Goal: Task Accomplishment & Management: Manage account settings

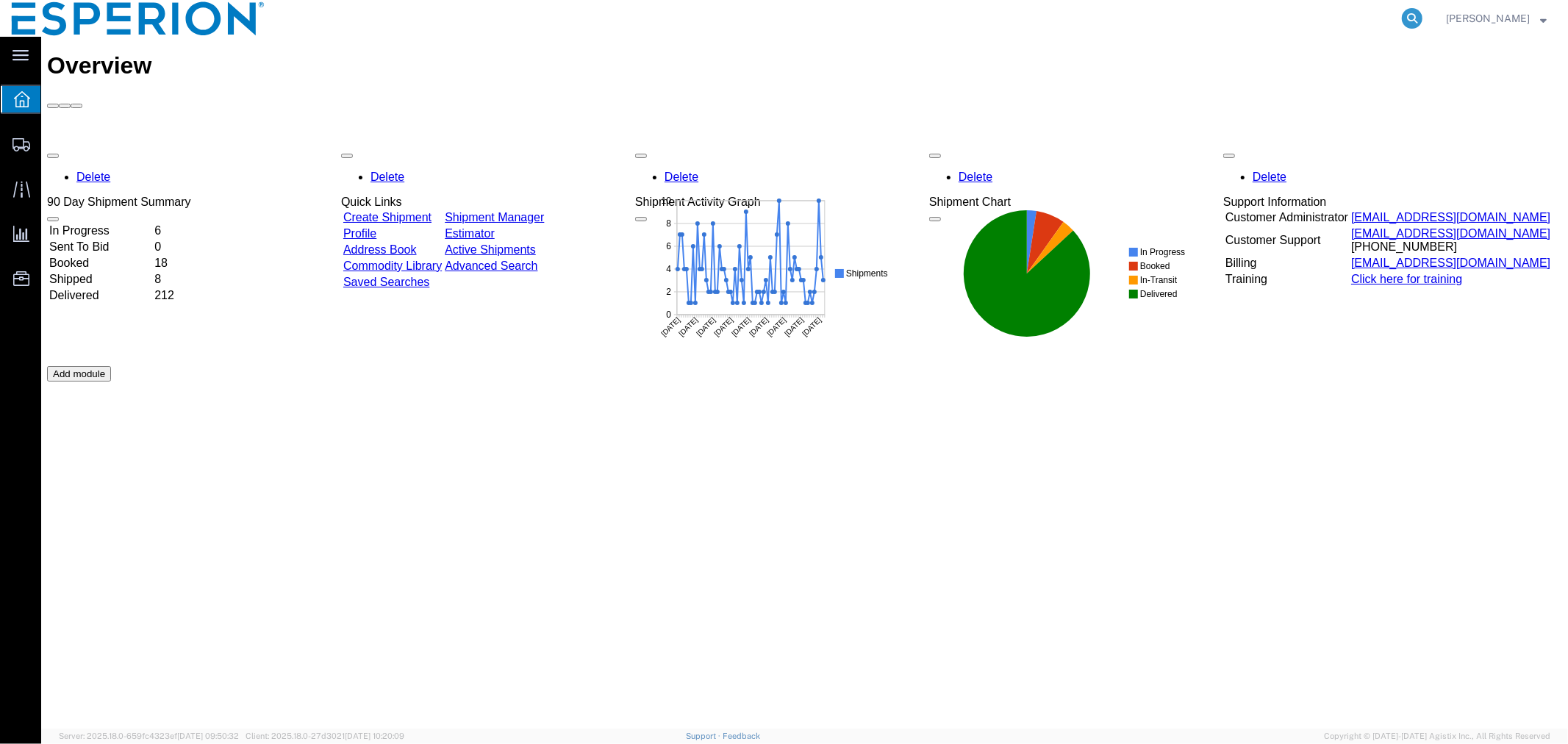
click at [1409, 23] on icon at bounding box center [1412, 18] width 20 height 20
click at [1321, 12] on input "search" at bounding box center [1179, 18] width 447 height 35
paste input "56700987"
type input "56700987"
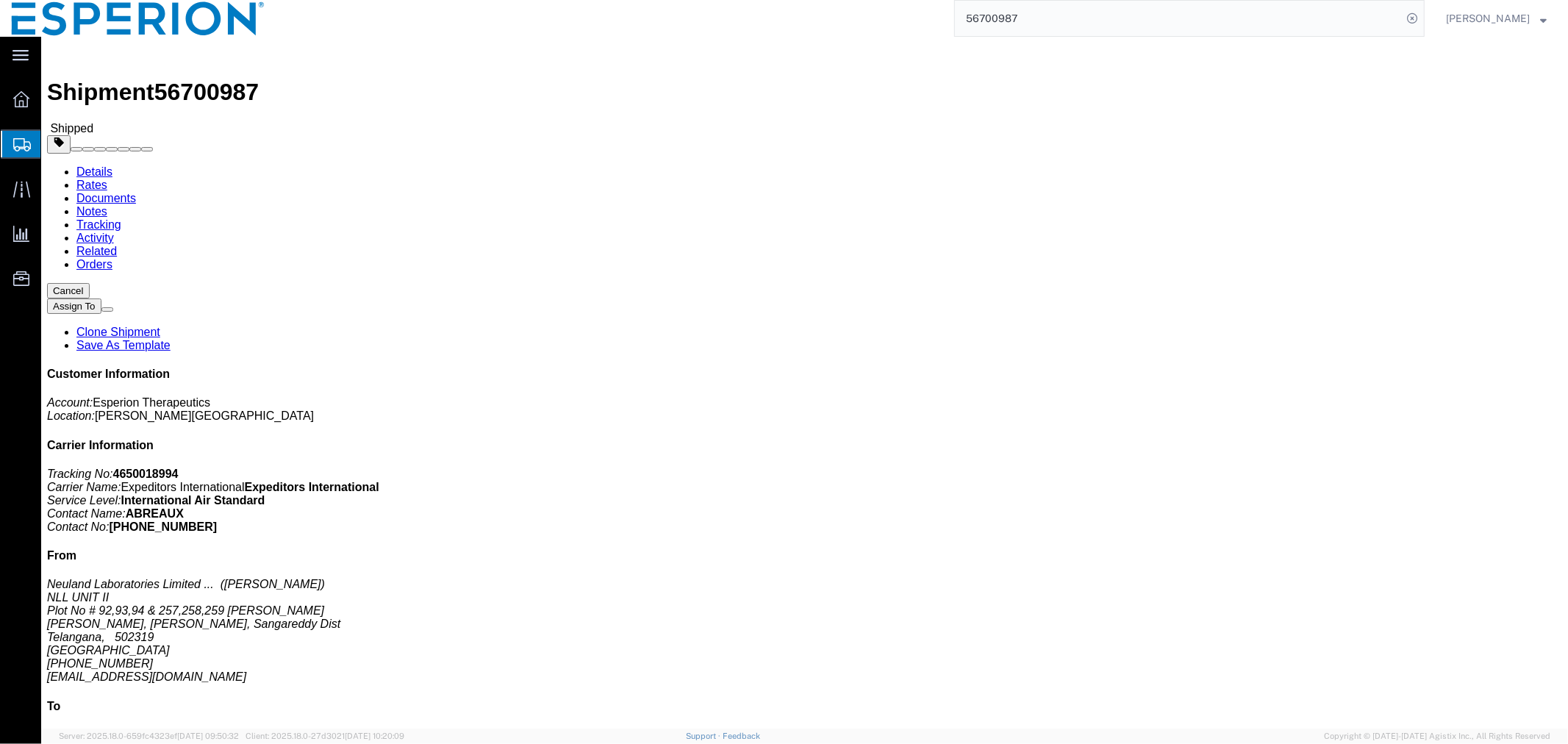
click link "Documents"
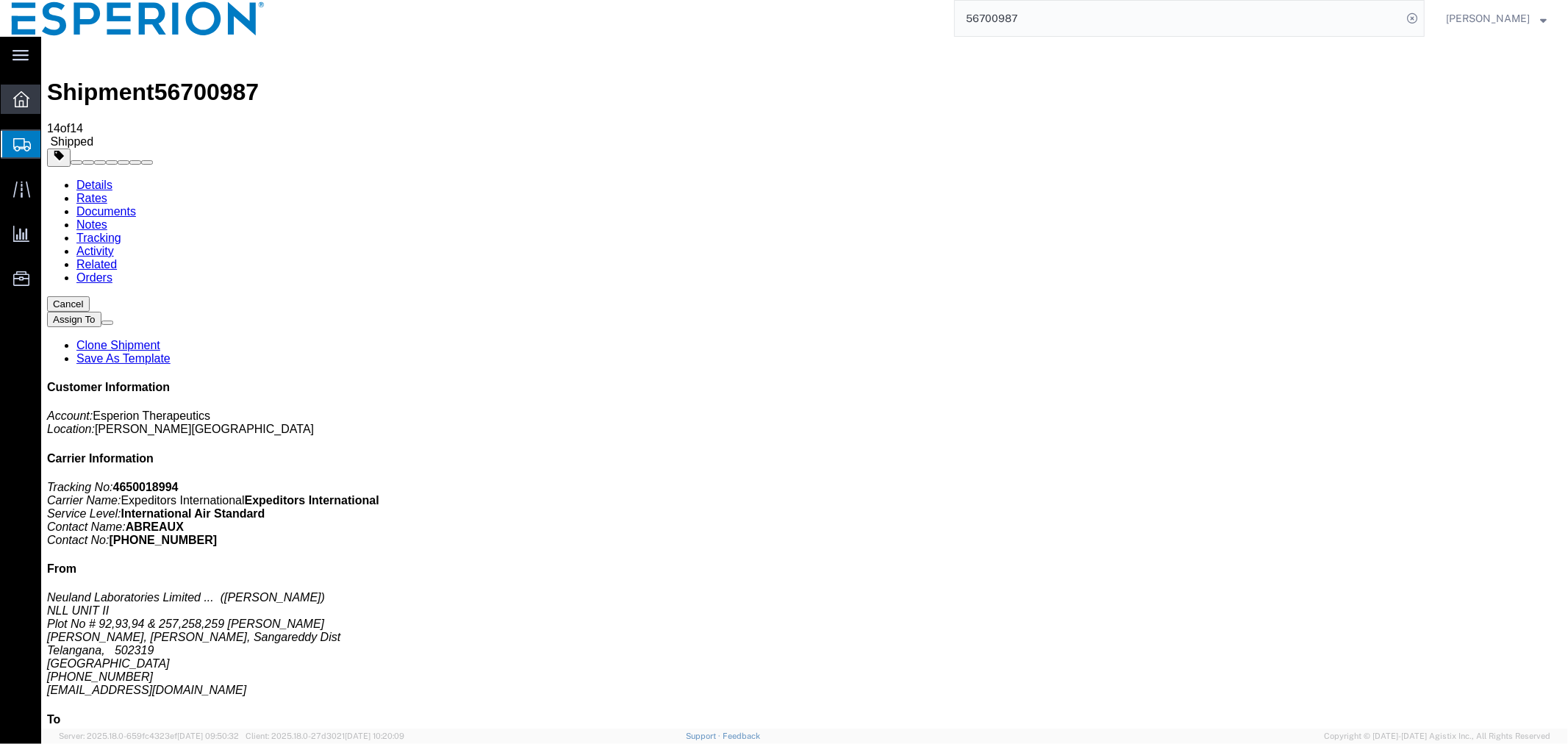
click at [19, 93] on icon at bounding box center [21, 99] width 16 height 16
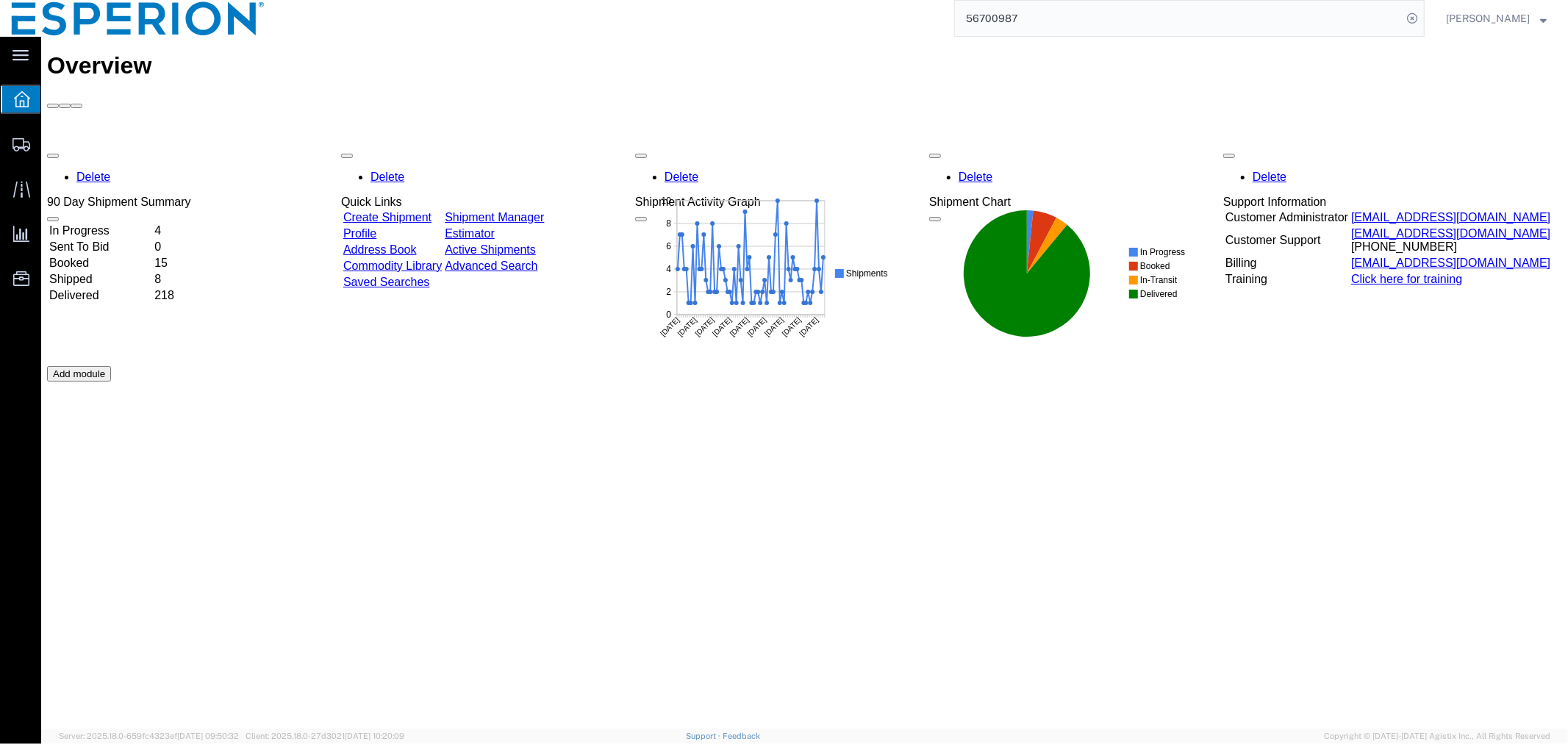
click at [400, 242] on link "Address Book" at bounding box center [380, 249] width 74 height 13
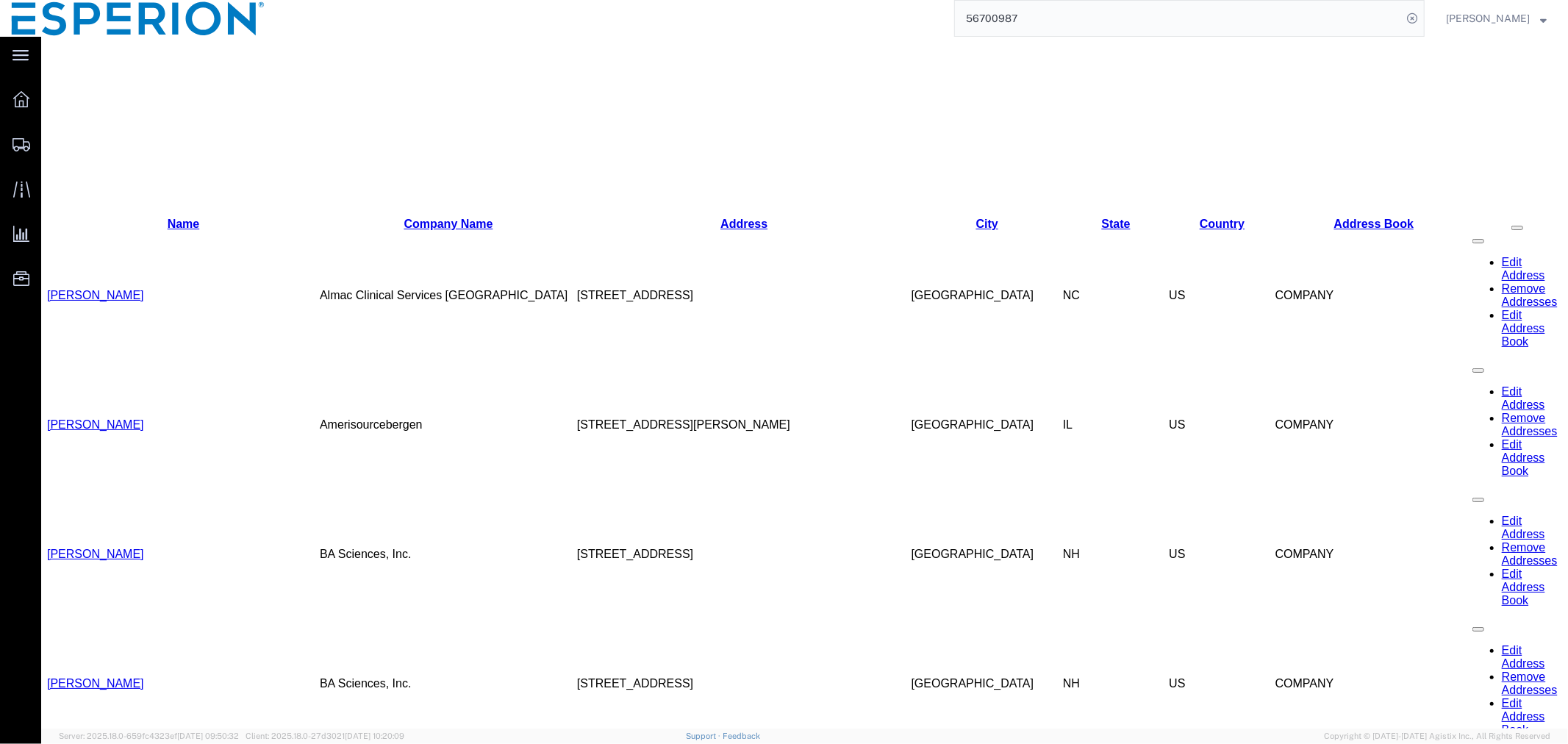
scroll to position [572, 0]
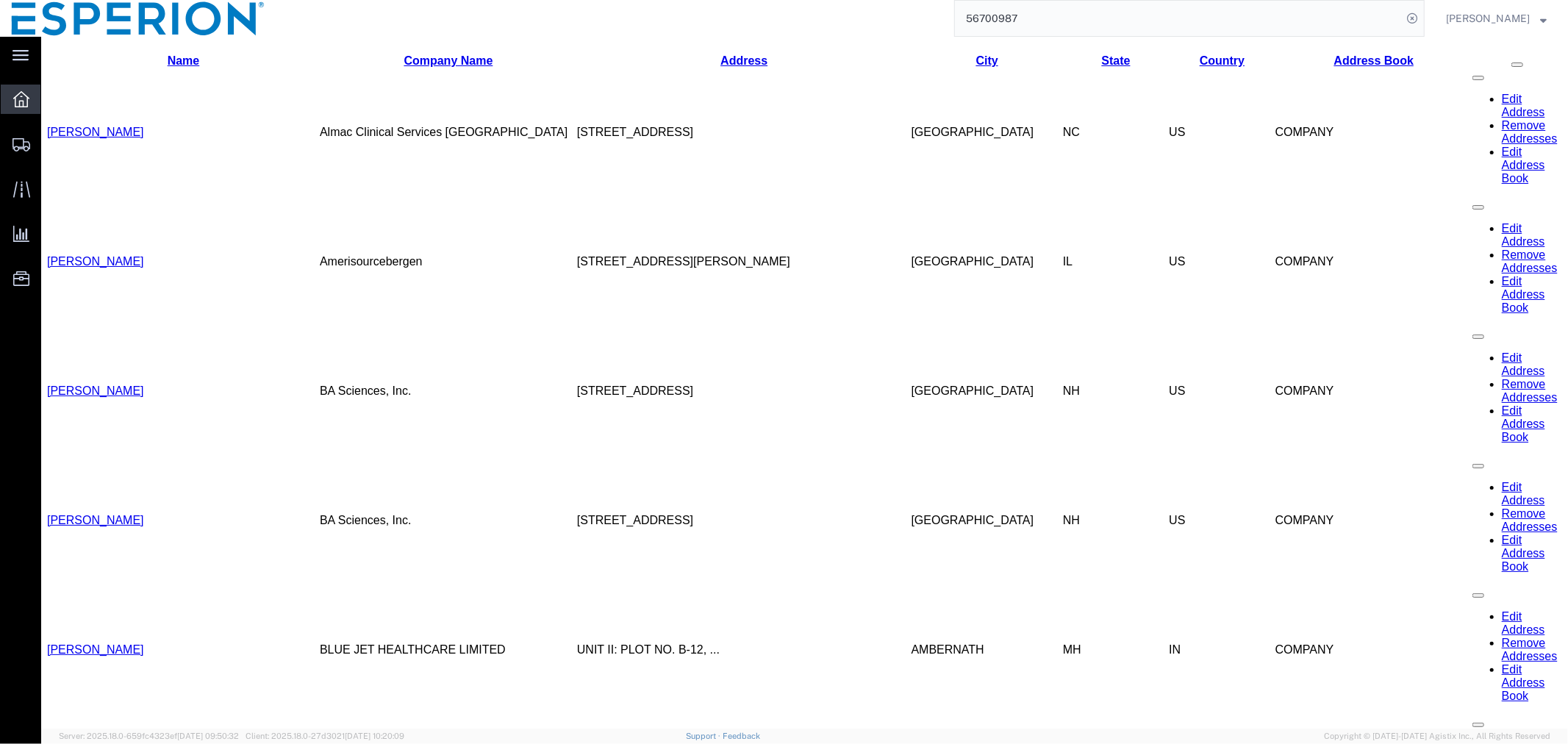
click at [23, 96] on icon at bounding box center [21, 99] width 16 height 16
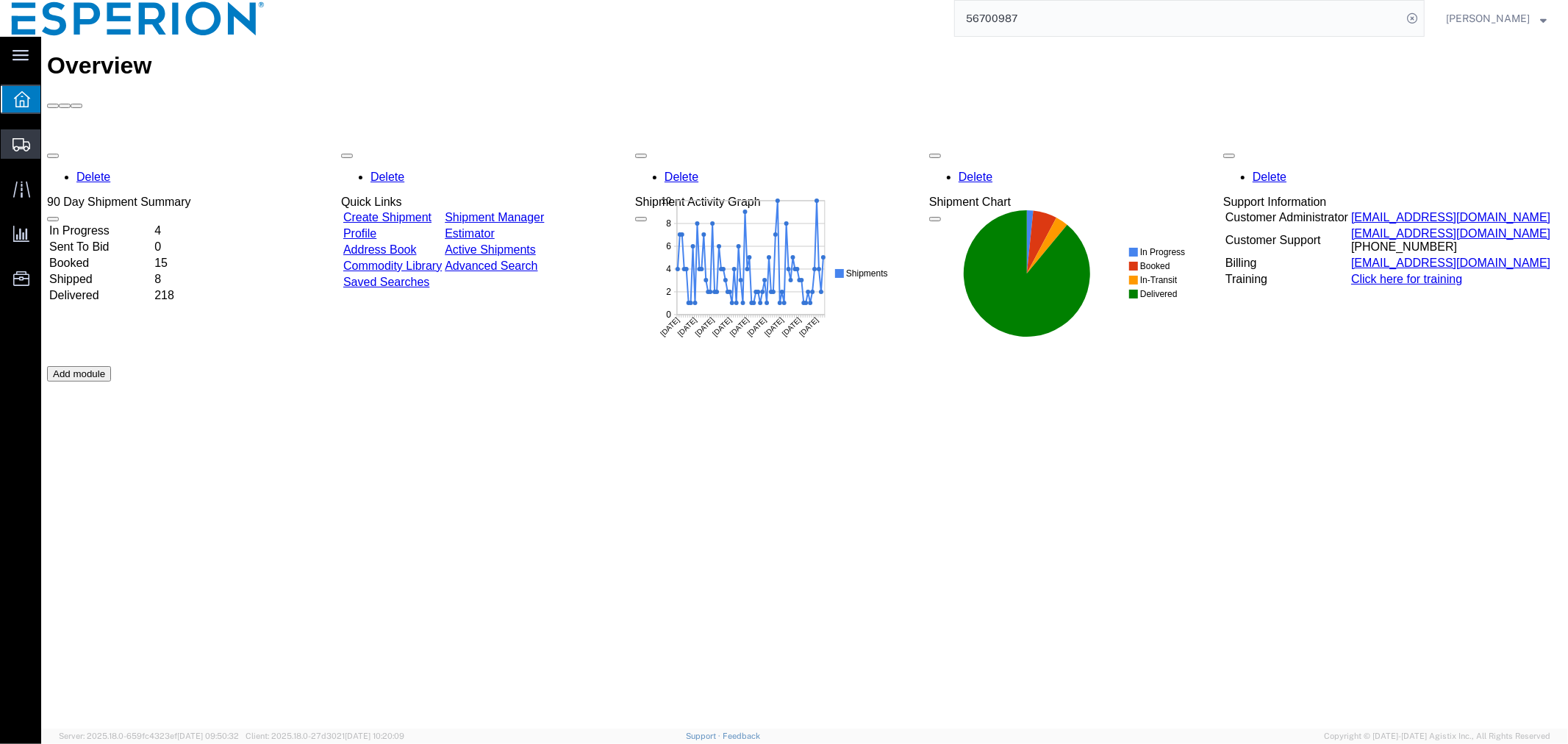
click at [0, 0] on span "Shipment Manager" at bounding box center [0, 0] width 0 height 0
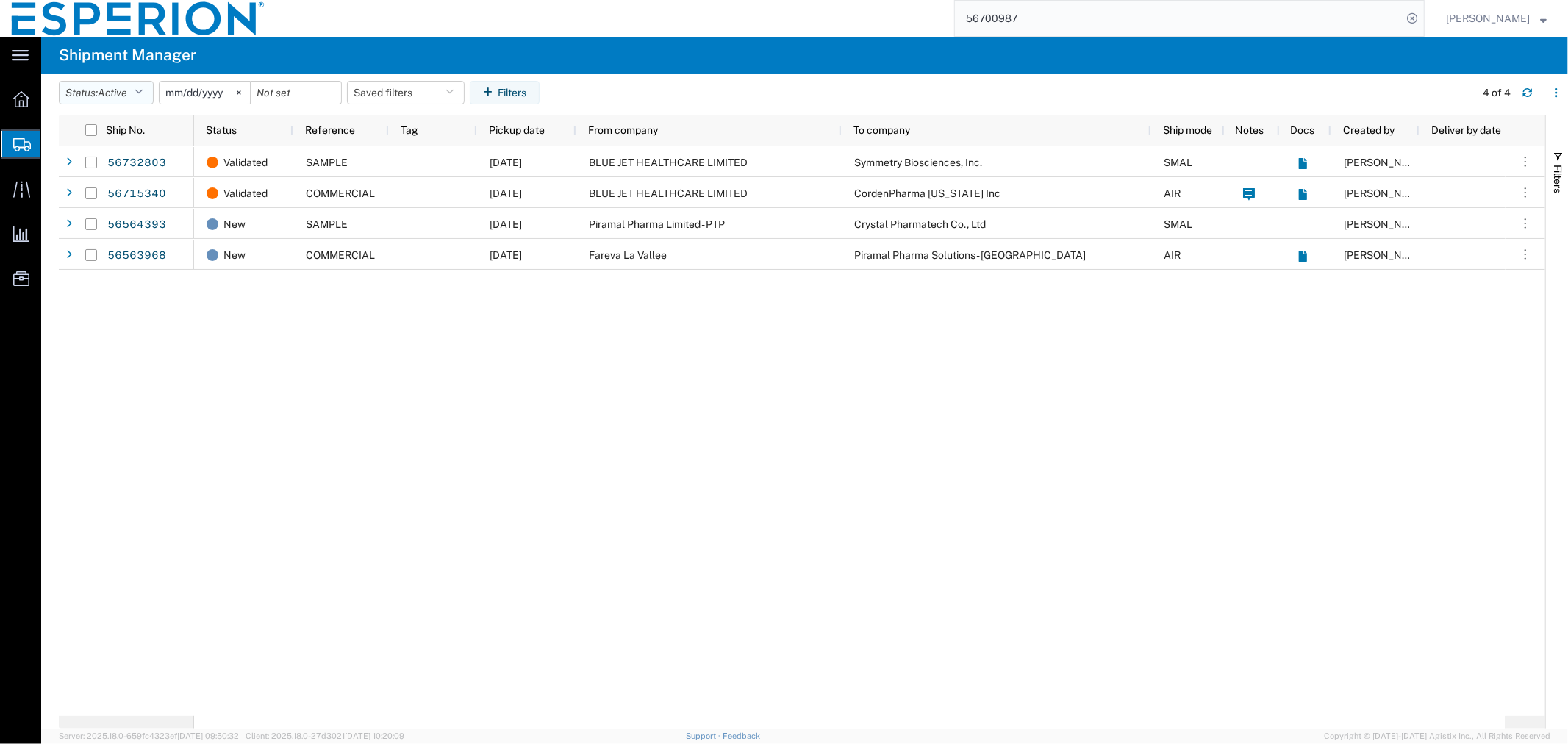
click at [136, 93] on button "Status: Active" at bounding box center [106, 92] width 95 height 23
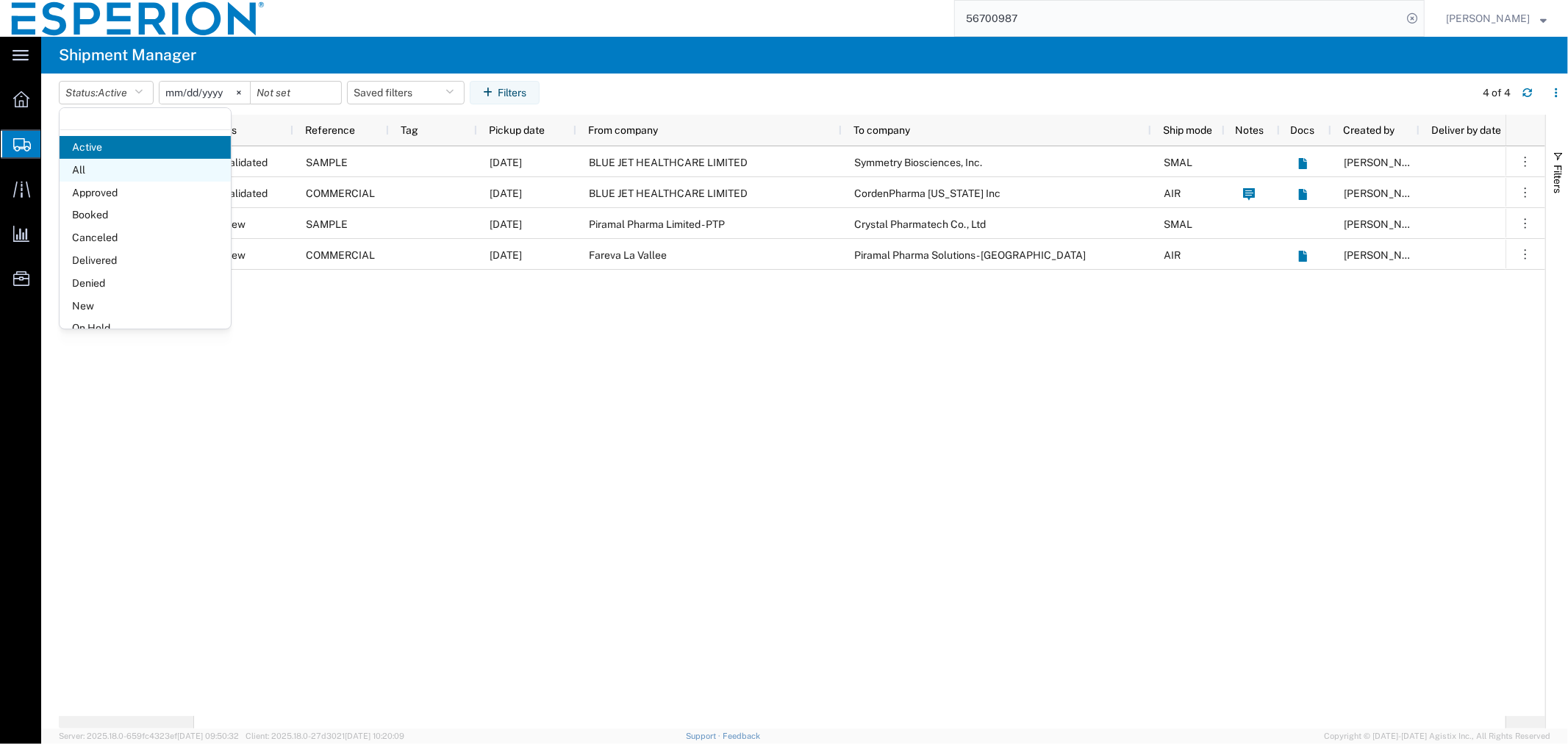
click at [116, 167] on span "All" at bounding box center [145, 170] width 171 height 23
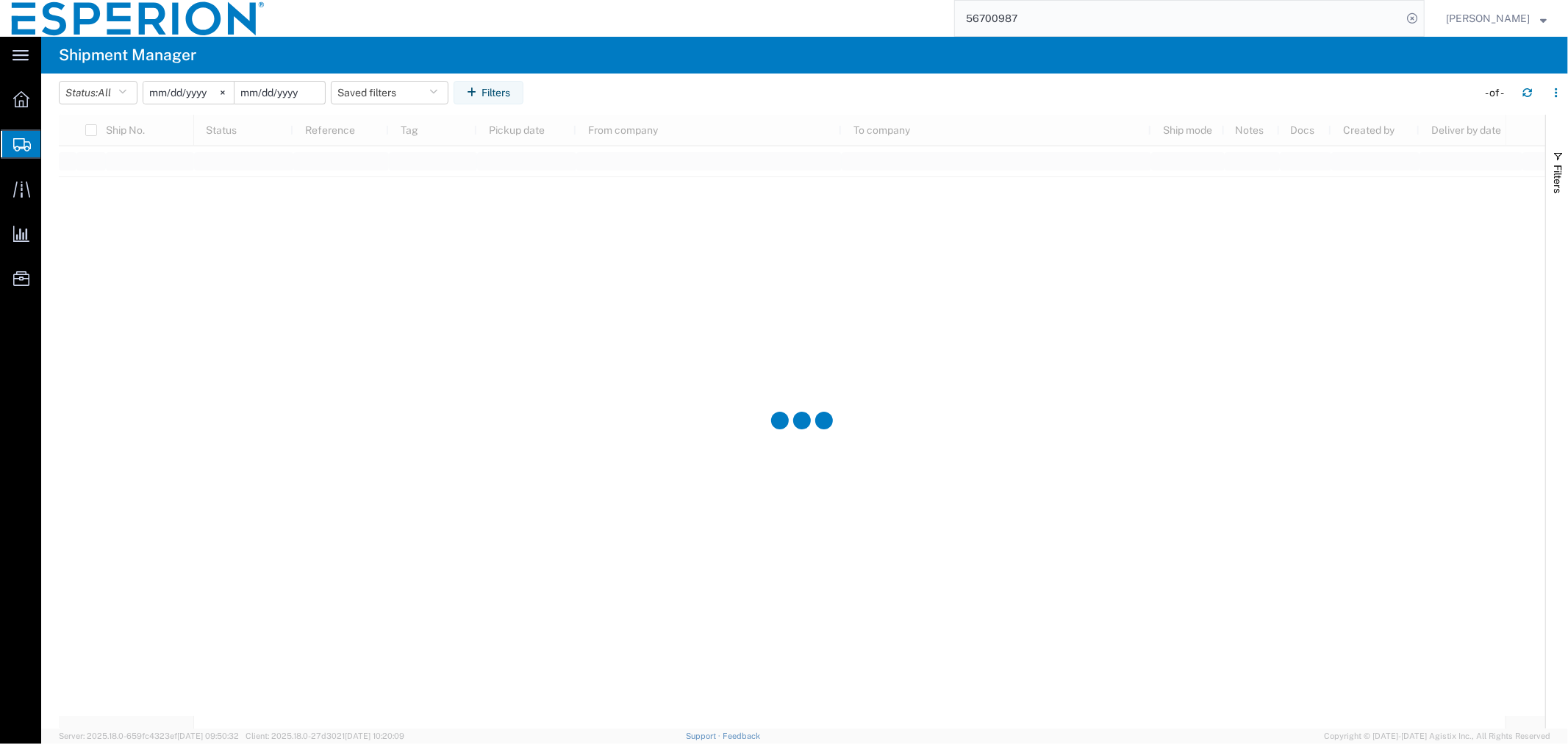
click at [254, 92] on input "date" at bounding box center [279, 92] width 90 height 22
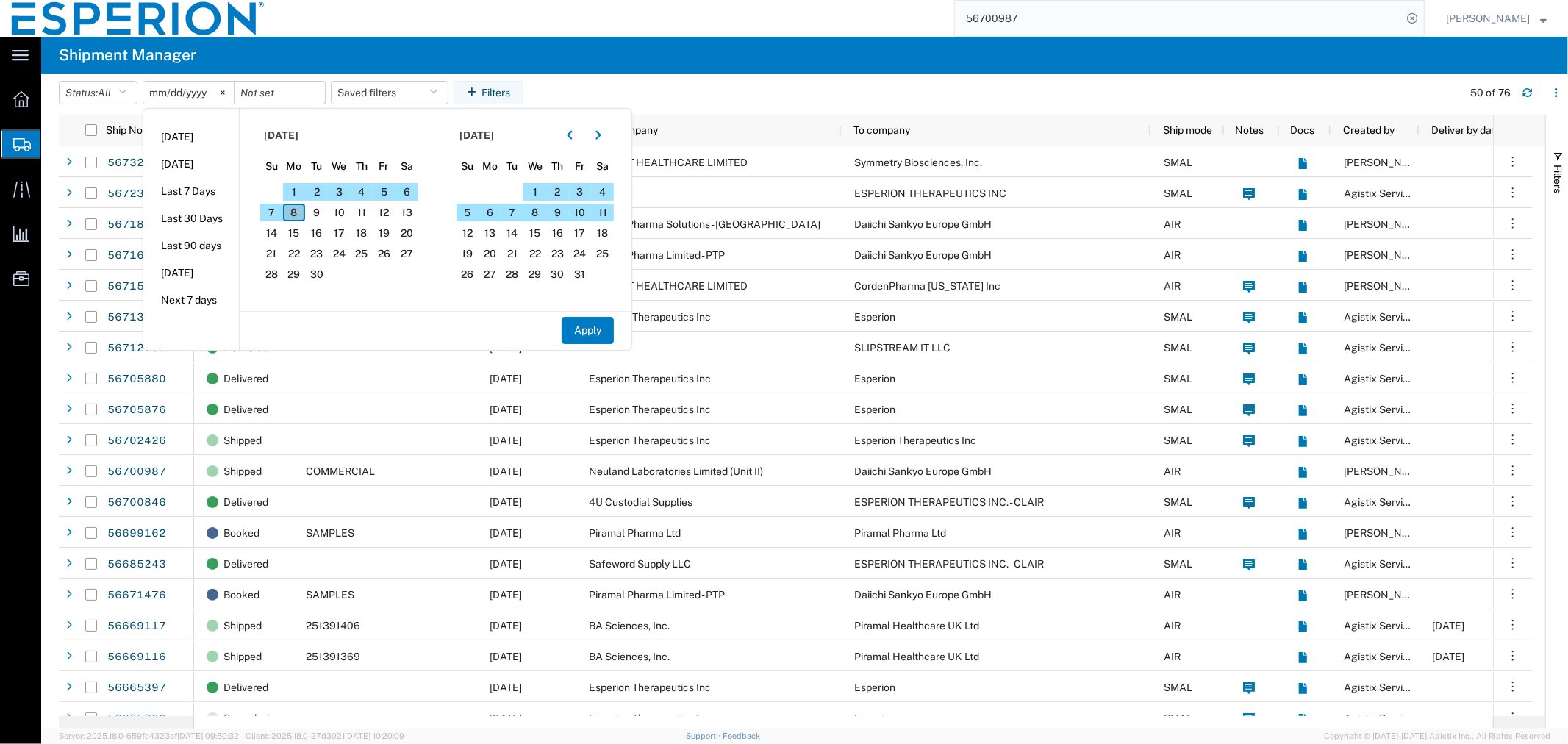
click at [303, 217] on span "8" at bounding box center [294, 212] width 23 height 17
click at [290, 92] on input "date" at bounding box center [279, 92] width 90 height 22
click at [304, 212] on span "8" at bounding box center [294, 212] width 23 height 17
click at [290, 89] on input "date" at bounding box center [279, 92] width 90 height 22
click at [294, 211] on span "8" at bounding box center [294, 212] width 23 height 17
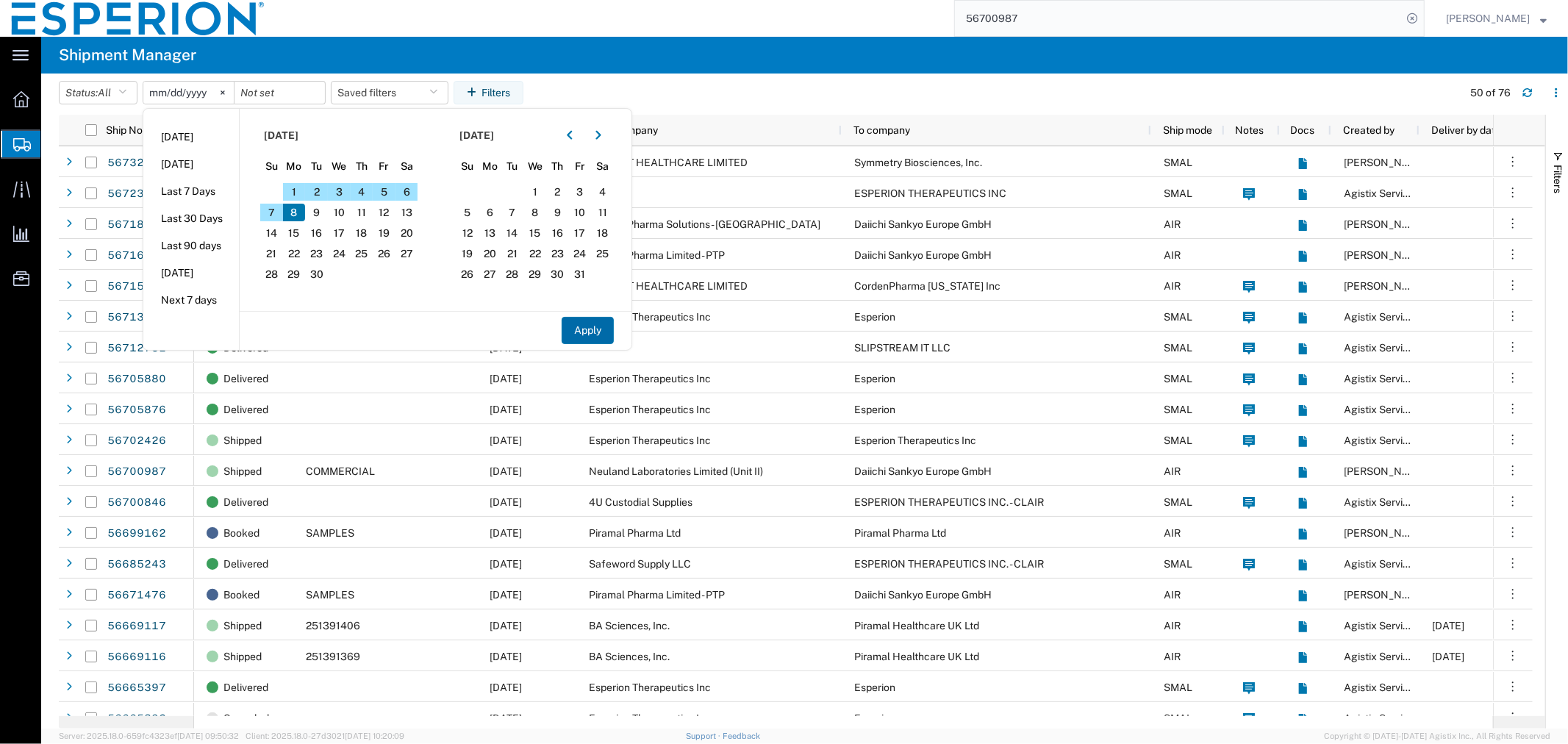
click at [585, 333] on button "Apply" at bounding box center [587, 331] width 52 height 27
type input "[DATE]"
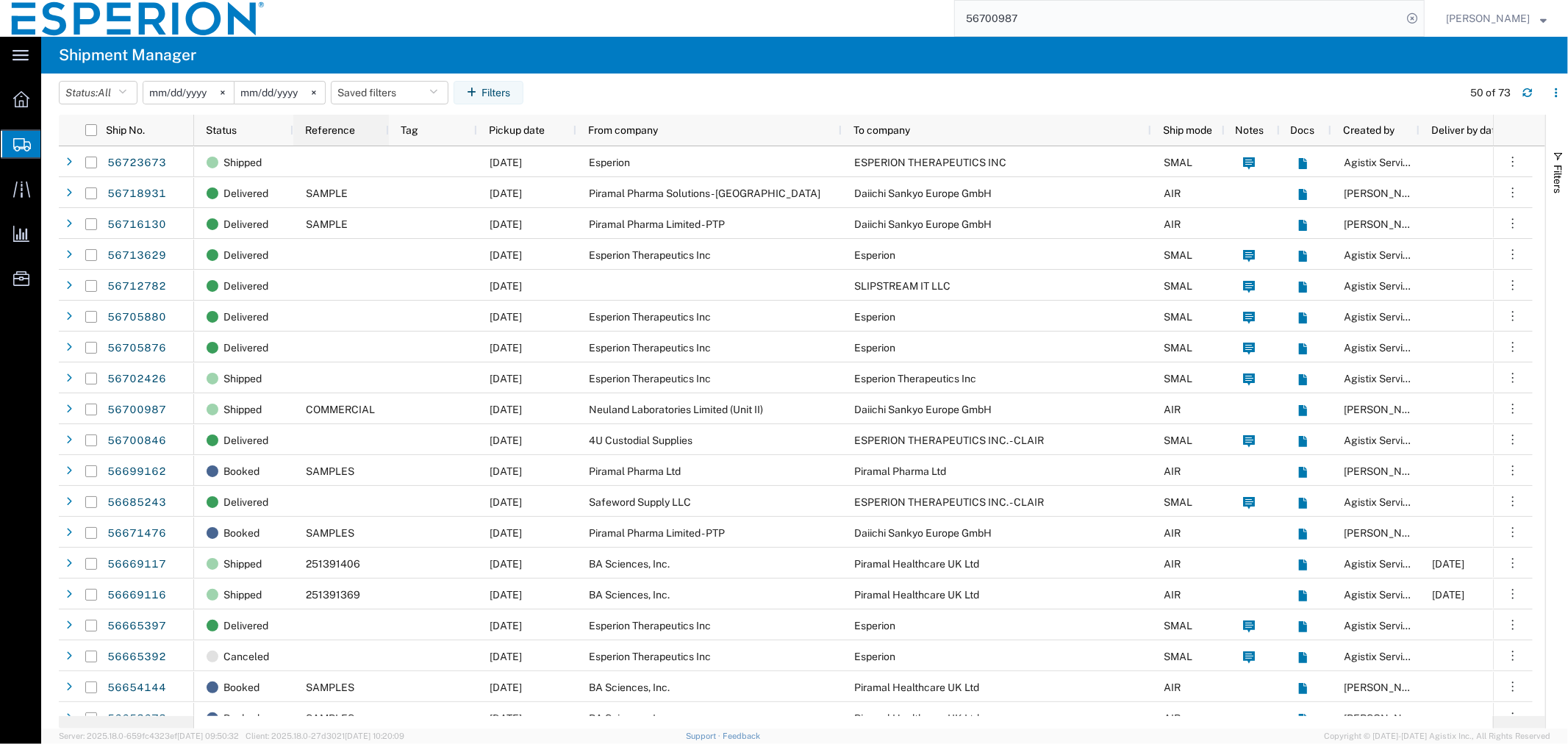
click at [331, 131] on span "Reference" at bounding box center [330, 130] width 50 height 12
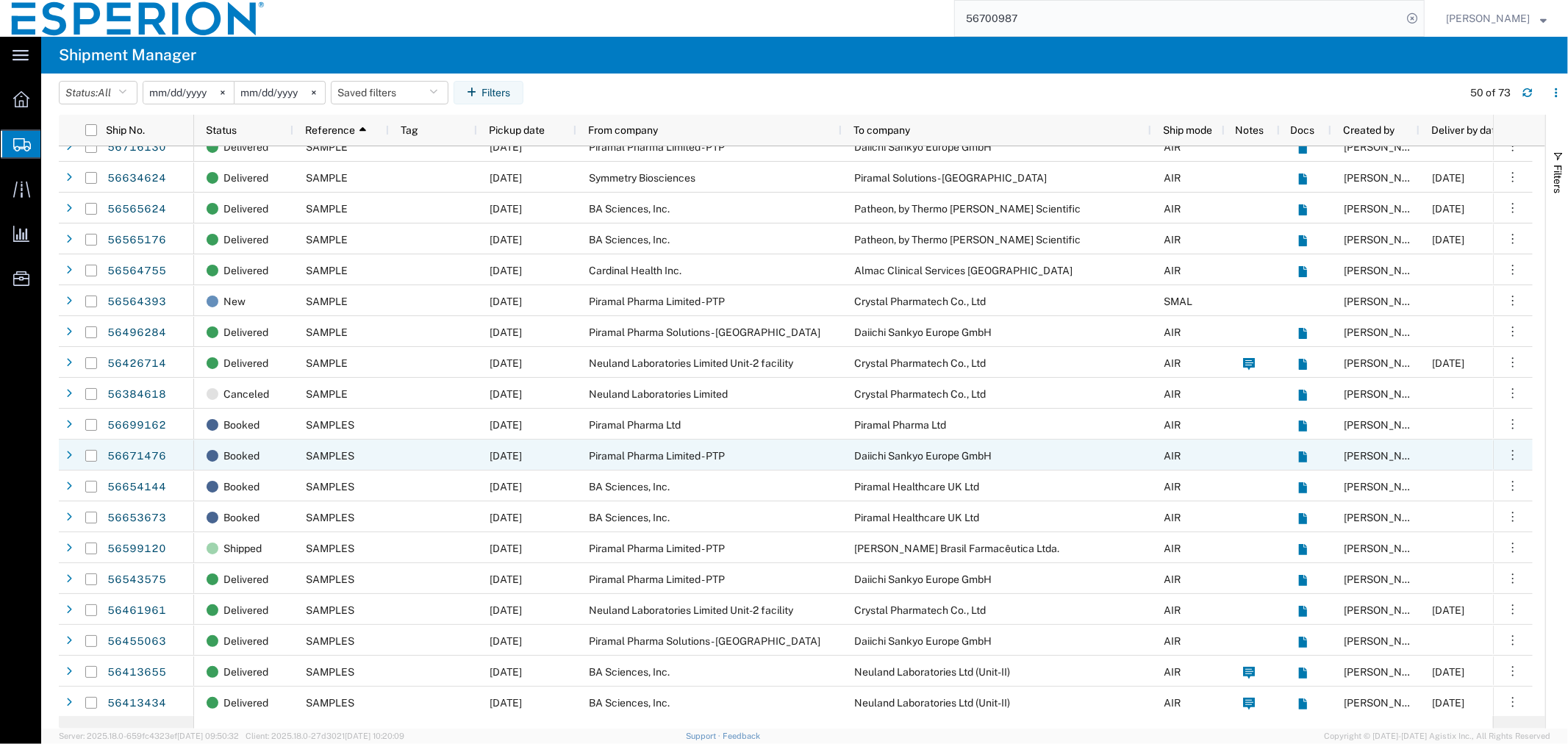
scroll to position [735, 0]
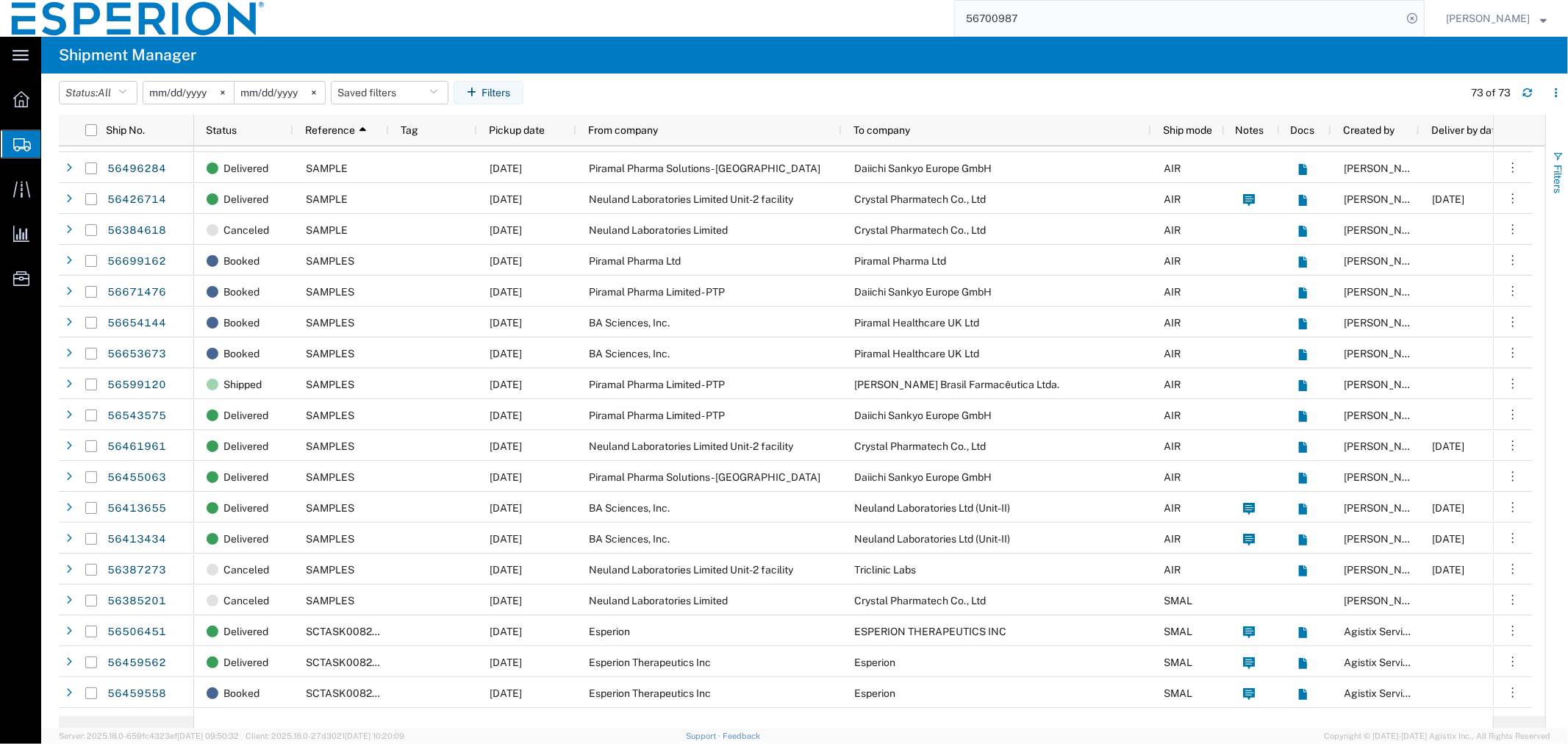
click at [1562, 154] on span "button" at bounding box center [1558, 157] width 12 height 12
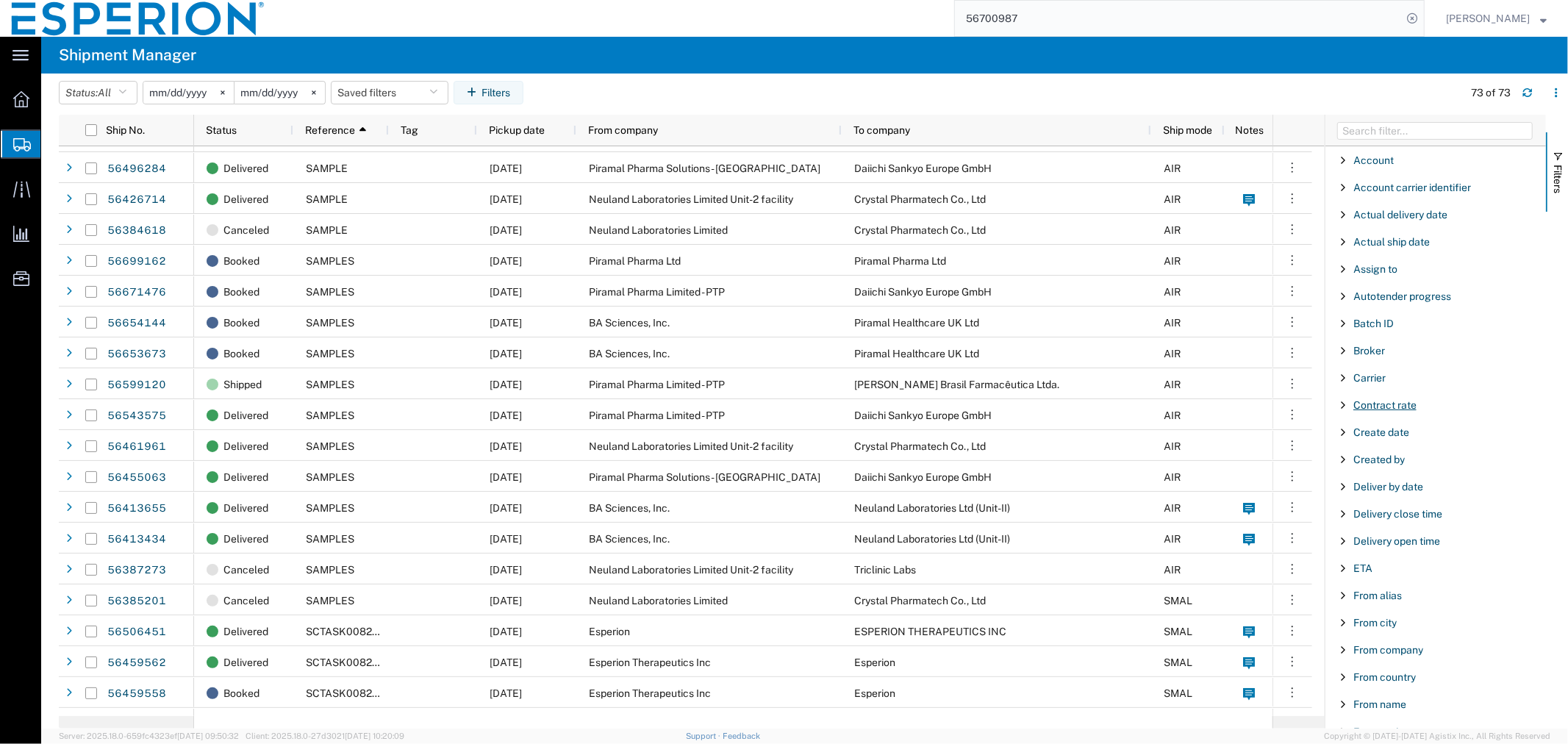
scroll to position [163, 0]
click at [1343, 490] on span "Filter List 66 Filters" at bounding box center [1344, 486] width 12 height 12
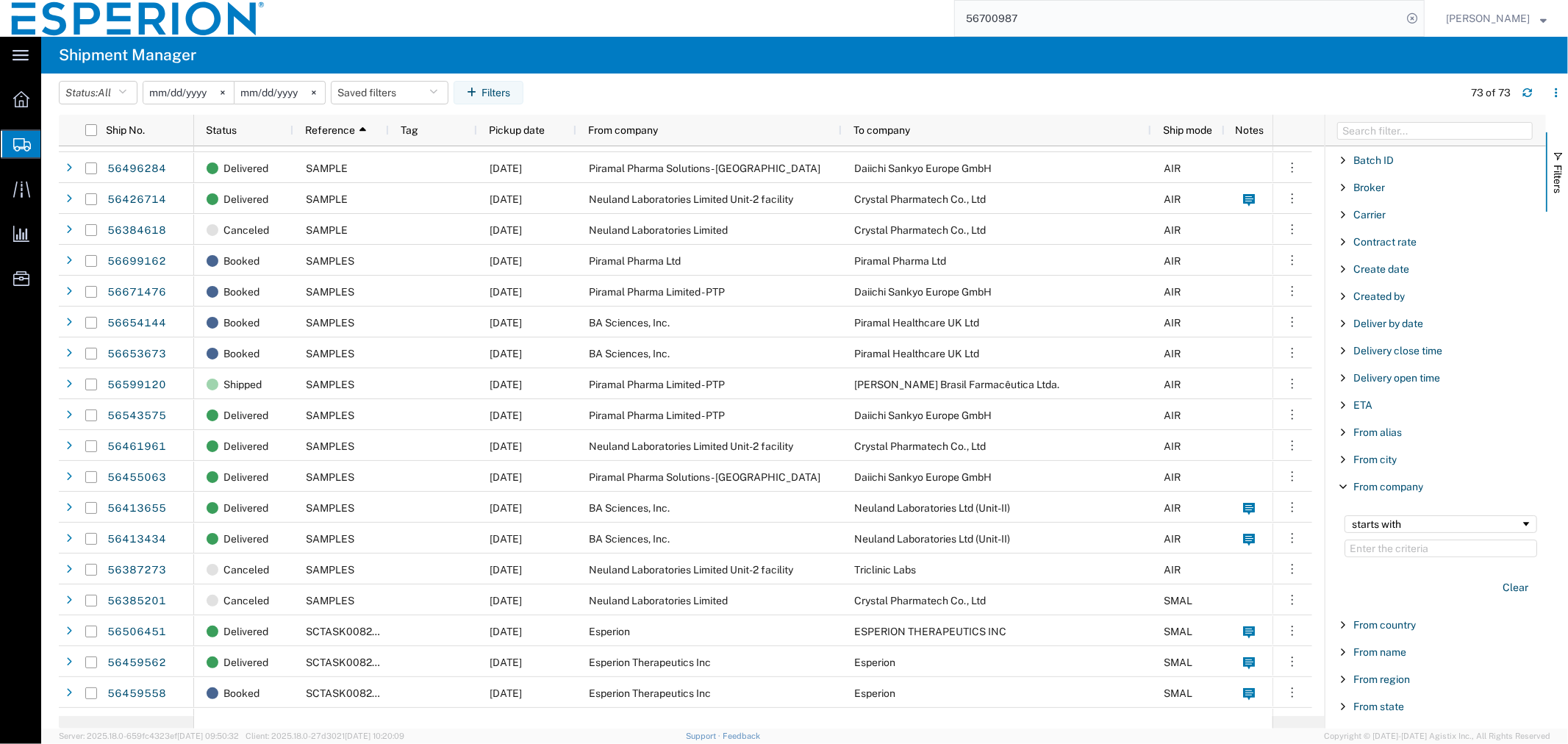
click at [1377, 551] on input "Filter Value" at bounding box center [1441, 548] width 193 height 17
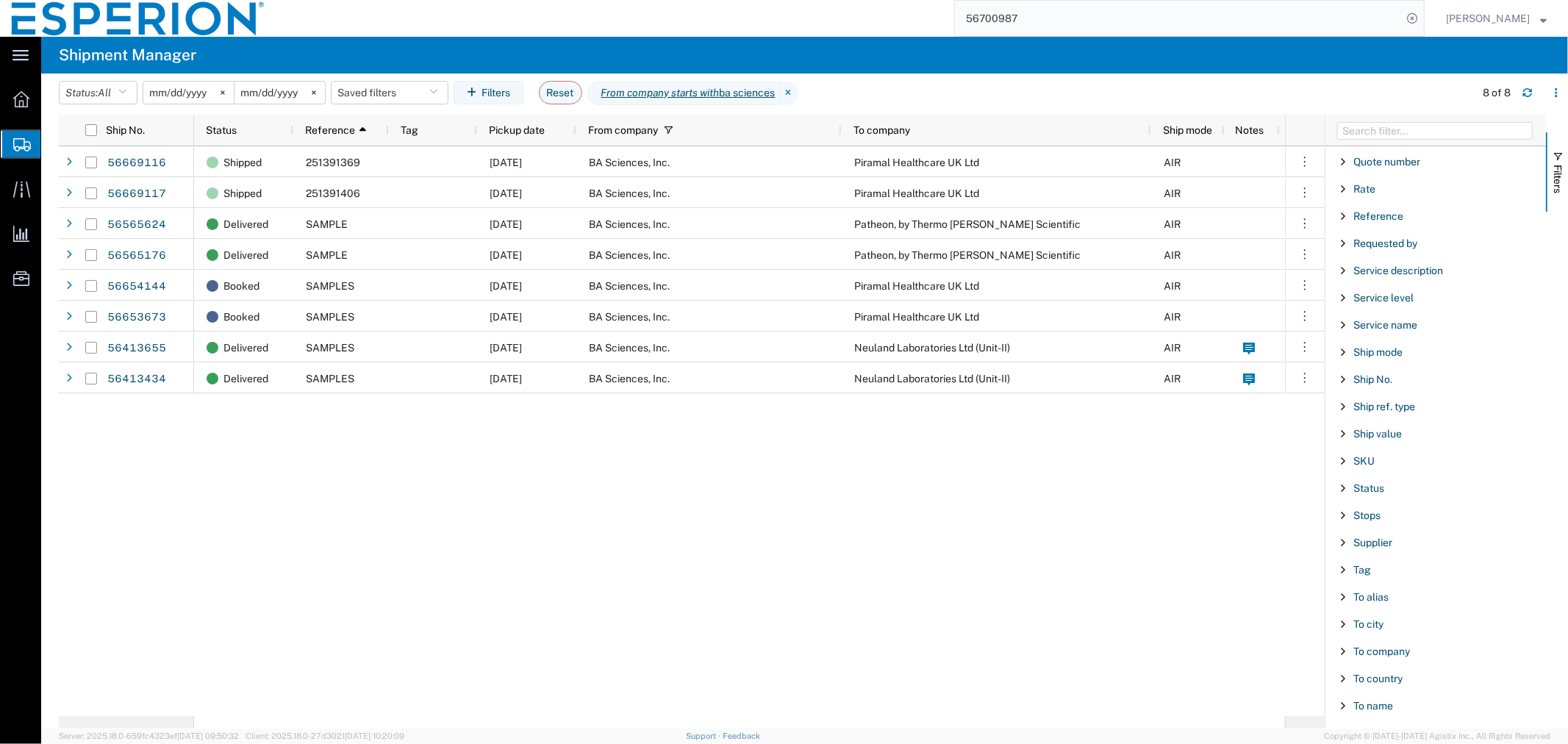
scroll to position [1225, 0]
type input "ba sciences"
click at [1344, 572] on span "Filter List 66 Filters" at bounding box center [1344, 570] width 12 height 12
click at [1380, 636] on input "Filter Value" at bounding box center [1441, 631] width 193 height 17
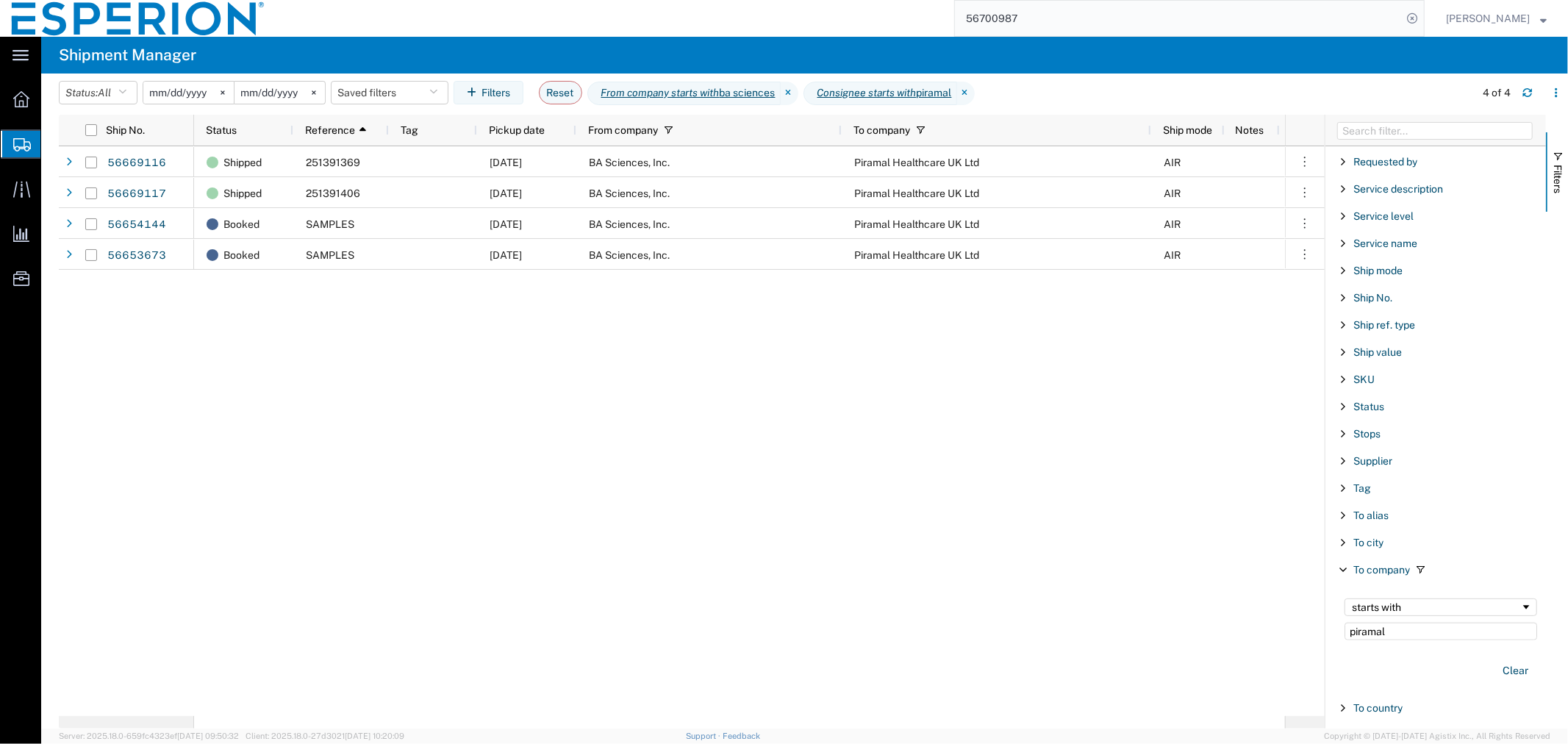
type input "piramal"
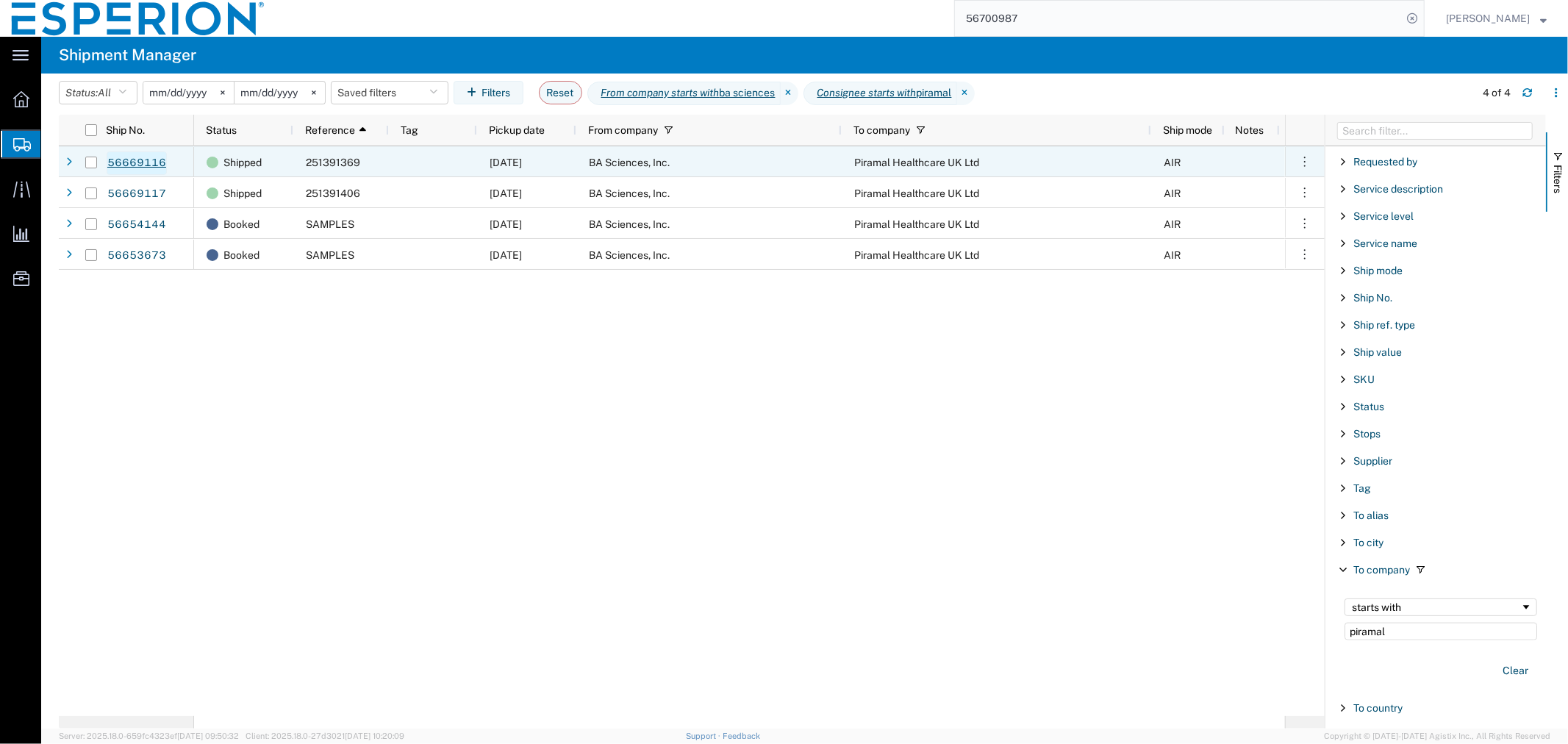
click at [148, 160] on link "56669116" at bounding box center [137, 163] width 60 height 23
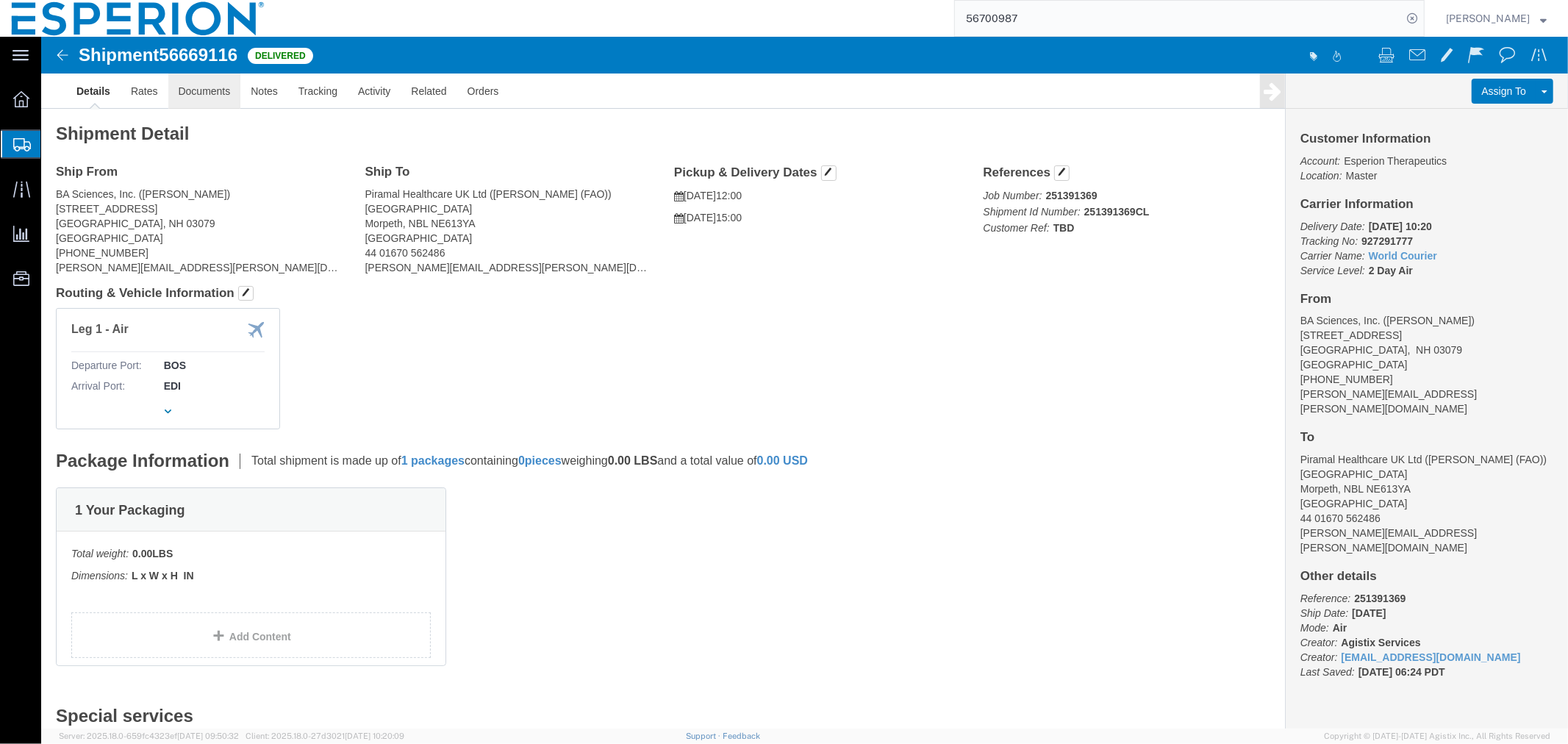
click link "Documents"
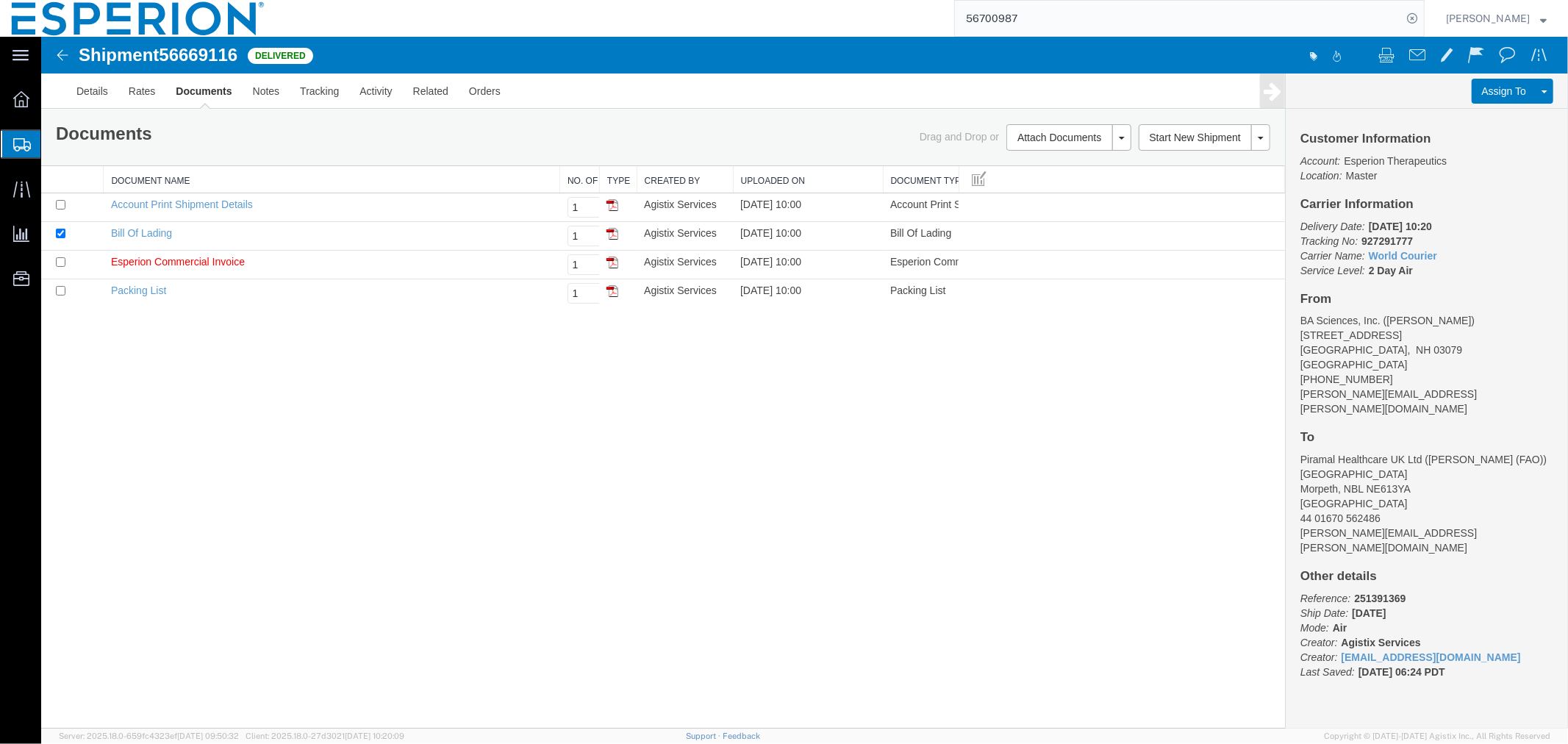
click at [55, 53] on img at bounding box center [61, 54] width 17 height 17
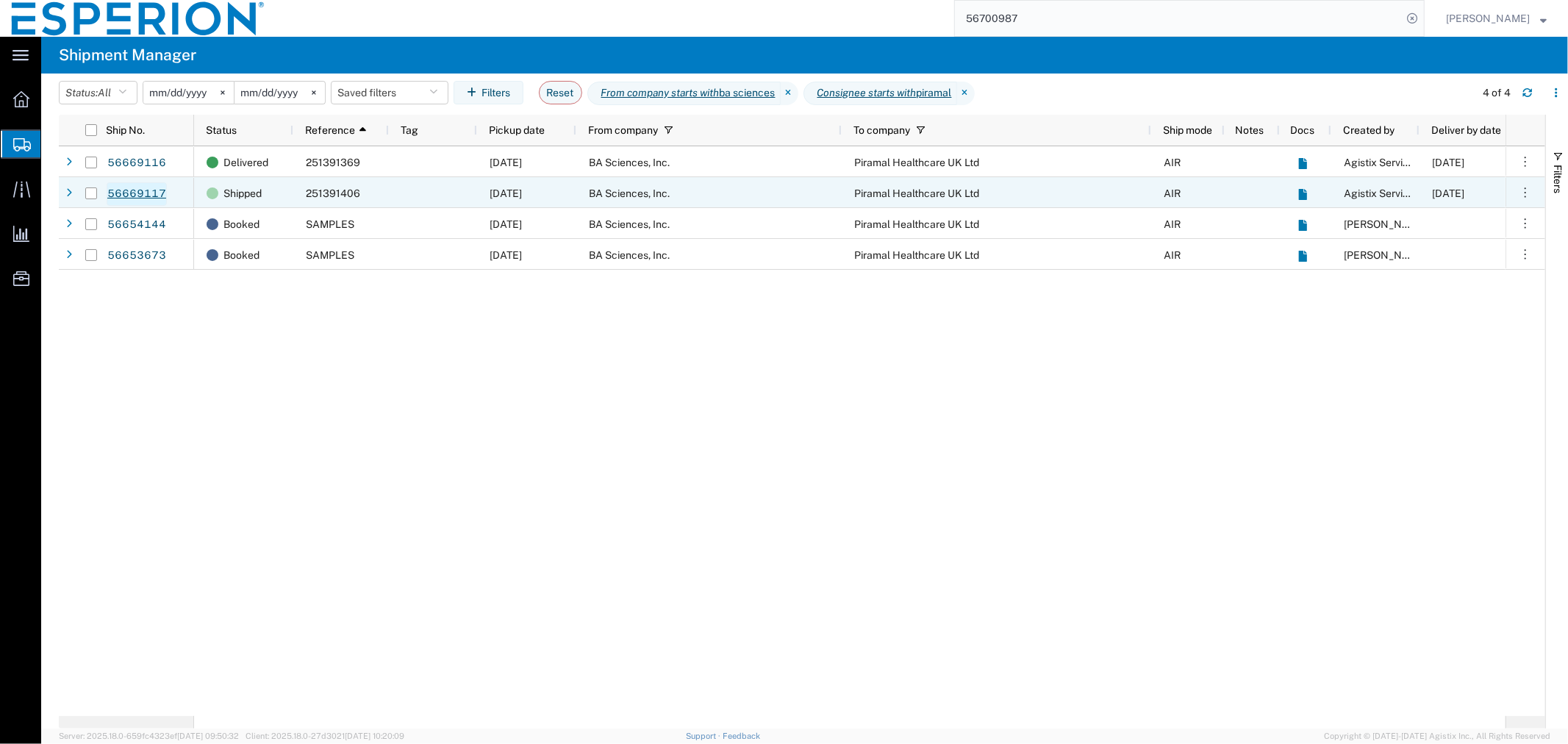
click at [130, 197] on link "56669117" at bounding box center [137, 194] width 60 height 23
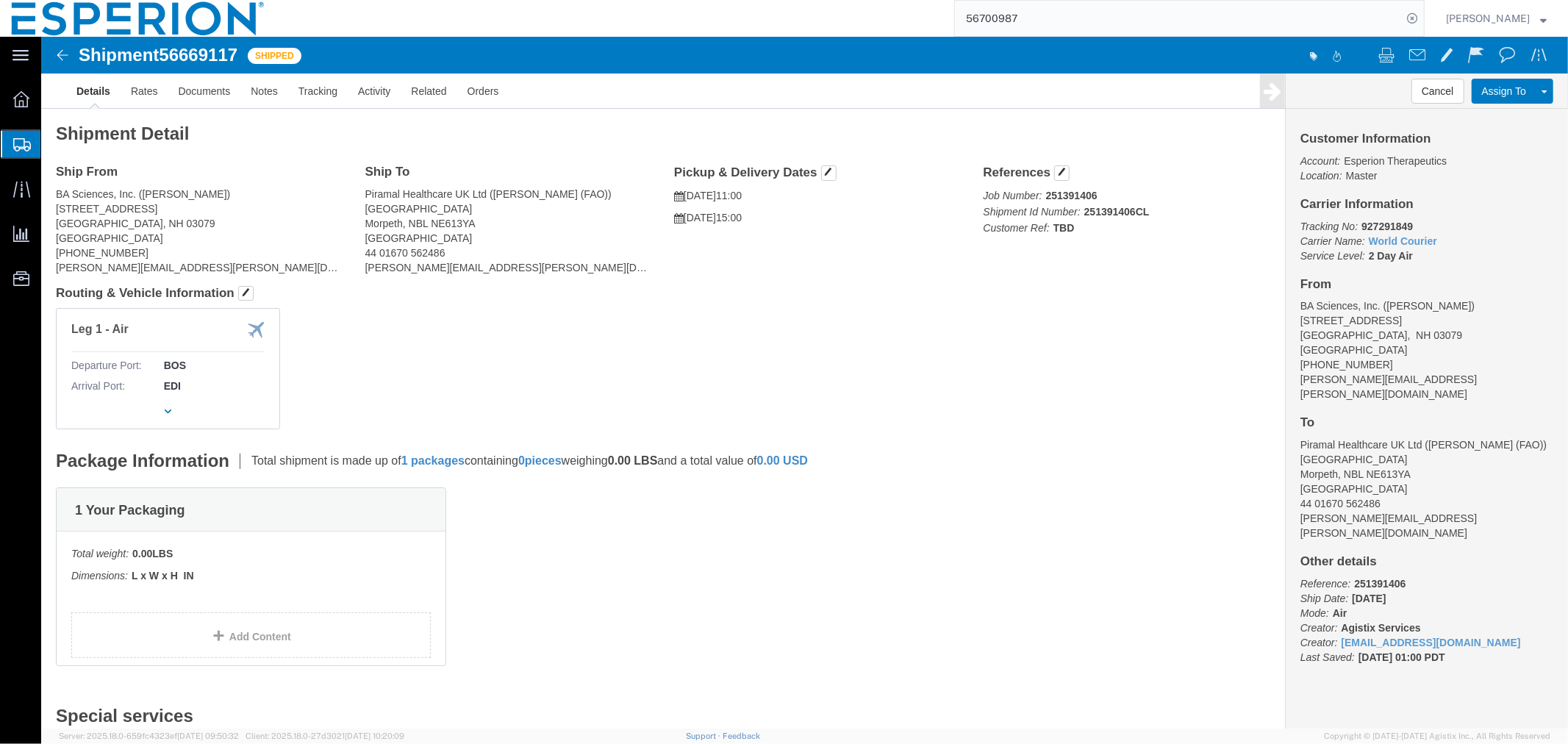
click img
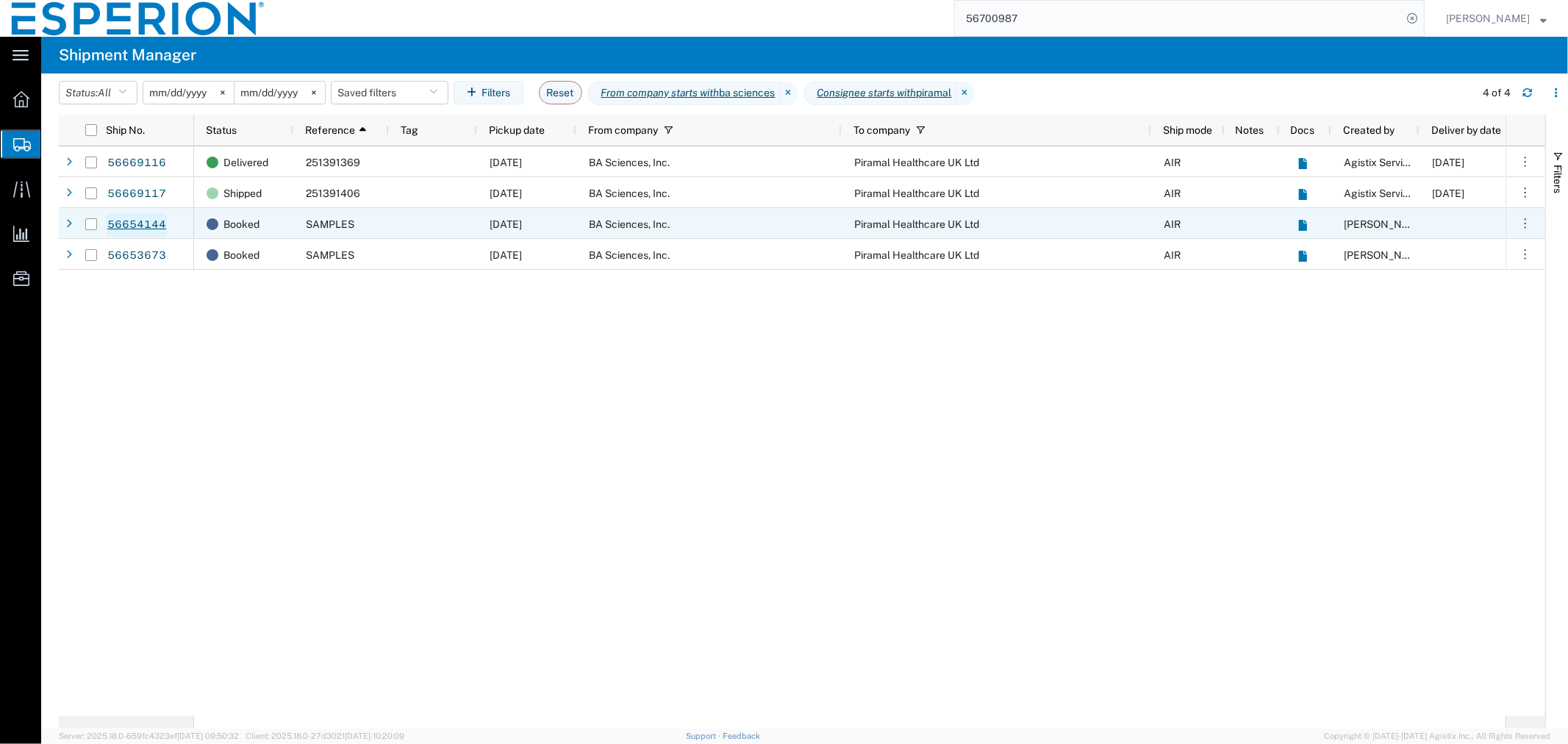
click at [137, 221] on link "56654144" at bounding box center [137, 224] width 60 height 23
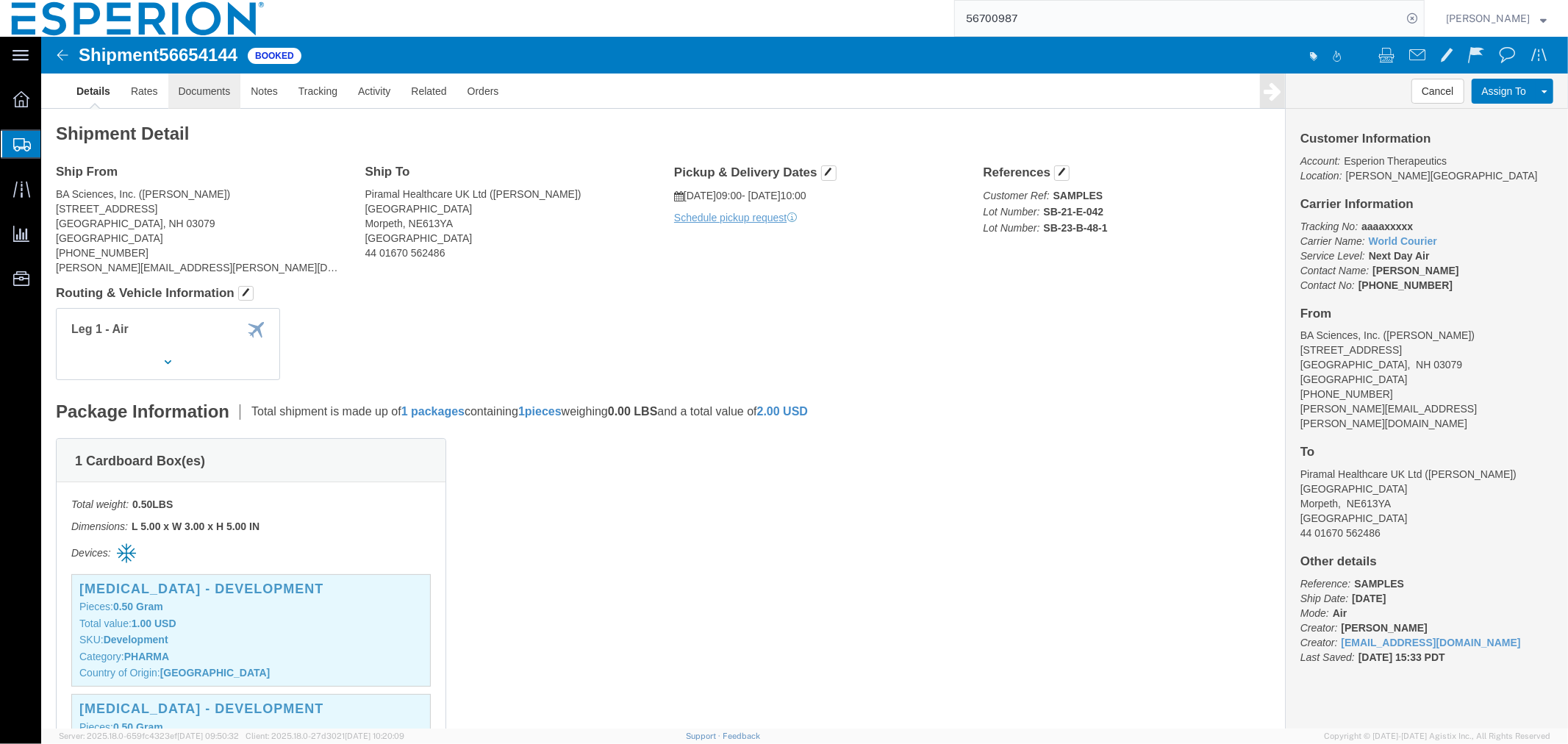
click link "Documents"
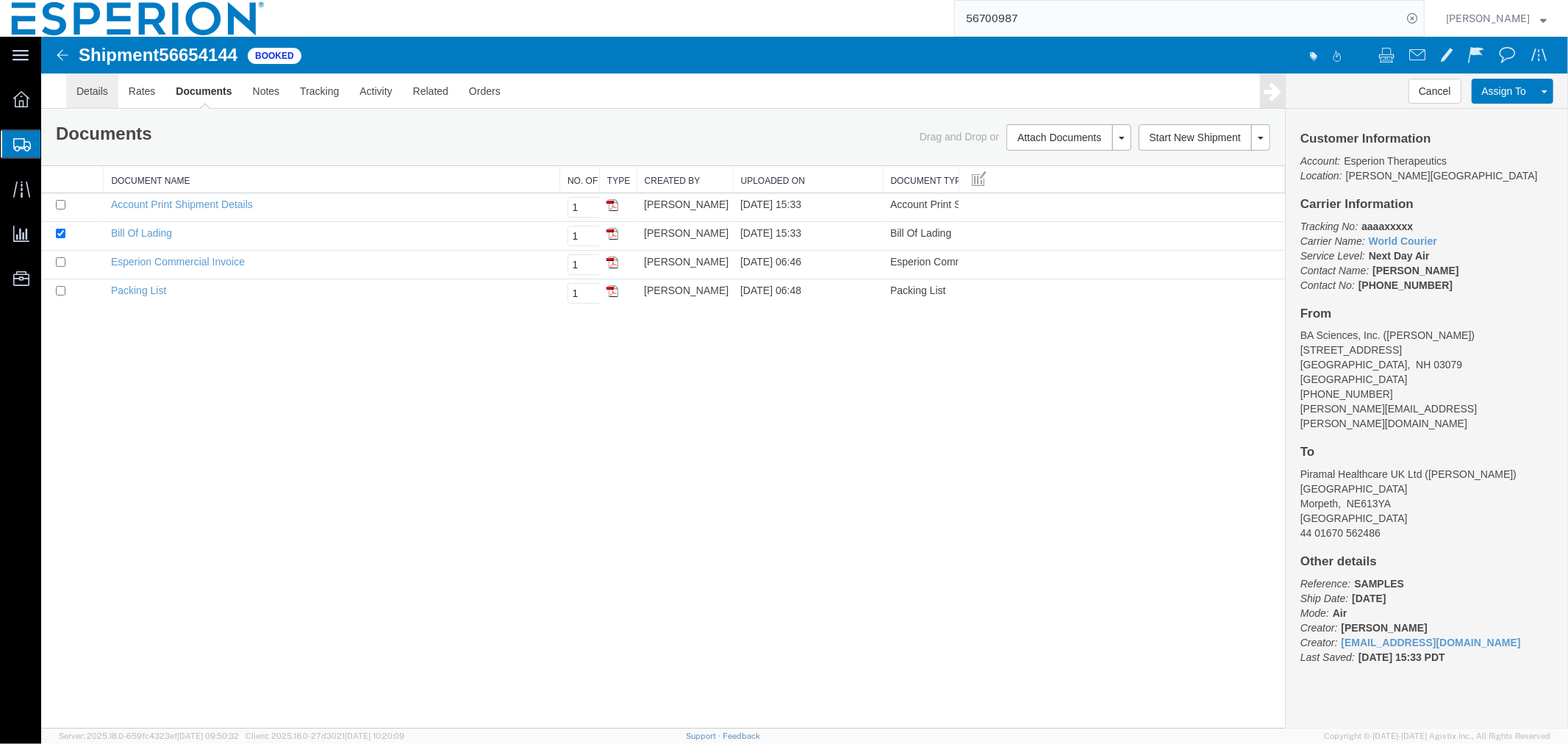
click at [90, 95] on link "Details" at bounding box center [91, 90] width 52 height 35
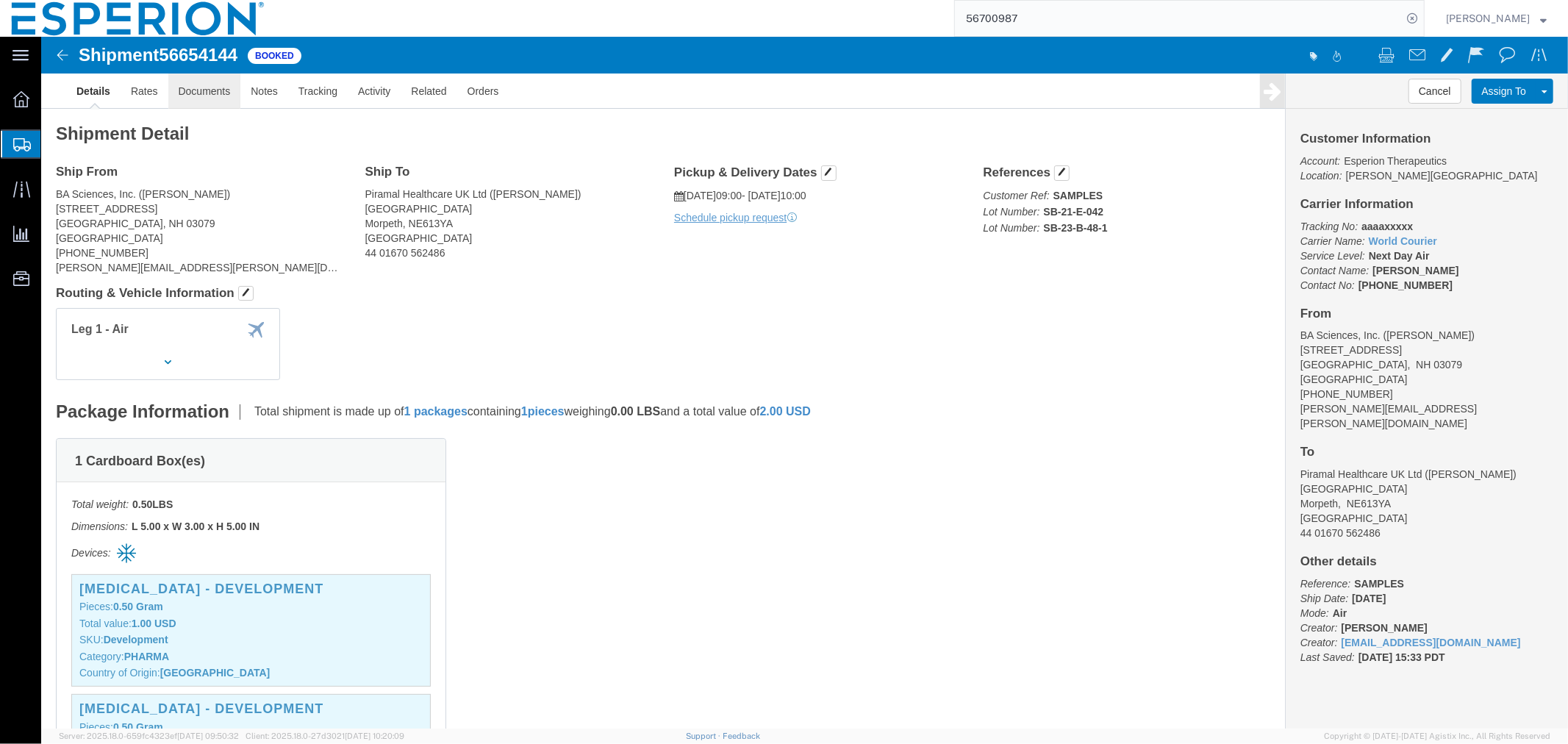
click link "Documents"
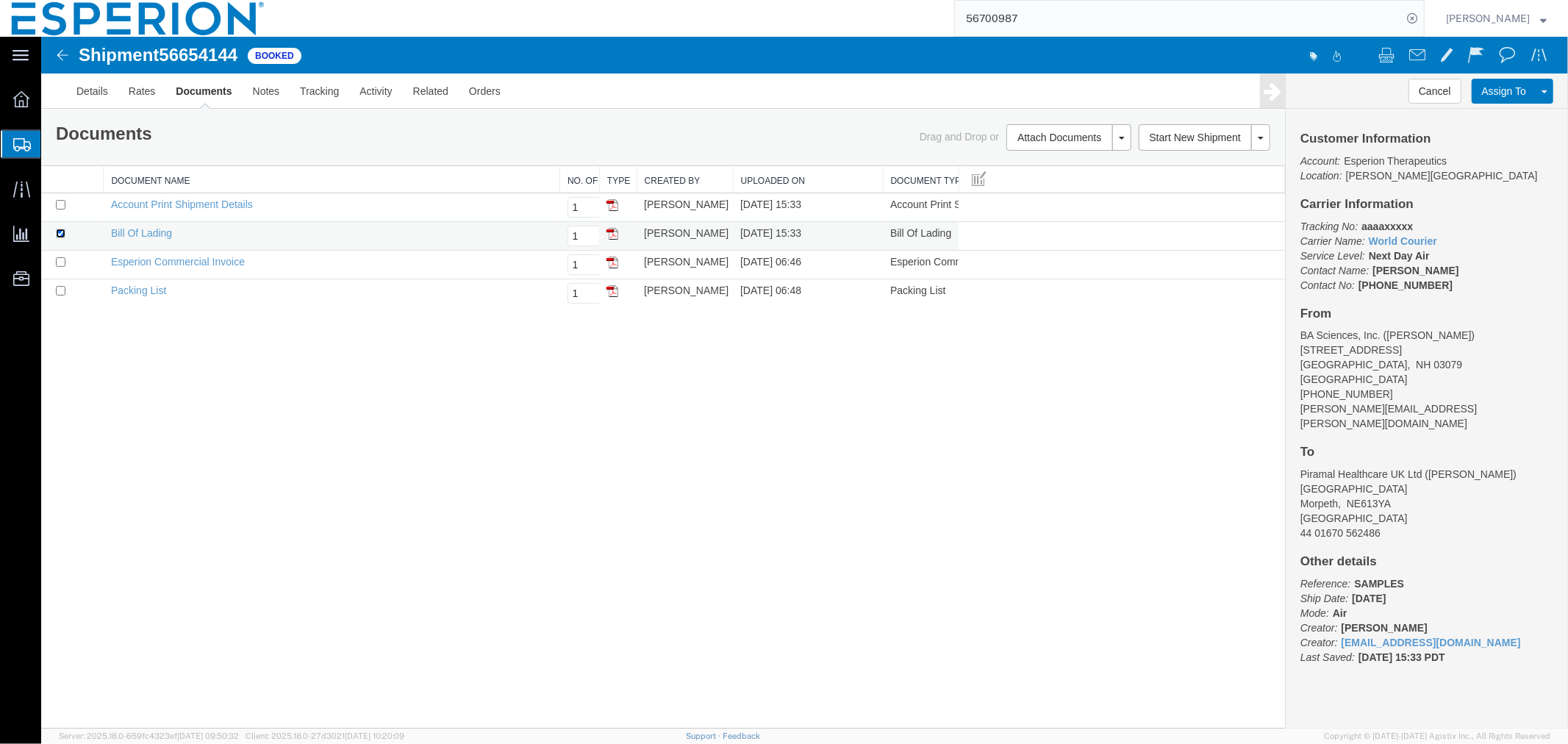
click at [60, 233] on input "checkbox" at bounding box center [59, 233] width 10 height 10
checkbox input "false"
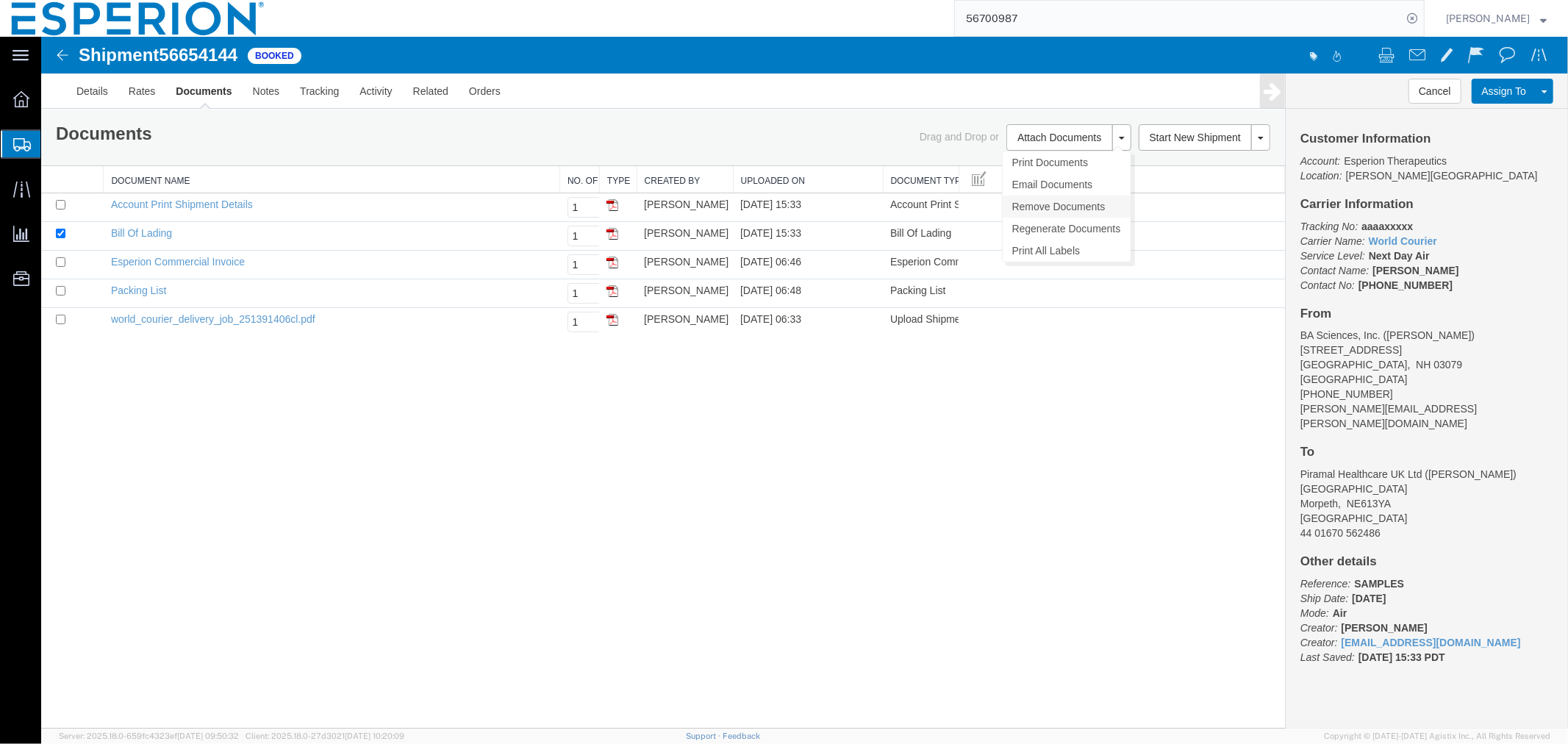
click at [1051, 199] on link "Remove Documents" at bounding box center [1066, 206] width 128 height 22
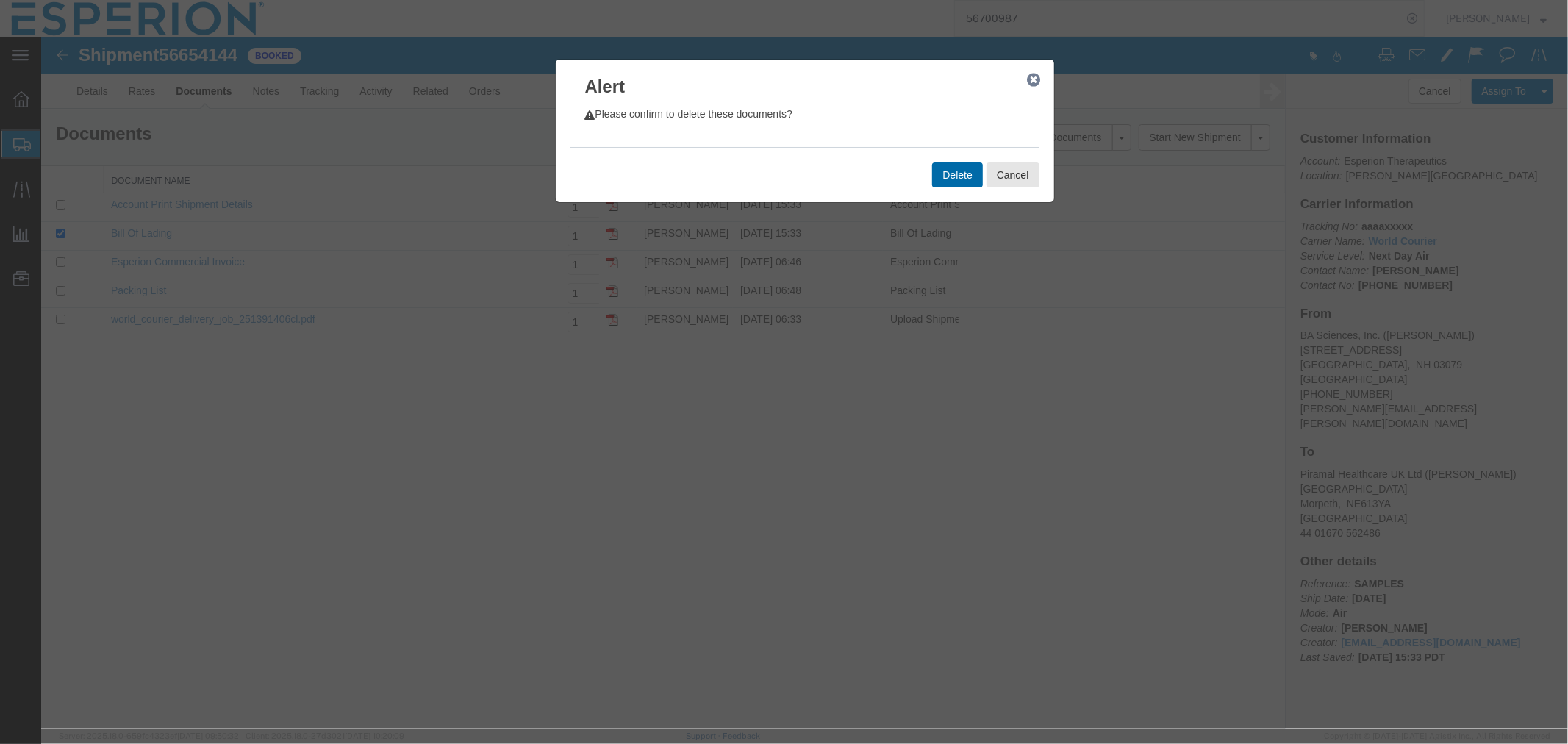
click at [946, 171] on button "Delete" at bounding box center [956, 174] width 50 height 25
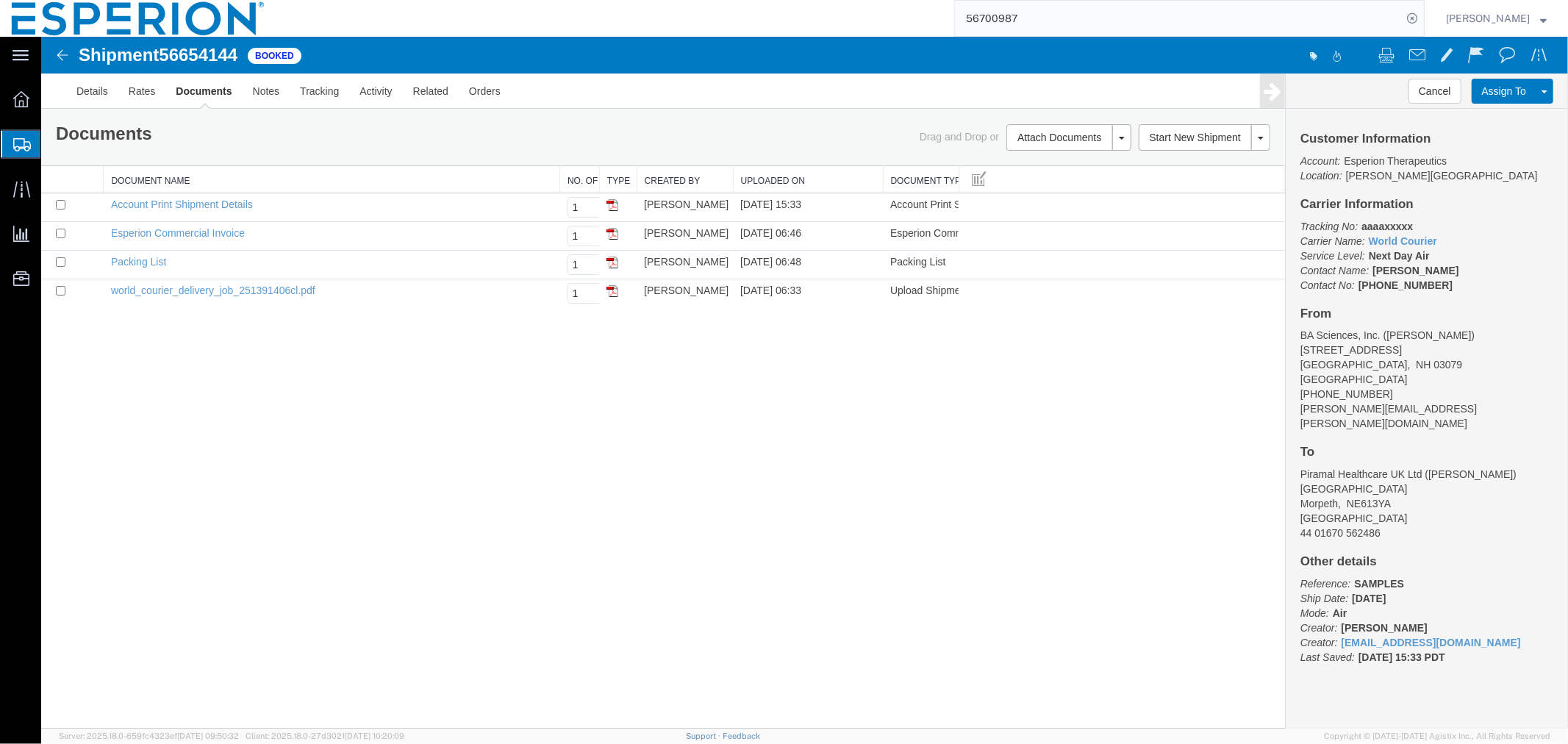
click at [63, 54] on img at bounding box center [61, 54] width 17 height 17
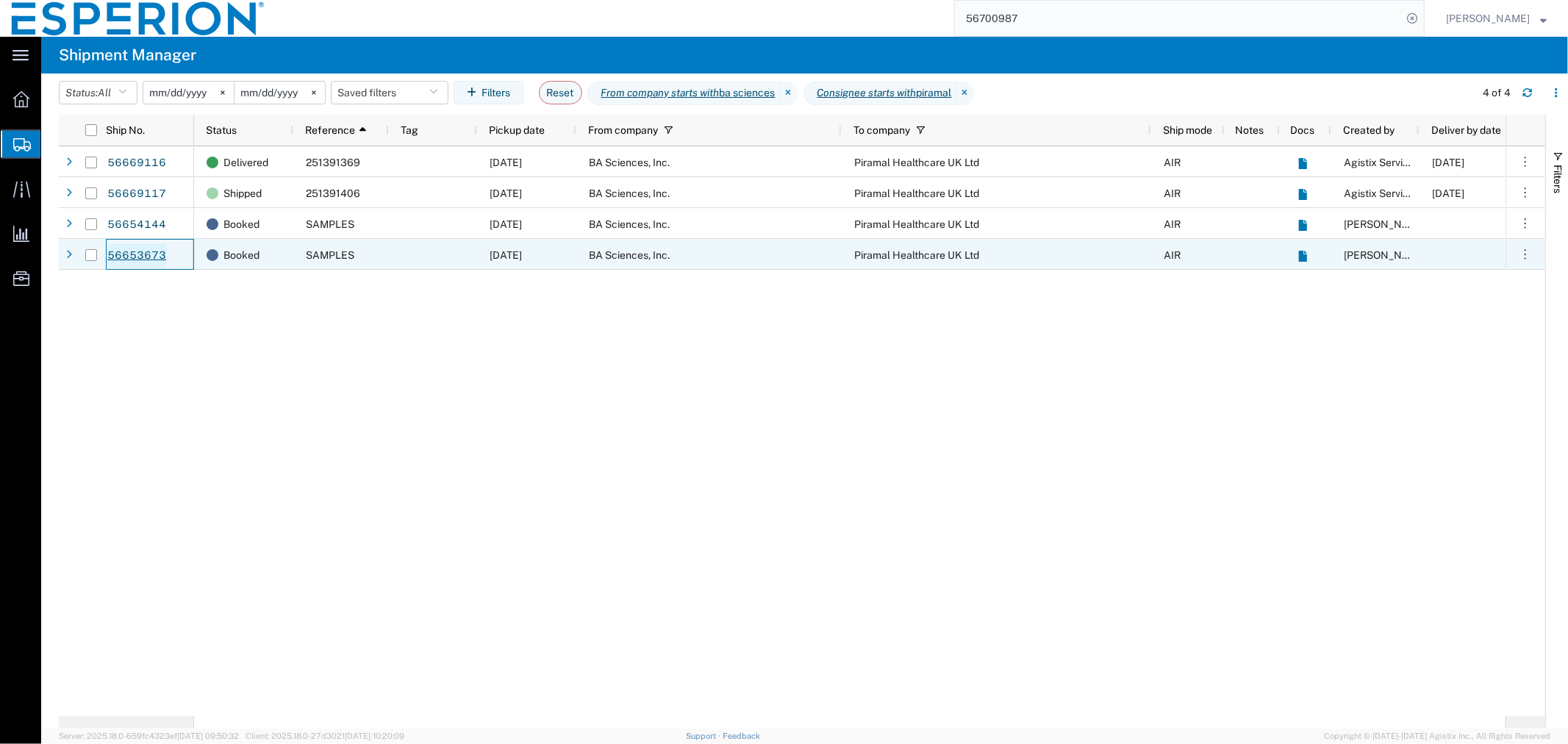
click at [129, 255] on link "56653673" at bounding box center [137, 255] width 60 height 23
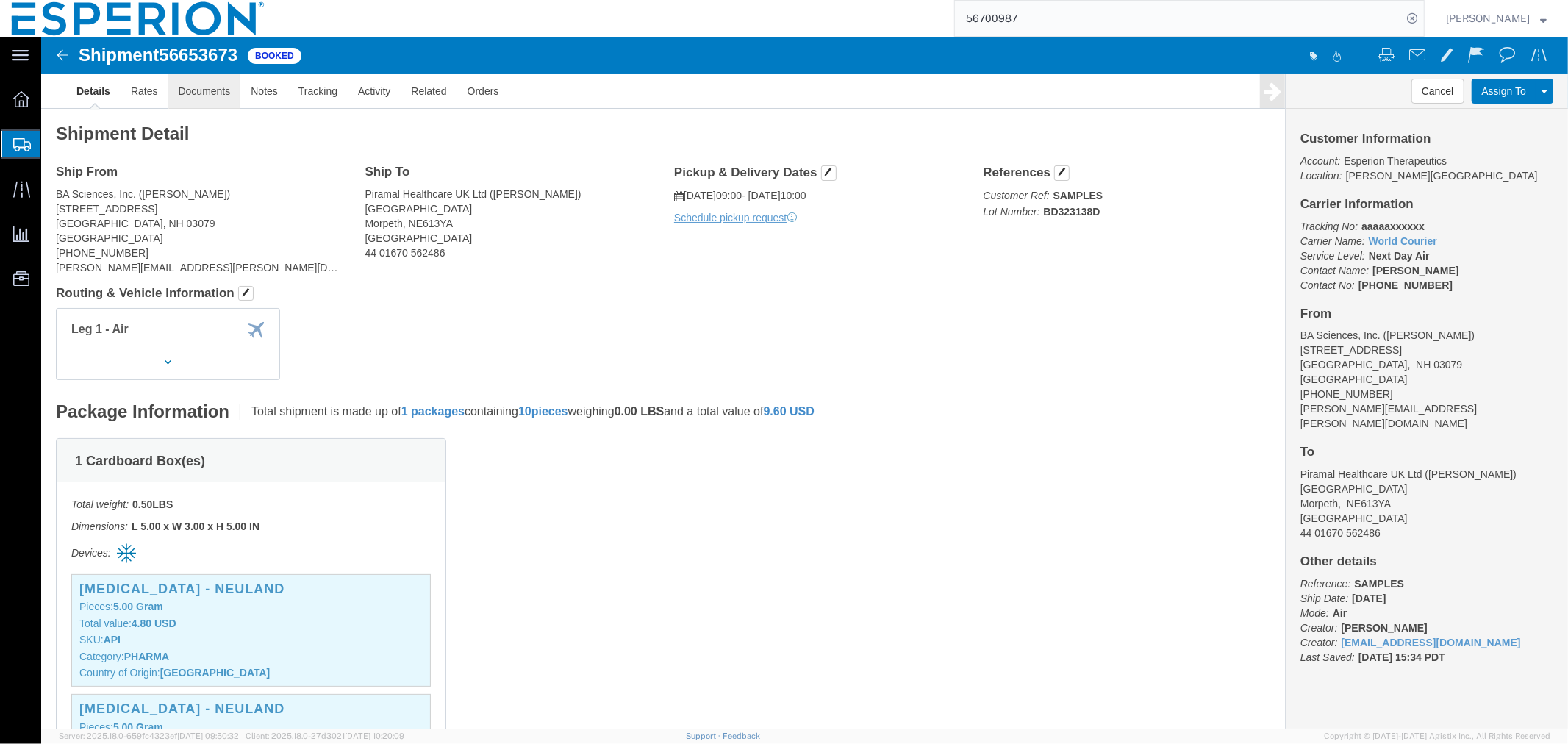
click link "Documents"
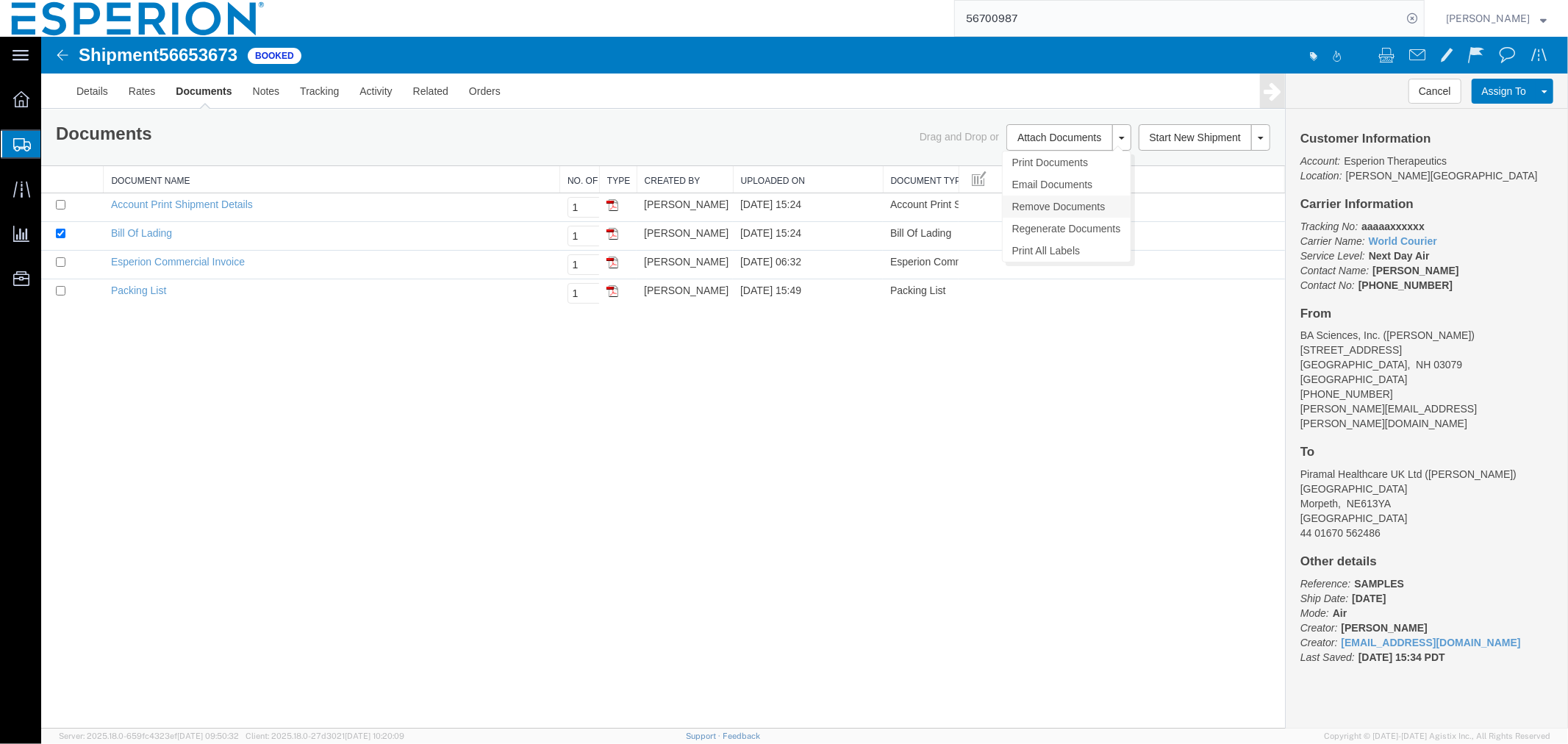
click at [1081, 208] on link "Remove Documents" at bounding box center [1066, 206] width 128 height 22
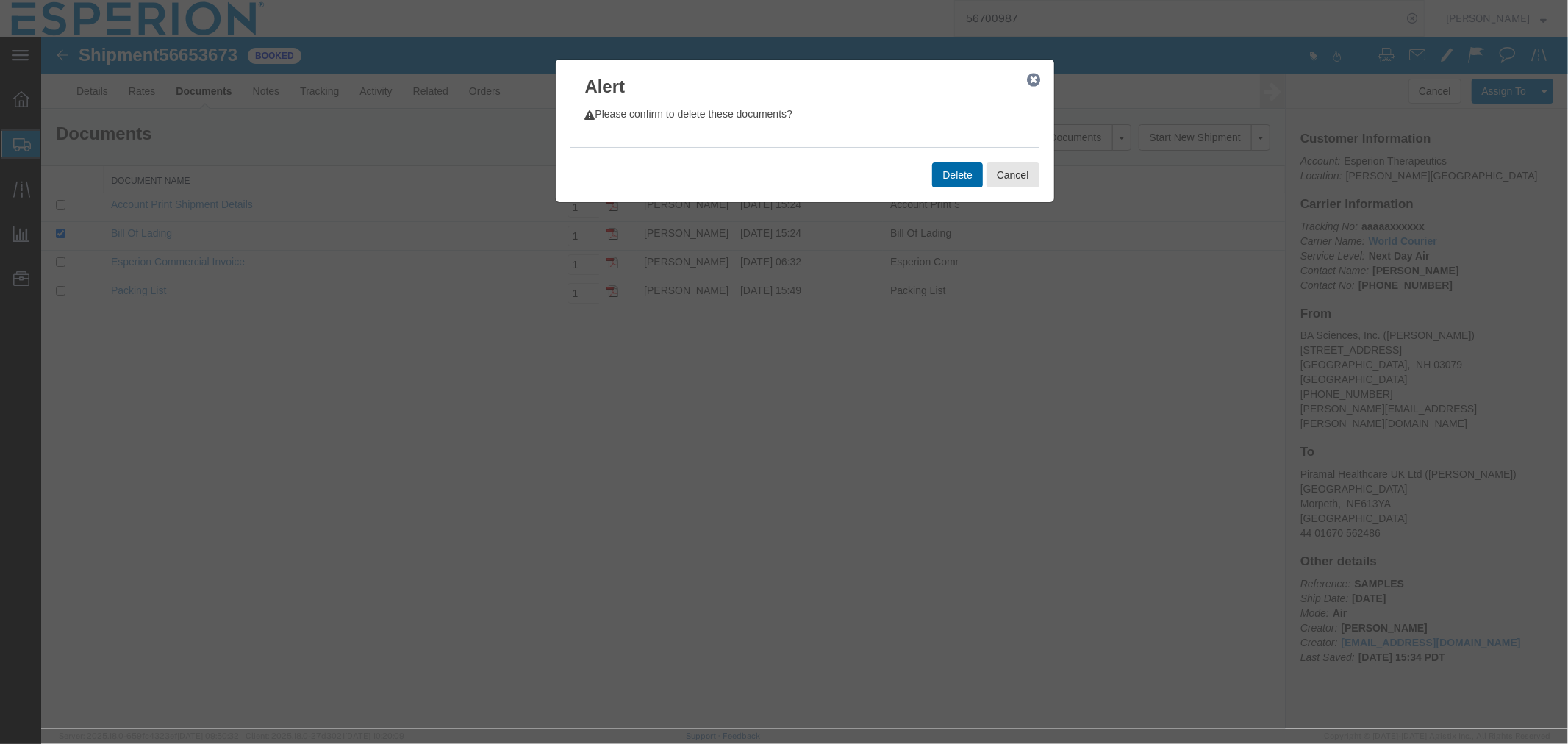
click at [945, 179] on button "Delete" at bounding box center [956, 174] width 50 height 25
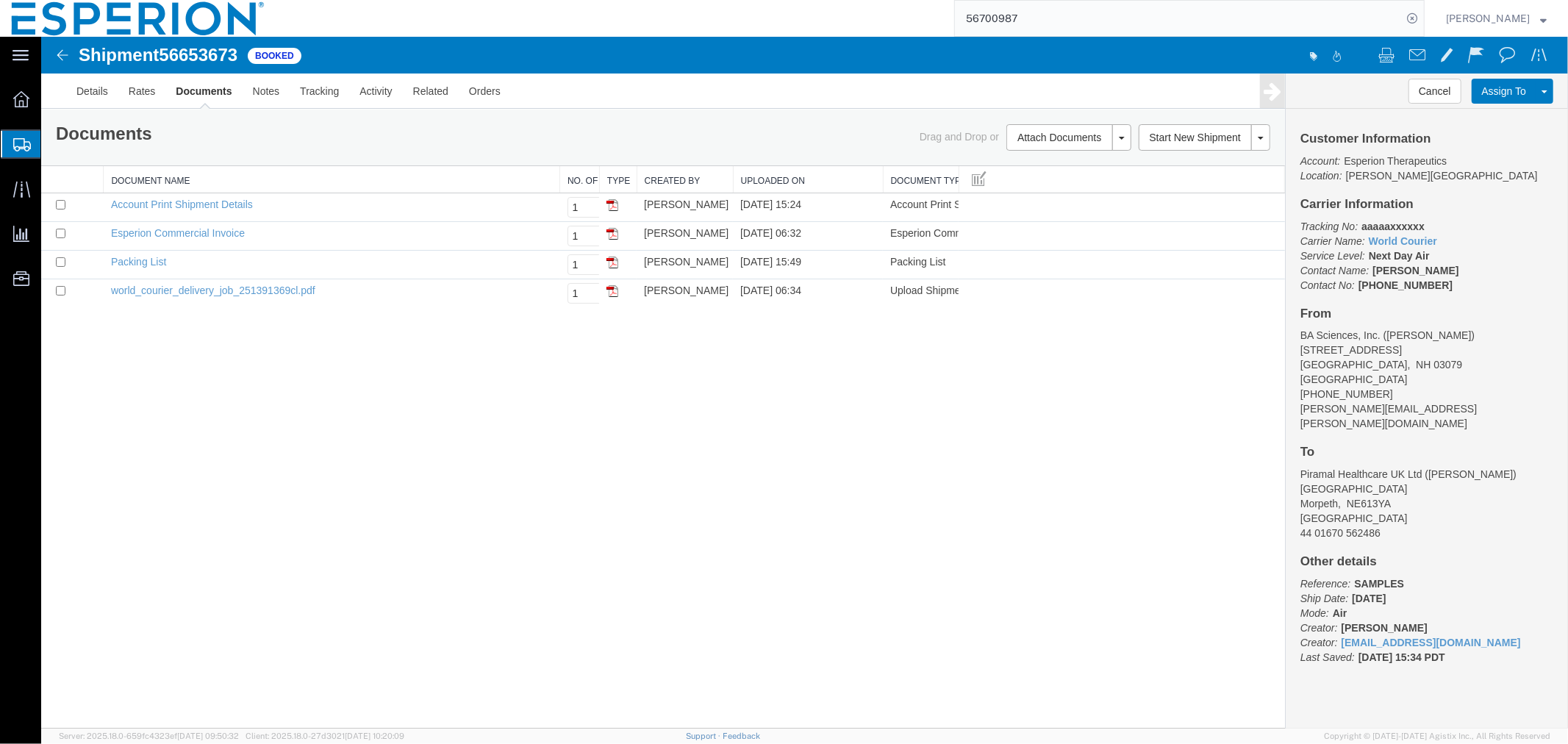
click at [281, 470] on div "Shipment 56653673 4 of 4 Booked Details Rates Documents Notes Tracking Activity…" at bounding box center [804, 382] width 1527 height 692
click at [61, 51] on img at bounding box center [61, 54] width 17 height 17
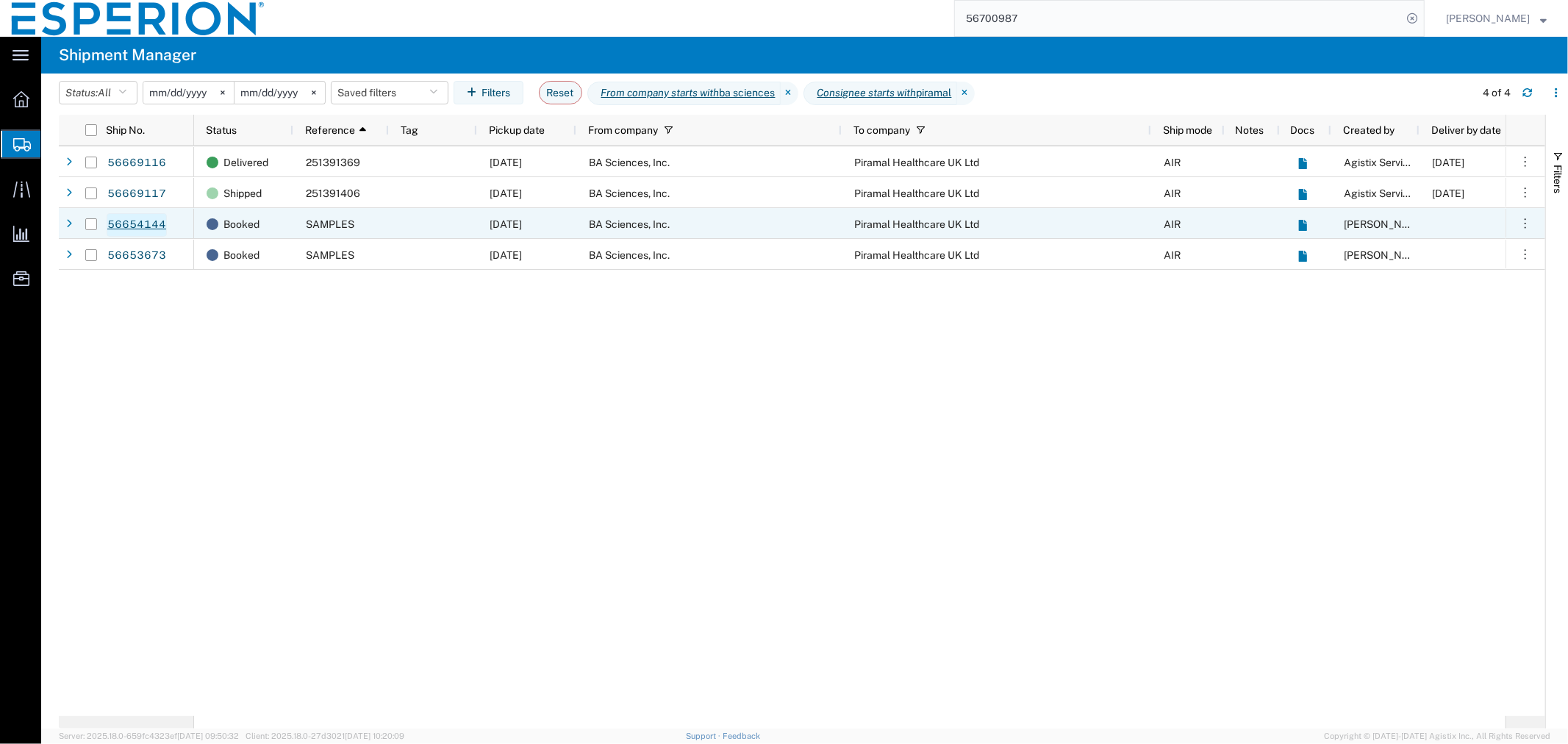
click at [129, 222] on link "56654144" at bounding box center [137, 224] width 60 height 23
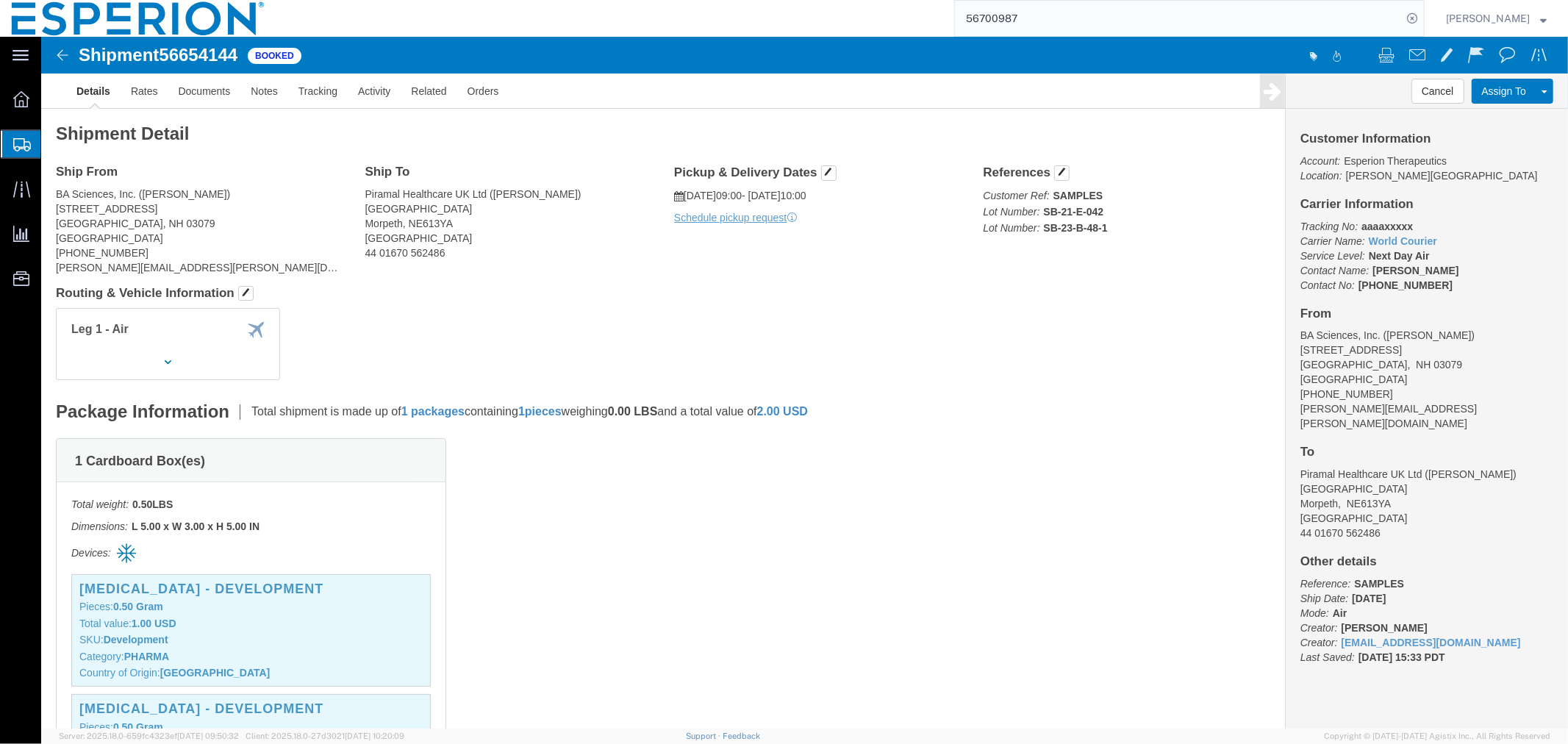
click span "56654144"
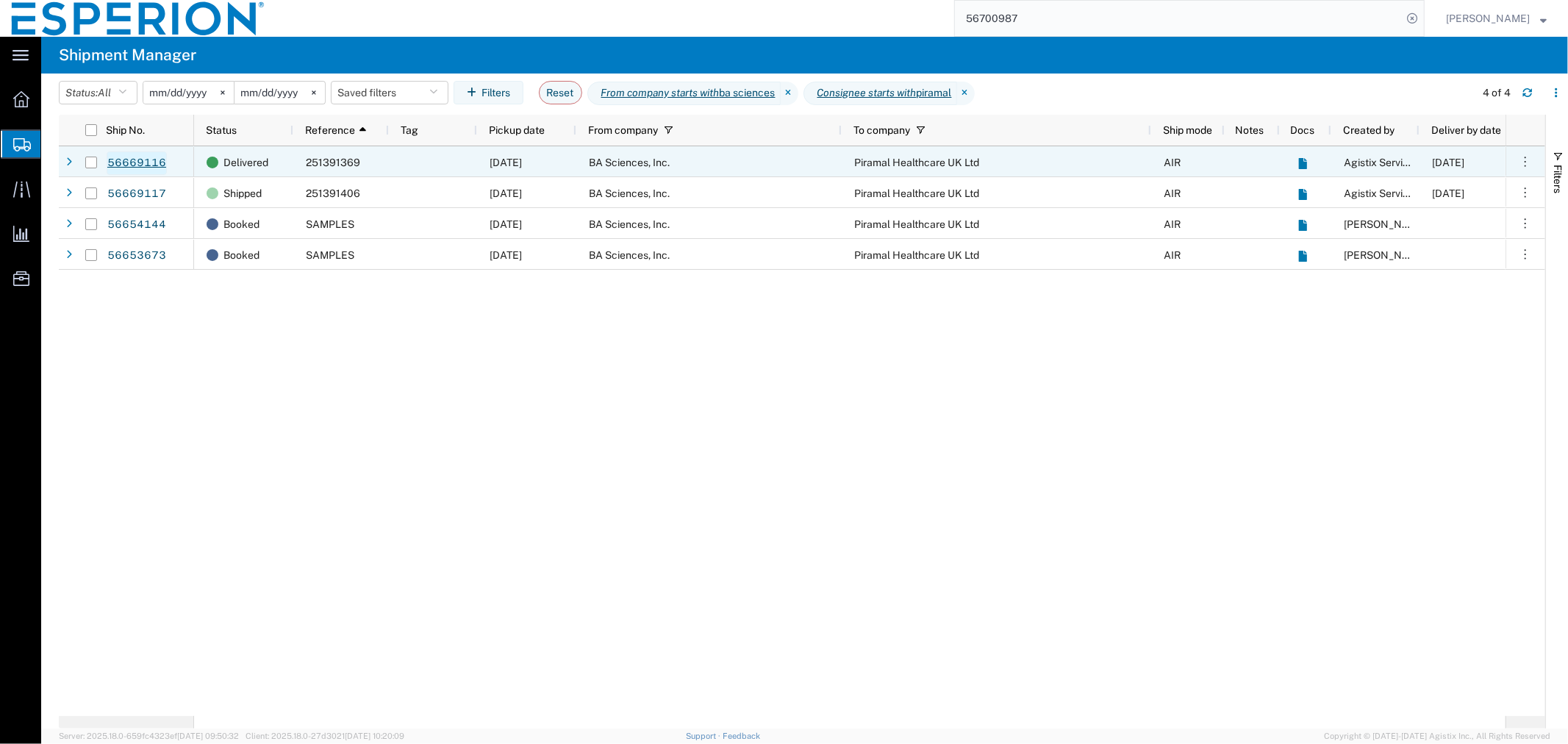
click at [136, 163] on link "56669116" at bounding box center [137, 163] width 60 height 23
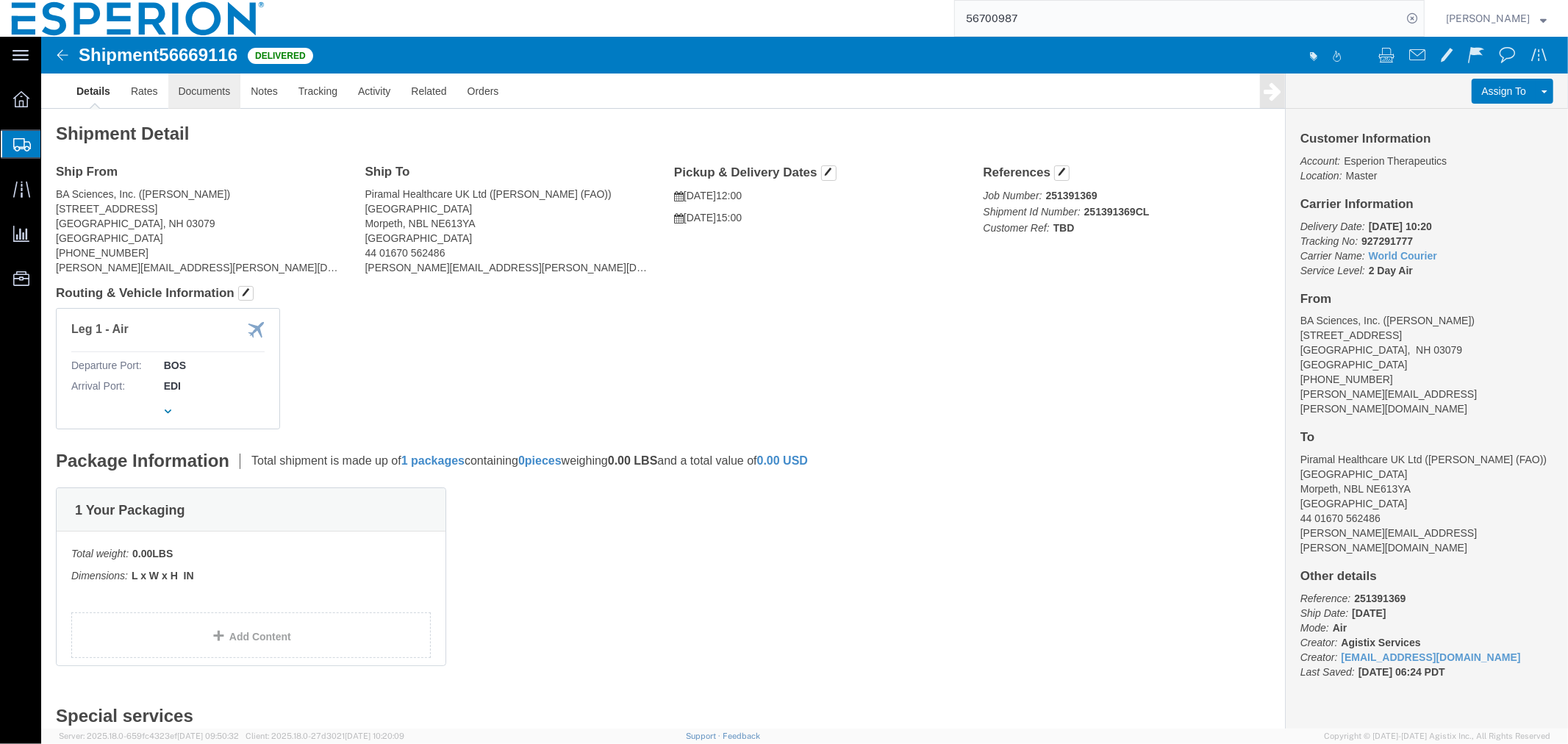
click link "Documents"
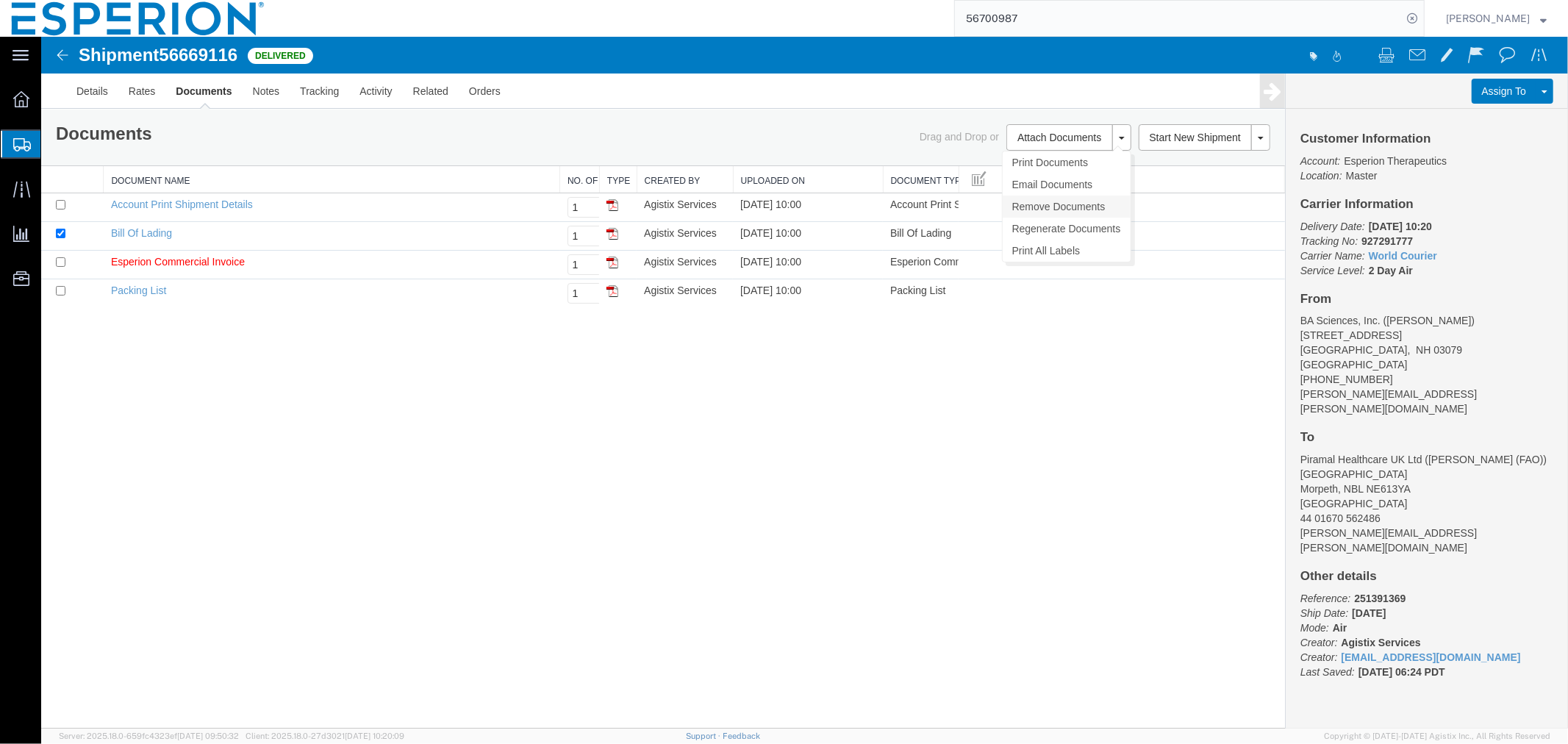
click at [1037, 209] on link "Remove Documents" at bounding box center [1066, 206] width 128 height 22
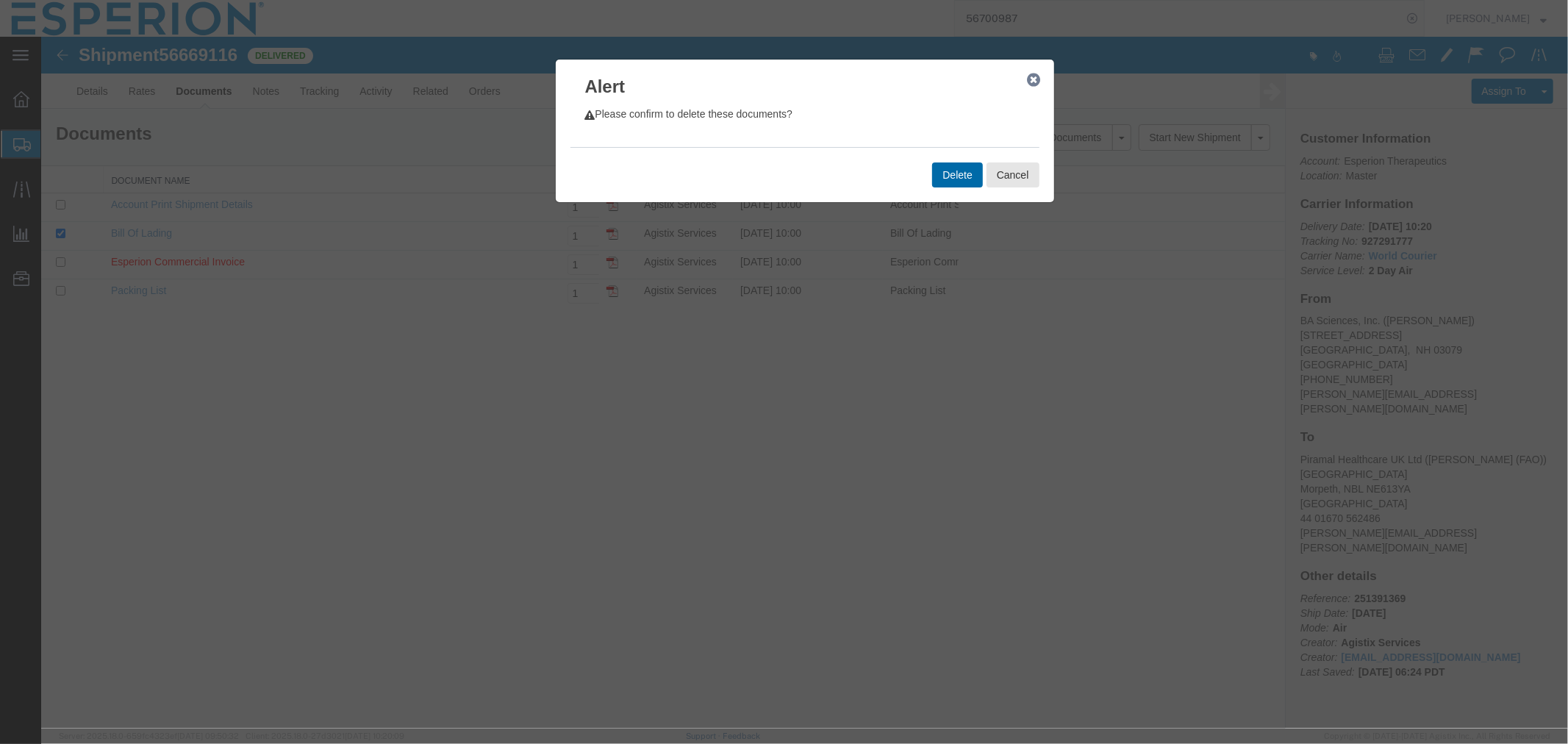
click at [953, 177] on button "Delete" at bounding box center [956, 174] width 50 height 25
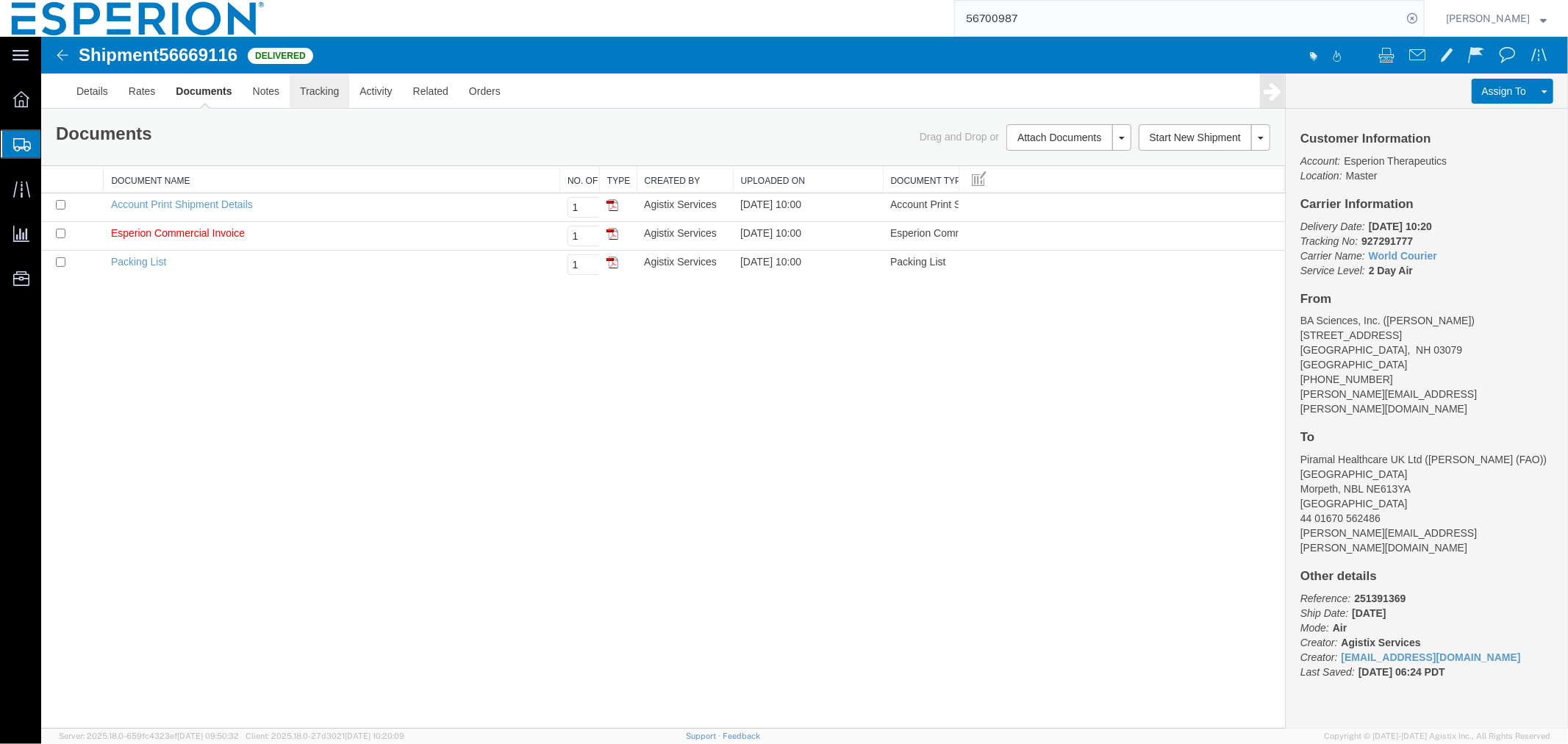
click at [334, 99] on link "Tracking" at bounding box center [319, 90] width 59 height 35
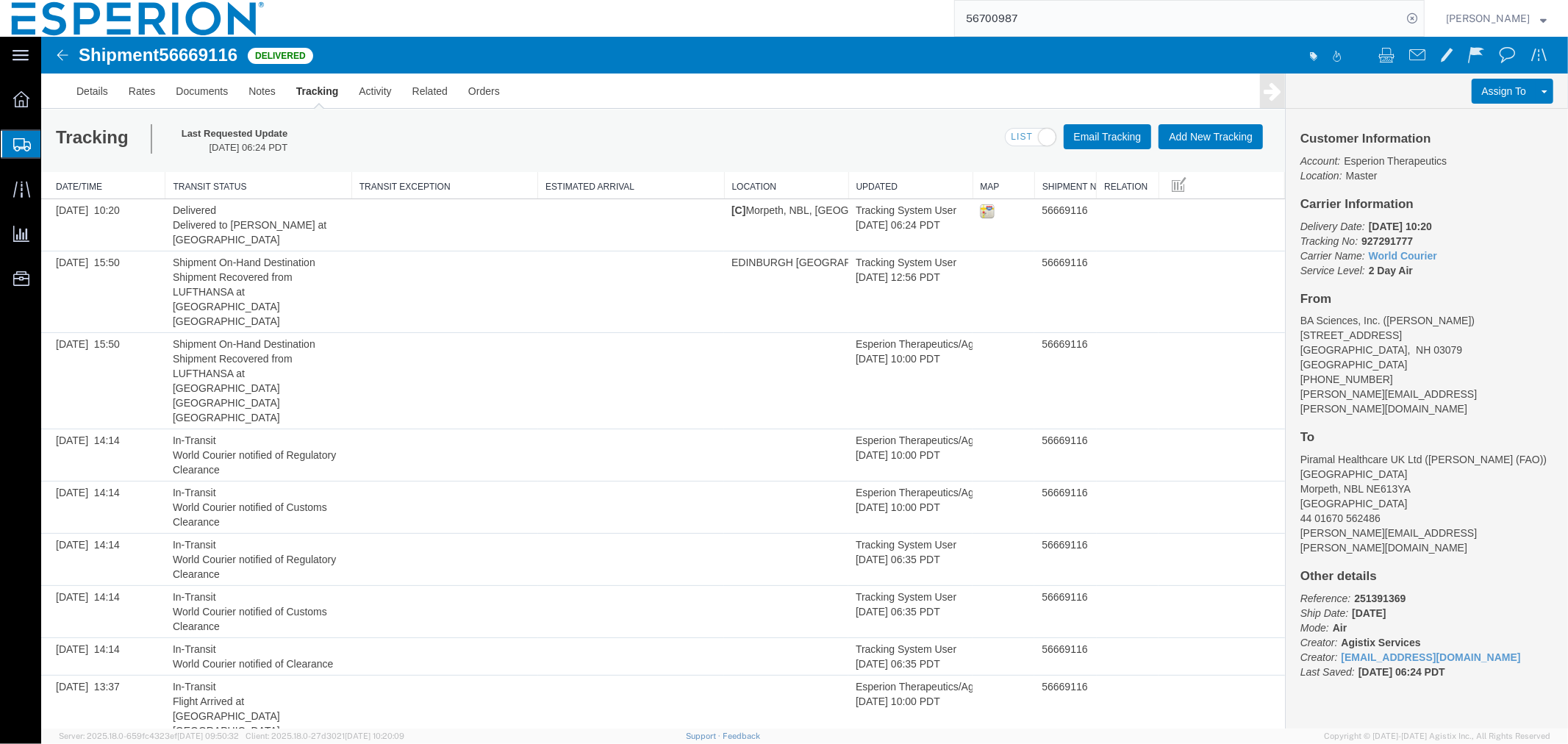
click at [189, 49] on span "56669116" at bounding box center [197, 54] width 78 height 20
copy span "56669116"
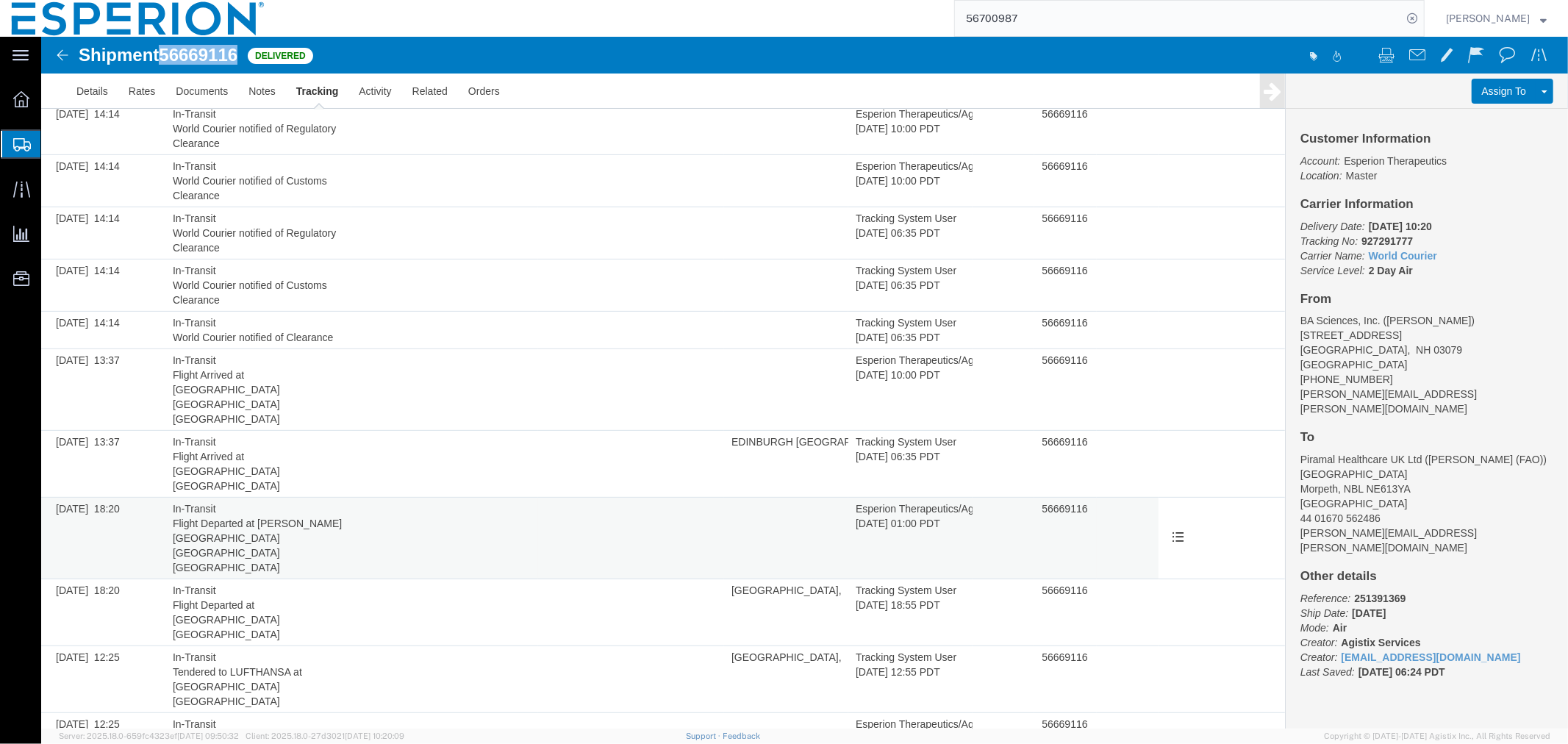
scroll to position [530, 0]
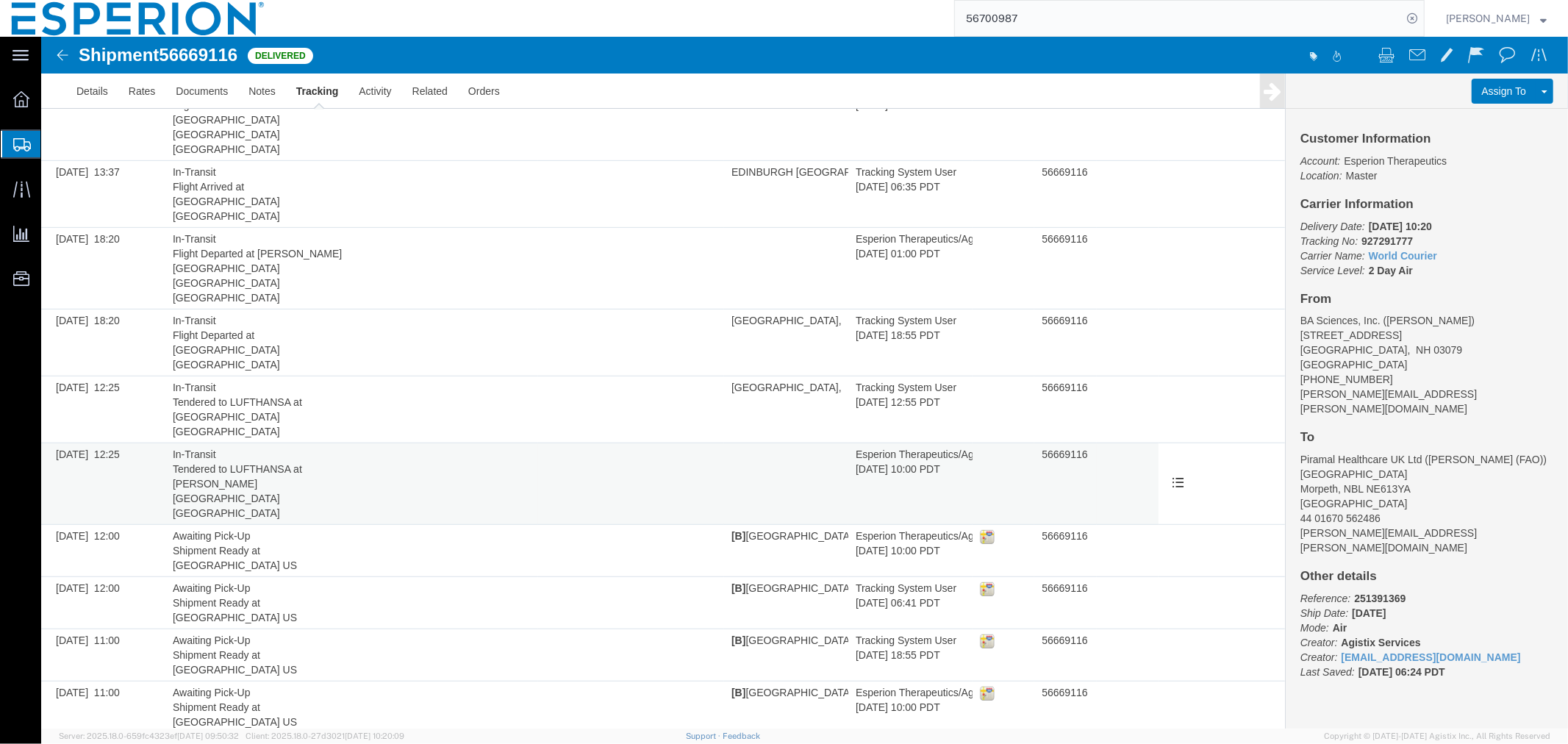
click at [265, 462] on span "Tendered to LUFTHANSA at [PERSON_NAME][GEOGRAPHIC_DATA] [GEOGRAPHIC_DATA]" at bounding box center [236, 490] width 130 height 56
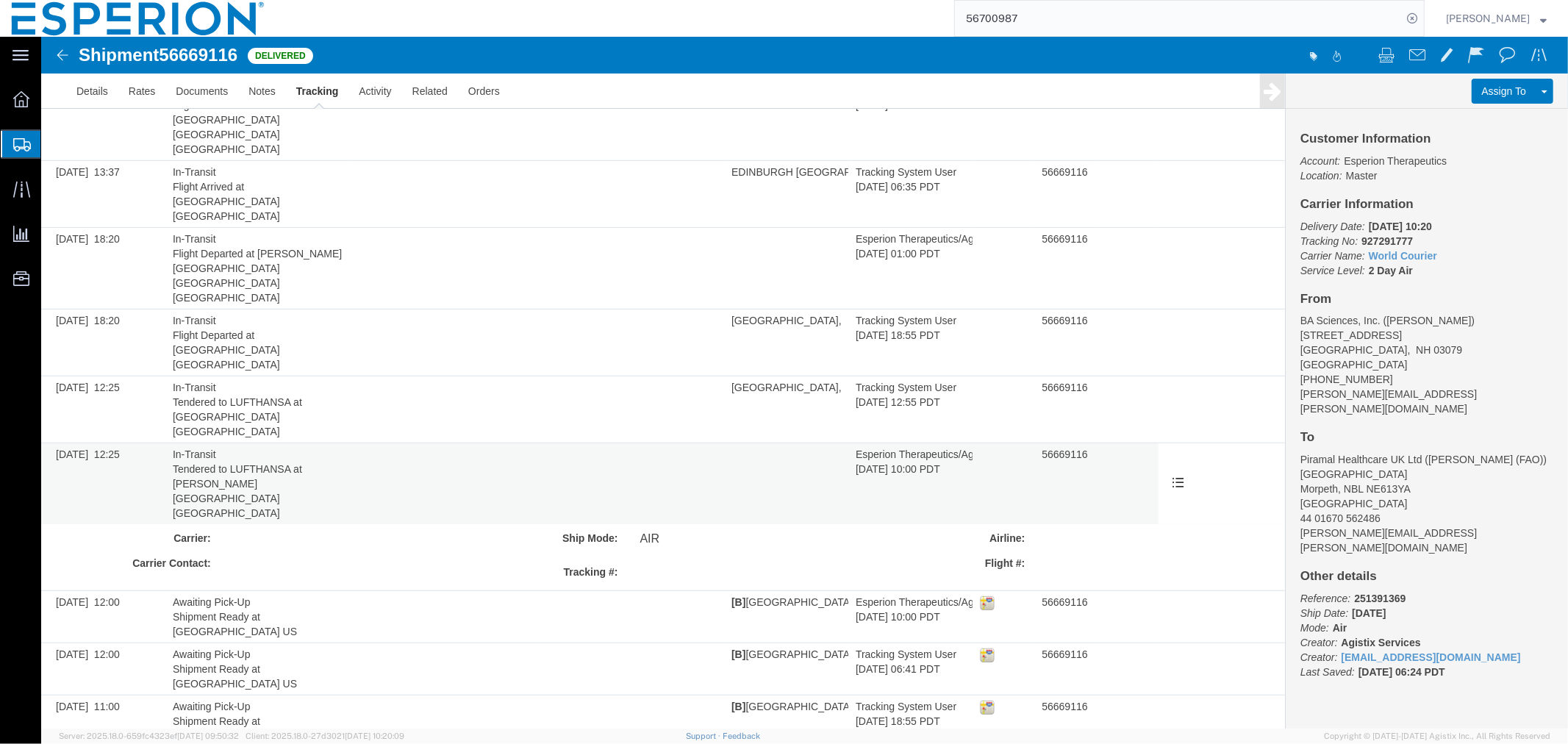
click at [692, 443] on td at bounding box center [630, 483] width 186 height 81
click at [41, 36] on link "Edit Tracking" at bounding box center [41, 36] width 0 height 0
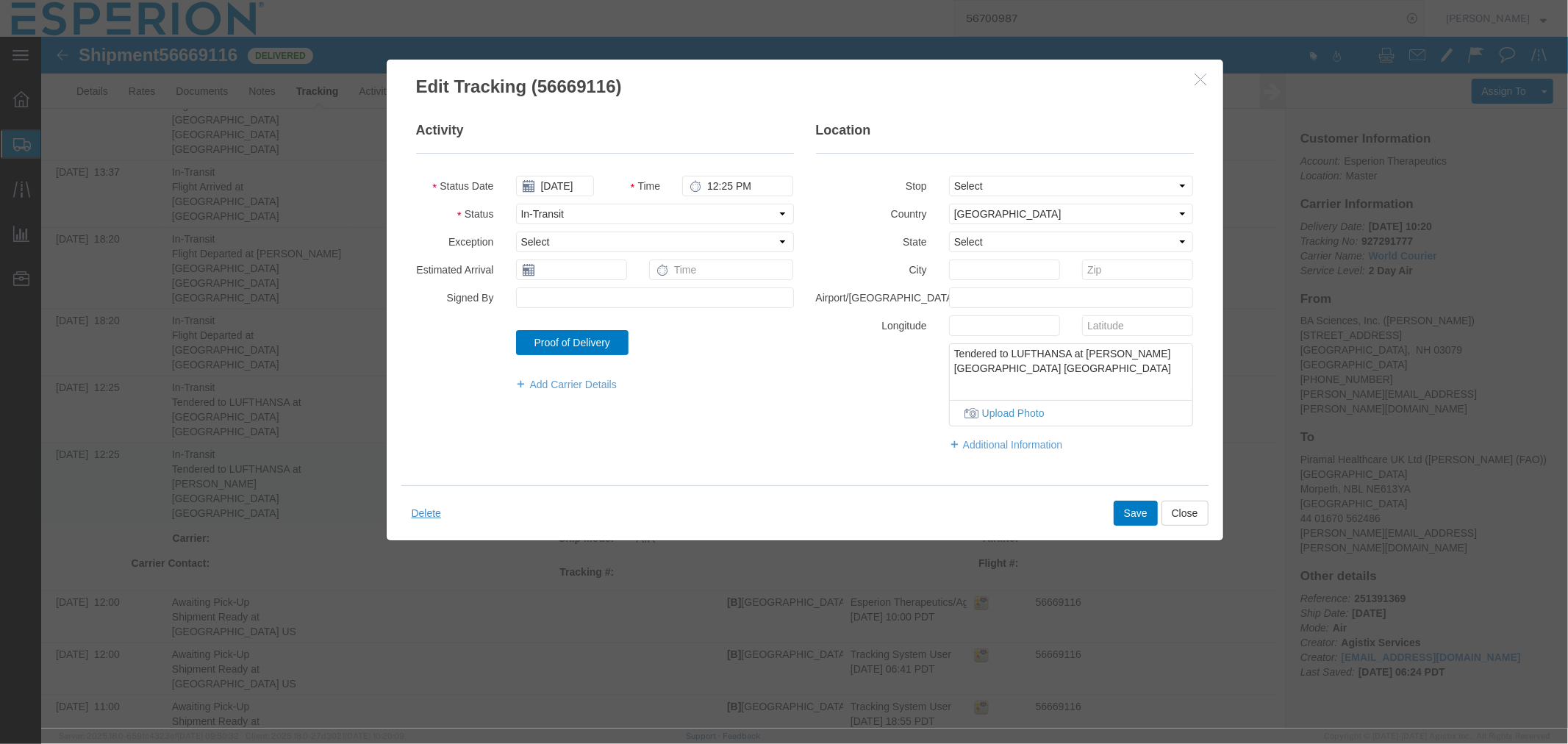
drag, startPoint x: 1176, startPoint y: 369, endPoint x: 950, endPoint y: 354, distance: 226.5
click at [950, 354] on textarea "Tendered to LUFTHANSA at [PERSON_NAME][GEOGRAPHIC_DATA] [GEOGRAPHIC_DATA]" at bounding box center [1070, 367] width 243 height 48
click at [1198, 84] on button "button" at bounding box center [1203, 79] width 18 height 18
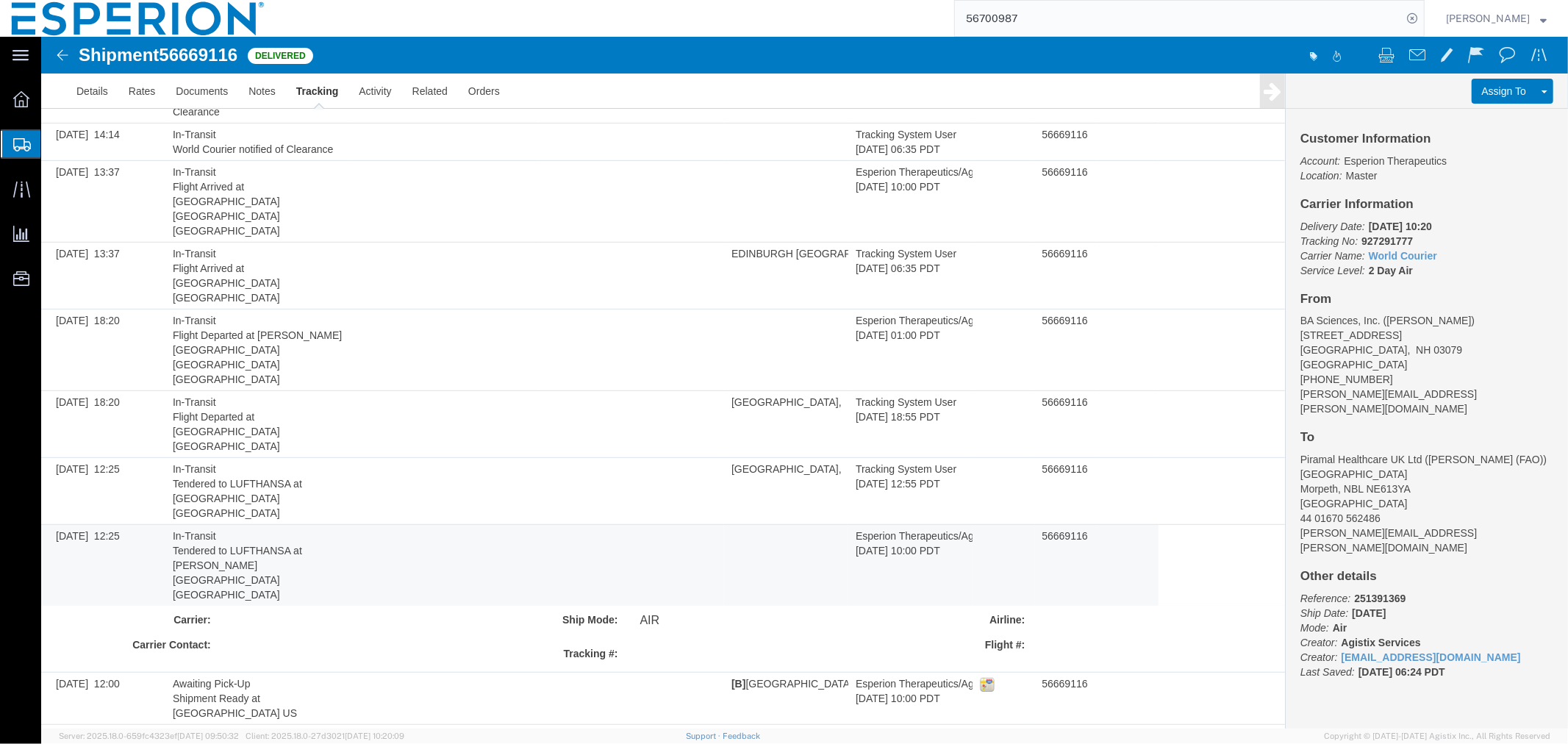
scroll to position [432, 0]
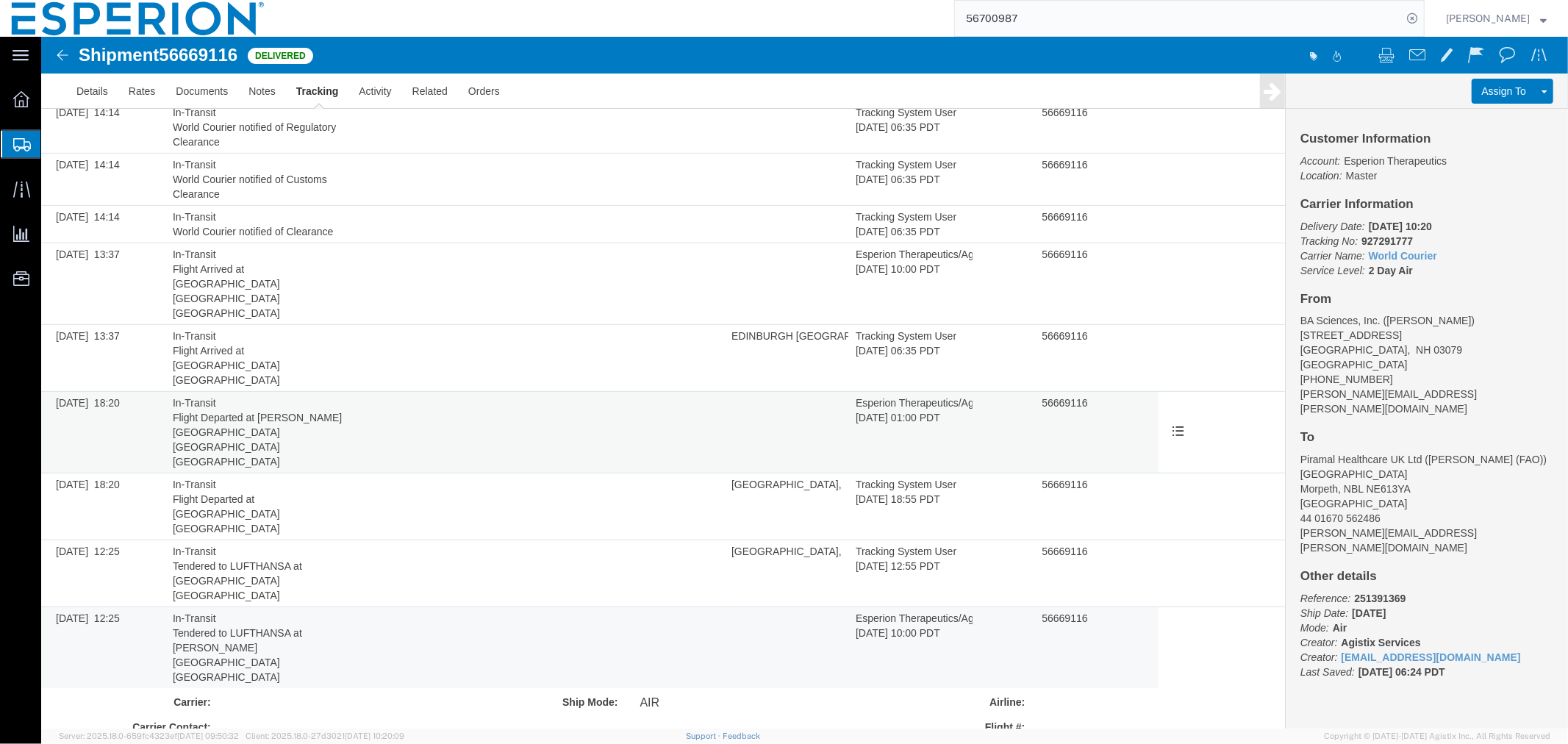
click at [291, 411] on span "Flight Departed at [PERSON_NAME][GEOGRAPHIC_DATA] [GEOGRAPHIC_DATA] [GEOGRAPHIC…" at bounding box center [256, 439] width 169 height 56
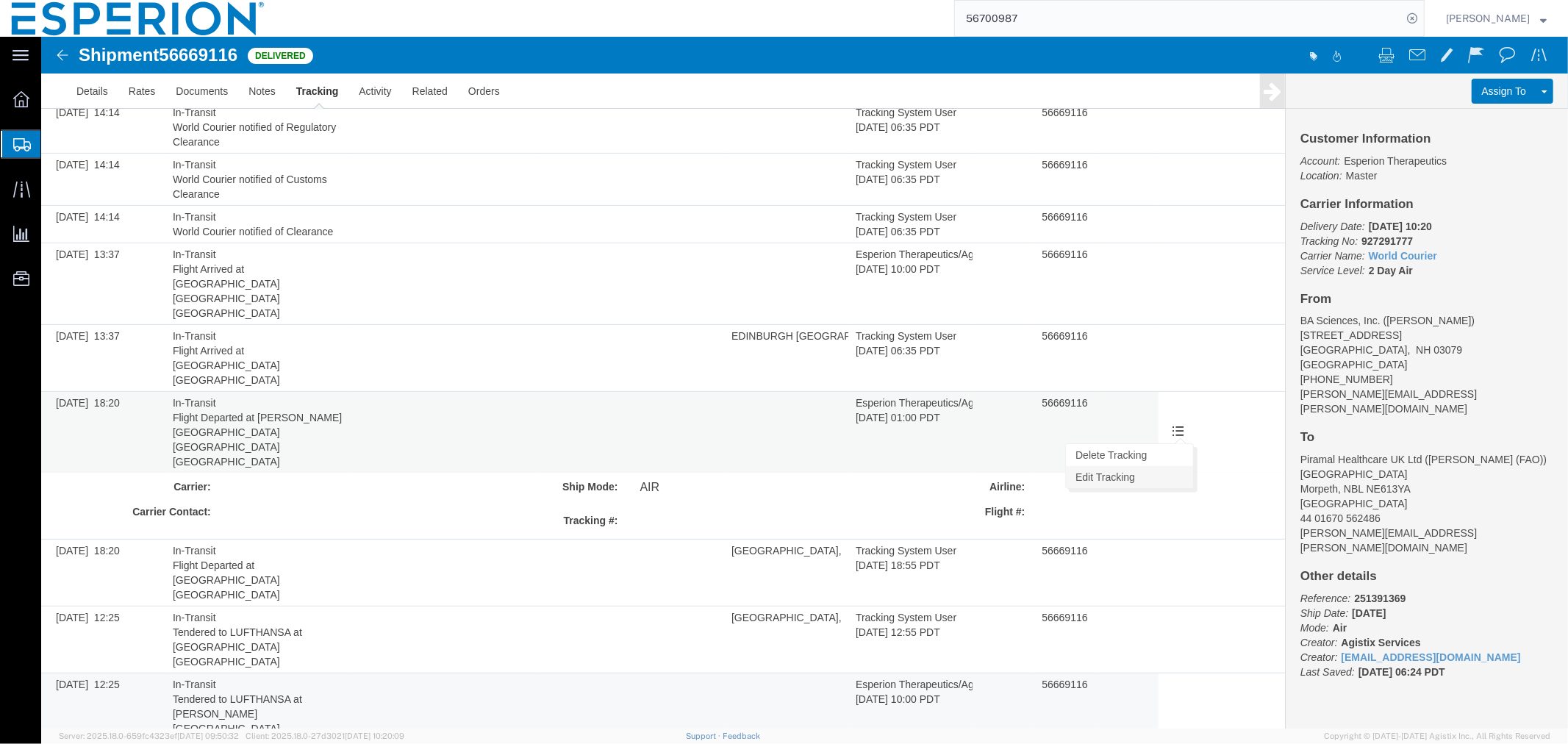
click at [1146, 465] on link "Edit Tracking" at bounding box center [1129, 476] width 127 height 22
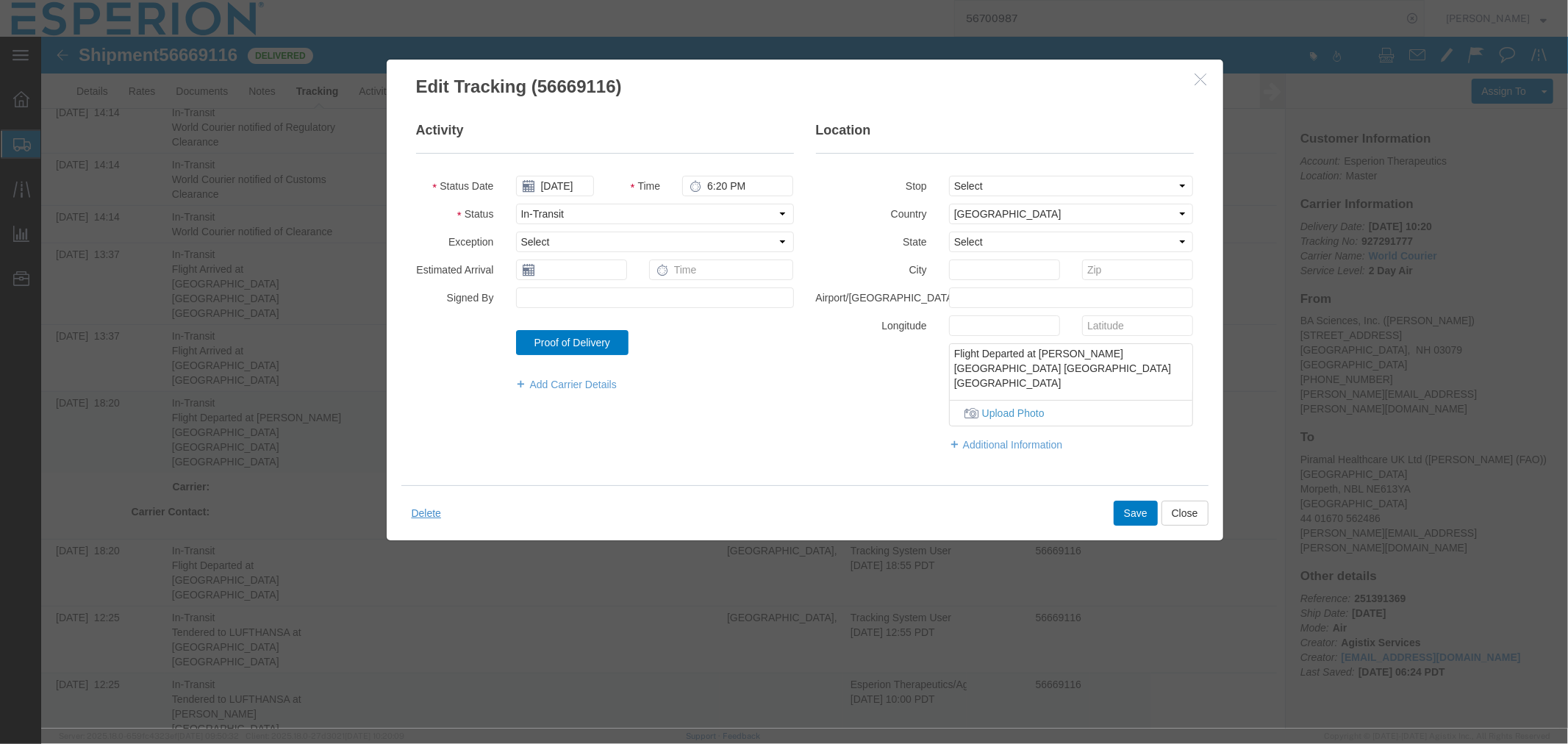
drag, startPoint x: 1173, startPoint y: 364, endPoint x: 921, endPoint y: 347, distance: 252.6
click at [921, 347] on div "Flight Departed at [PERSON_NAME][GEOGRAPHIC_DATA] [GEOGRAPHIC_DATA] [GEOGRAPHIC…" at bounding box center [1004, 384] width 400 height 83
click at [1185, 508] on button "Close" at bounding box center [1185, 512] width 47 height 25
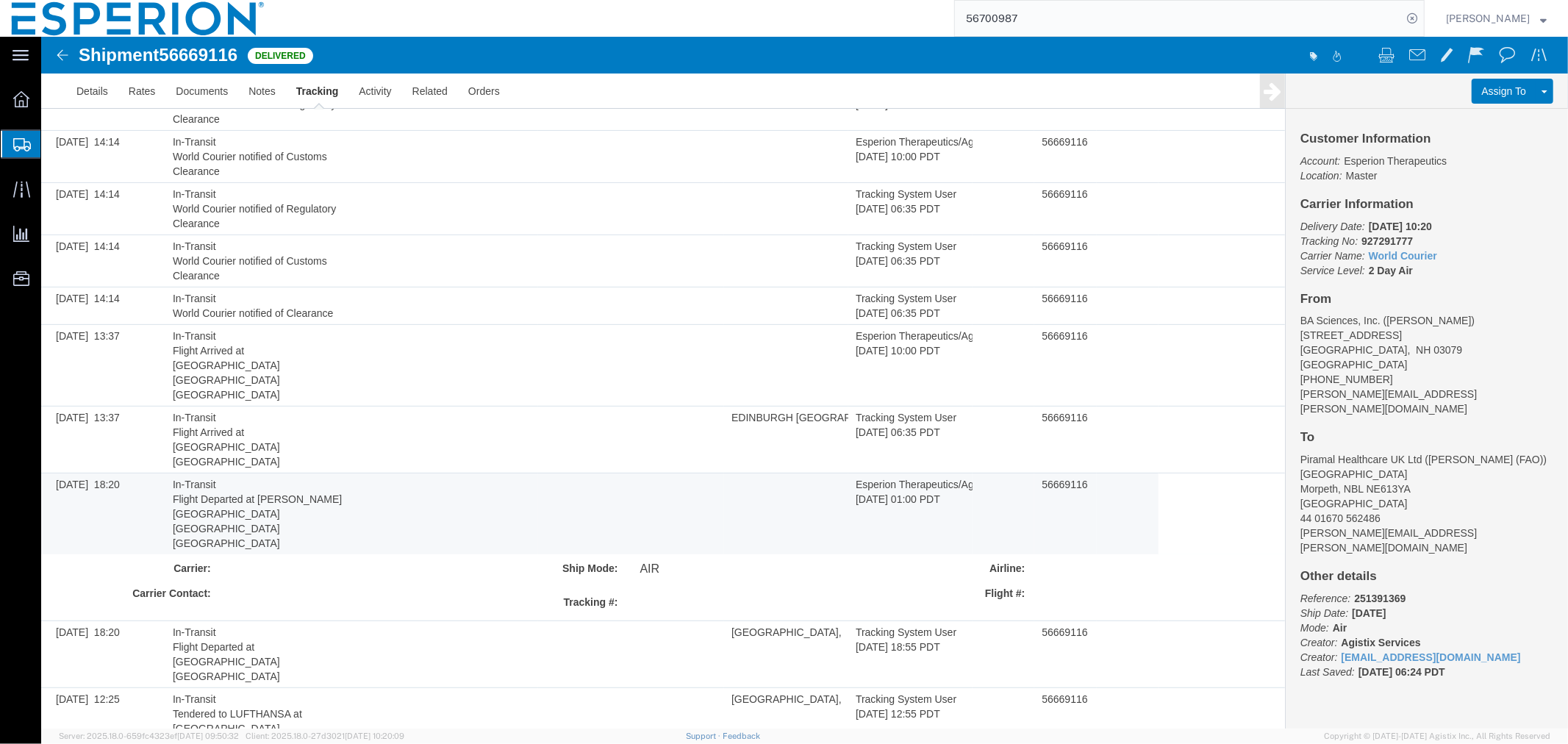
scroll to position [269, 0]
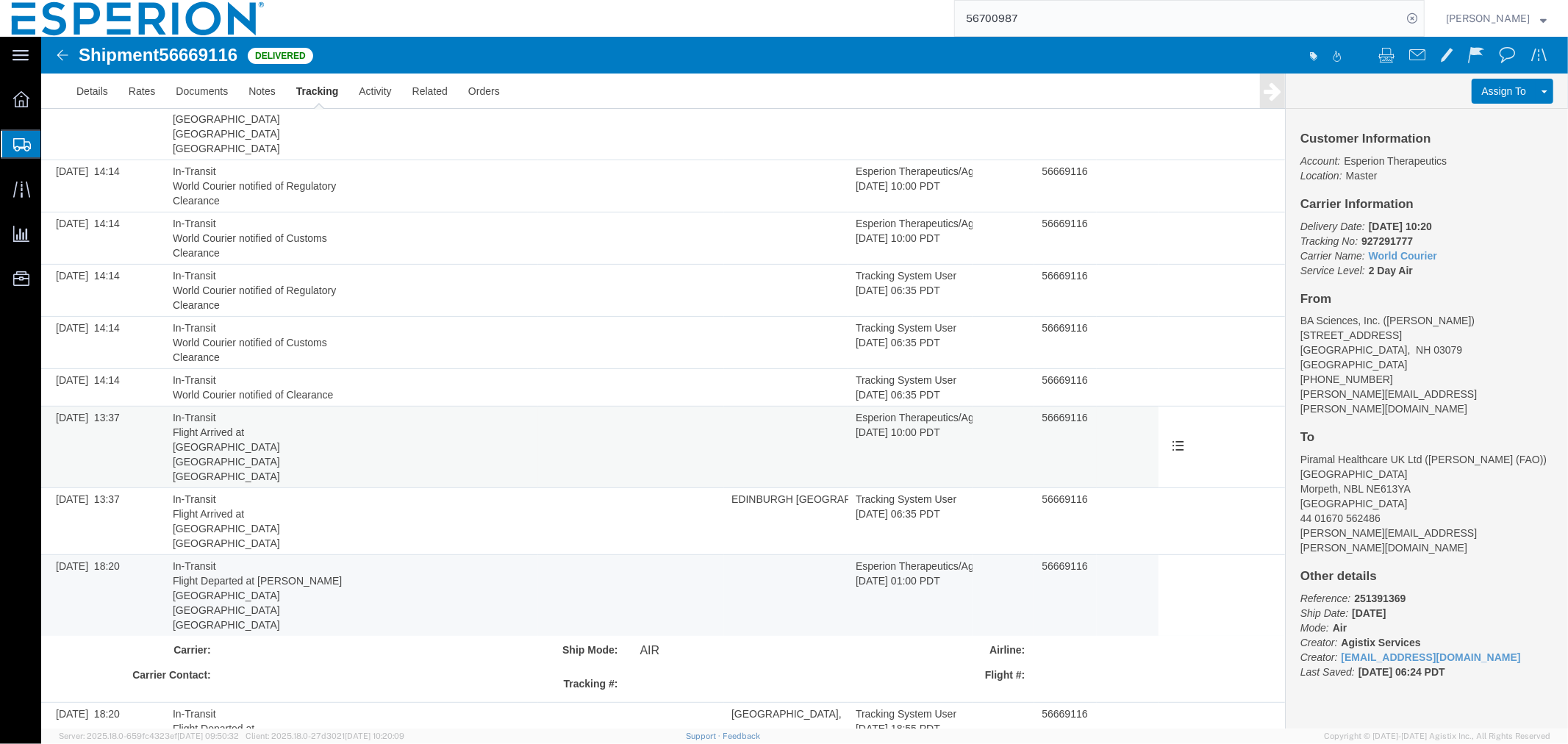
click at [351, 406] on td at bounding box center [444, 447] width 186 height 81
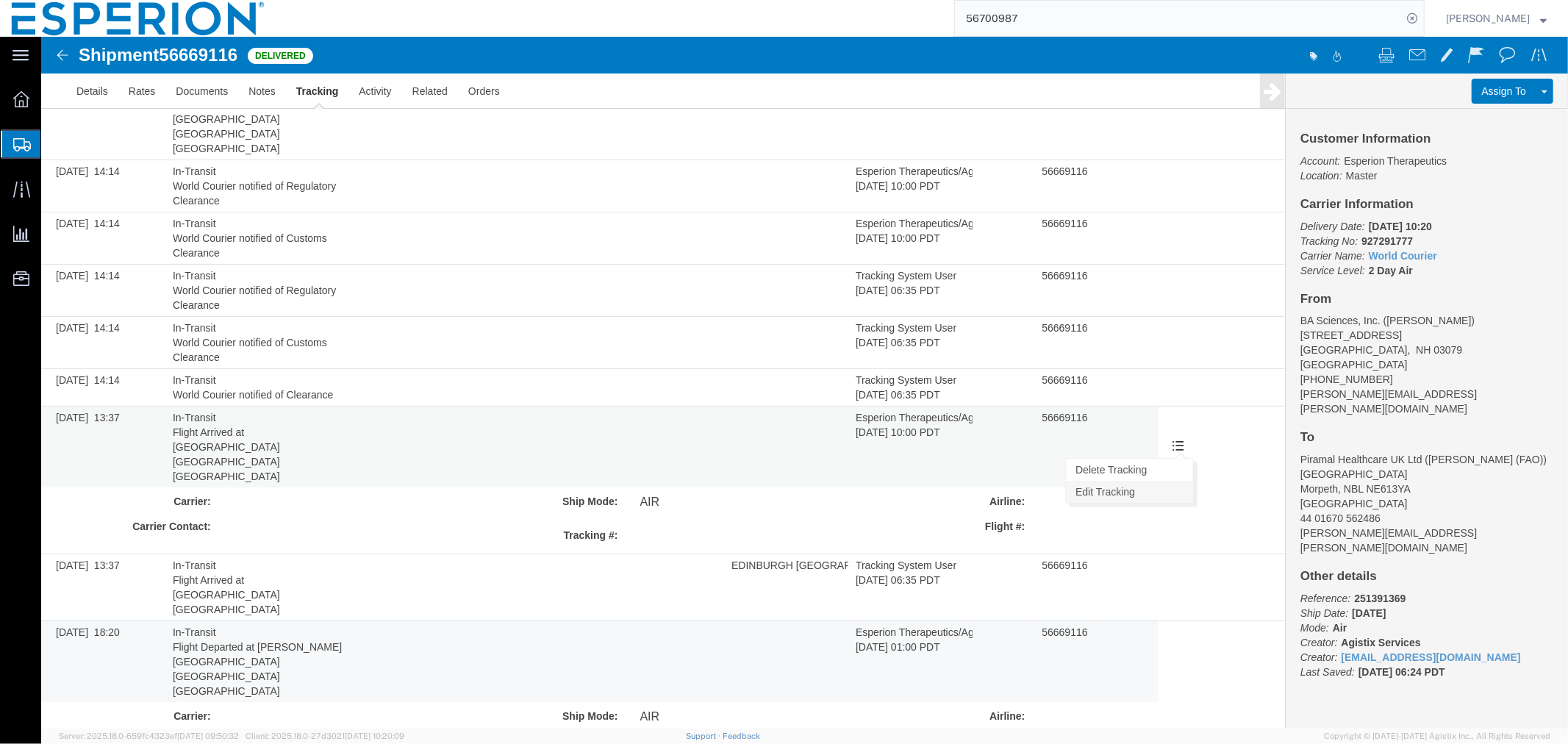
click at [1158, 480] on link "Edit Tracking" at bounding box center [1129, 491] width 127 height 22
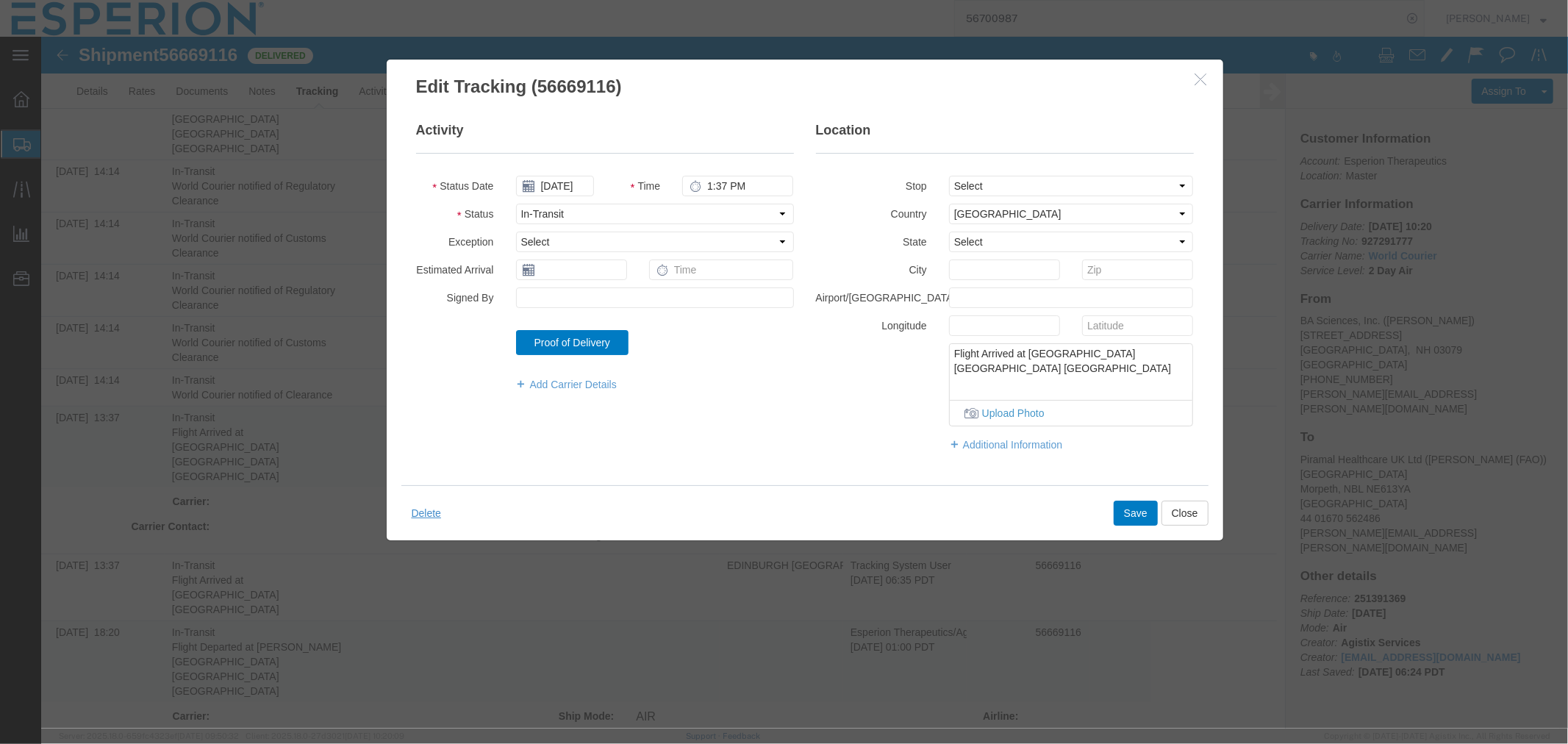
drag, startPoint x: 1063, startPoint y: 370, endPoint x: 891, endPoint y: 346, distance: 173.7
click at [891, 346] on div "Flight Arrived at [GEOGRAPHIC_DATA] [GEOGRAPHIC_DATA] [GEOGRAPHIC_DATA] Upload …" at bounding box center [1004, 384] width 400 height 83
click at [1183, 514] on button "Close" at bounding box center [1185, 512] width 47 height 25
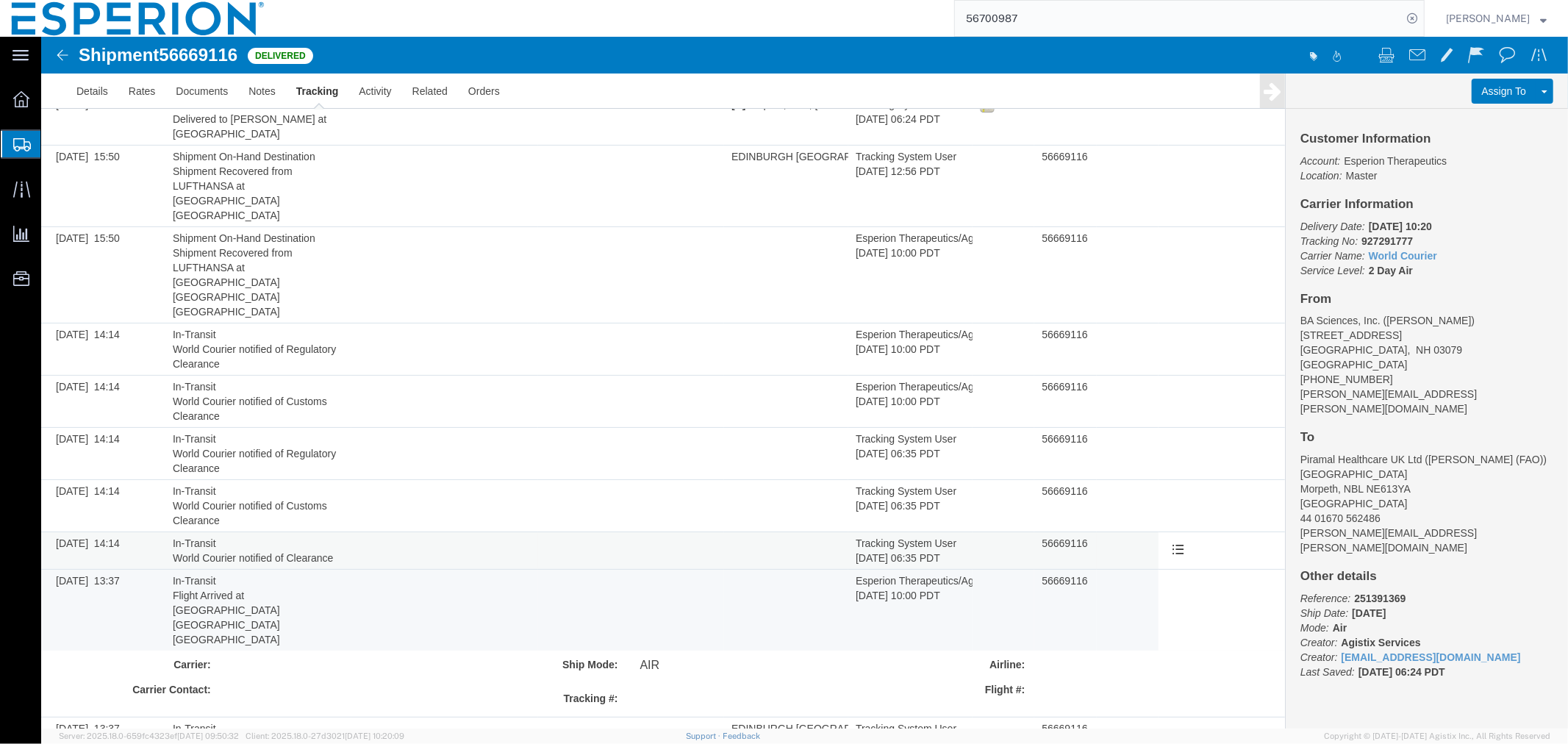
scroll to position [24, 0]
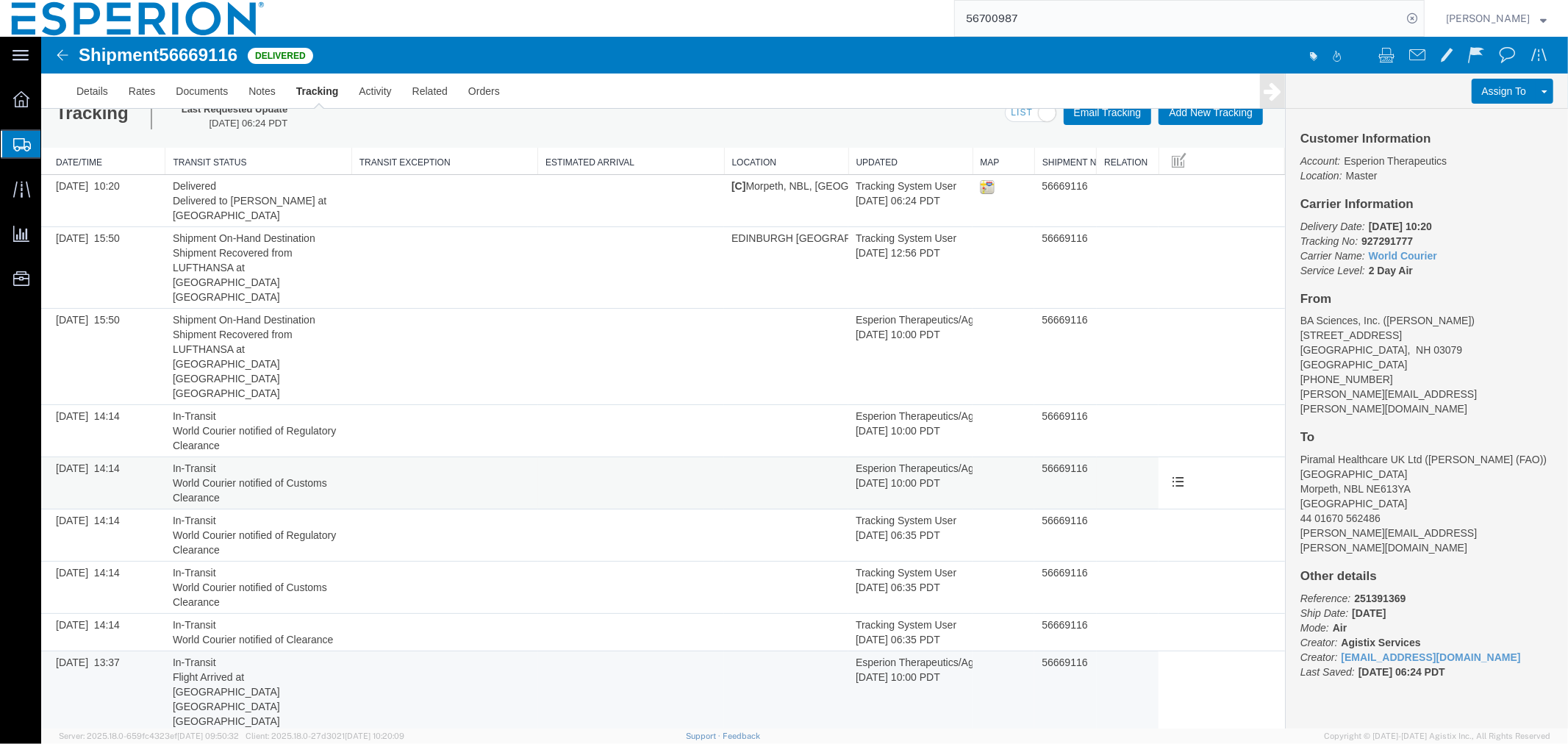
click at [318, 477] on span "World Courier notified of Customs Clearance" at bounding box center [249, 489] width 154 height 26
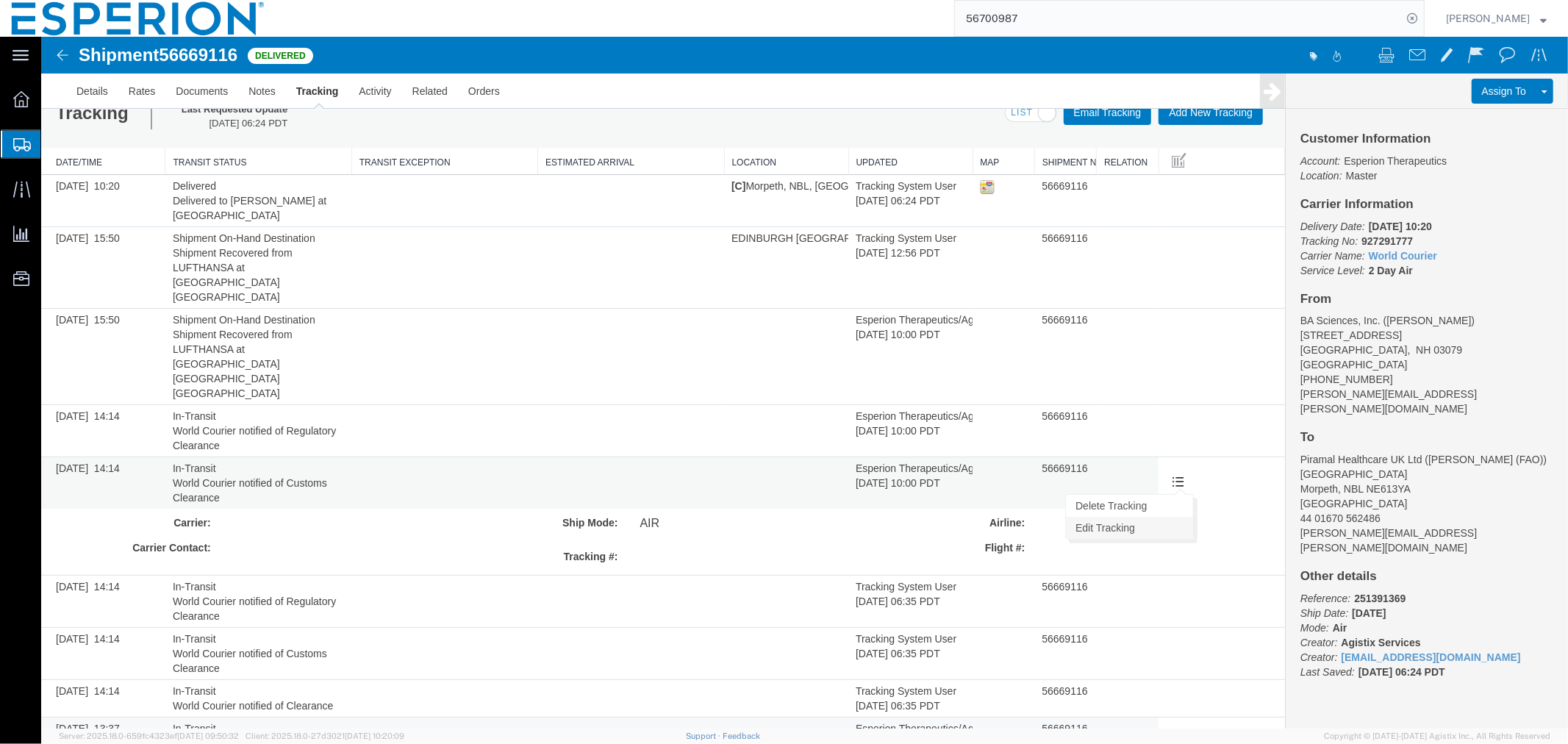
click at [1146, 516] on link "Edit Tracking" at bounding box center [1129, 526] width 127 height 22
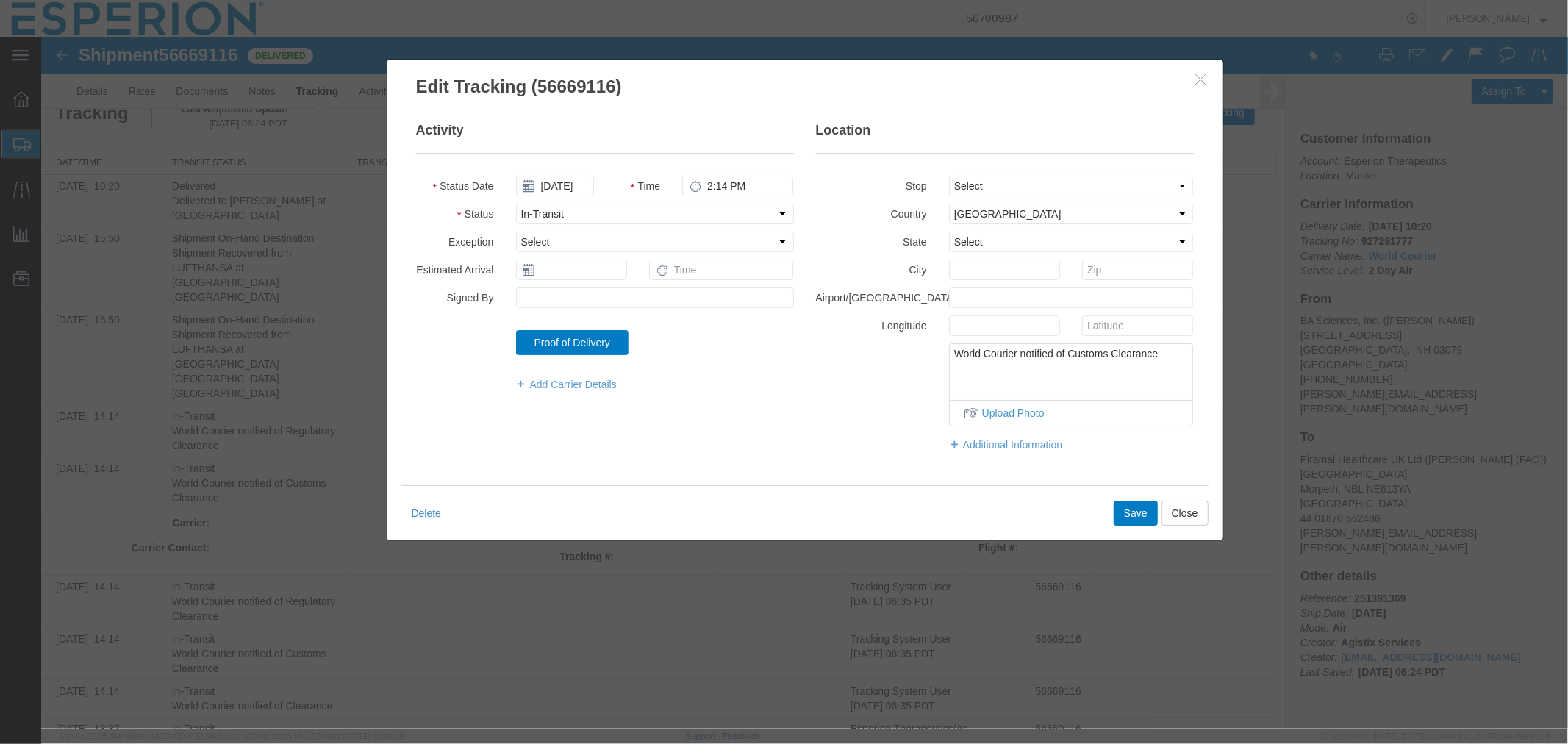
click at [1155, 361] on textarea "World Courier notified of Customs Clearance" at bounding box center [1070, 367] width 243 height 48
drag, startPoint x: 1160, startPoint y: 354, endPoint x: 914, endPoint y: 368, distance: 246.4
click at [914, 368] on div "World Courier notified of Customs Clearance Upload Photo" at bounding box center [1004, 384] width 400 height 83
click at [1189, 514] on button "Close" at bounding box center [1185, 512] width 47 height 25
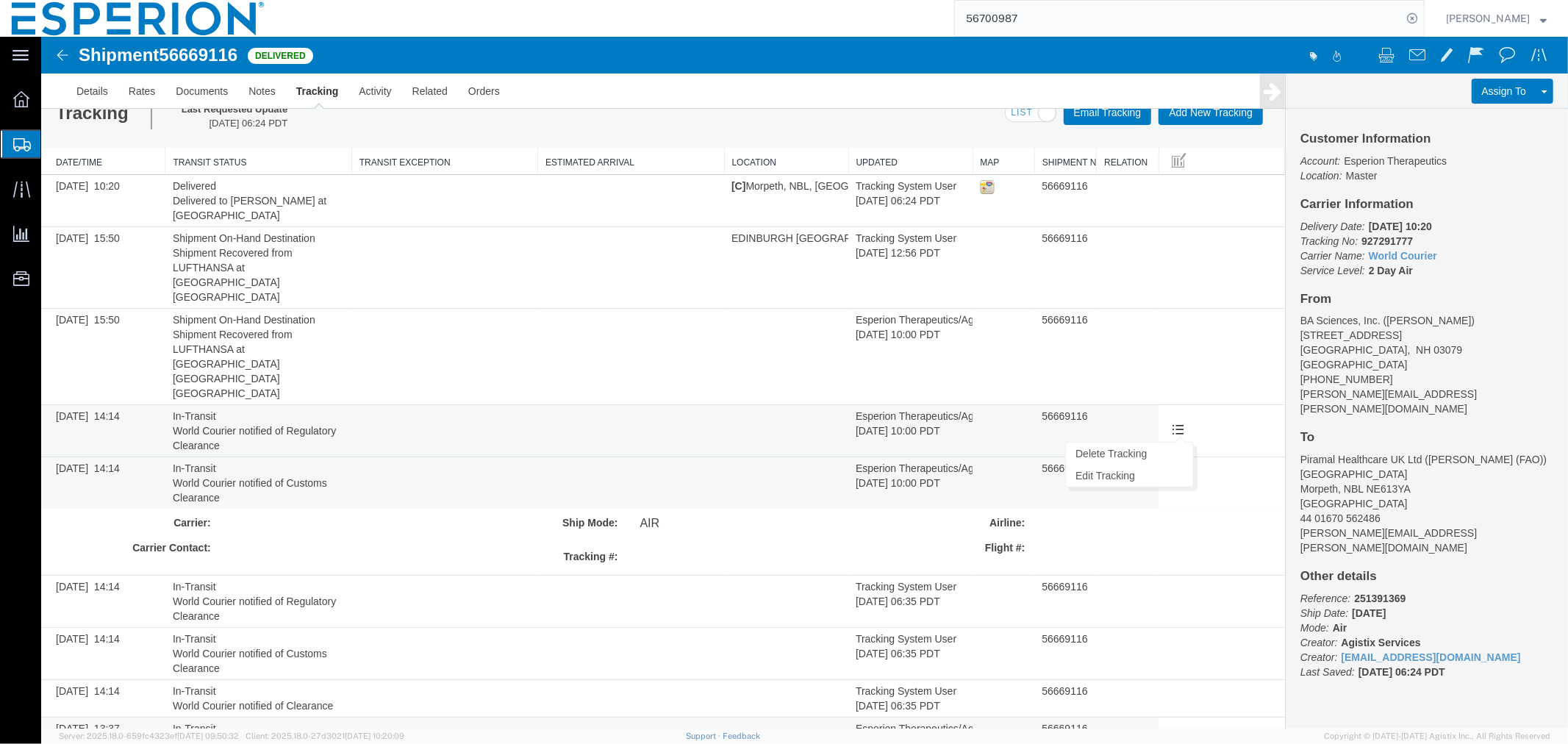
click at [1172, 422] on span at bounding box center [1177, 428] width 13 height 13
click at [1100, 464] on link "Edit Tracking" at bounding box center [1129, 474] width 127 height 22
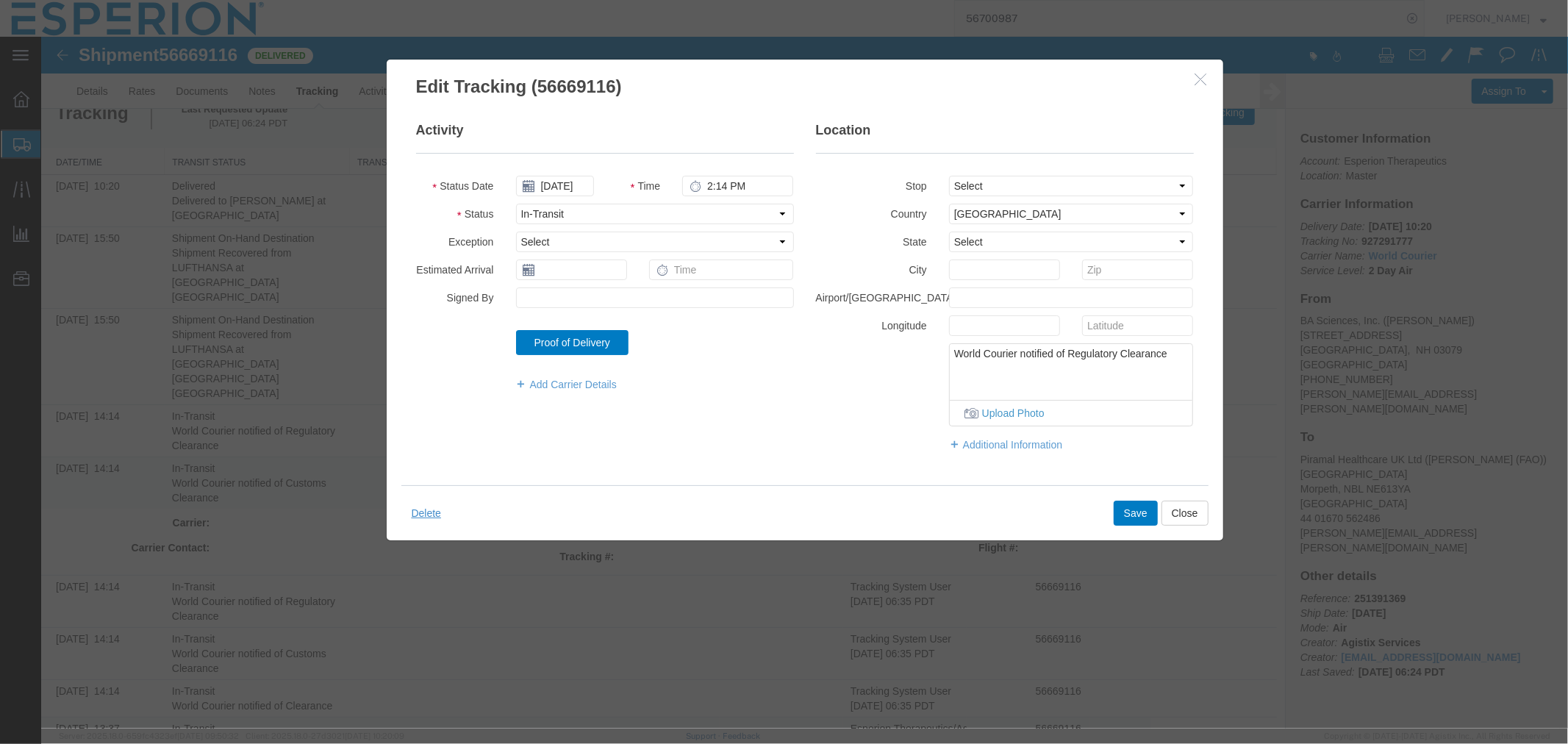
drag, startPoint x: 1170, startPoint y: 353, endPoint x: 897, endPoint y: 346, distance: 273.1
click at [897, 346] on div "World Courier notified of Regulatory Clearance Upload Photo" at bounding box center [1004, 384] width 400 height 83
click at [1182, 508] on button "Close" at bounding box center [1185, 512] width 47 height 25
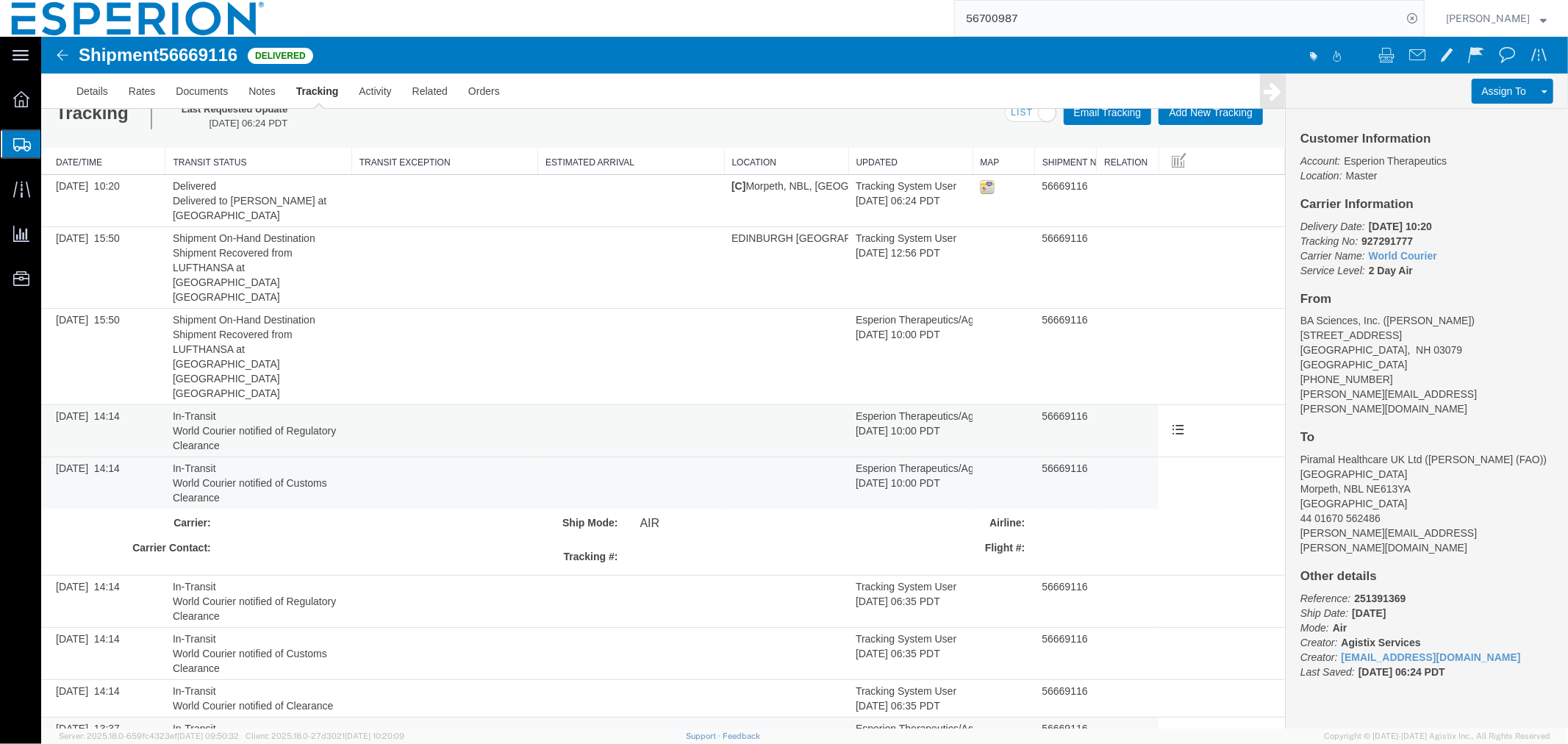
scroll to position [0, 0]
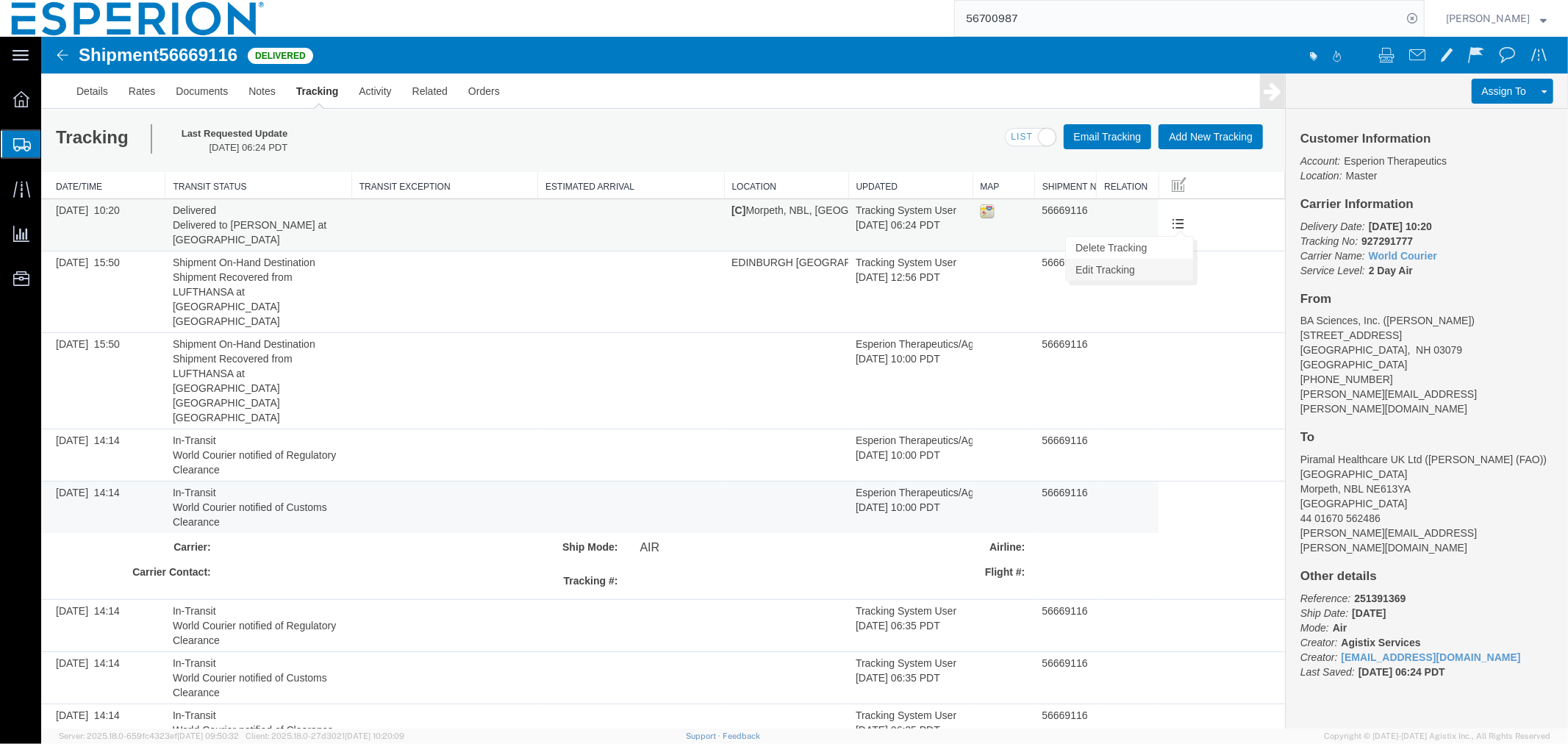
click at [1128, 271] on link "Edit Tracking" at bounding box center [1129, 269] width 127 height 22
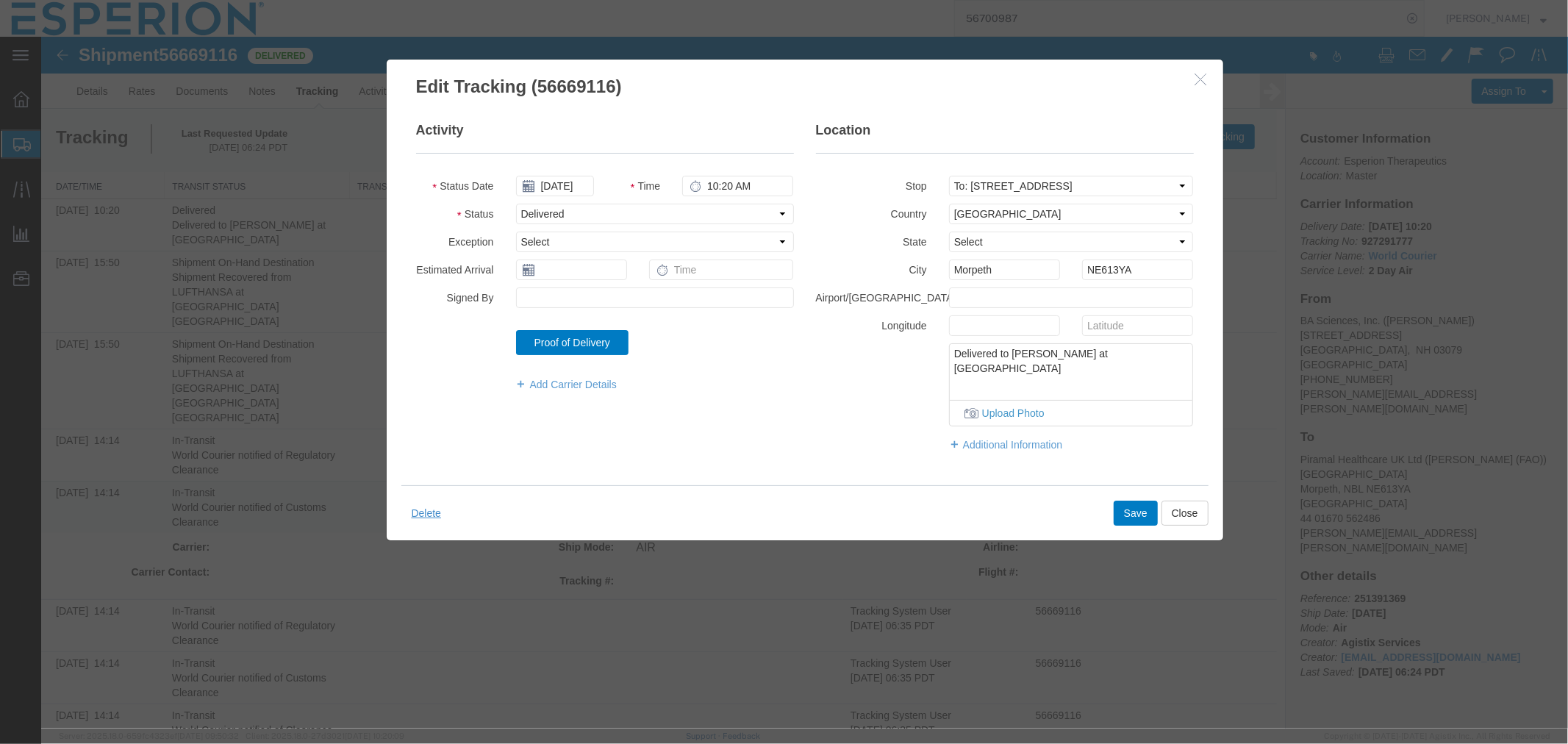
click at [1047, 374] on textarea "Delivered to [PERSON_NAME] at [GEOGRAPHIC_DATA]" at bounding box center [1070, 367] width 243 height 48
drag, startPoint x: 1041, startPoint y: 369, endPoint x: 934, endPoint y: 348, distance: 109.0
click at [938, 348] on div "Delivered to [PERSON_NAME] at [GEOGRAPHIC_DATA] Upload Photo" at bounding box center [1071, 384] width 267 height 83
drag, startPoint x: 1133, startPoint y: 265, endPoint x: 1051, endPoint y: 265, distance: 82.0
click at [1051, 265] on div "City [GEOGRAPHIC_DATA] NE613YA" at bounding box center [1004, 269] width 400 height 20
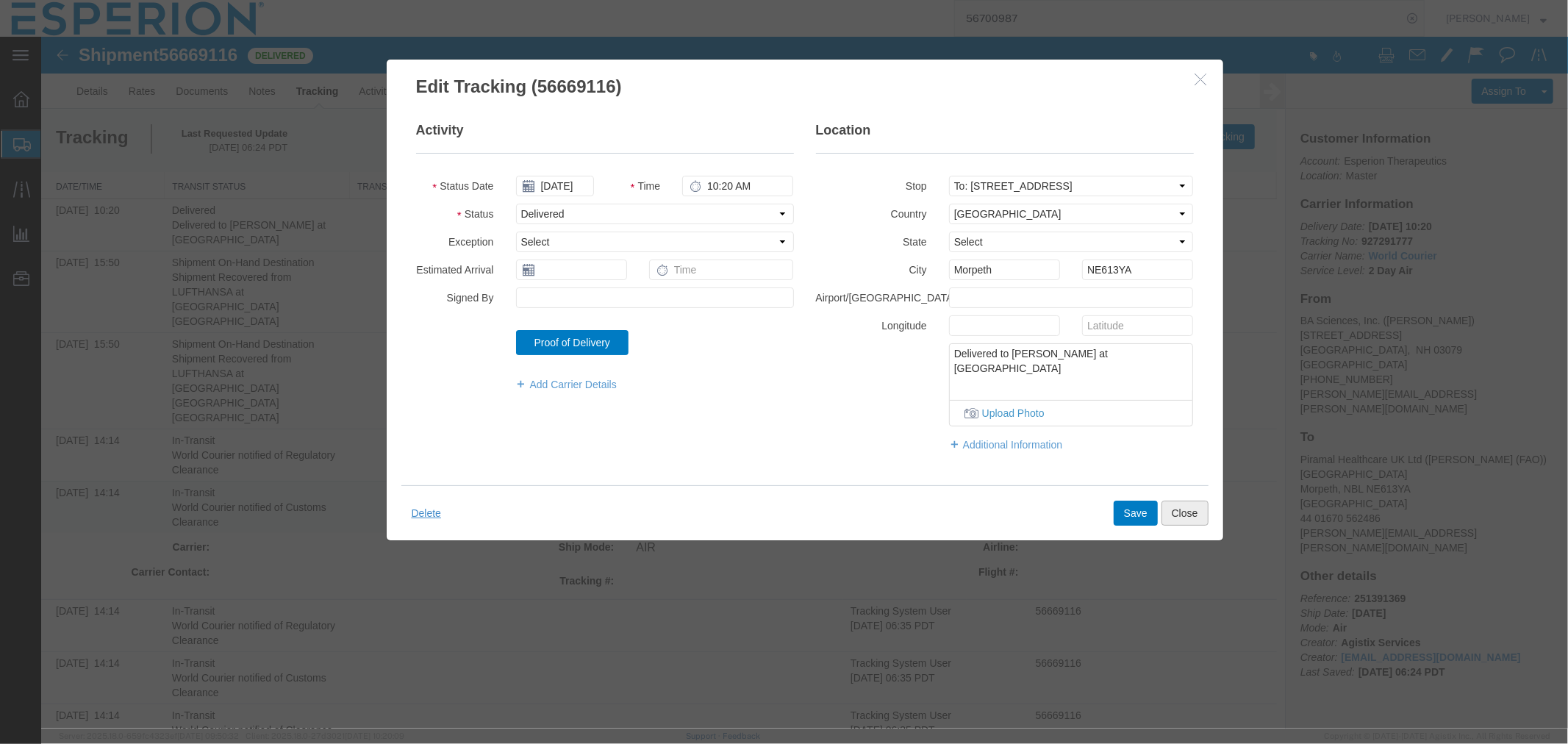
click at [1180, 515] on button "Close" at bounding box center [1185, 512] width 47 height 25
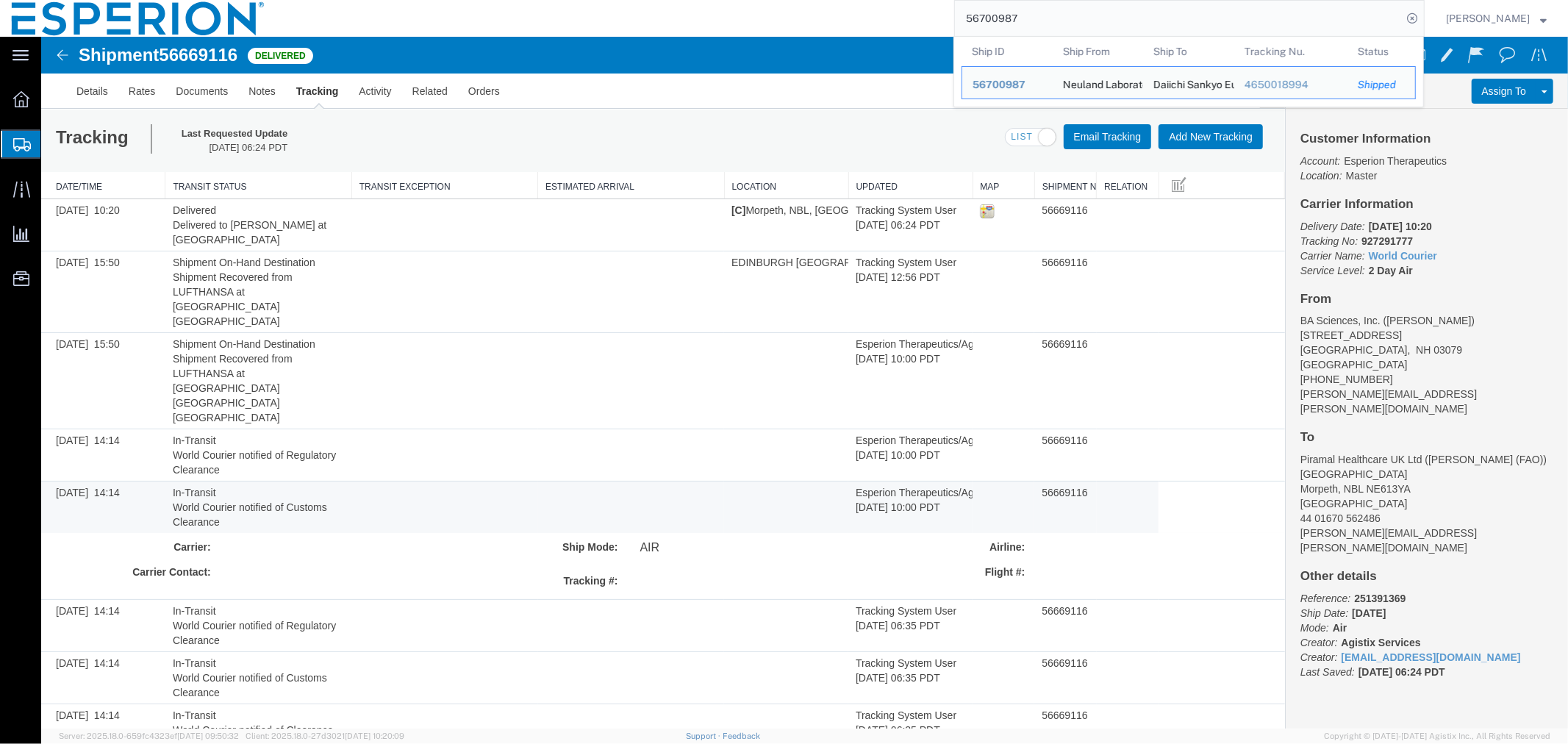
drag, startPoint x: 1049, startPoint y: 16, endPoint x: 856, endPoint y: 17, distance: 193.0
click at [856, 17] on div "56700987 Ship ID Ship From Ship To Tracking Nu. Status Ship ID 56700987 Ship Fr…" at bounding box center [850, 18] width 1149 height 37
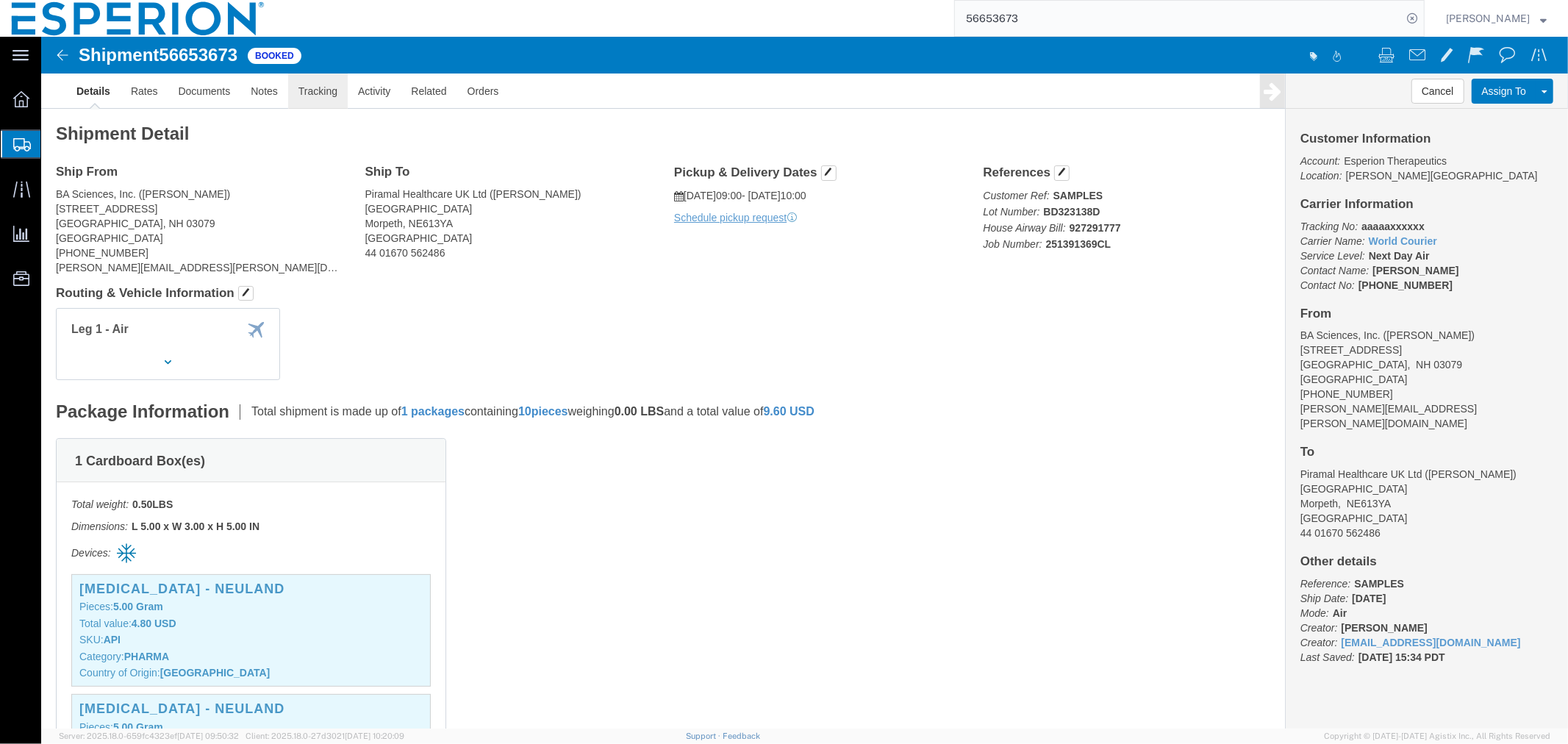
click link "Tracking"
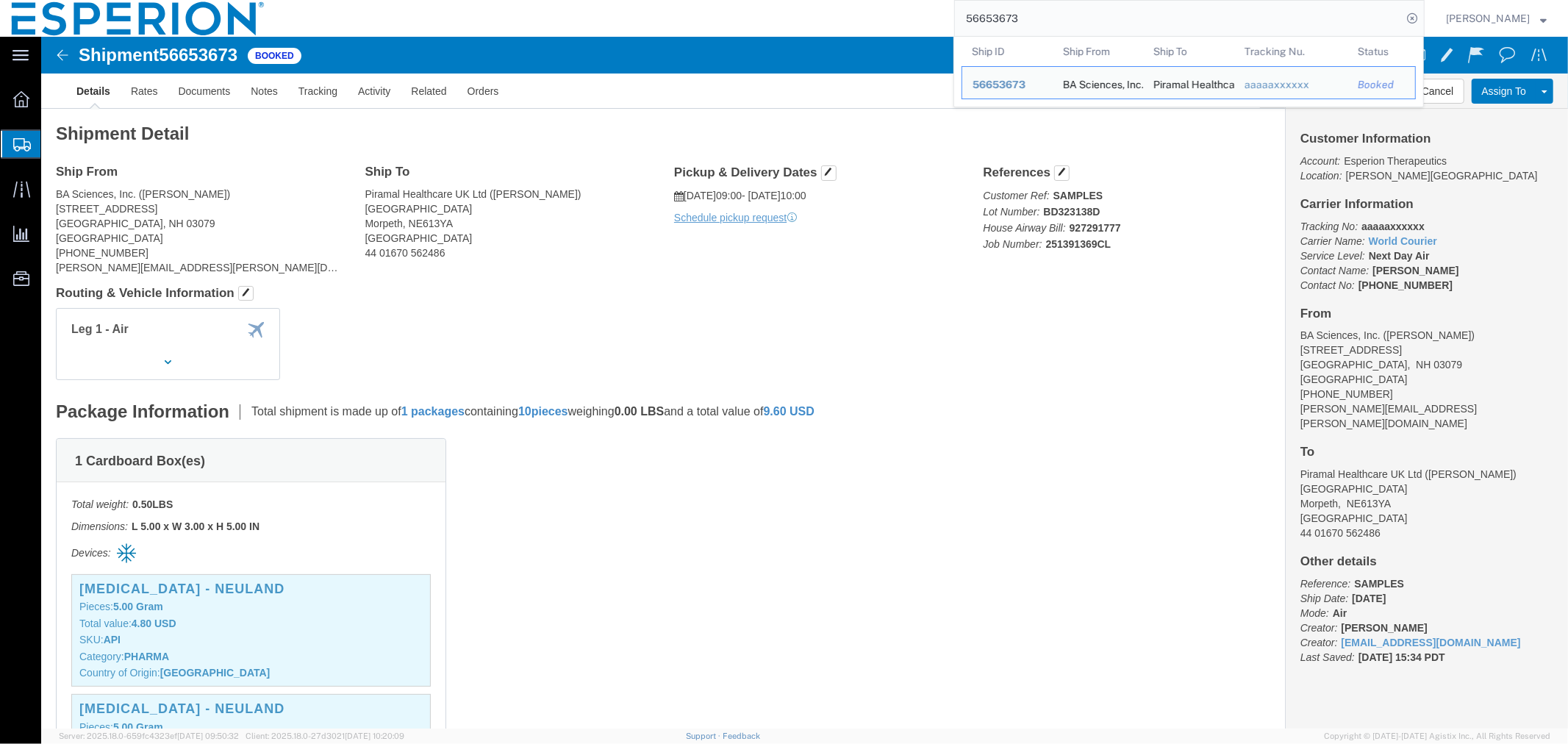
click at [1047, 26] on input "56653673" at bounding box center [1179, 18] width 447 height 35
drag, startPoint x: 1040, startPoint y: 17, endPoint x: 929, endPoint y: 11, distance: 111.2
click at [929, 11] on div "56653673 Ship ID Ship From Ship To Tracking Nu. Status Ship ID 56653673 Ship Fr…" at bounding box center [850, 18] width 1149 height 37
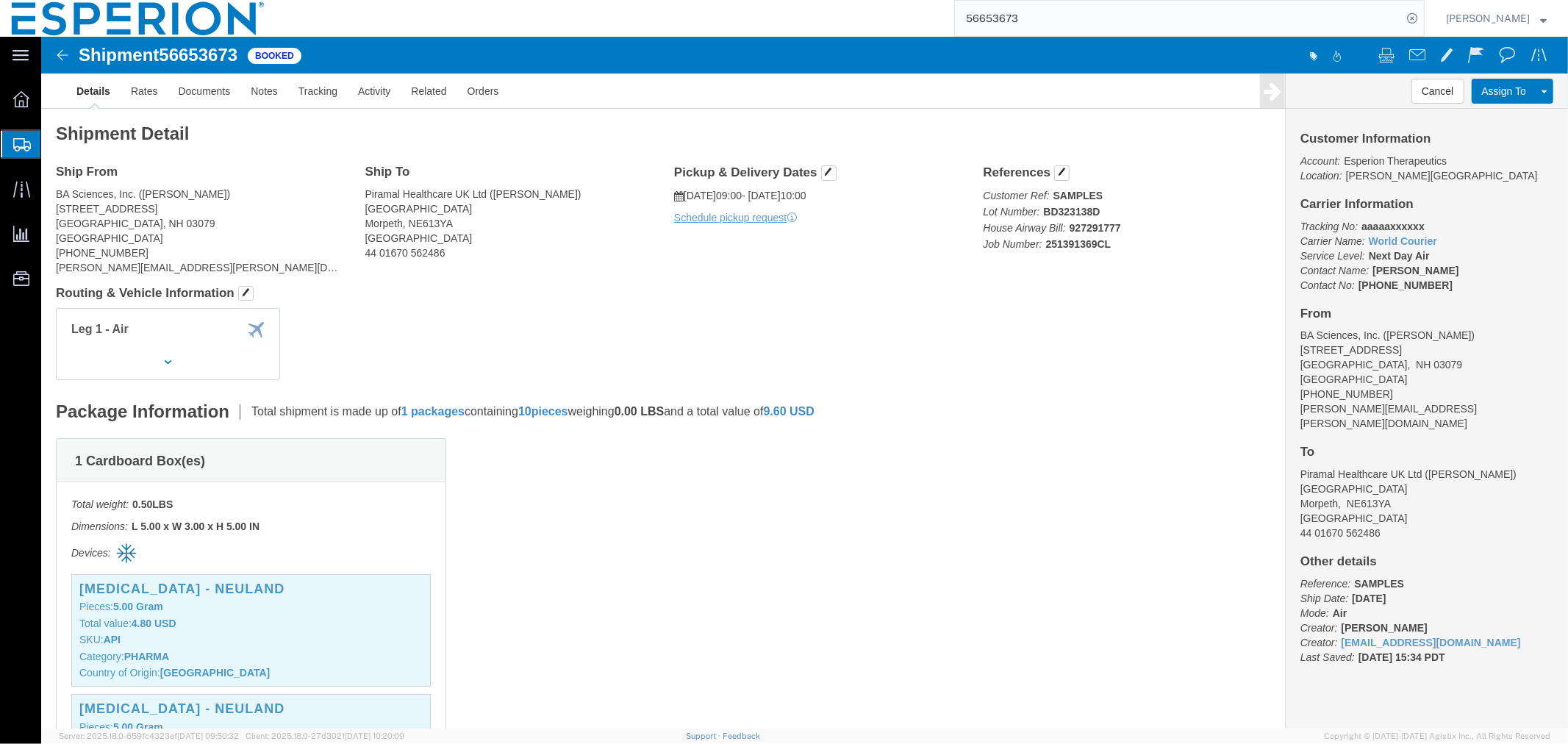
click at [1030, 26] on input "56653673" at bounding box center [1179, 18] width 447 height 35
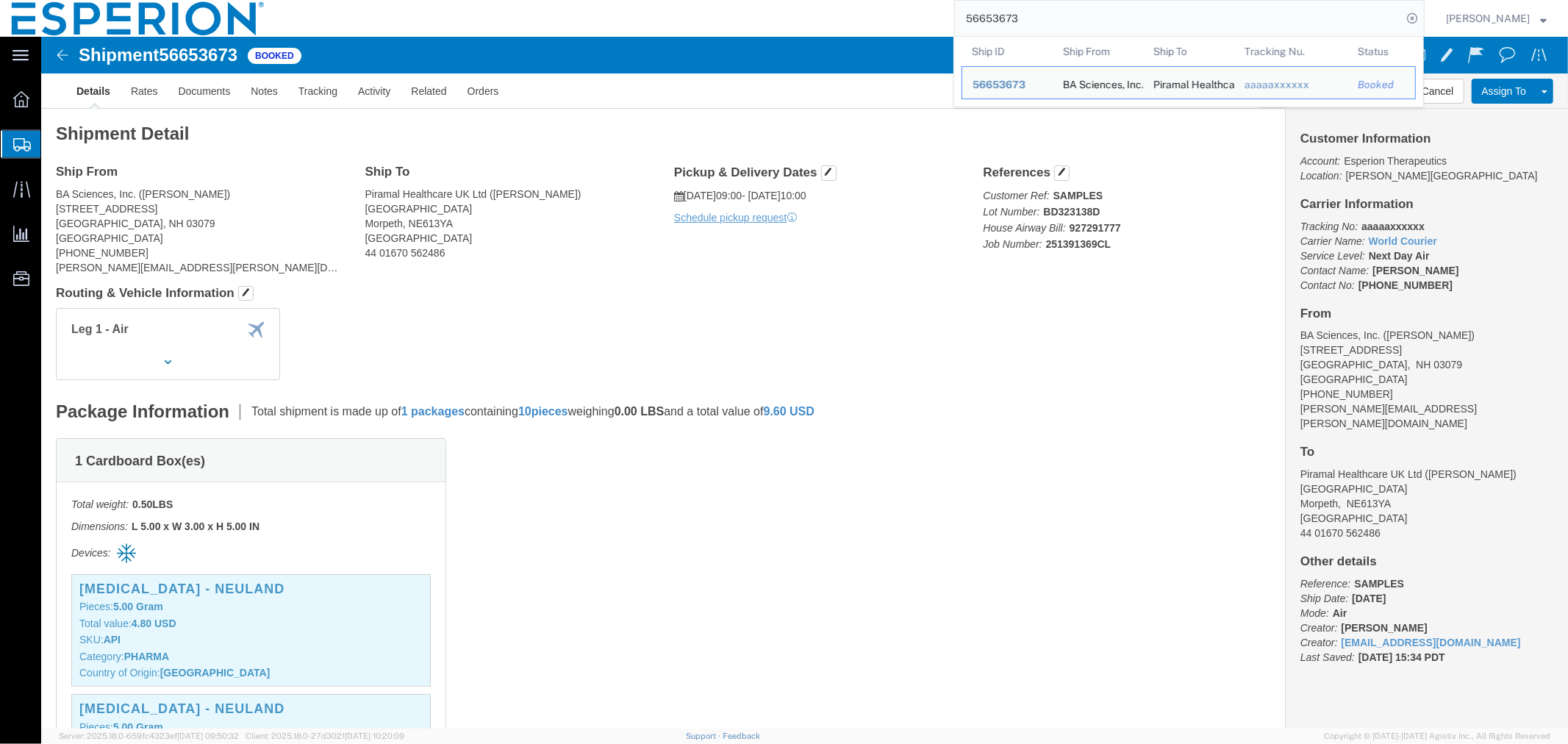
drag, startPoint x: 1031, startPoint y: 20, endPoint x: 836, endPoint y: 15, distance: 195.1
click at [842, 16] on div "56653673 Ship ID Ship From Ship To Tracking Nu. Status Ship ID 56653673 Ship Fr…" at bounding box center [850, 18] width 1149 height 37
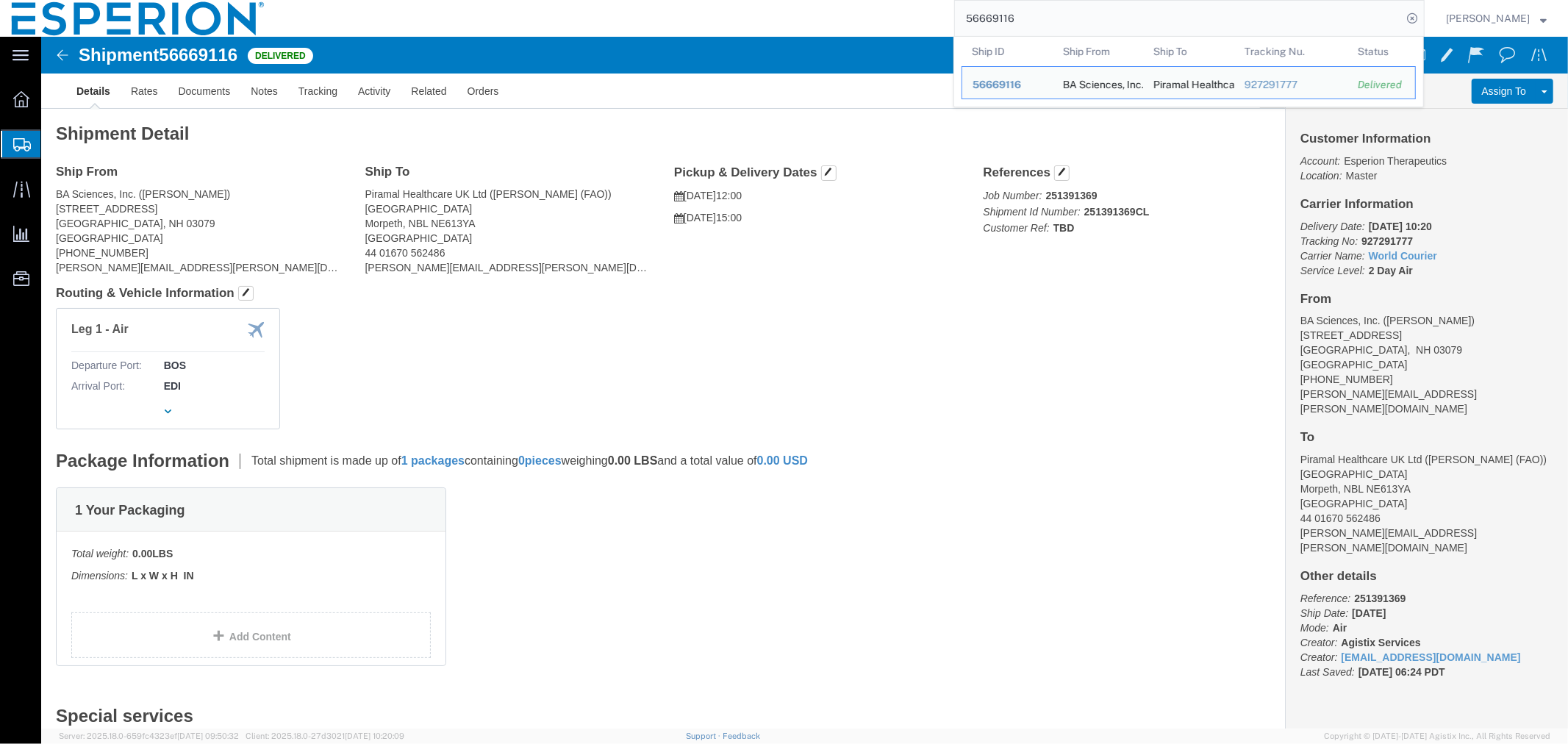
click at [1028, 32] on input "56669116" at bounding box center [1179, 18] width 447 height 35
drag, startPoint x: 1026, startPoint y: 23, endPoint x: 864, endPoint y: 26, distance: 162.0
click at [864, 26] on div "56669116 Ship ID Ship From Ship To Tracking Nu. Status Ship ID 56669116 Ship Fr…" at bounding box center [850, 18] width 1149 height 37
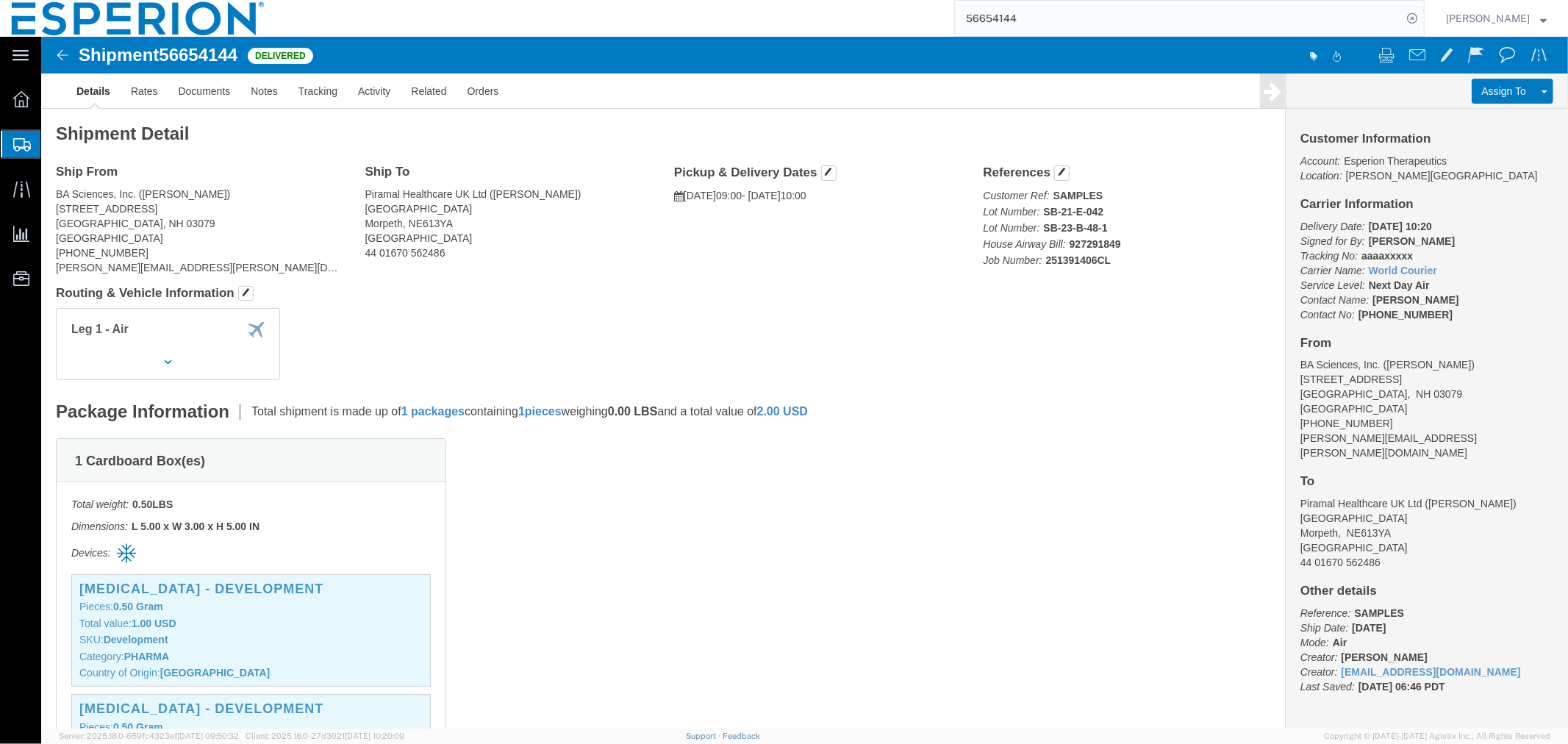
drag, startPoint x: 1030, startPoint y: 16, endPoint x: 865, endPoint y: -3, distance: 166.1
click at [865, 0] on html "main_menu Created with Sketch. Collapse Menu Overview Shipments Shipment Manage…" at bounding box center [784, 372] width 1568 height 744
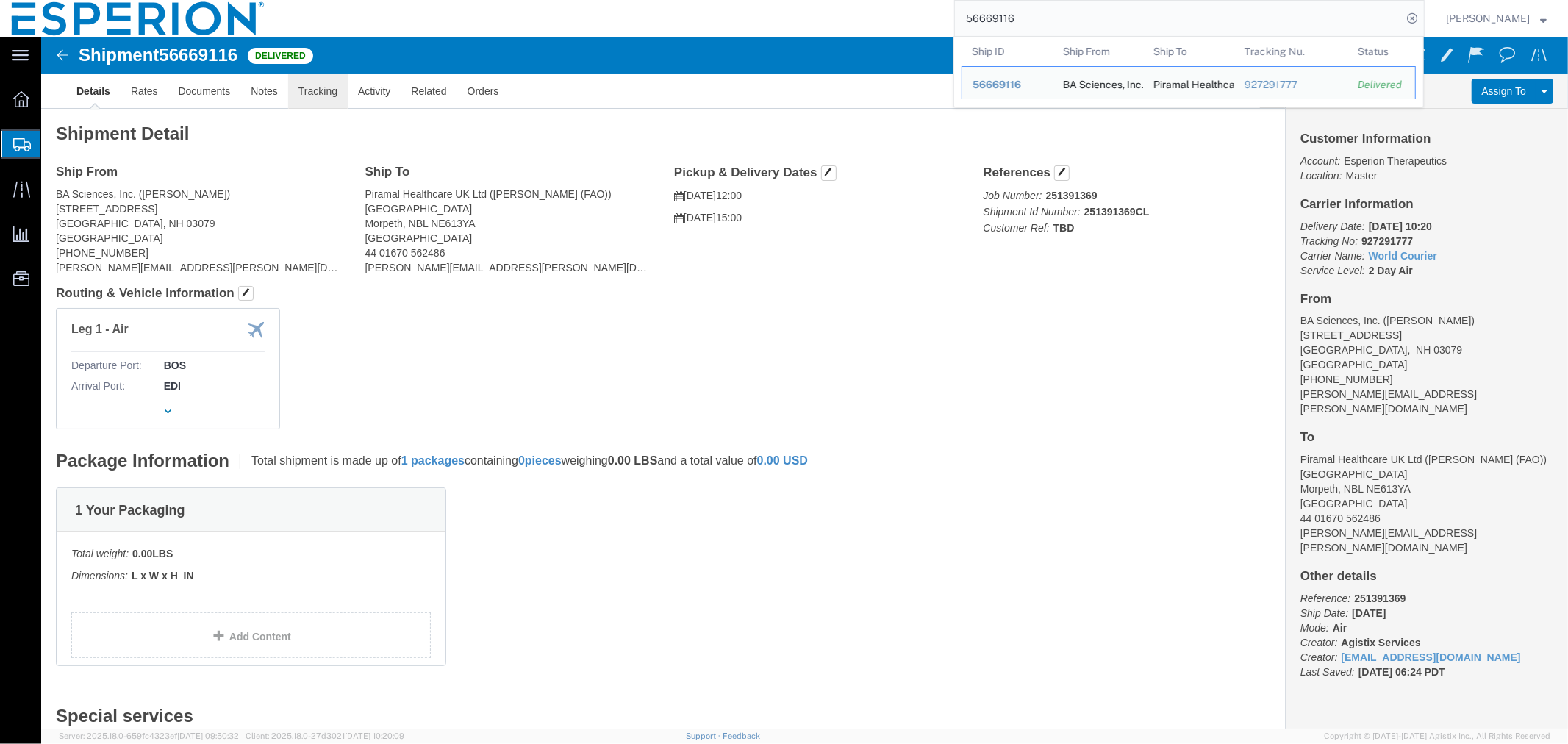
click link "Tracking"
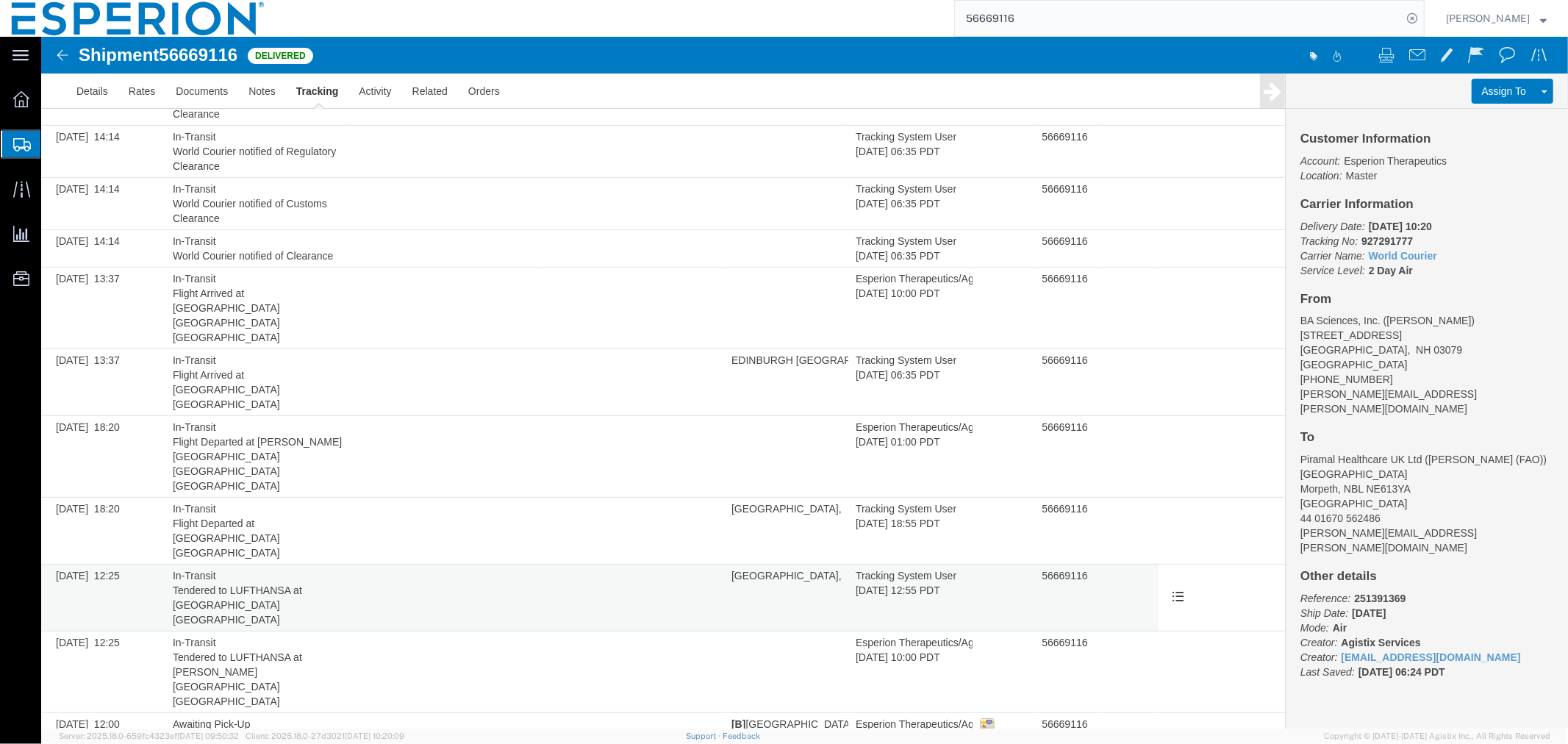
scroll to position [530, 0]
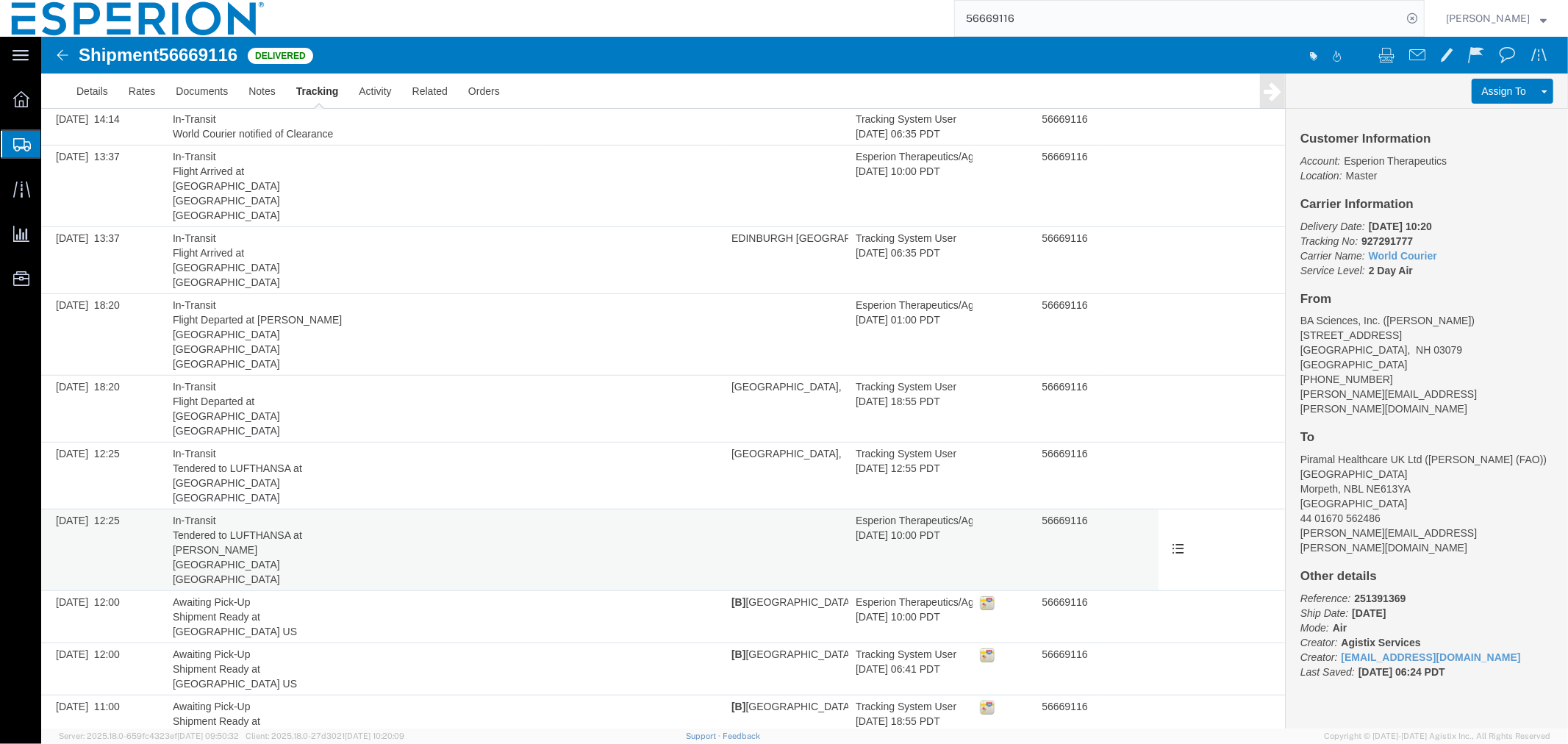
click at [370, 509] on td at bounding box center [444, 550] width 186 height 81
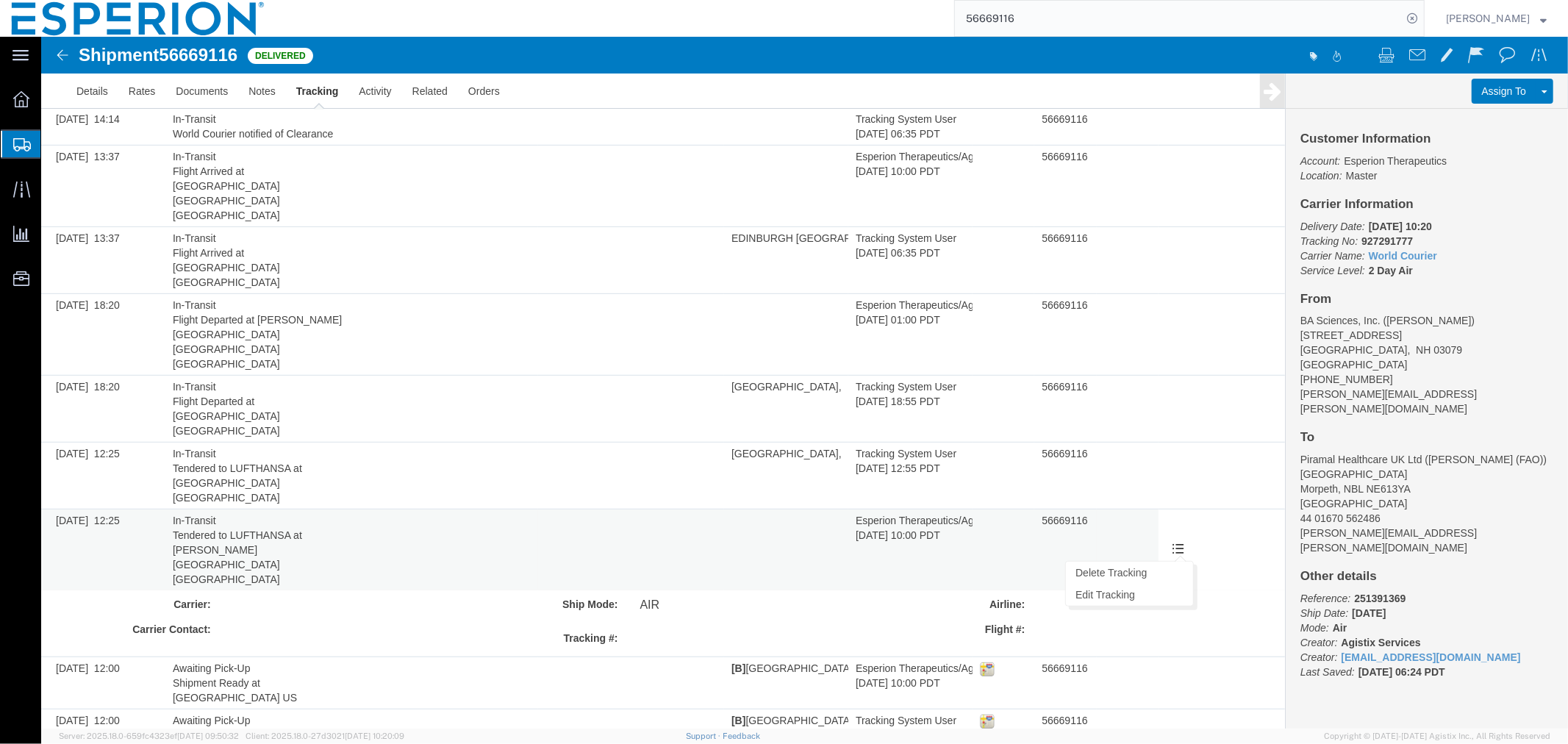
click at [1171, 541] on span at bounding box center [1177, 547] width 13 height 13
click at [1150, 583] on link "Edit Tracking" at bounding box center [1129, 593] width 127 height 22
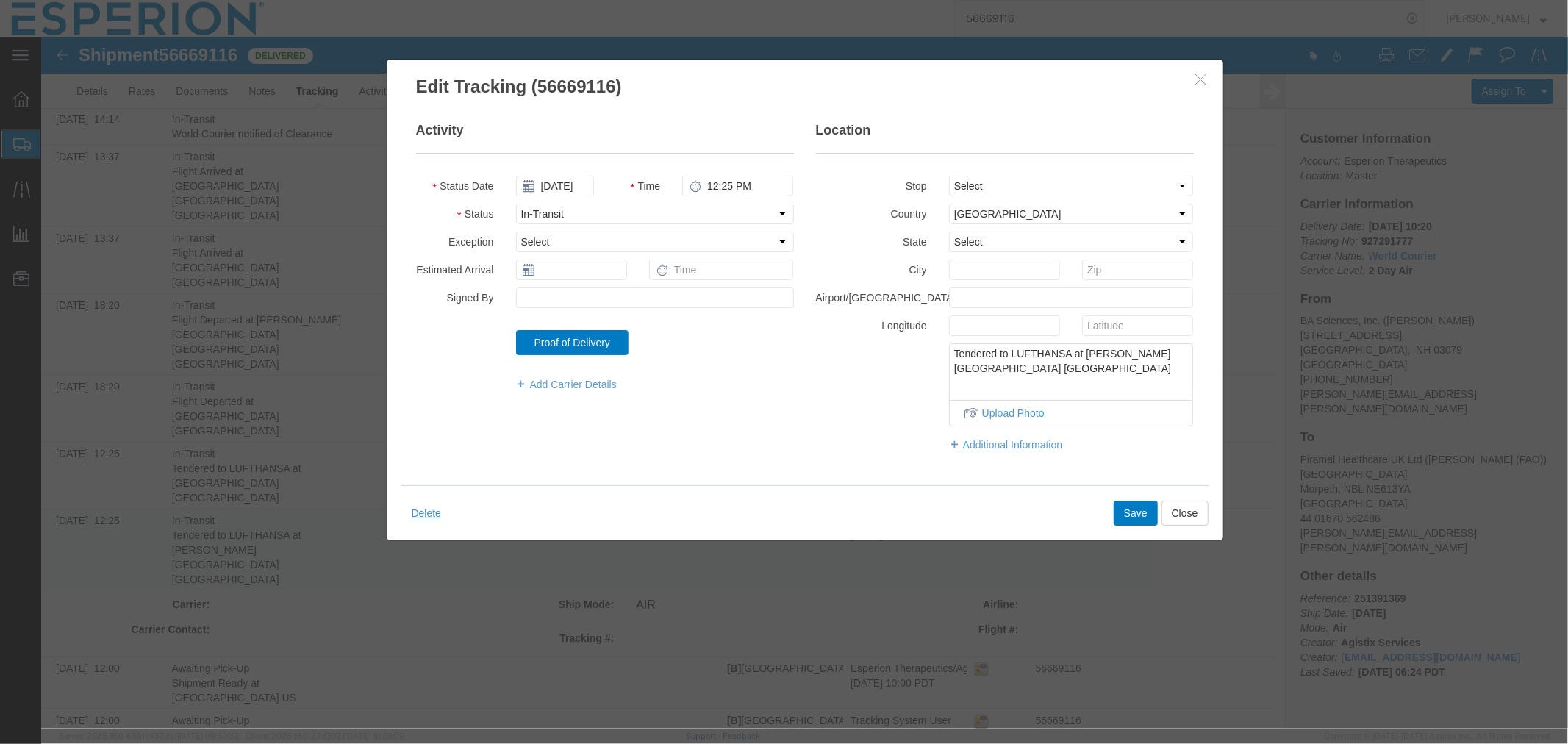
drag, startPoint x: 1173, startPoint y: 367, endPoint x: 942, endPoint y: 350, distance: 231.6
click at [942, 350] on div "Tendered to LUFTHANSA at [PERSON_NAME][GEOGRAPHIC_DATA] [GEOGRAPHIC_DATA] Uploa…" at bounding box center [1071, 384] width 267 height 83
click at [1174, 508] on button "Close" at bounding box center [1185, 512] width 47 height 25
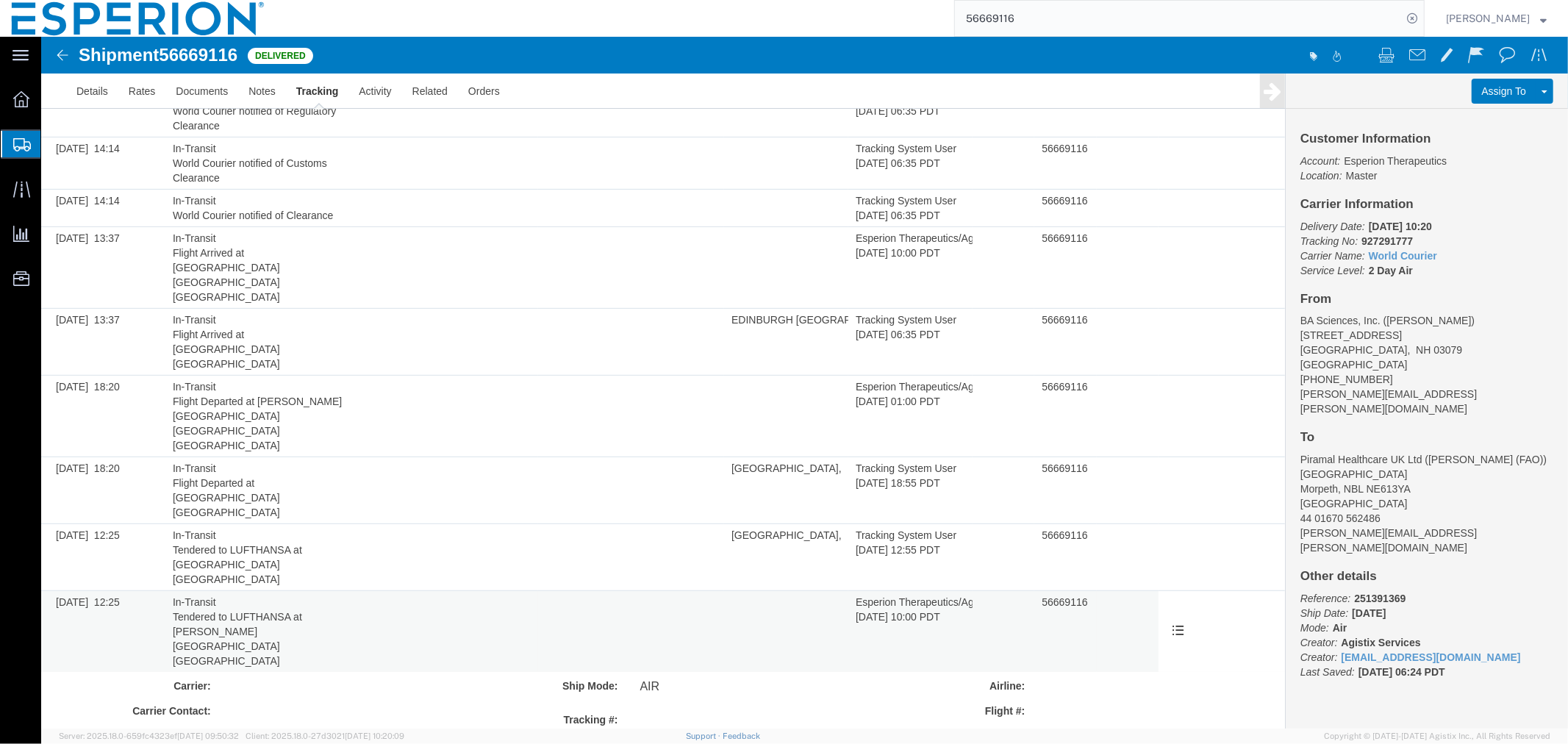
scroll to position [366, 0]
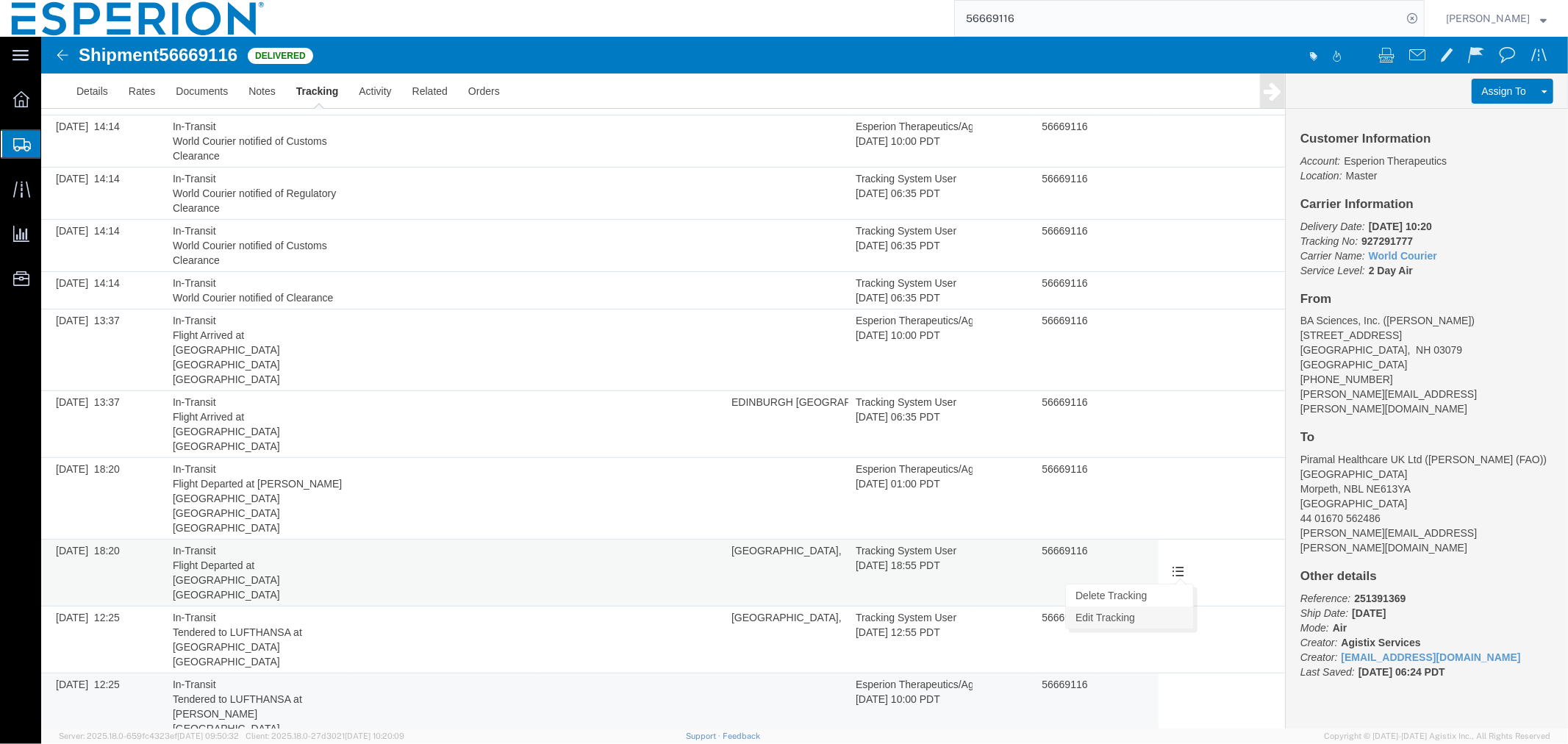
click at [1133, 605] on link "Edit Tracking" at bounding box center [1129, 616] width 127 height 22
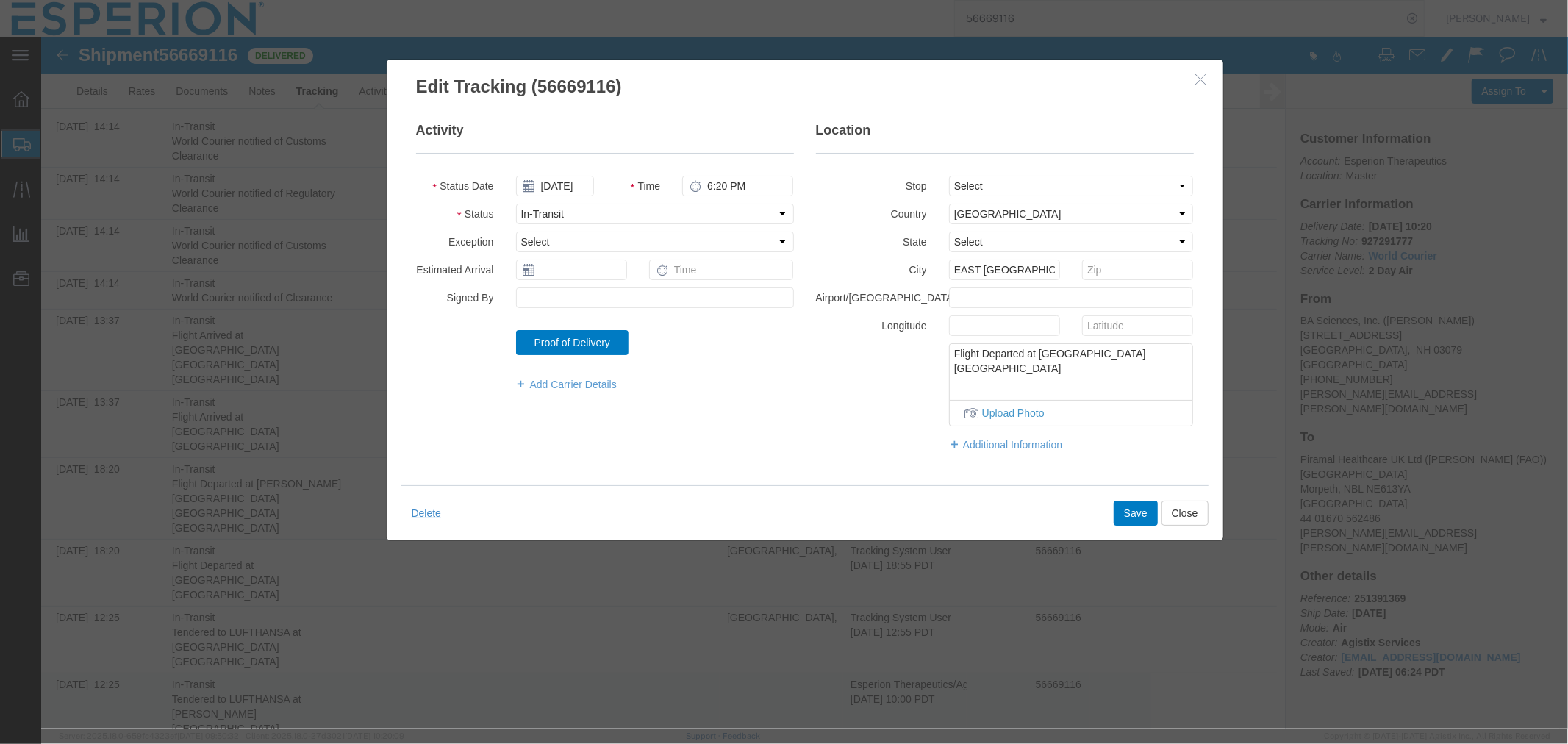
click at [1165, 349] on textarea "Flight Departed at [GEOGRAPHIC_DATA] [GEOGRAPHIC_DATA]" at bounding box center [1070, 367] width 243 height 48
drag, startPoint x: 1149, startPoint y: 351, endPoint x: 902, endPoint y: 349, distance: 247.0
click at [902, 349] on div "Flight Departed at [GEOGRAPHIC_DATA] [GEOGRAPHIC_DATA] Upload Photo" at bounding box center [1004, 384] width 400 height 83
drag, startPoint x: 948, startPoint y: 265, endPoint x: 1064, endPoint y: 264, distance: 116.0
click at [1064, 264] on div "EAST [GEOGRAPHIC_DATA] [GEOGRAPHIC_DATA]" at bounding box center [1004, 269] width 133 height 20
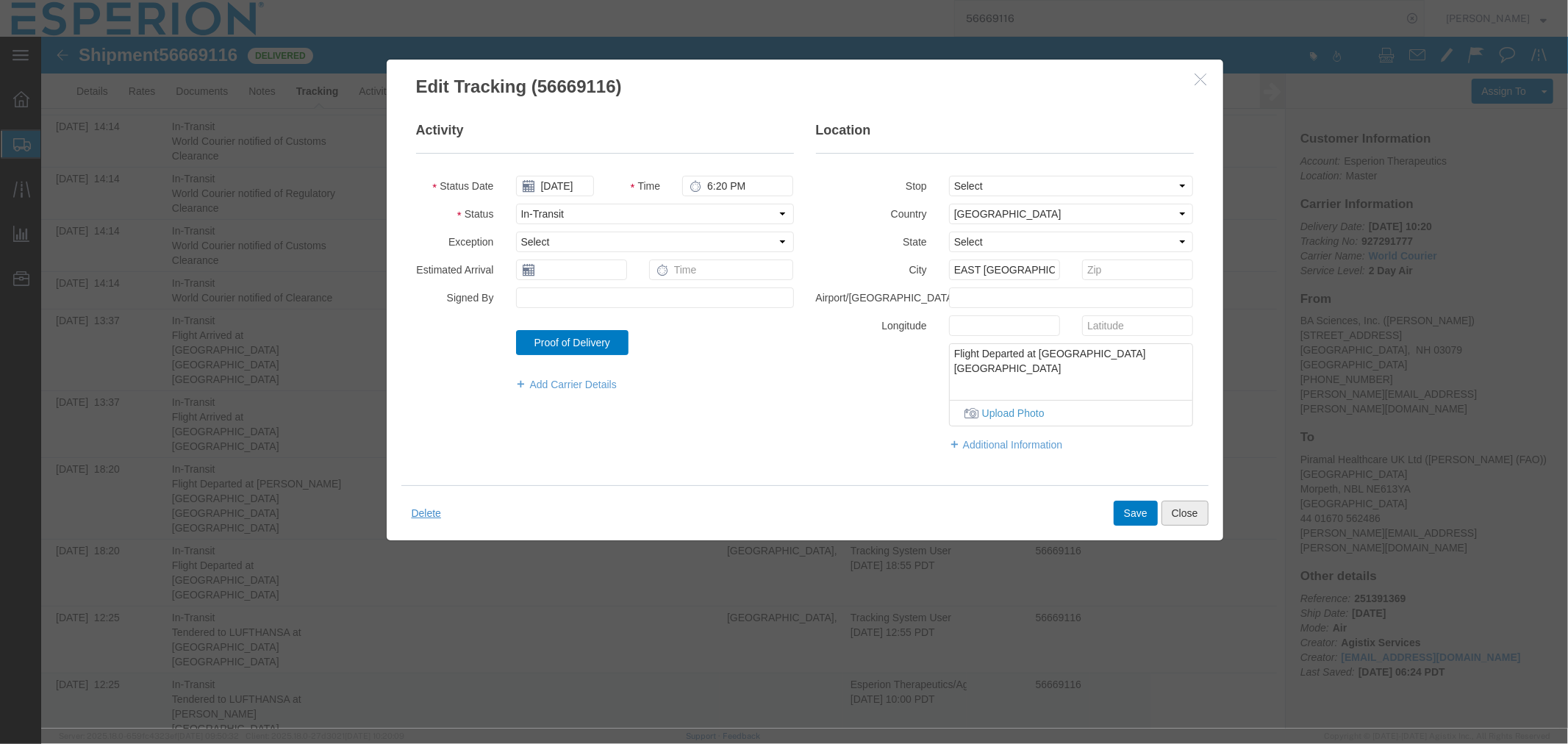
click at [1176, 509] on button "Close" at bounding box center [1185, 512] width 47 height 25
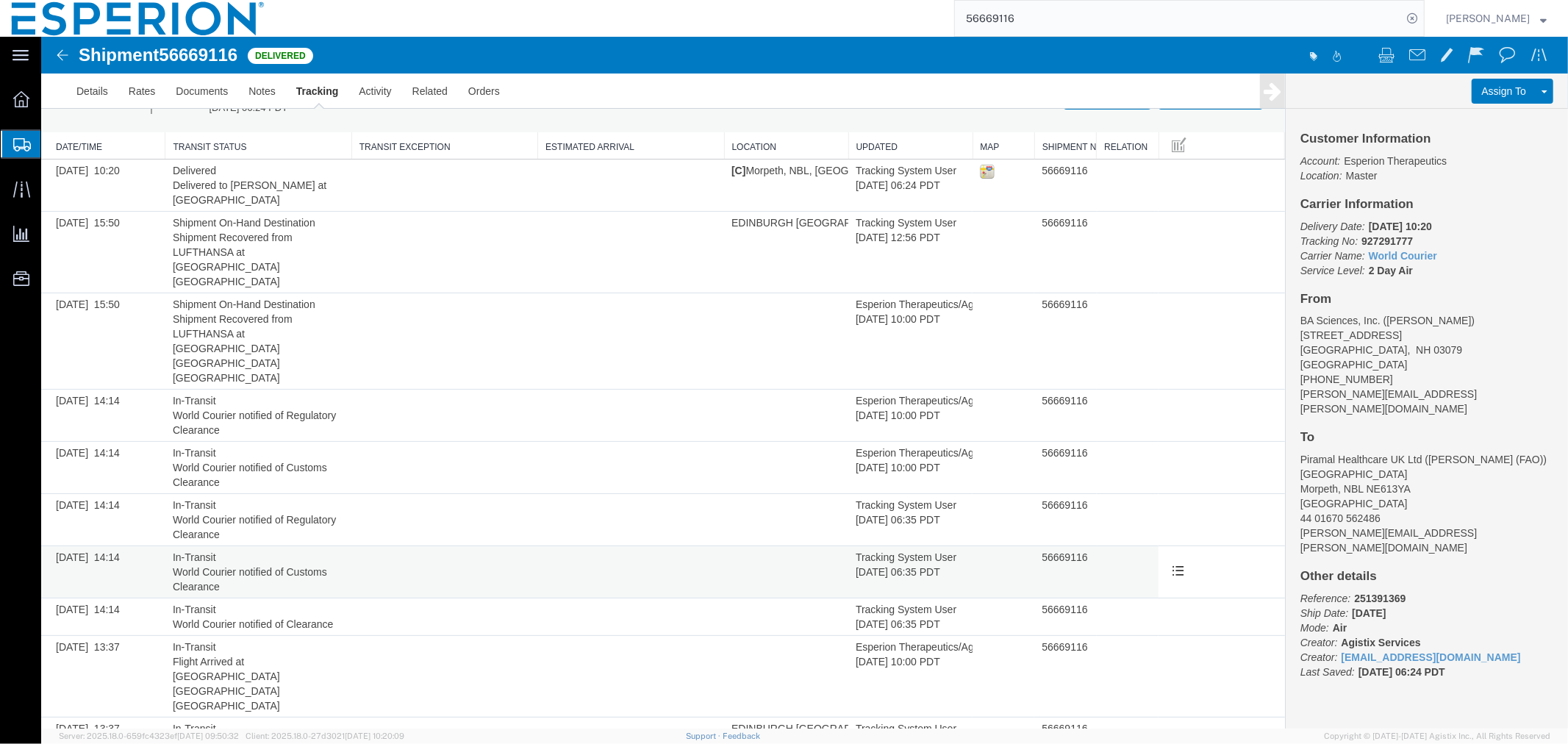
scroll to position [0, 0]
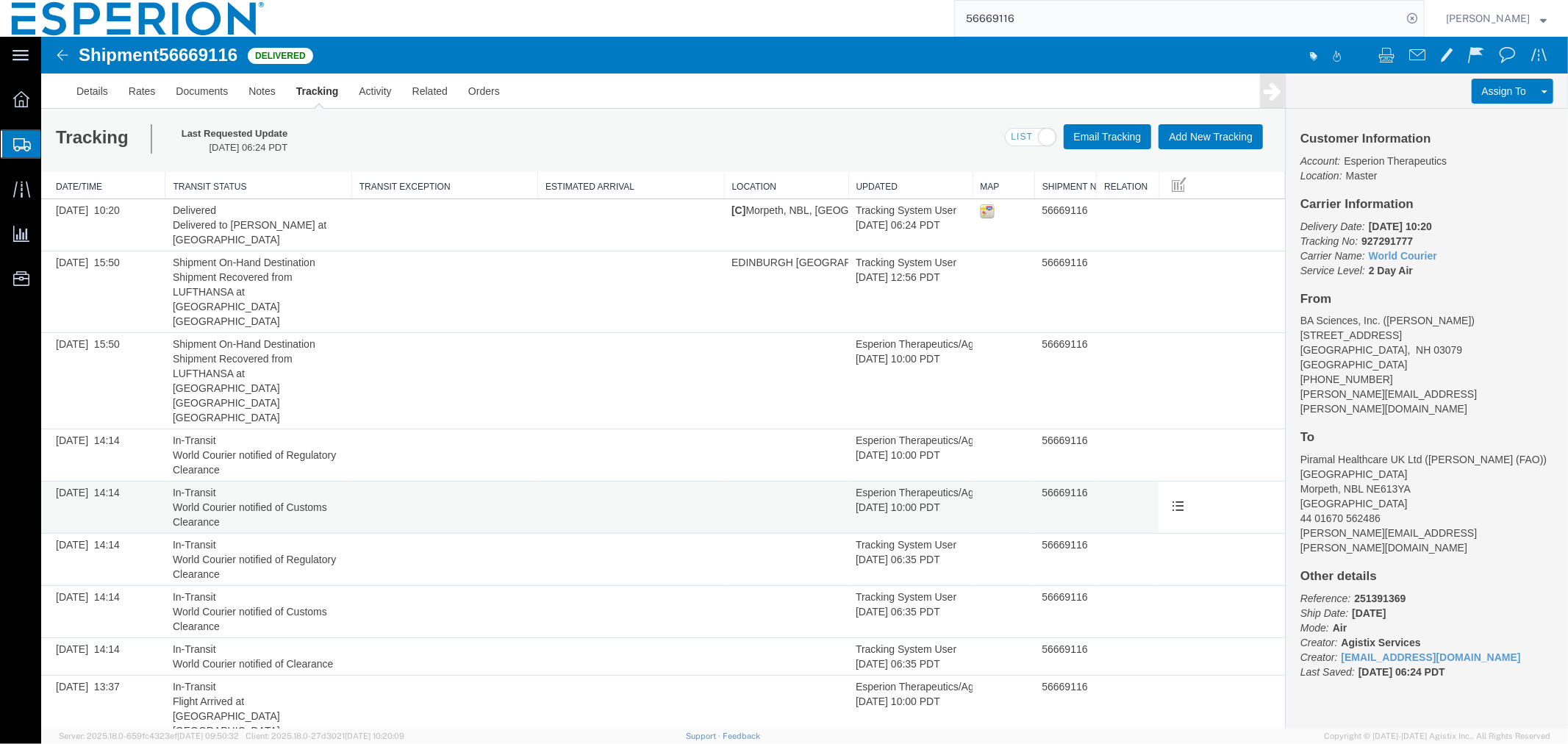
click at [437, 480] on td at bounding box center [444, 506] width 186 height 52
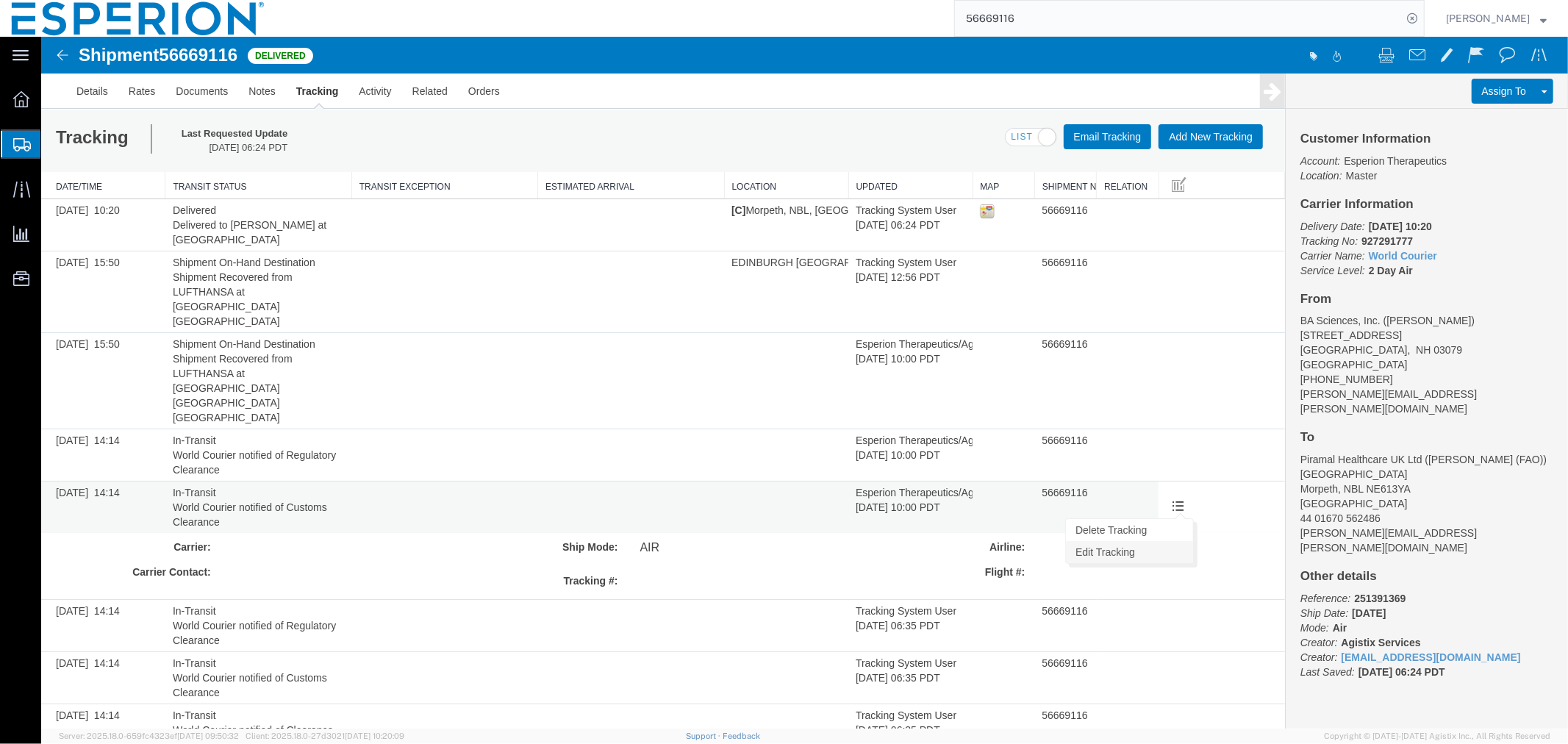
click at [1168, 541] on link "Edit Tracking" at bounding box center [1129, 551] width 127 height 22
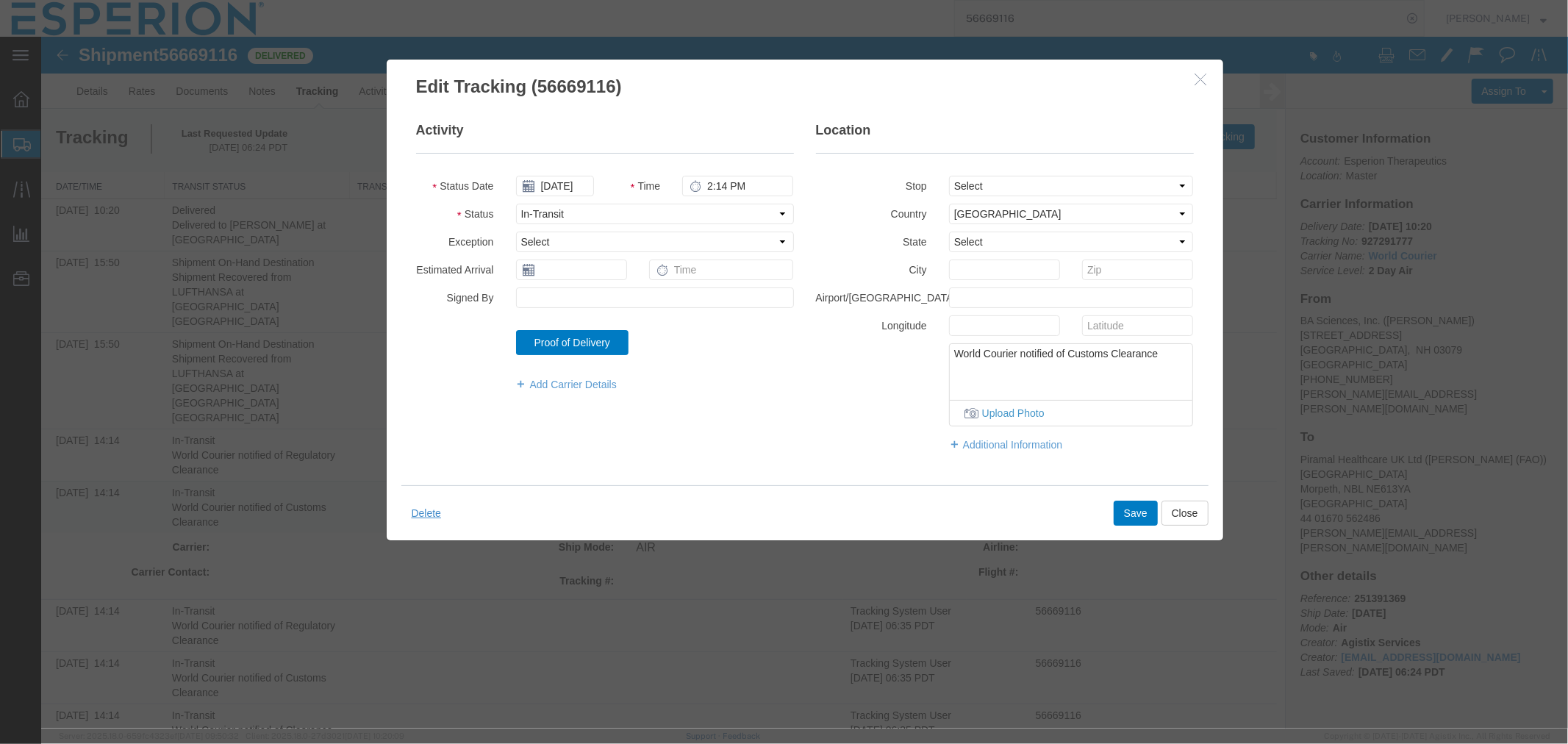
drag, startPoint x: 1165, startPoint y: 355, endPoint x: 872, endPoint y: 355, distance: 293.0
click at [871, 353] on div "World Courier notified of Customs Clearance Upload Photo" at bounding box center [1004, 384] width 400 height 83
click at [1179, 512] on button "Close" at bounding box center [1185, 512] width 47 height 25
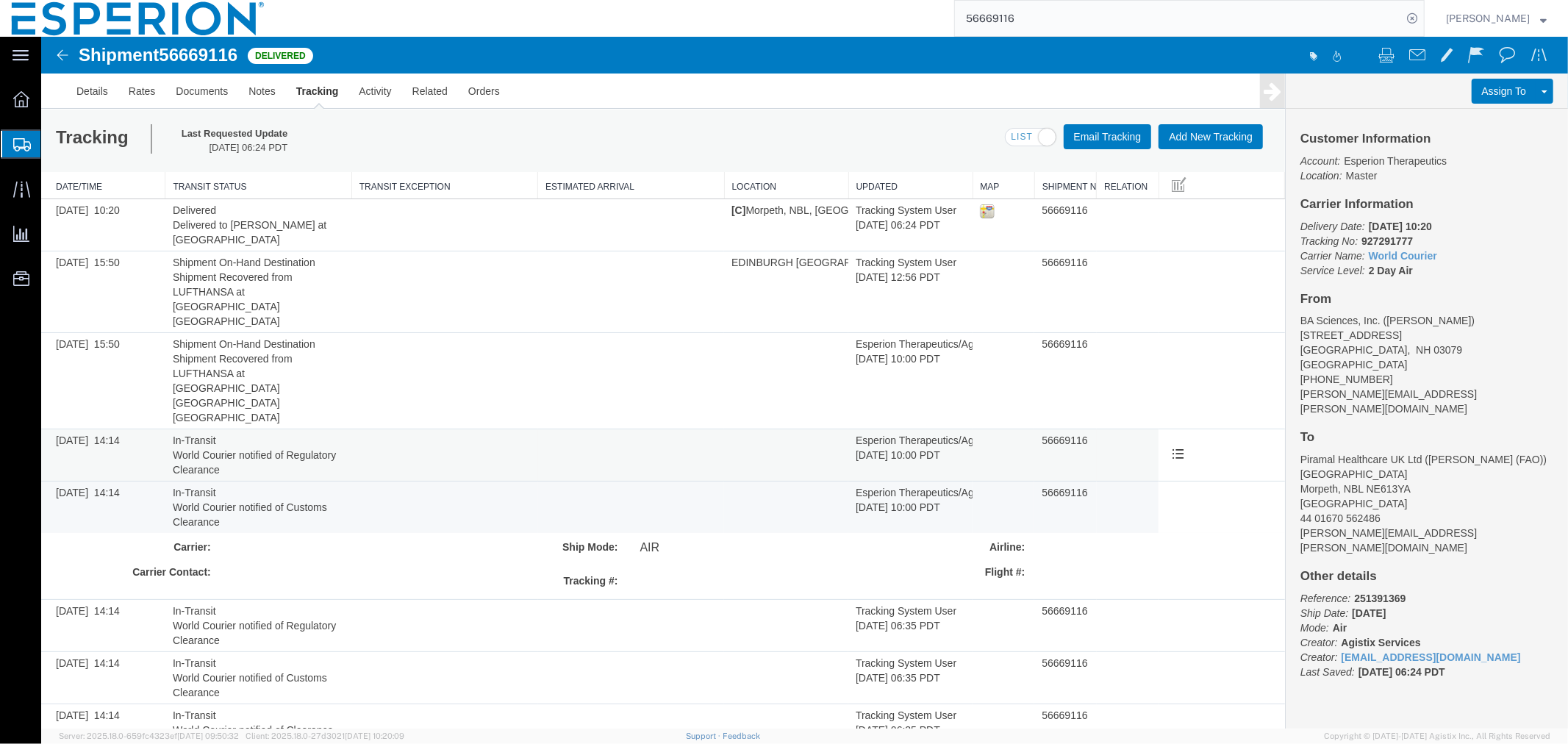
click at [267, 449] on span "World Courier notified of Regulatory Clearance" at bounding box center [253, 462] width 163 height 26
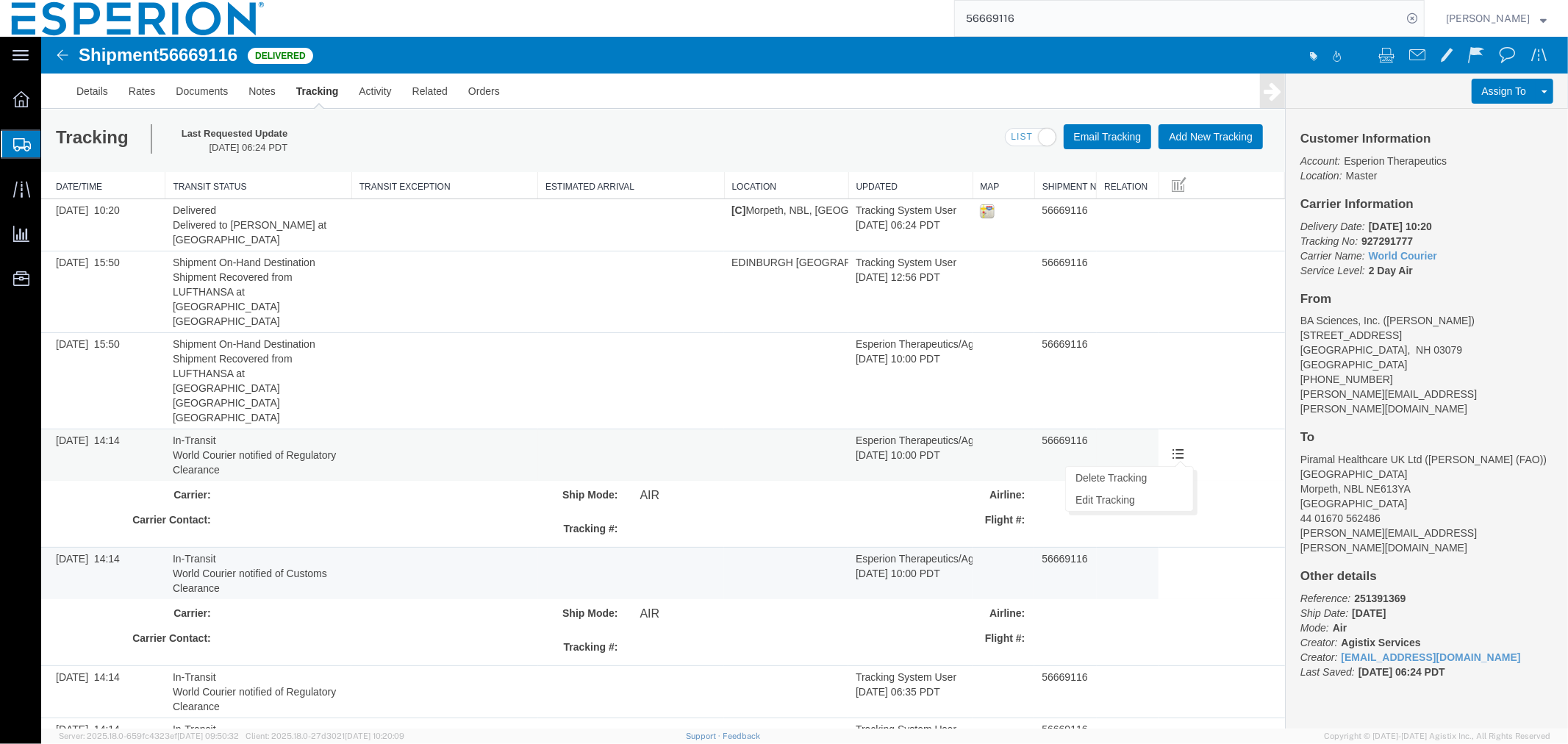
click at [1180, 444] on button at bounding box center [1177, 454] width 24 height 22
click at [1156, 488] on link "Edit Tracking" at bounding box center [1129, 499] width 127 height 22
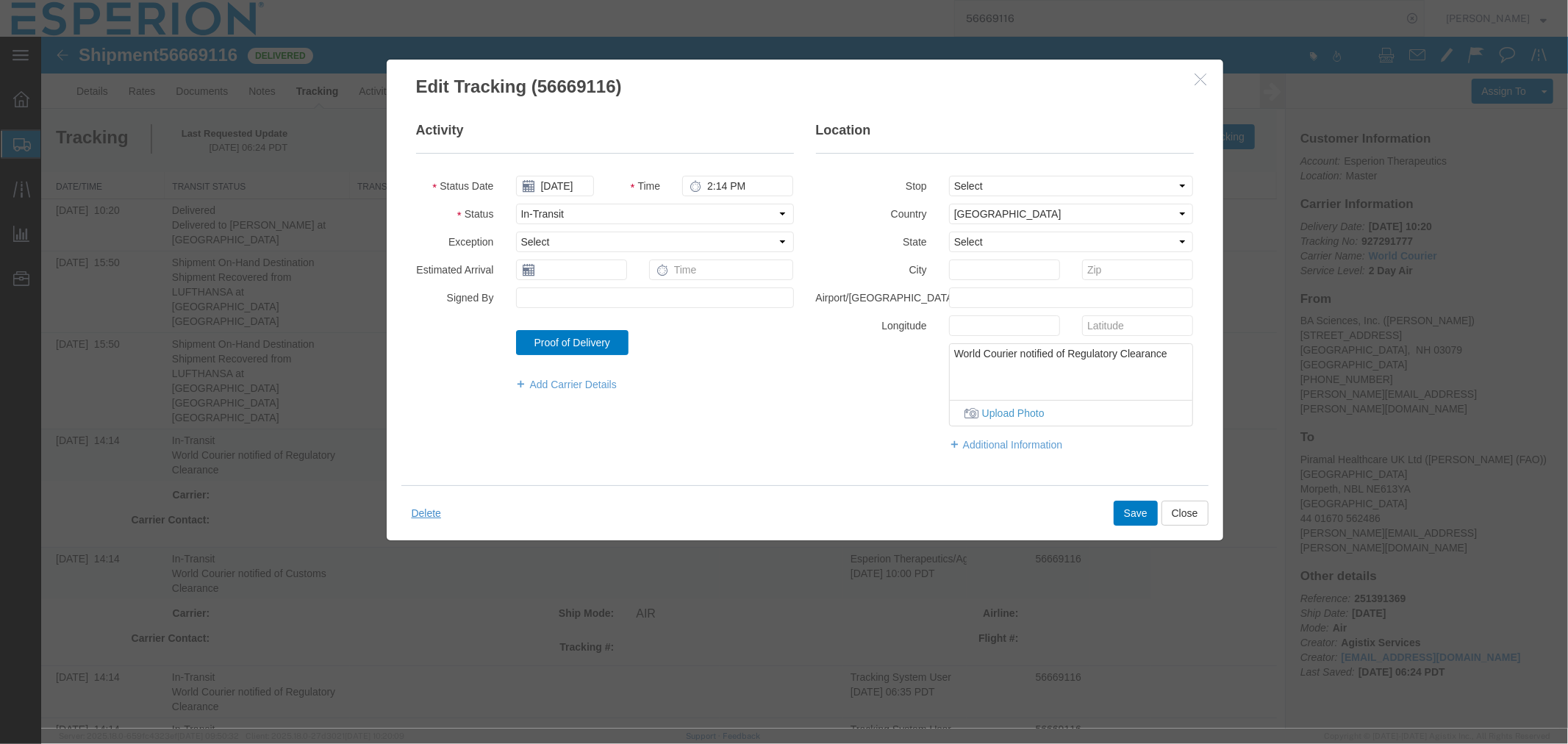
click at [1168, 351] on textarea "World Courier notified of Regulatory Clearance" at bounding box center [1070, 367] width 243 height 48
drag, startPoint x: 1172, startPoint y: 355, endPoint x: 922, endPoint y: 354, distance: 250.0
click at [922, 354] on div "World Courier notified of Regulatory Clearance Upload Photo" at bounding box center [1004, 384] width 400 height 83
click at [1180, 511] on button "Close" at bounding box center [1185, 512] width 47 height 25
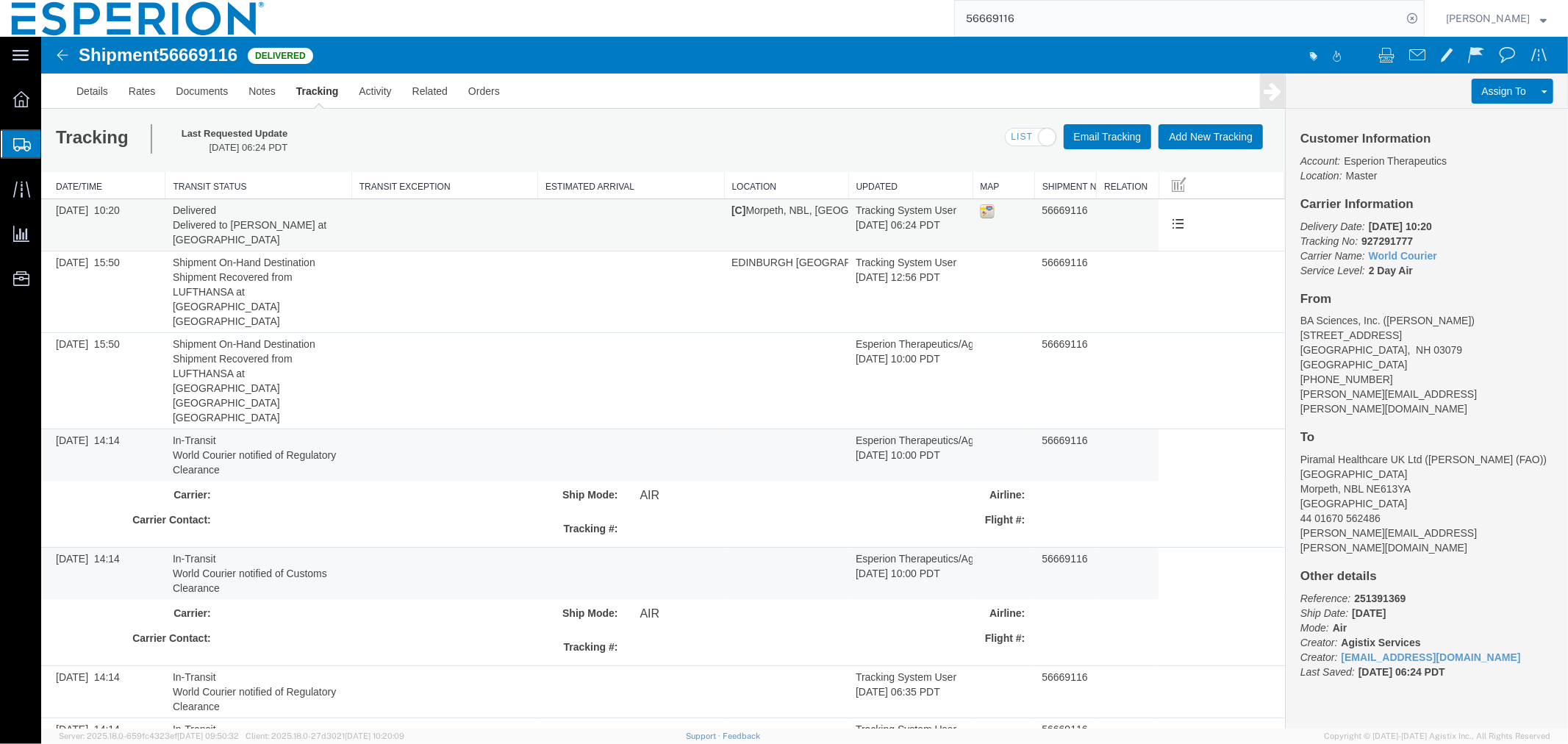
click at [371, 236] on td at bounding box center [444, 224] width 186 height 52
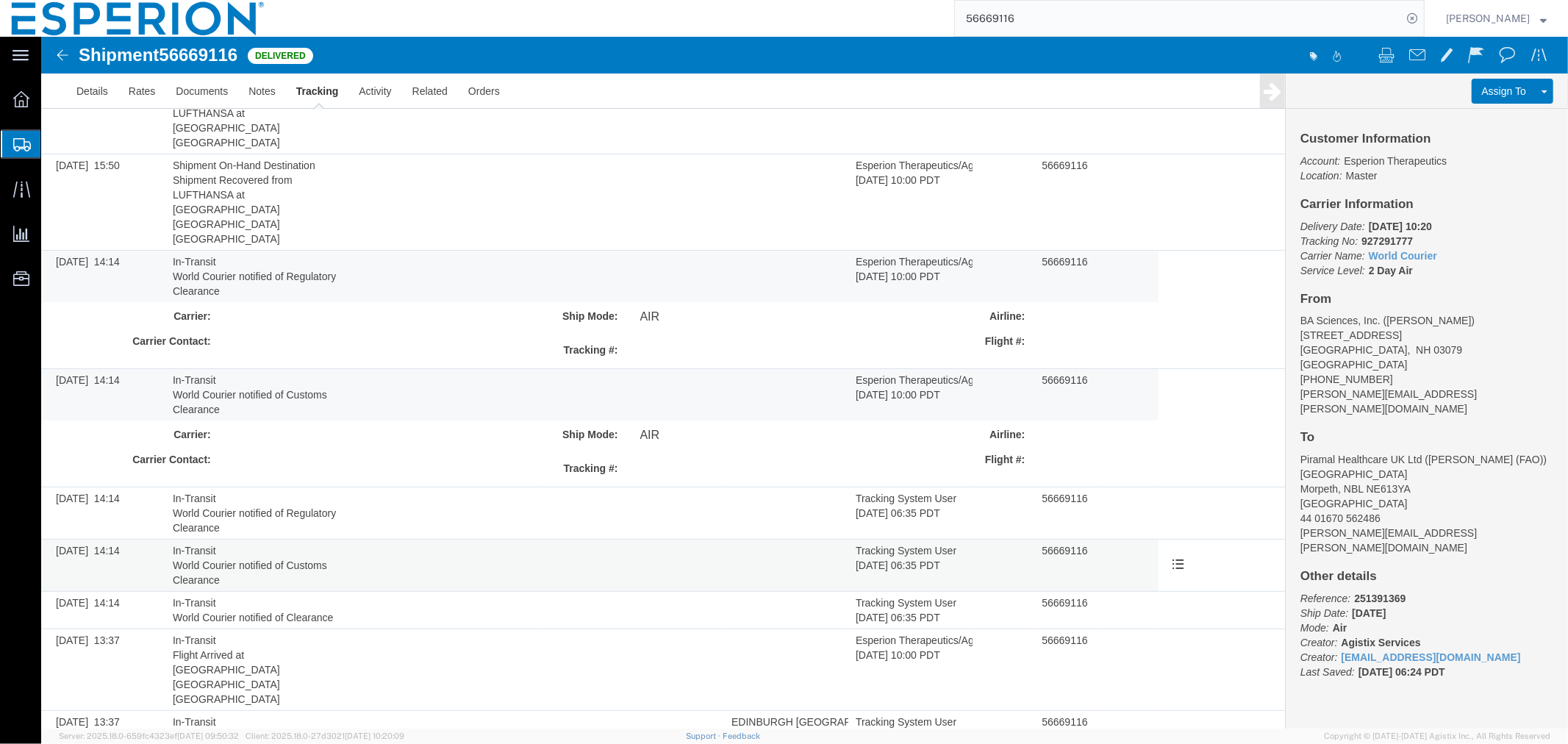
scroll to position [326, 0]
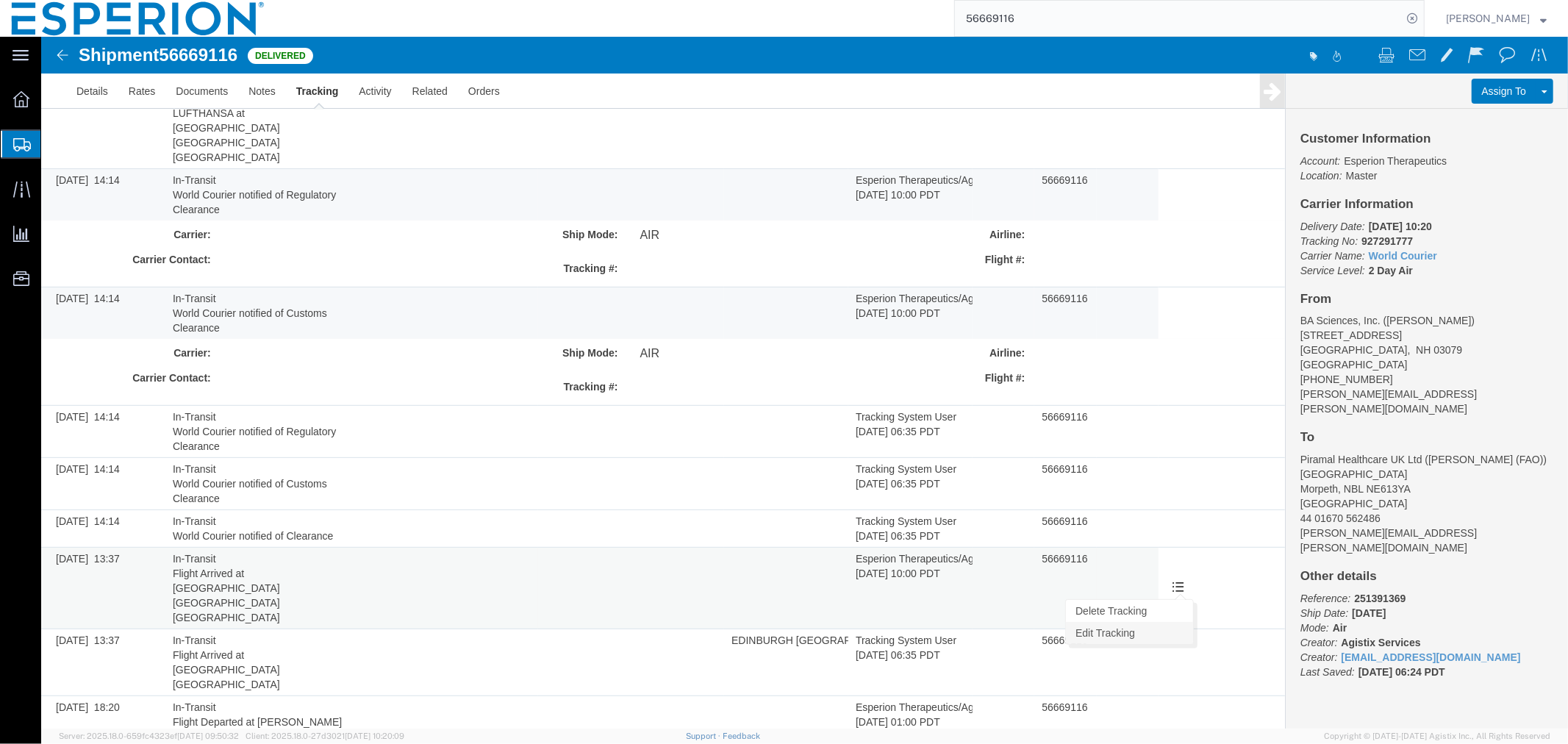
click at [1137, 621] on link "Edit Tracking" at bounding box center [1129, 632] width 127 height 22
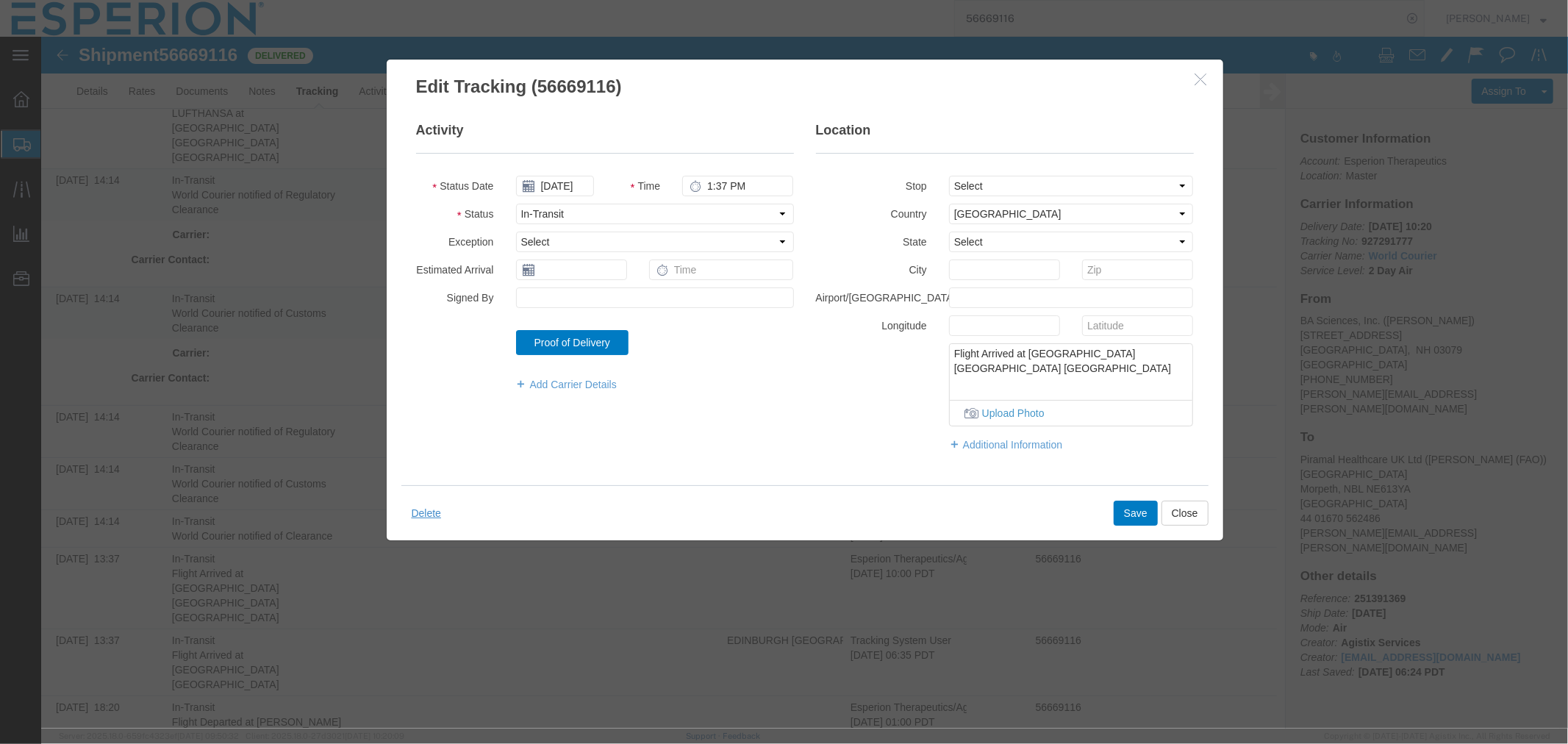
drag, startPoint x: 1061, startPoint y: 374, endPoint x: 922, endPoint y: 346, distance: 141.8
click at [922, 346] on div "Flight Arrived at [GEOGRAPHIC_DATA] [GEOGRAPHIC_DATA] [GEOGRAPHIC_DATA] Upload …" at bounding box center [1004, 384] width 400 height 83
click at [1178, 517] on button "Close" at bounding box center [1185, 512] width 47 height 25
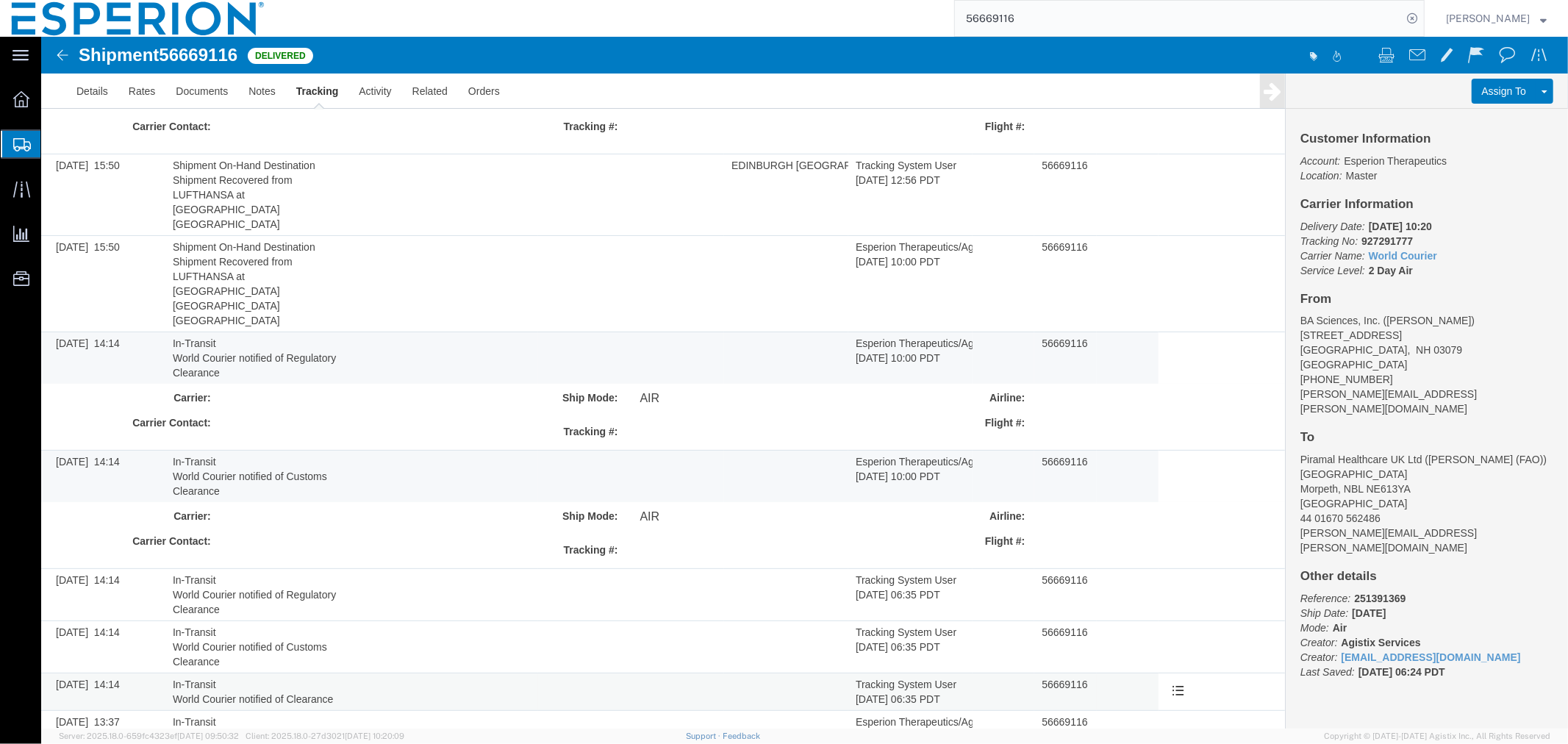
scroll to position [0, 0]
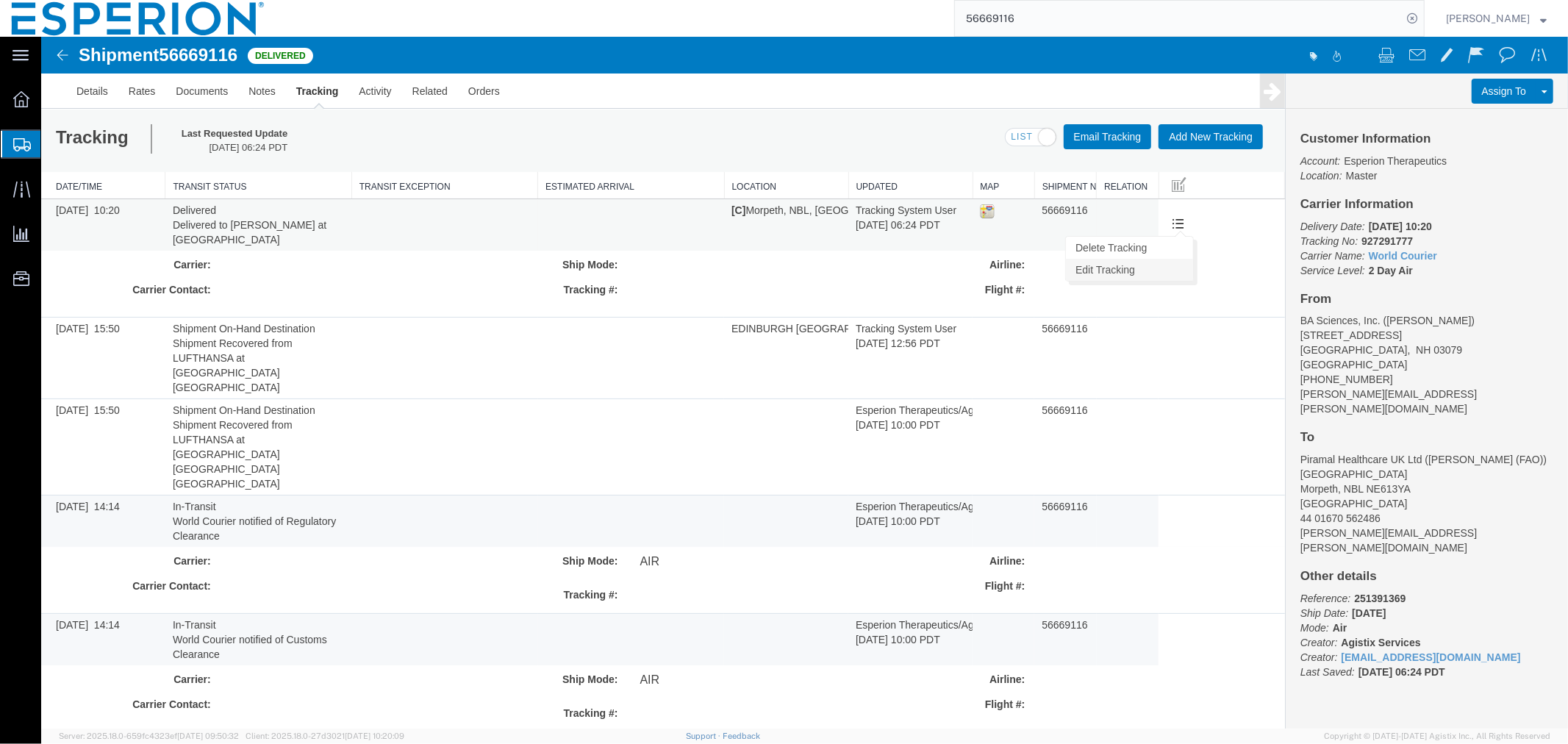
click at [1160, 274] on link "Edit Tracking" at bounding box center [1129, 269] width 127 height 22
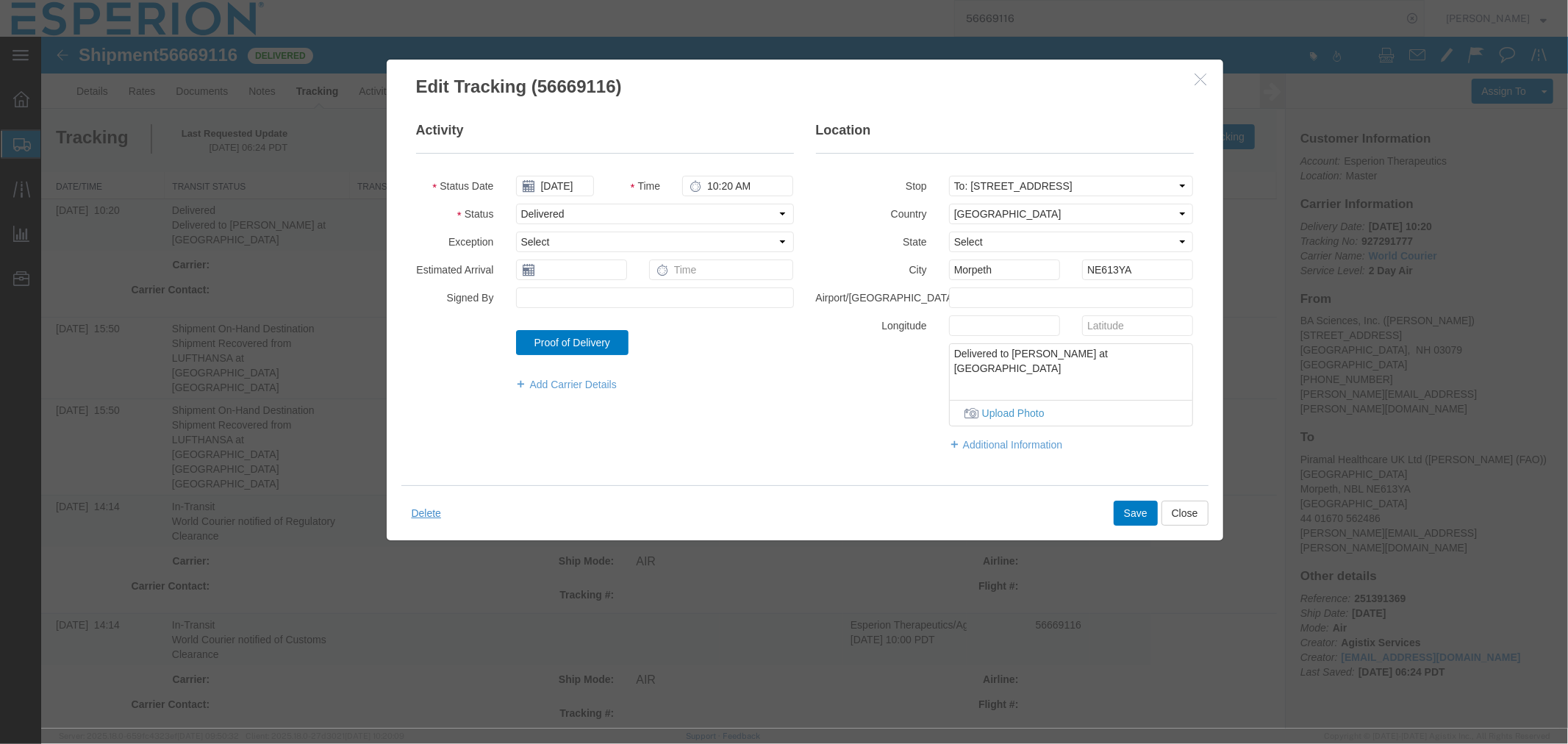
drag, startPoint x: 1045, startPoint y: 374, endPoint x: 919, endPoint y: 349, distance: 128.5
click at [919, 349] on div "Delivered to [PERSON_NAME] at [GEOGRAPHIC_DATA] Upload Photo" at bounding box center [1004, 384] width 400 height 83
click at [1176, 514] on button "Close" at bounding box center [1185, 512] width 47 height 25
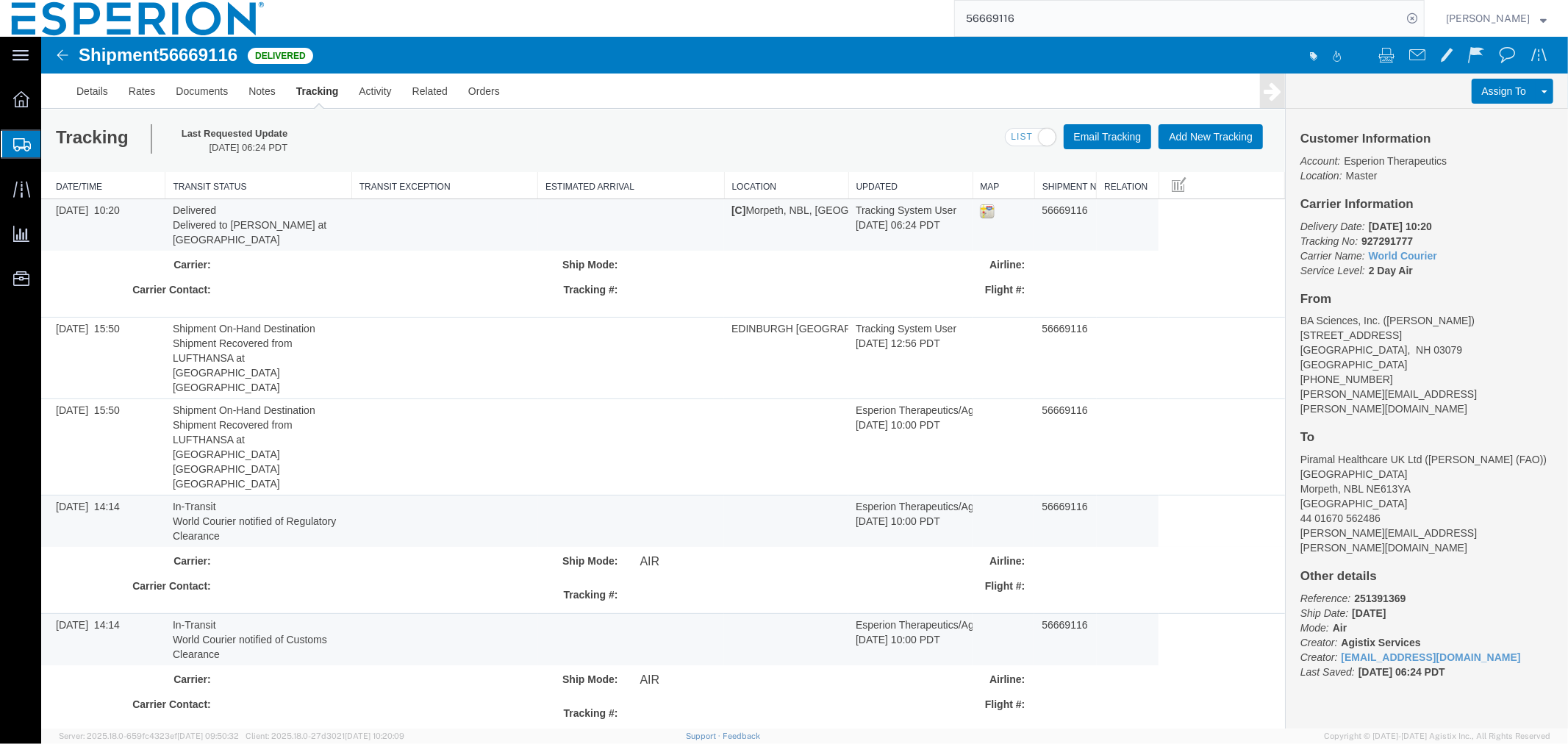
click at [1049, 12] on input "56669116" at bounding box center [1179, 18] width 447 height 35
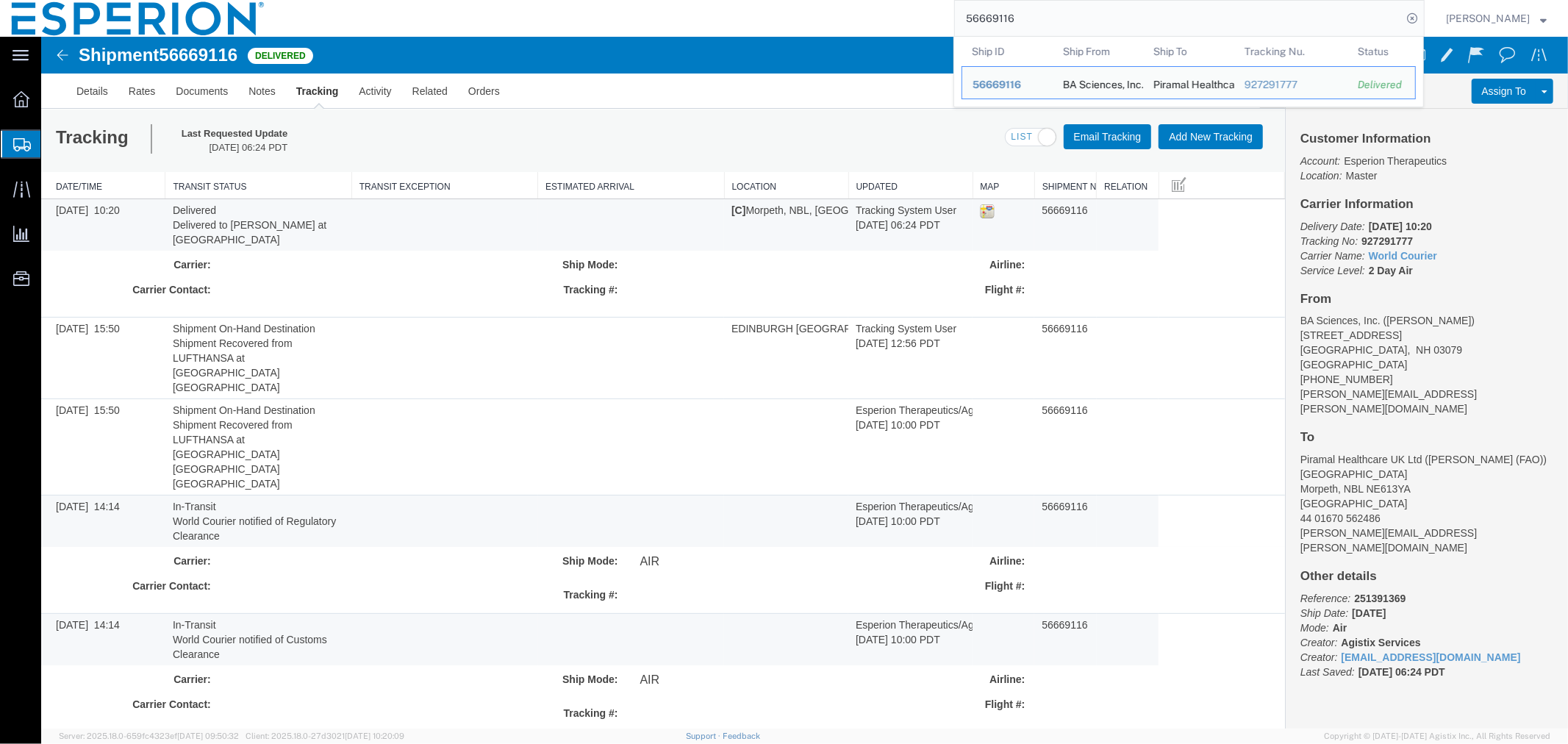
drag, startPoint x: 1060, startPoint y: 26, endPoint x: 759, endPoint y: 15, distance: 301.2
click at [759, 15] on div "56669116 Ship ID Ship From Ship To Tracking Nu. Status Ship ID 56669116 Ship Fr…" at bounding box center [850, 18] width 1149 height 37
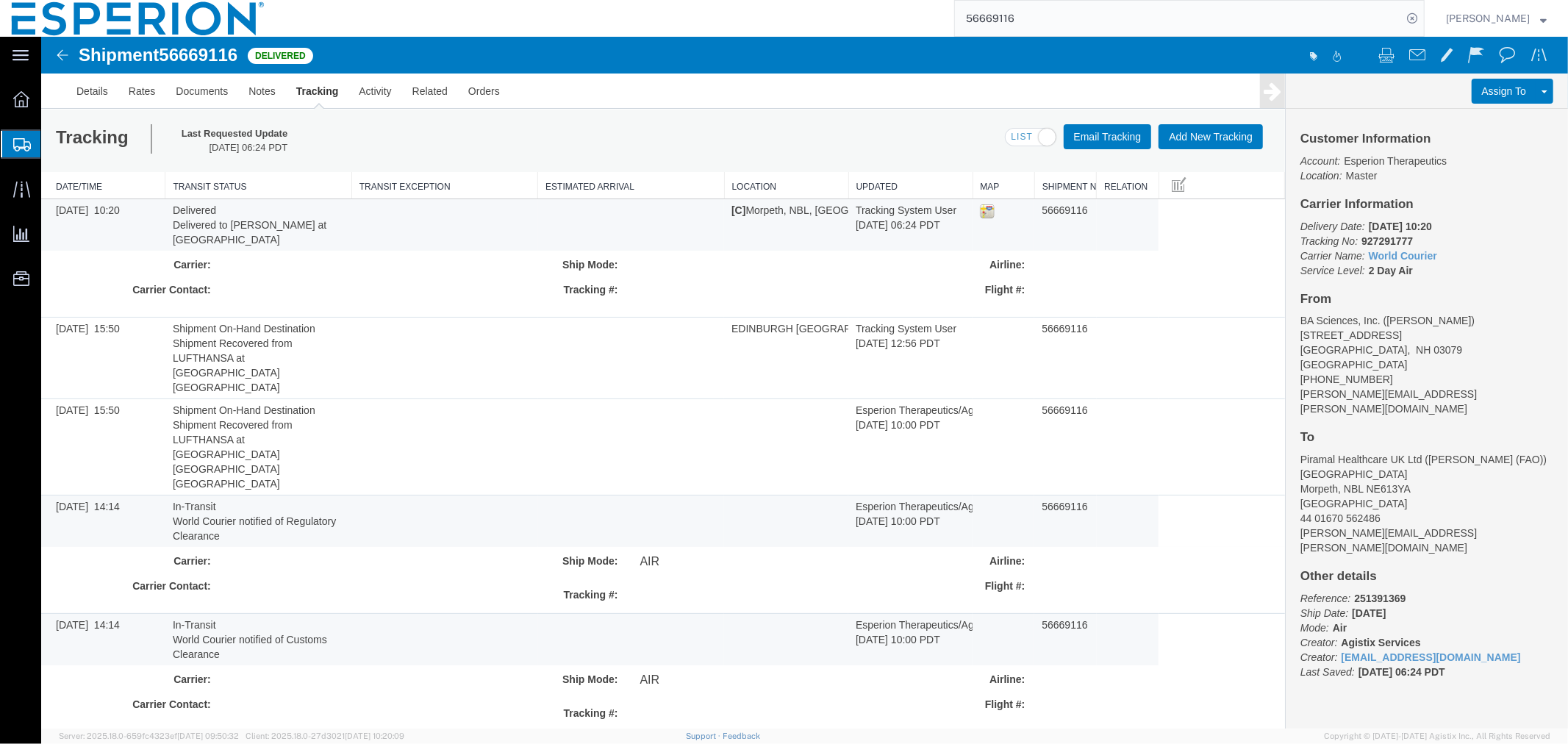
paste input "556940"
type input "56556940"
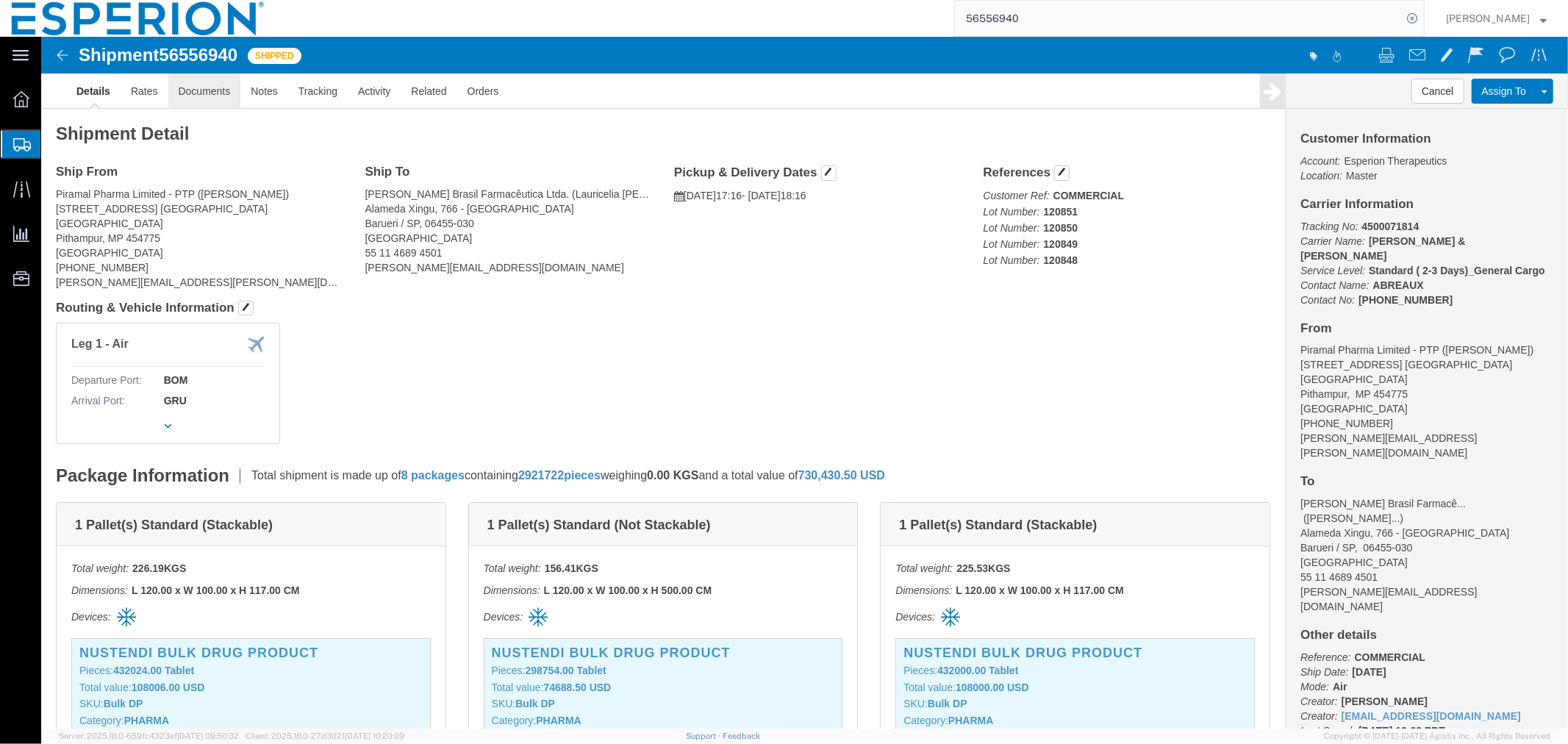
click link "Documents"
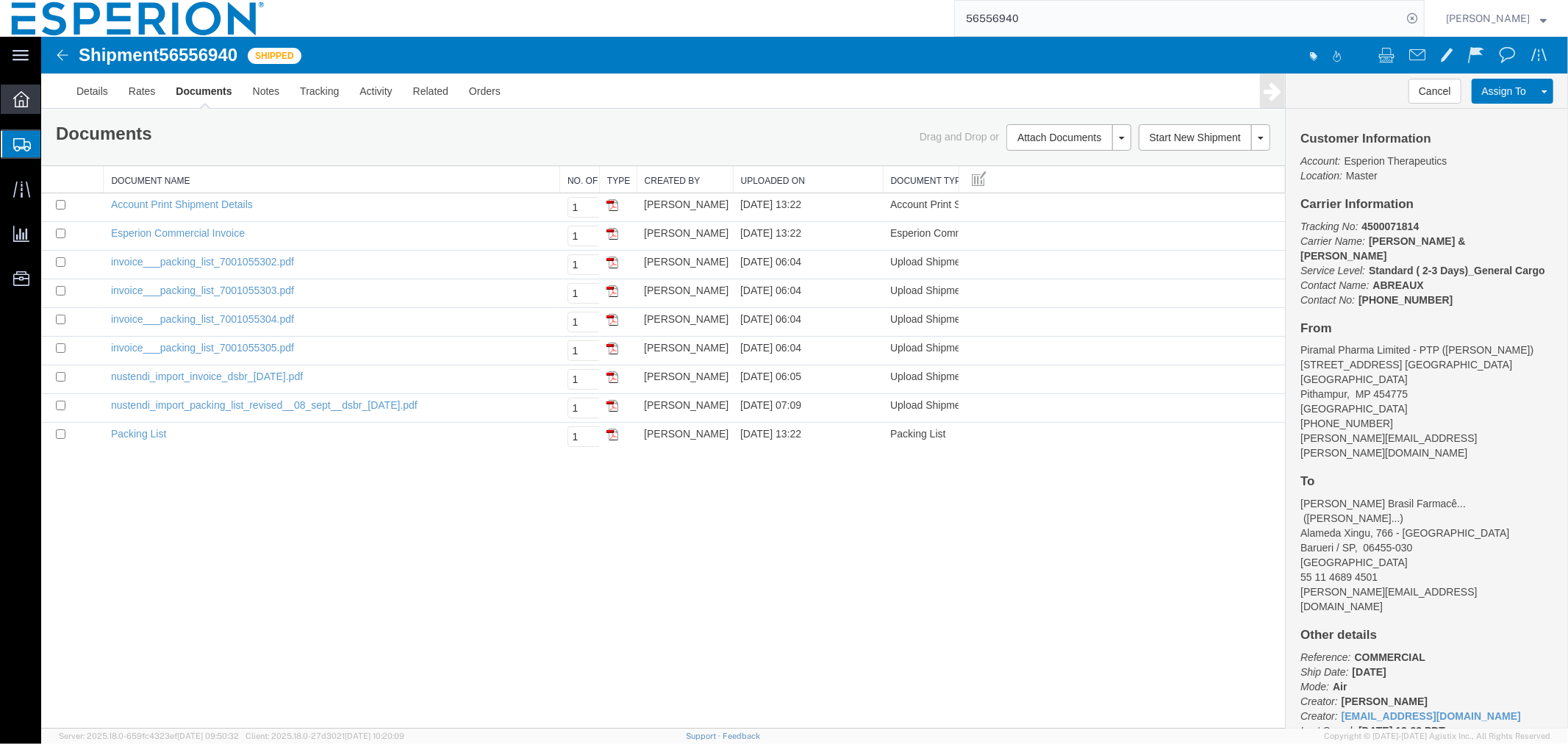
click at [50, 96] on span "Overview" at bounding box center [46, 99] width 11 height 29
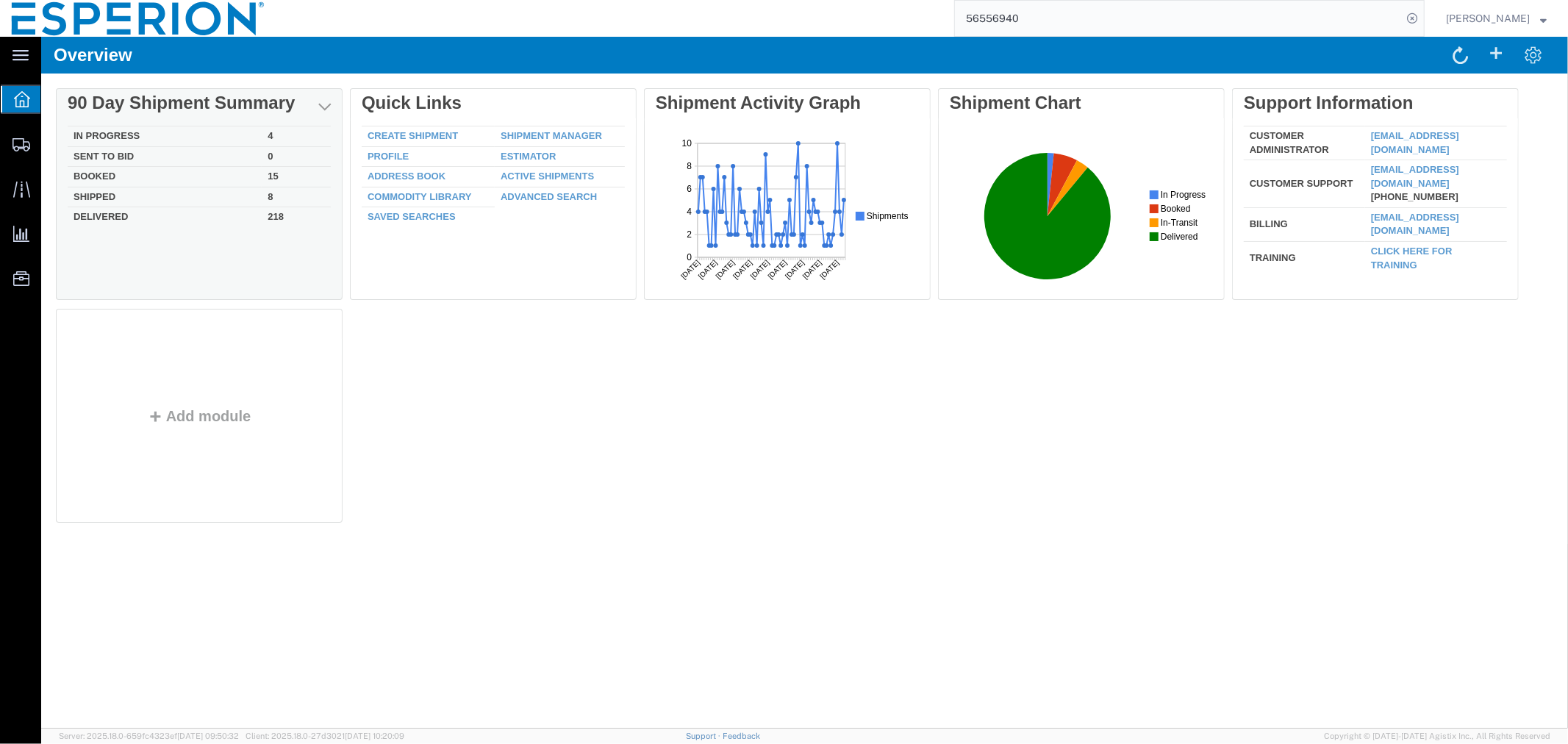
click at [98, 132] on td "In Progress" at bounding box center [164, 136] width 194 height 20
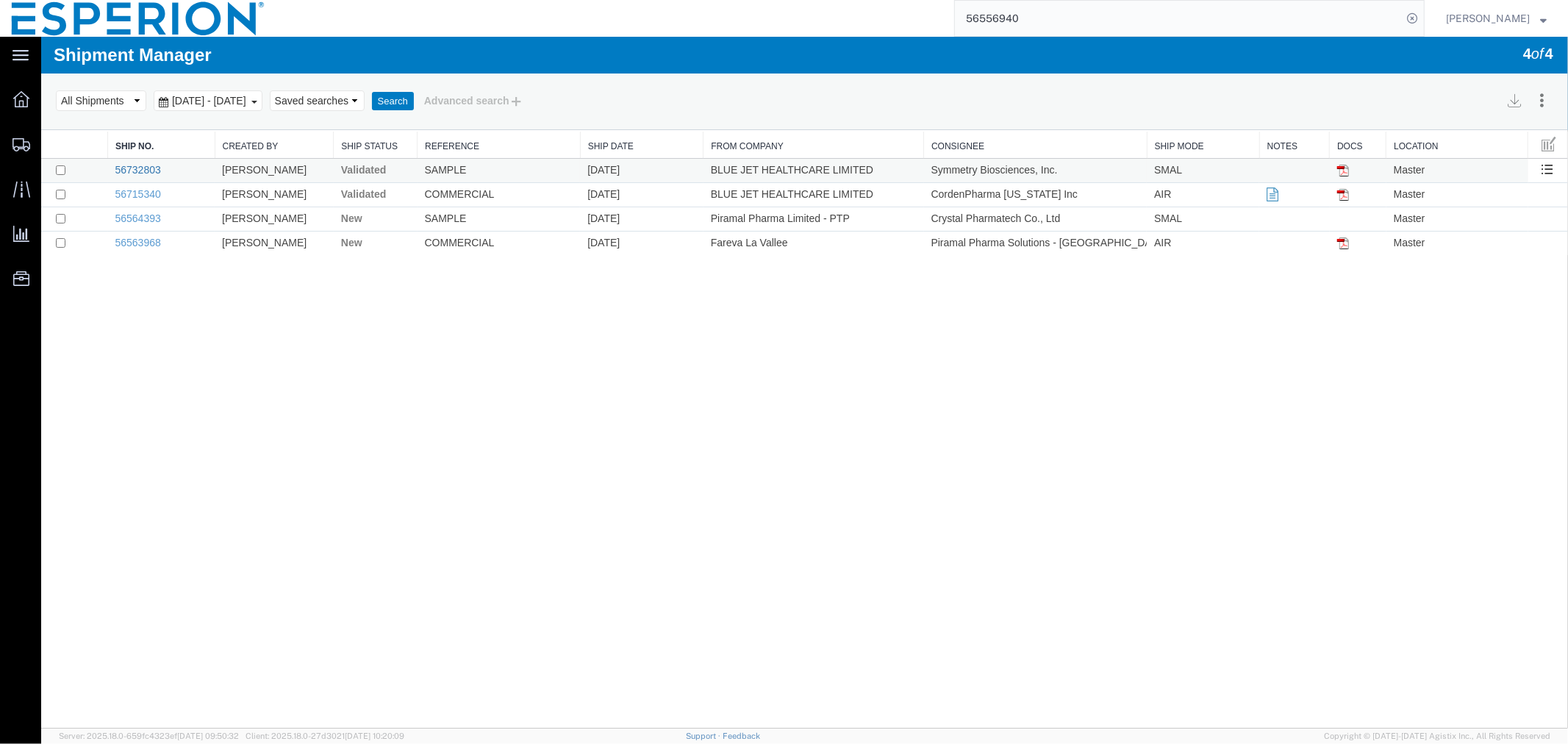
click at [149, 163] on link "56732803" at bounding box center [137, 169] width 46 height 12
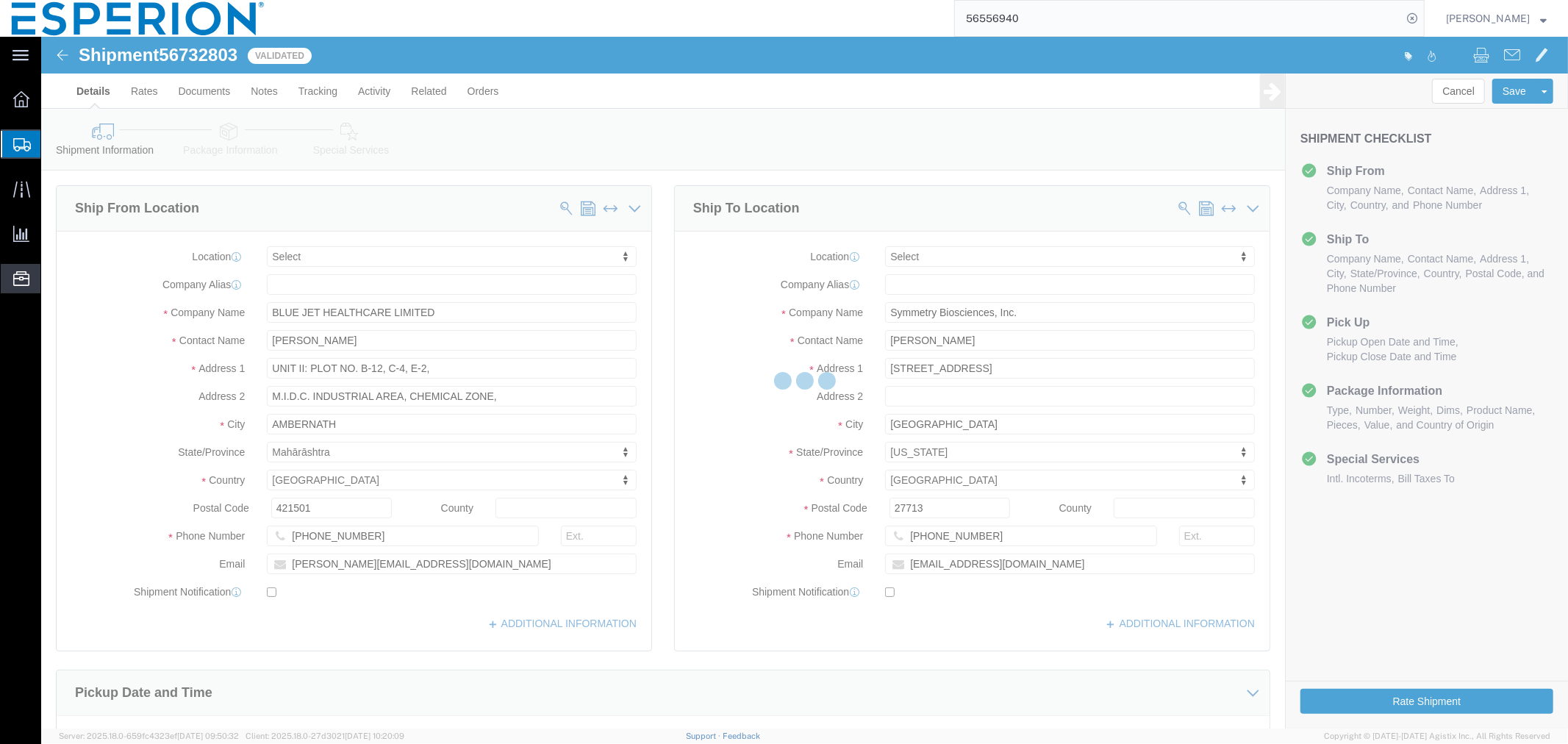
select select
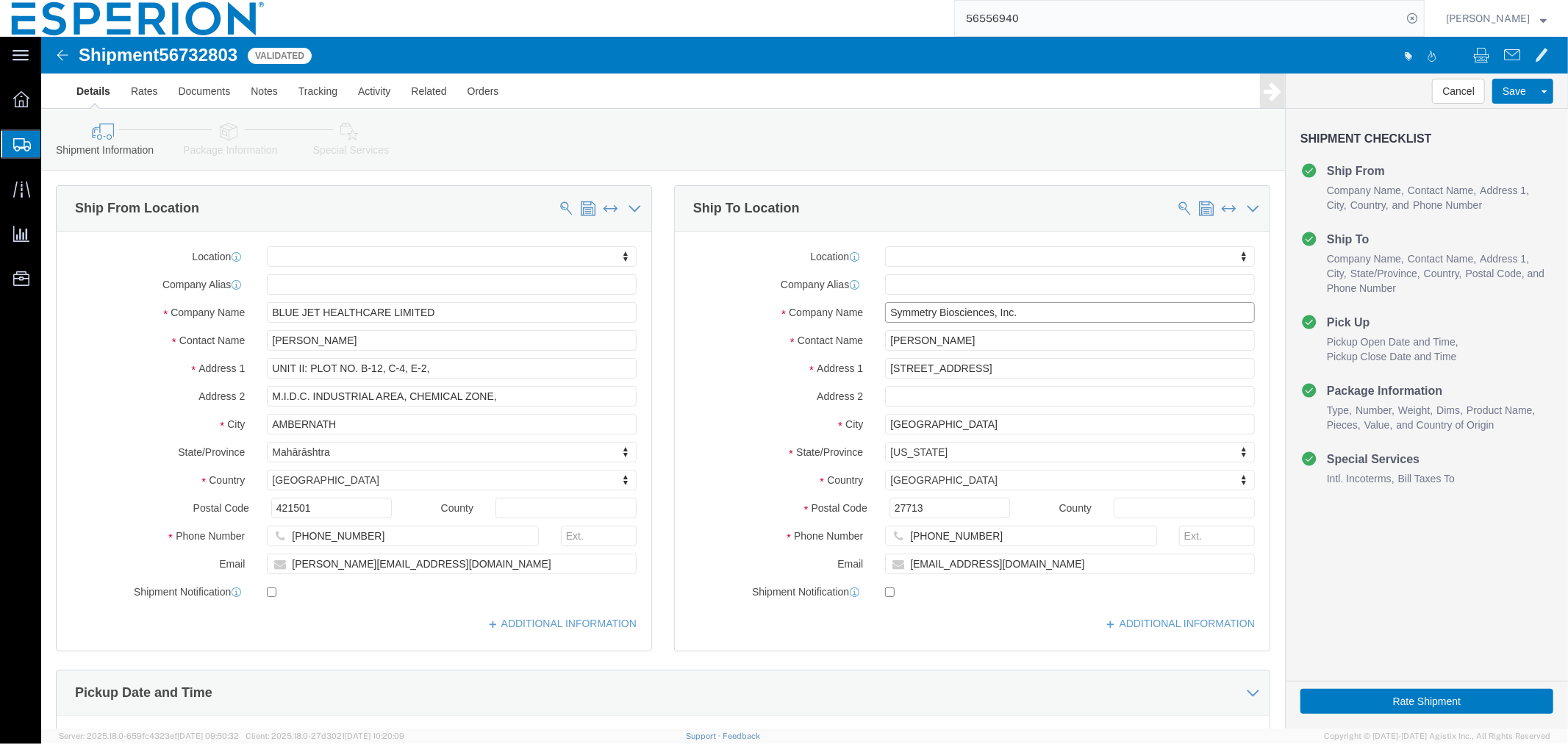
click input "Symmetry Biosciences, Inc."
type input "Symmetry Biosciences"
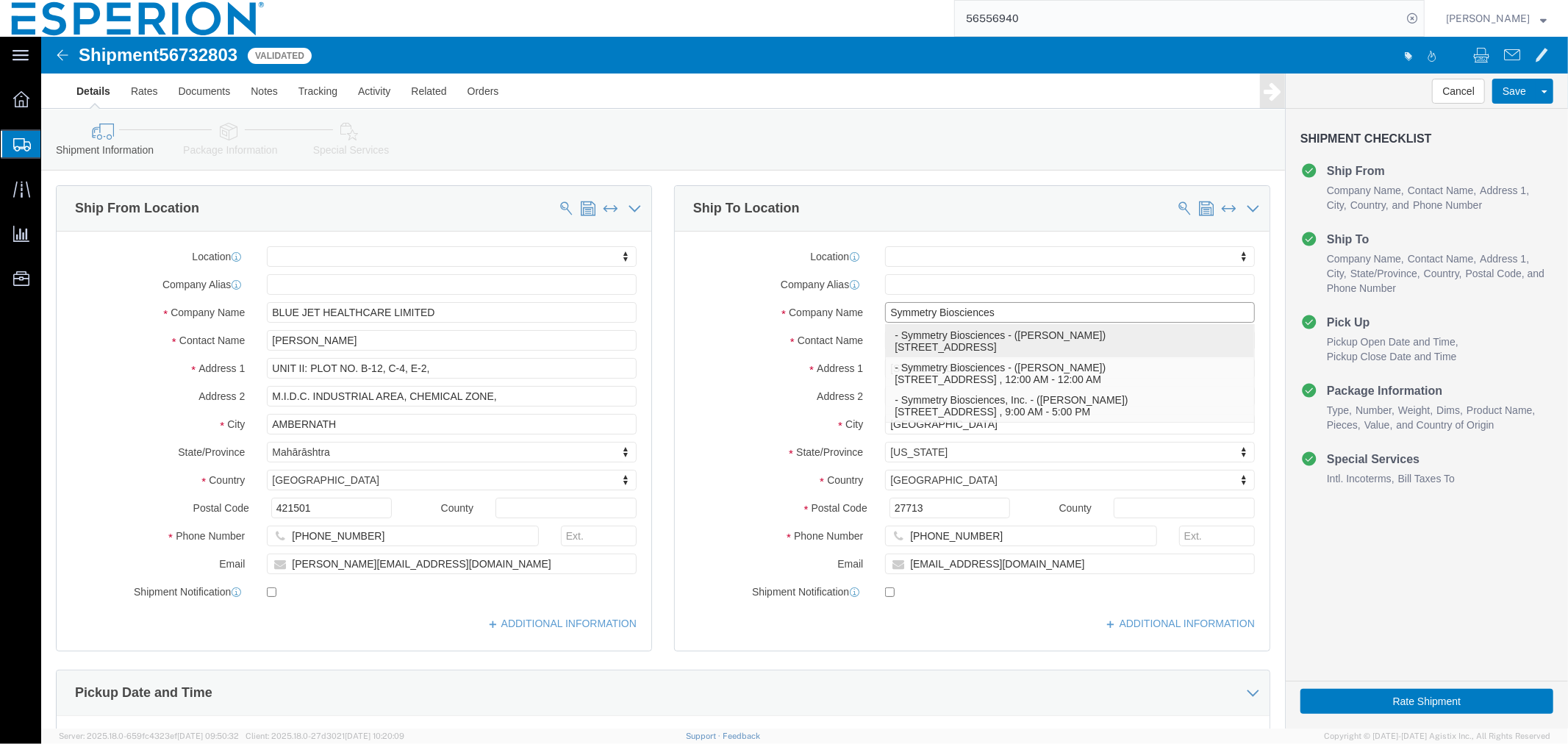
click p "- Symmetry Biosciences - ([PERSON_NAME]) [STREET_ADDRESS]"
select select
type input "[PERSON_NAME]"
select select "NC"
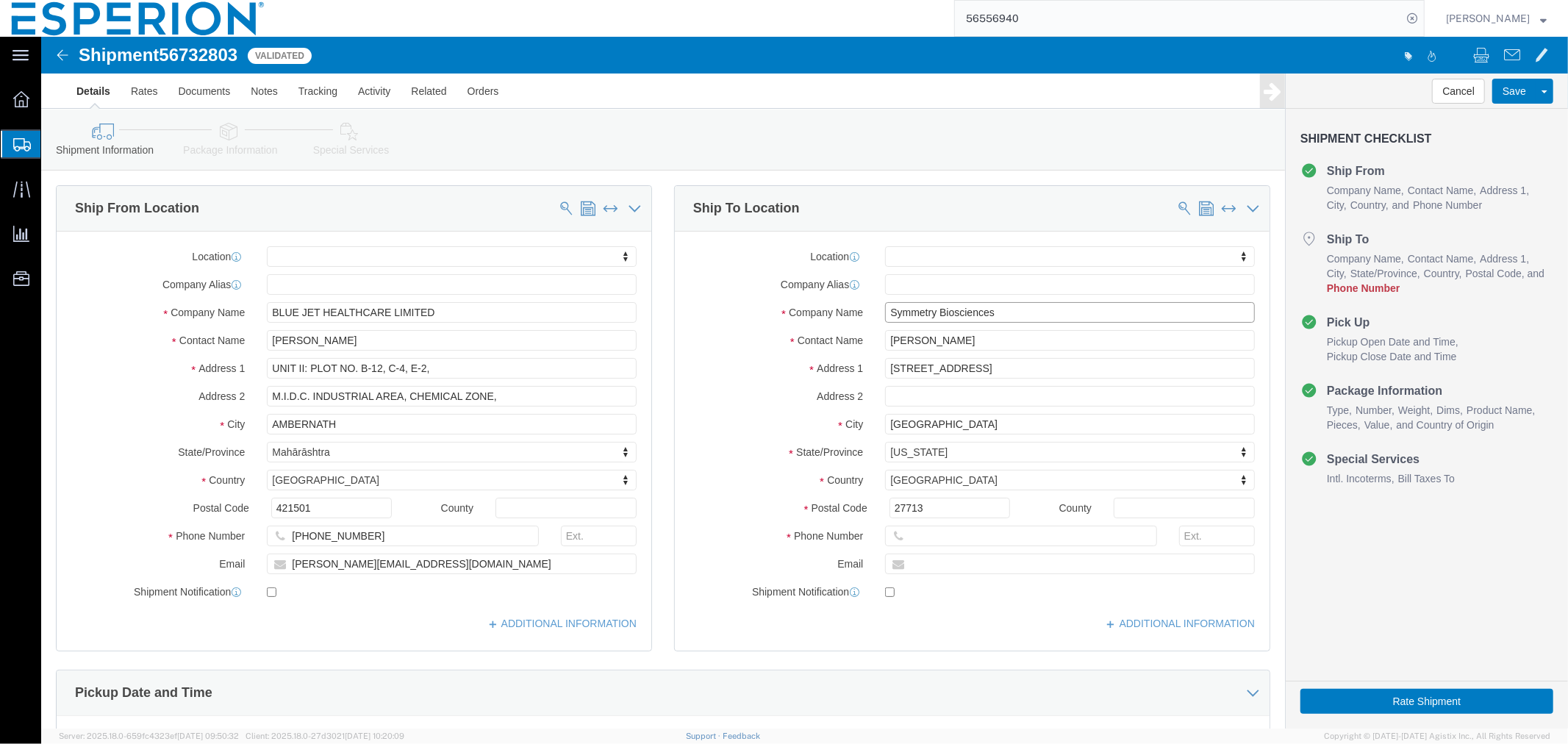
scroll to position [163, 0]
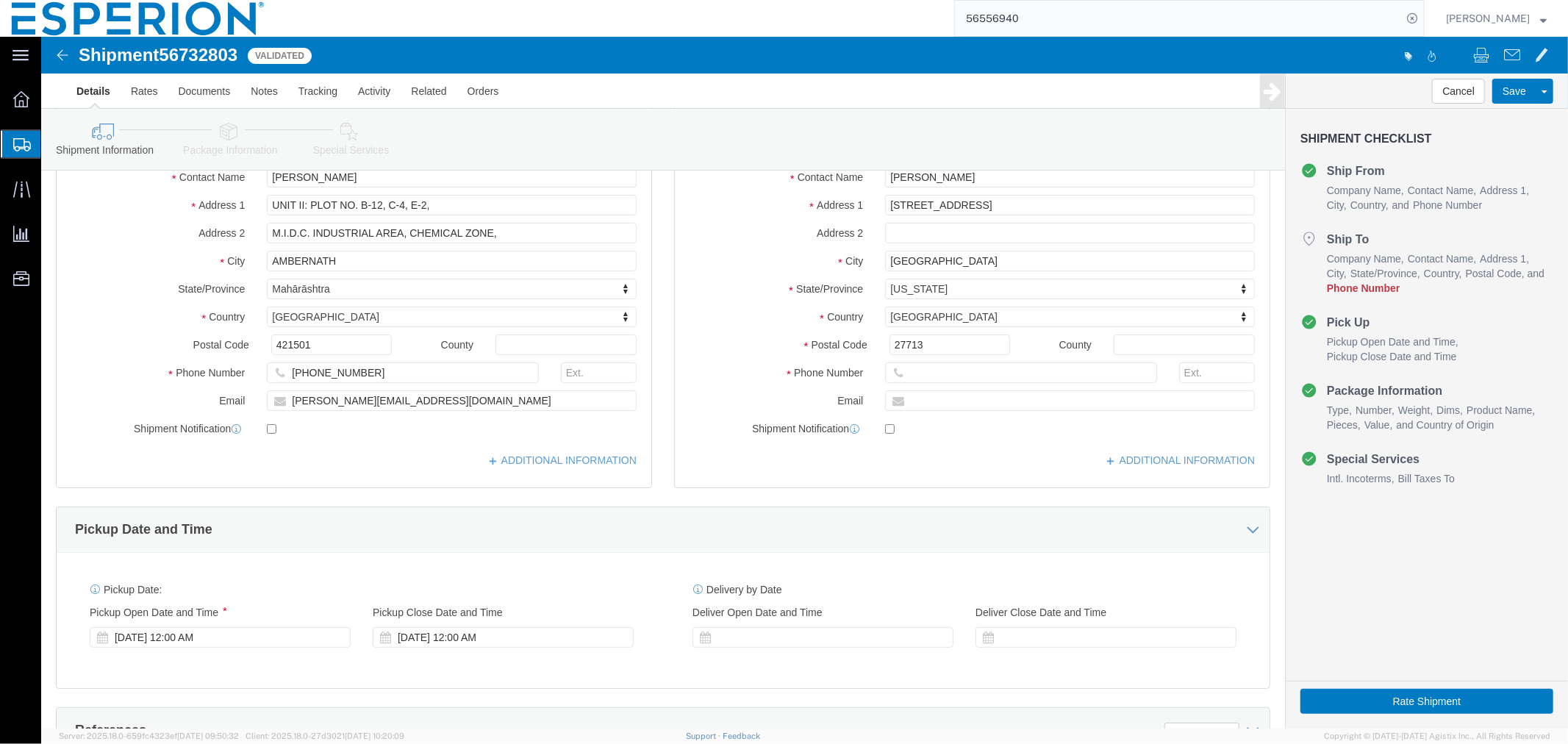
type input "Symmetry Biosciences"
click input "text"
paste input "[PHONE_NUMBER]"
type input "[PHONE_NUMBER]"
click input "text"
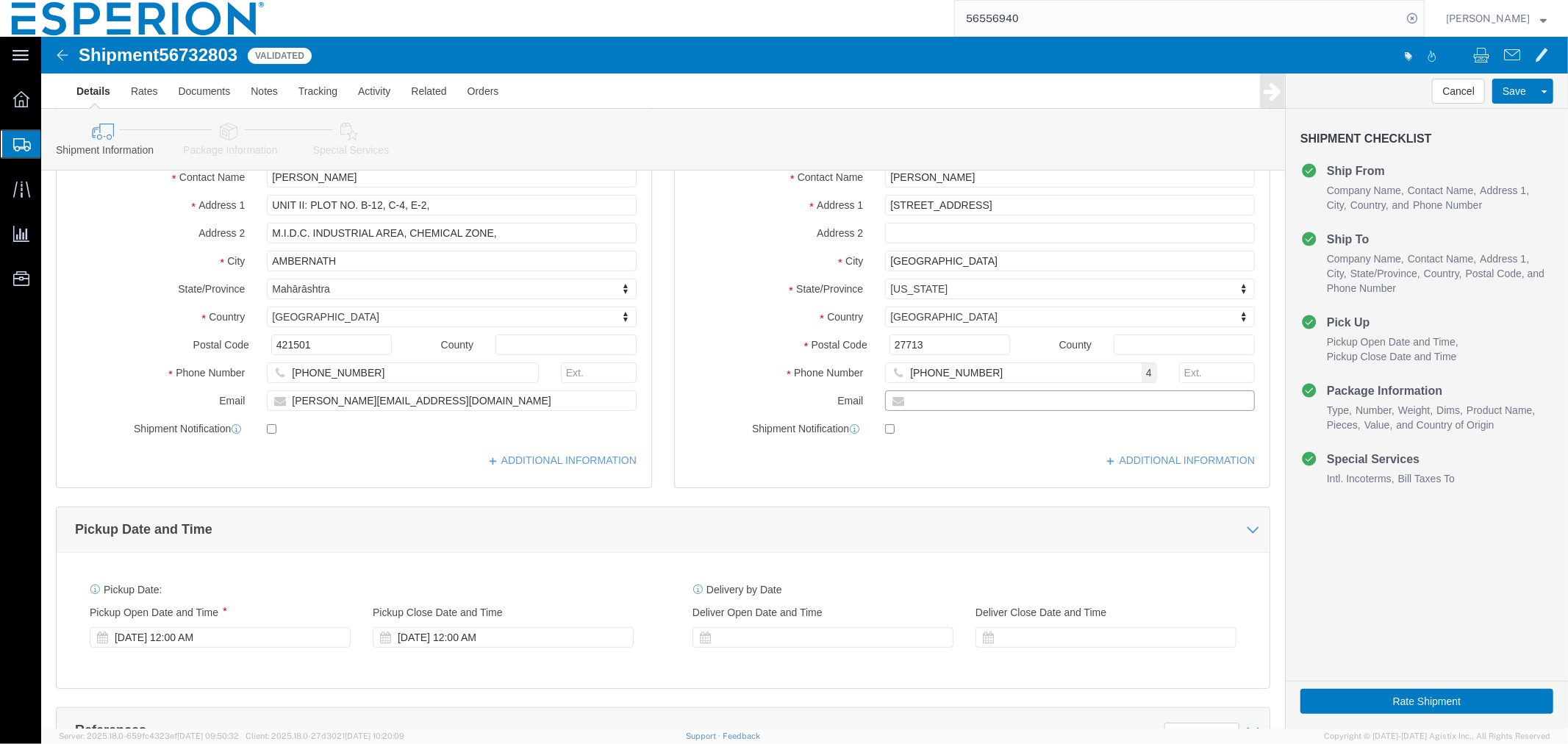
paste input "[EMAIL_ADDRESS][DOMAIN_NAME]"
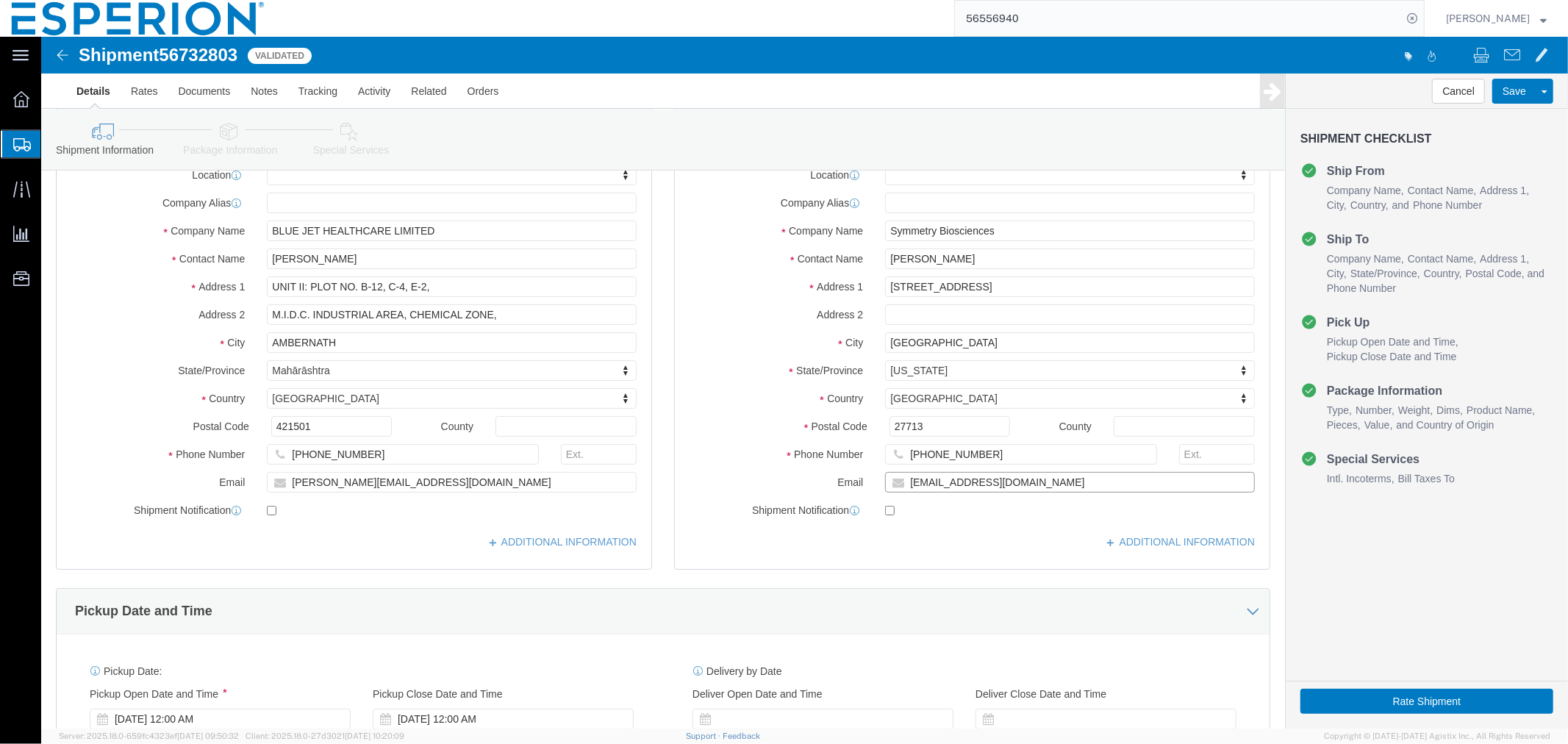
scroll to position [0, 0]
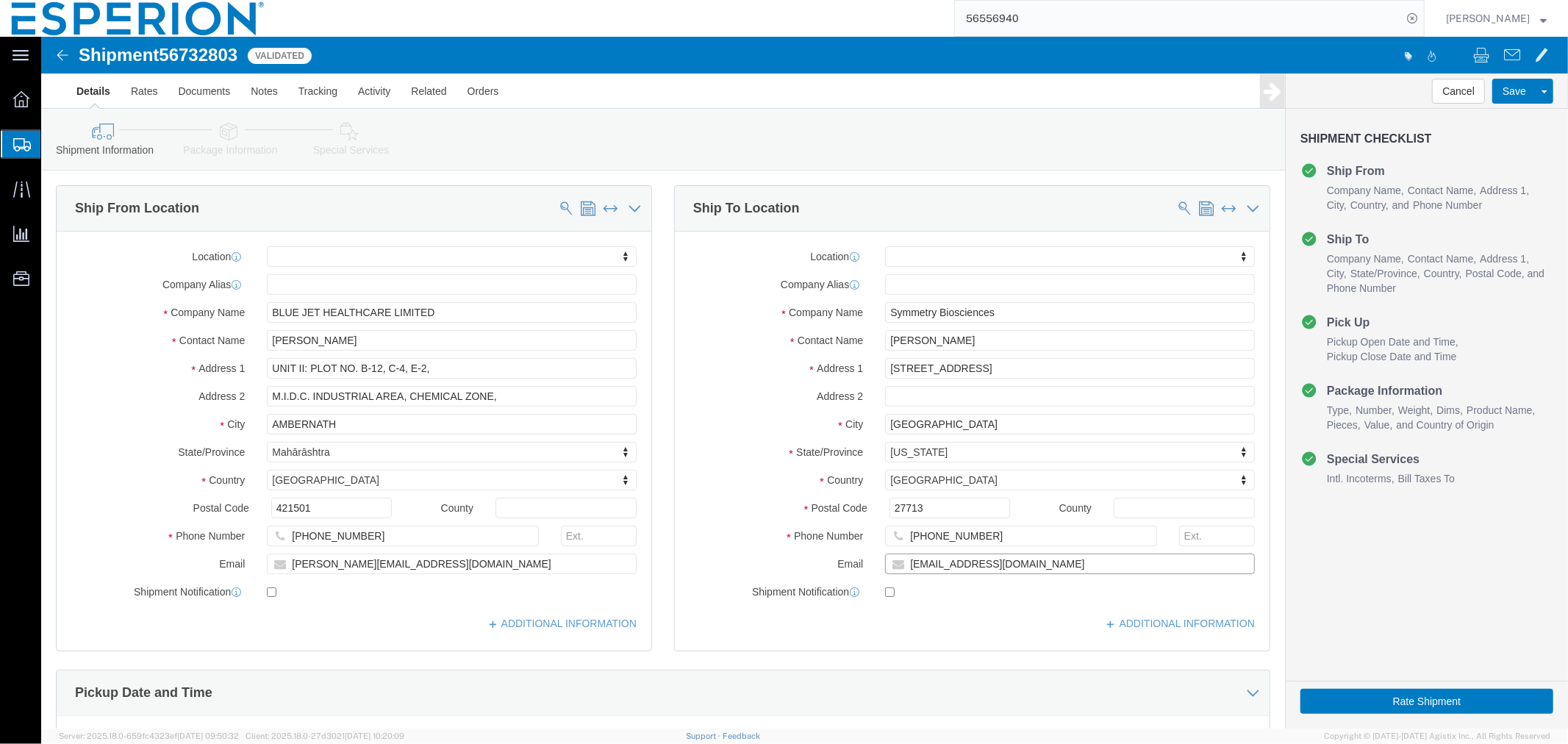
type input "[EMAIL_ADDRESS][DOMAIN_NAME]"
click input "checkbox"
checkbox input "false"
click span
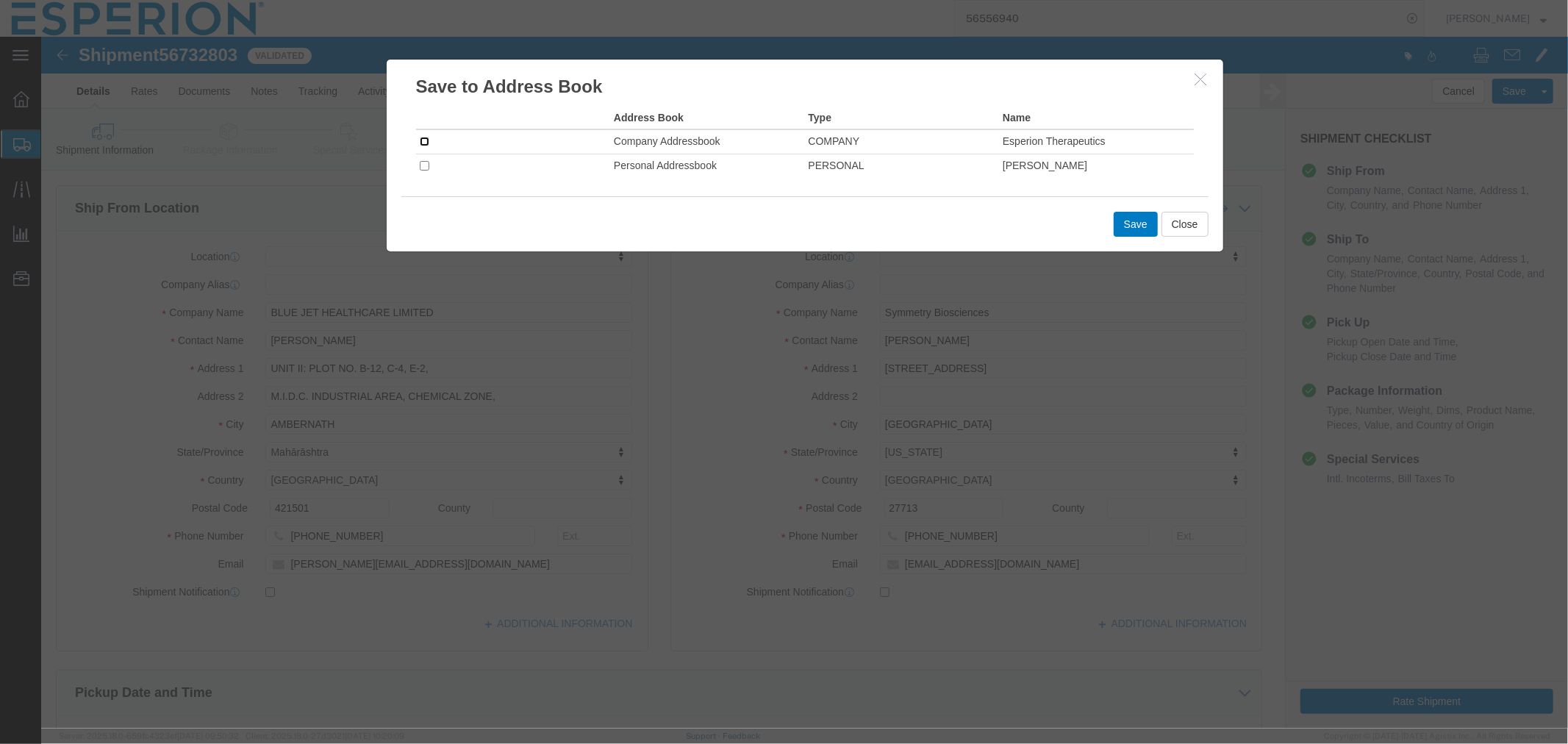
click input "checkbox"
checkbox input "true"
click button "Save"
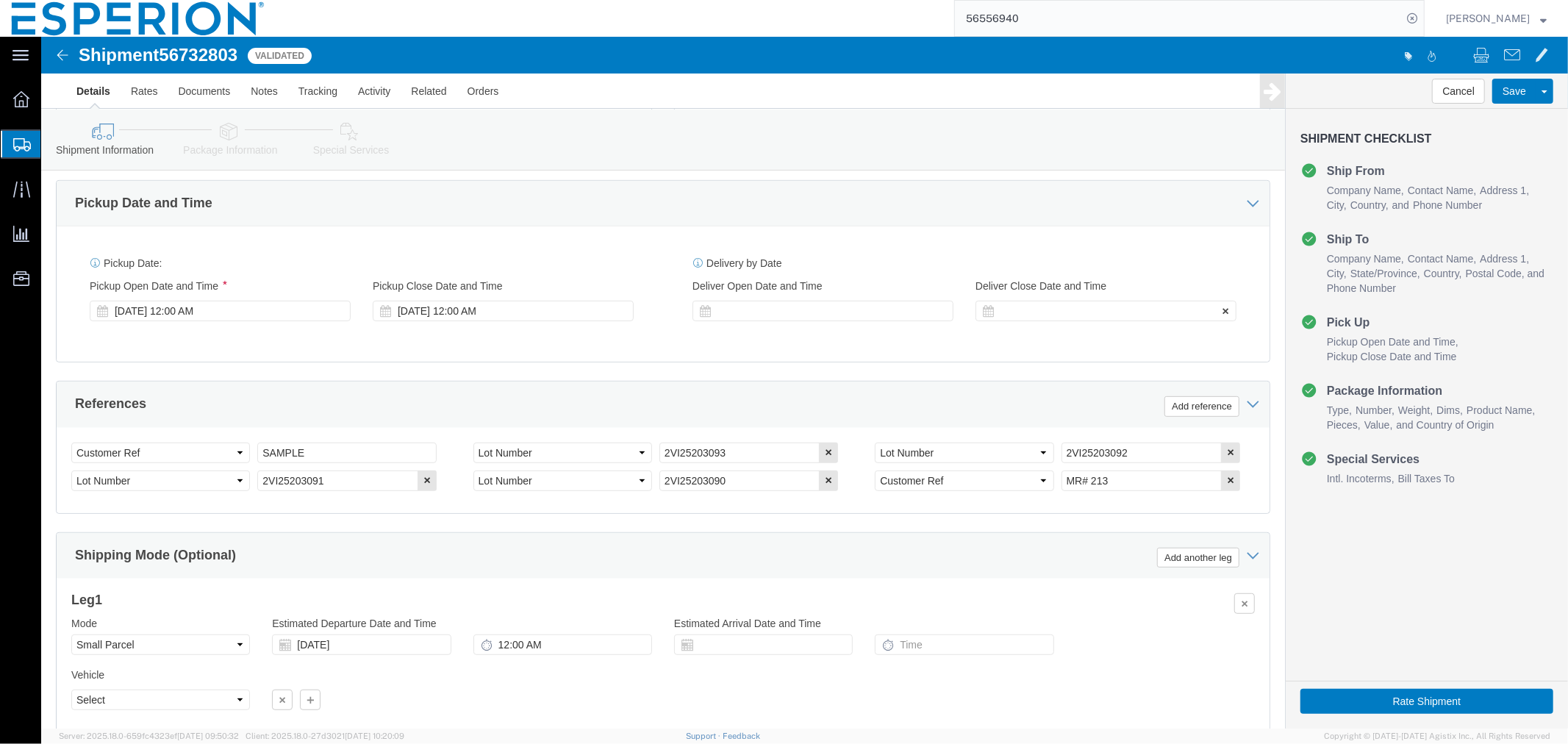
scroll to position [605, 0]
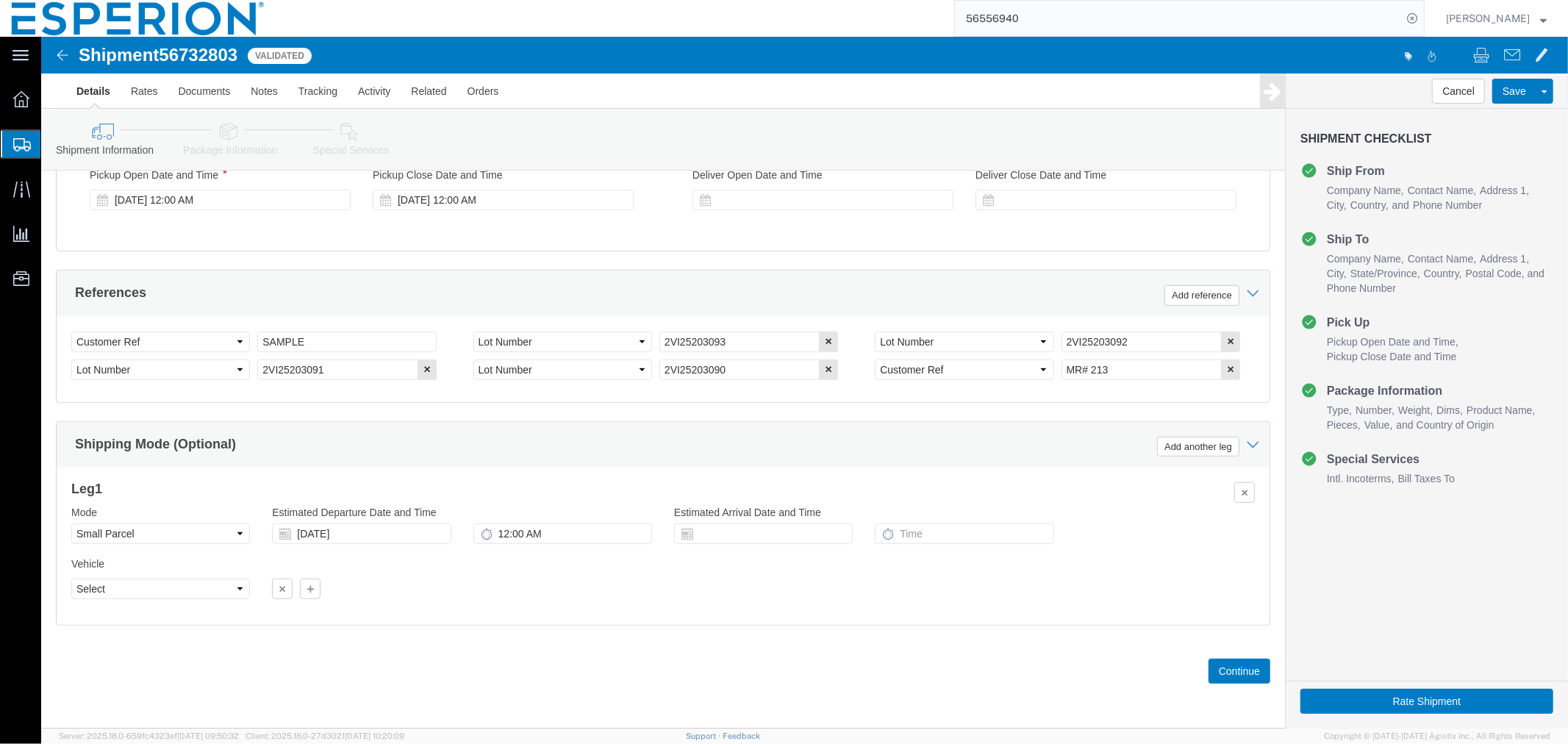
click span "56732803"
copy span "56732803"
click button "Continue"
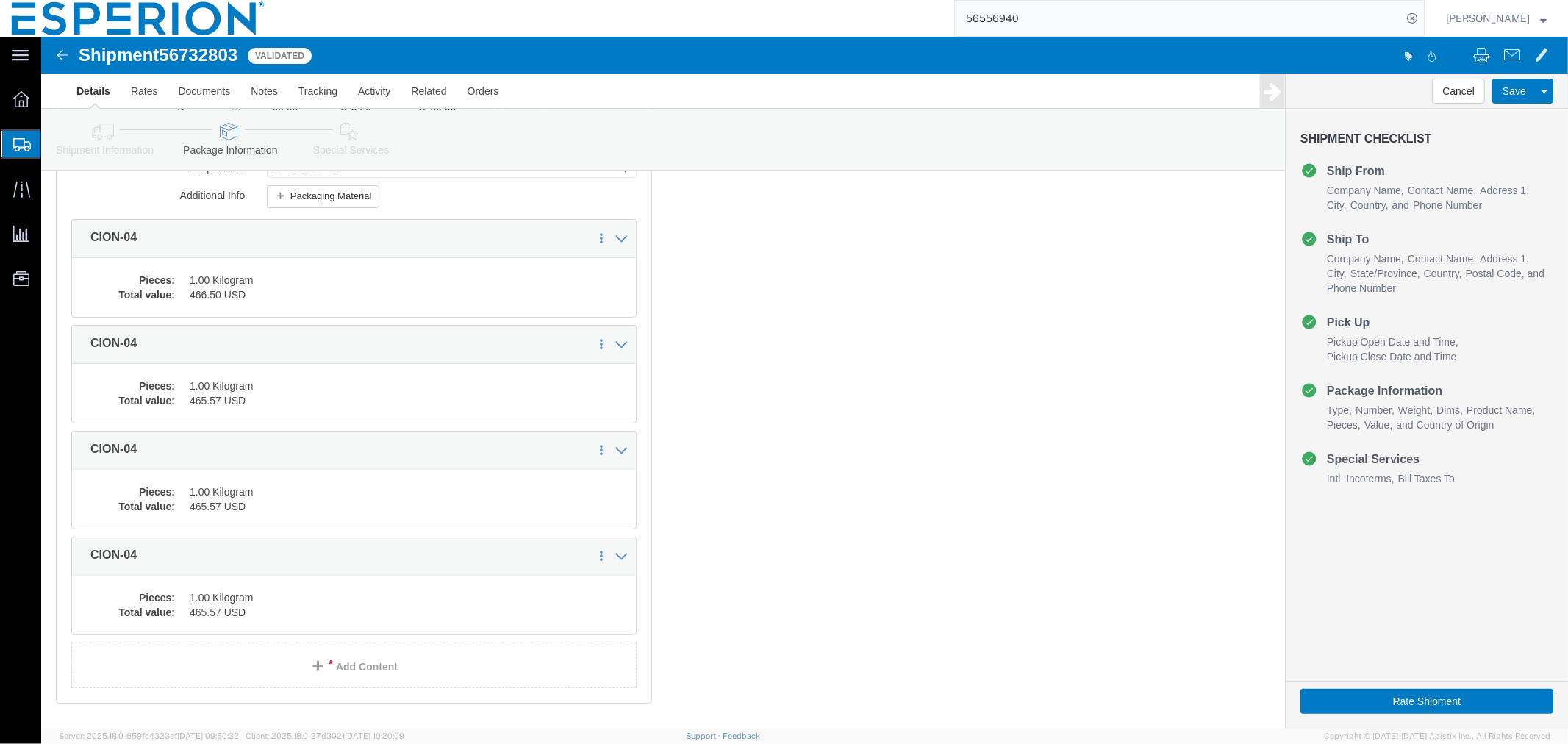
scroll to position [322, 0]
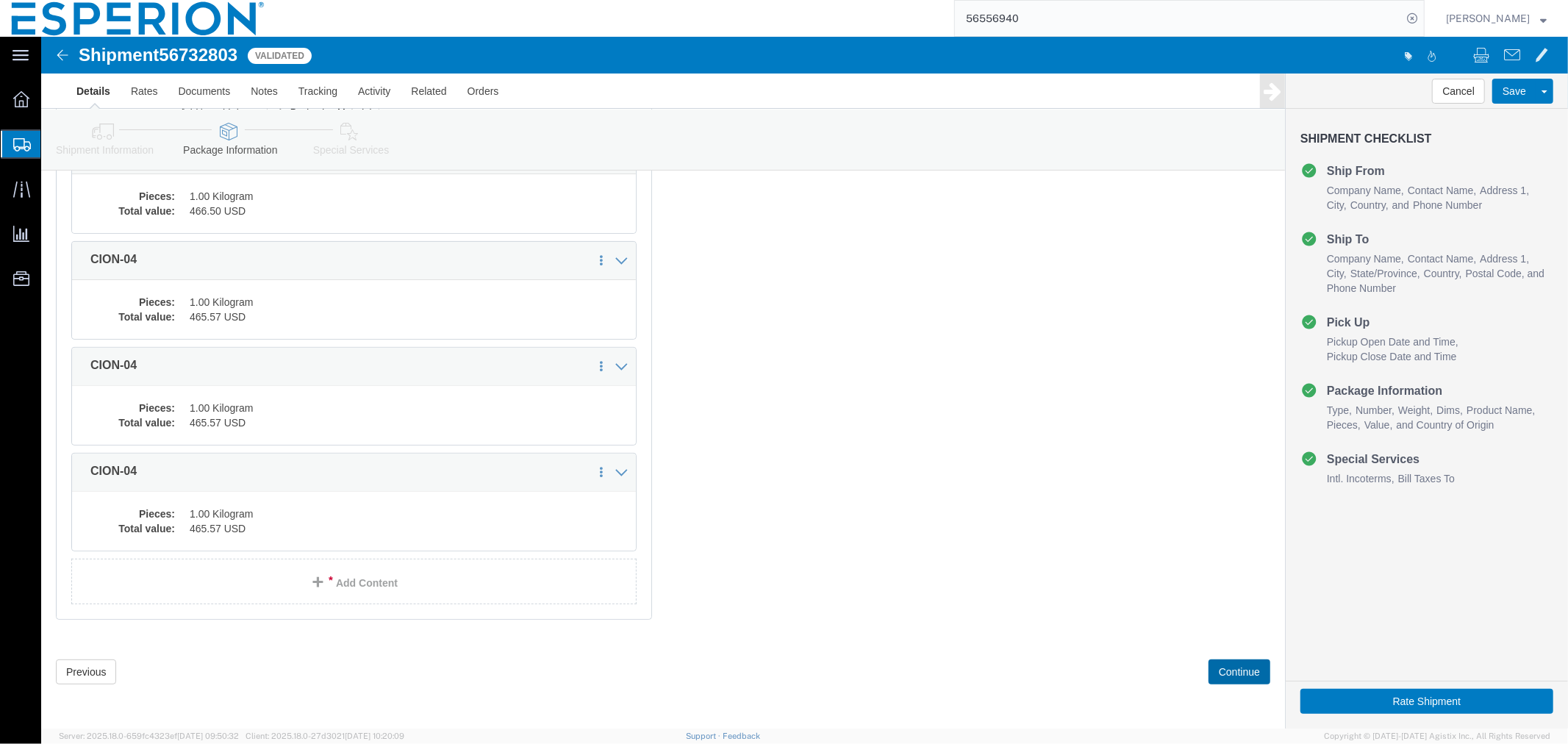
click button "Continue"
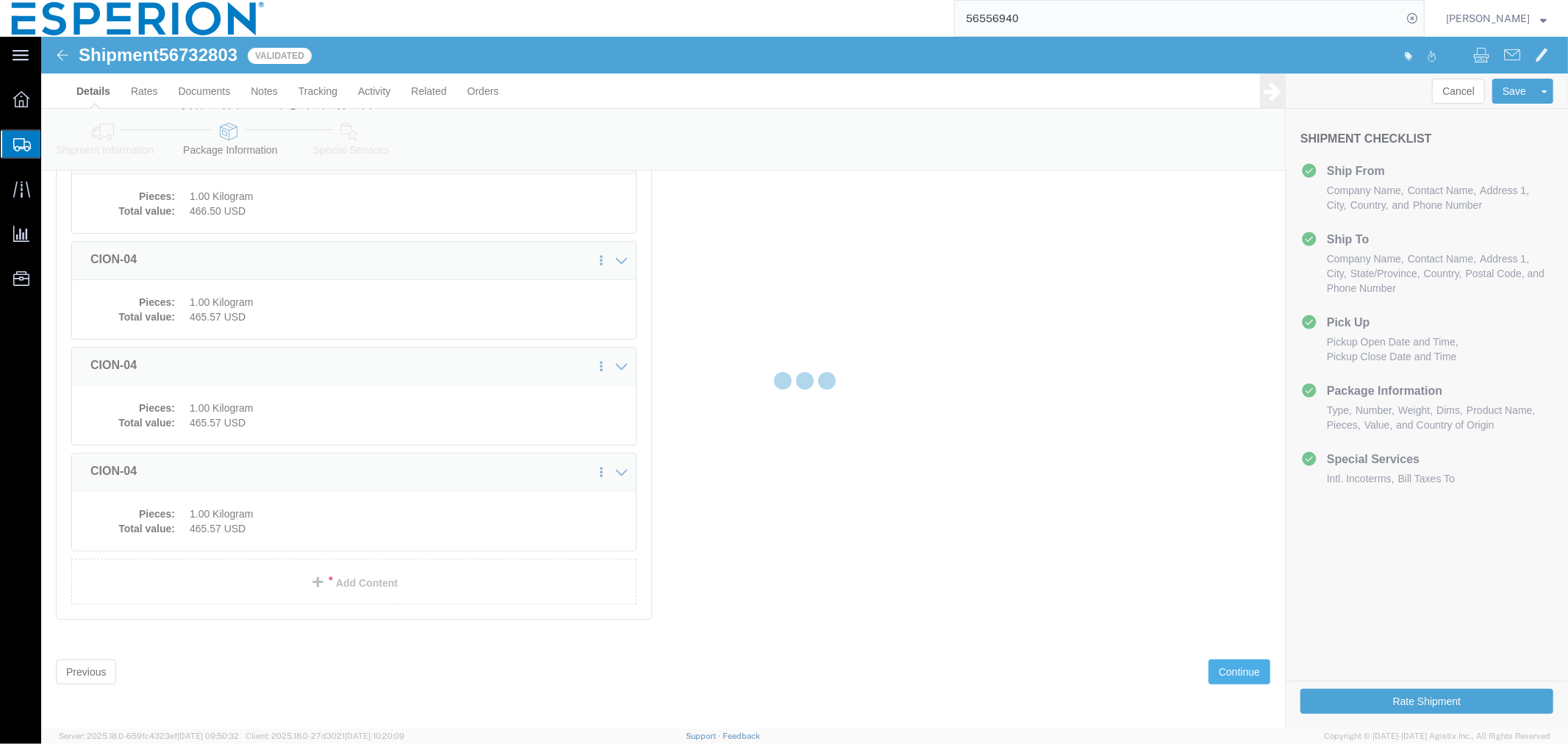
select select
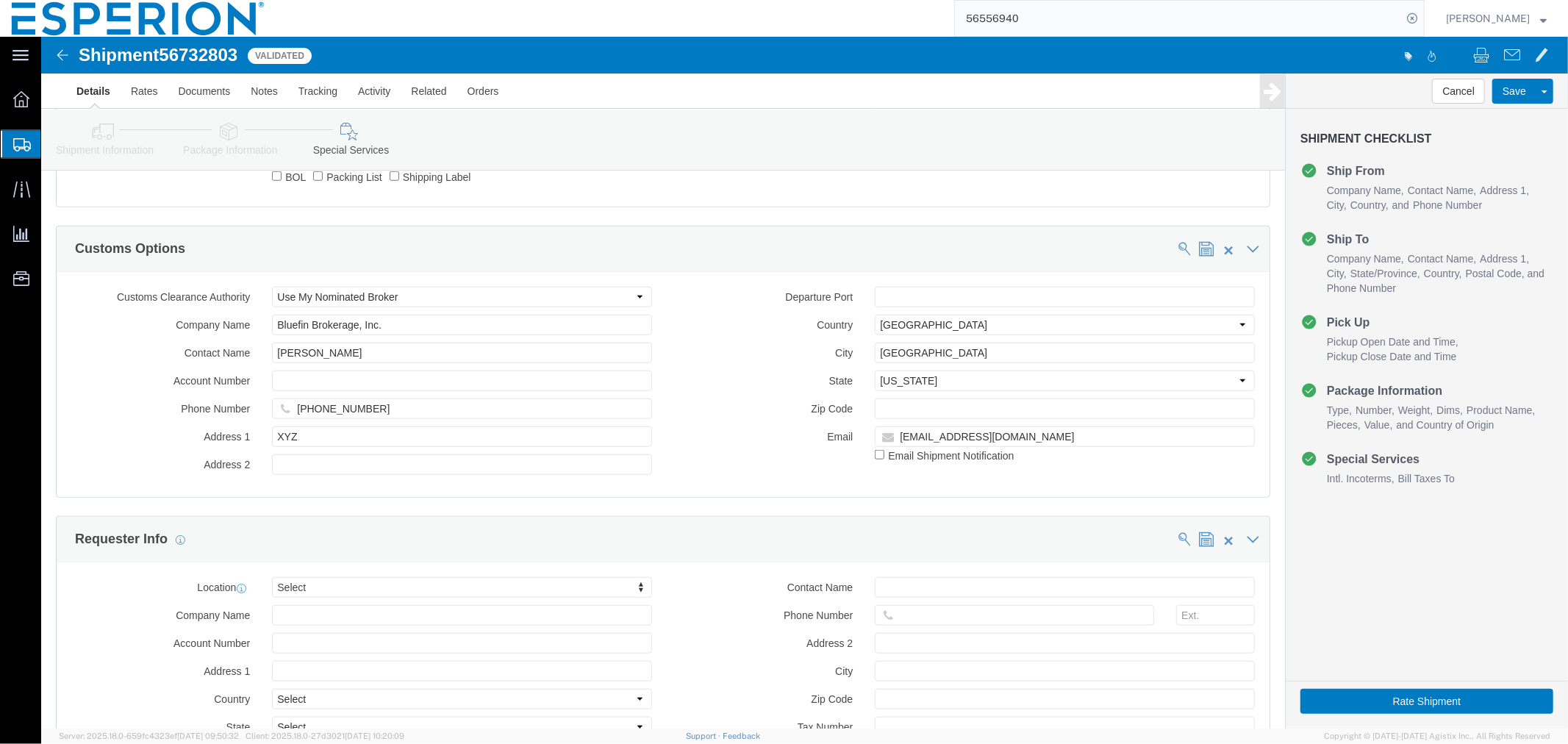
scroll to position [941, 0]
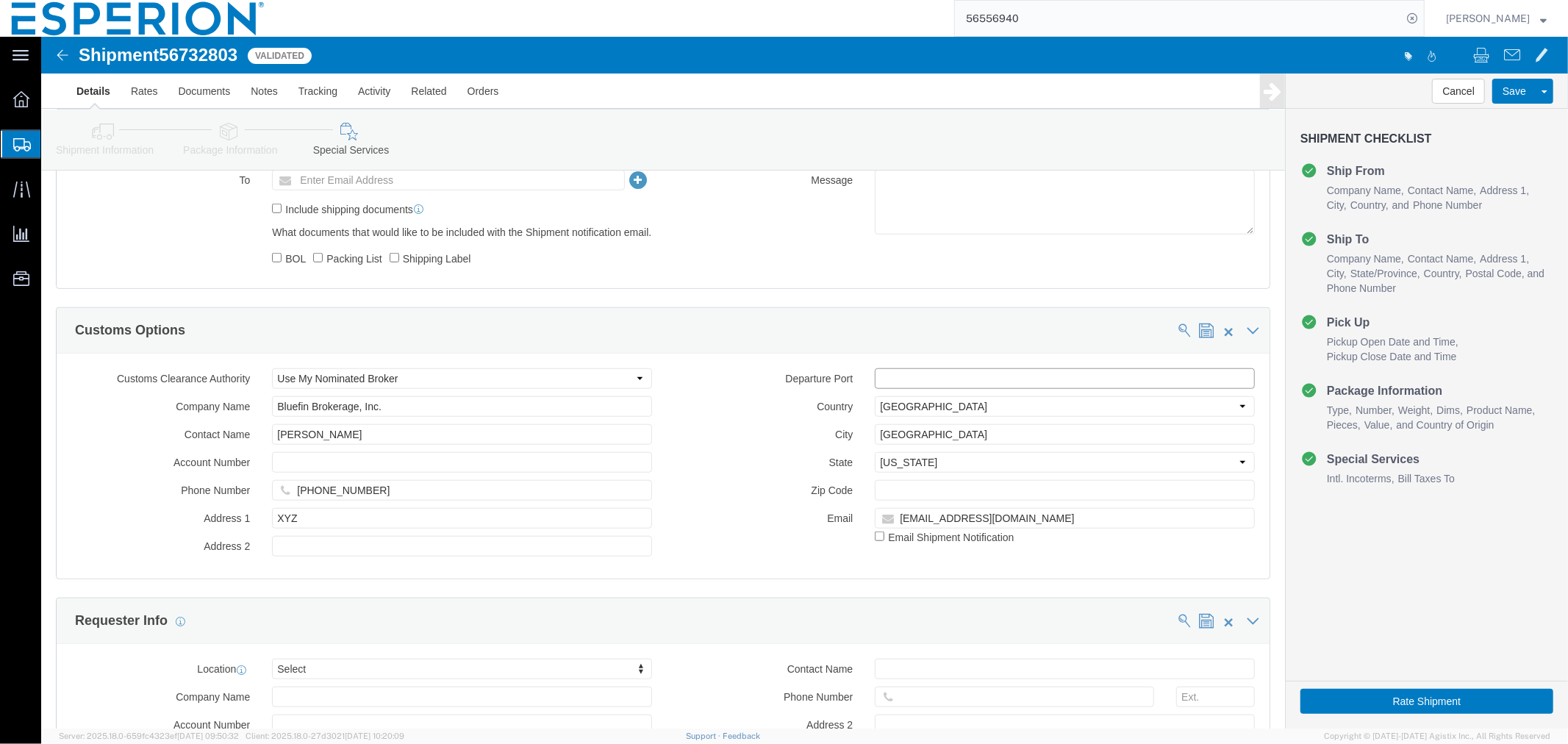
click input "text"
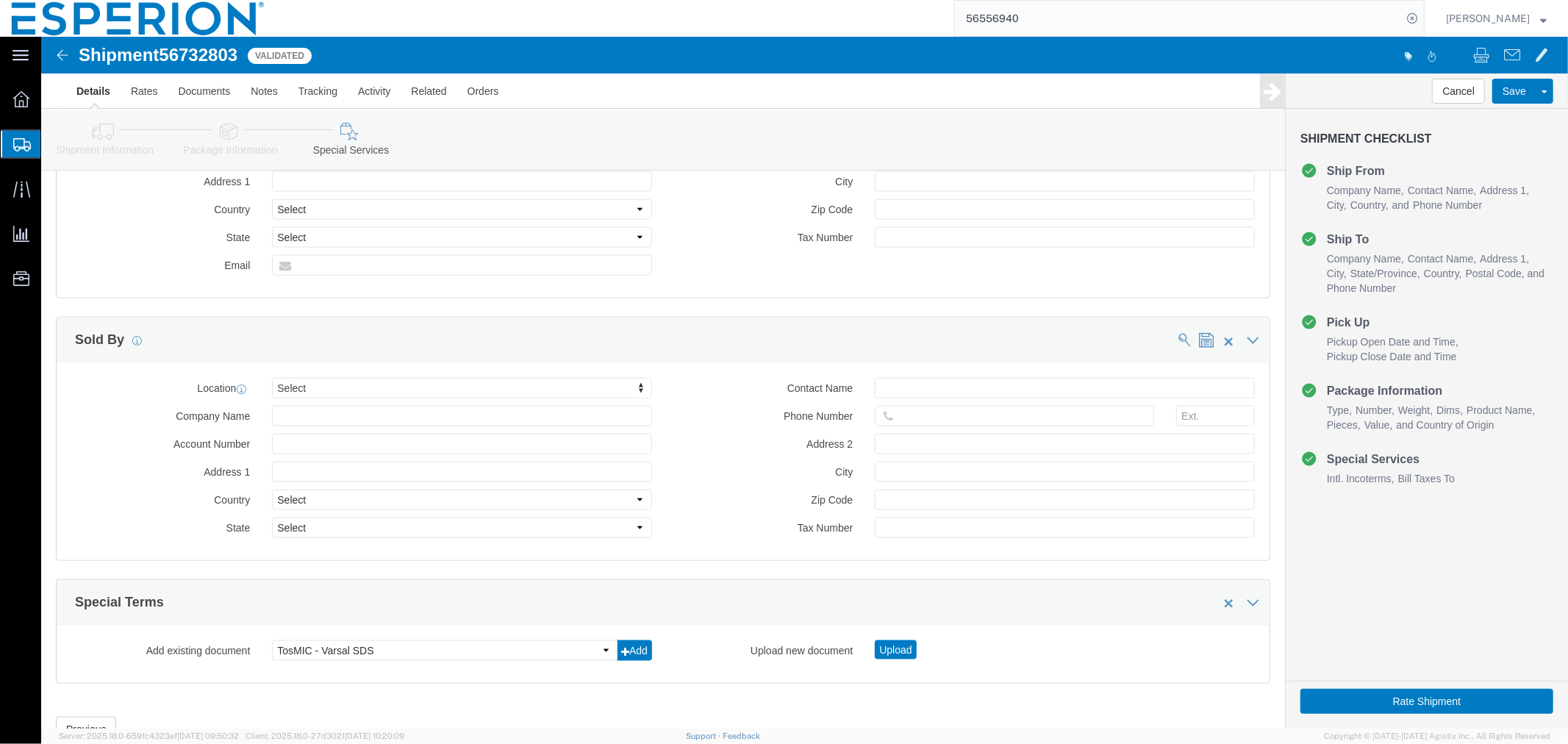
scroll to position [1597, 0]
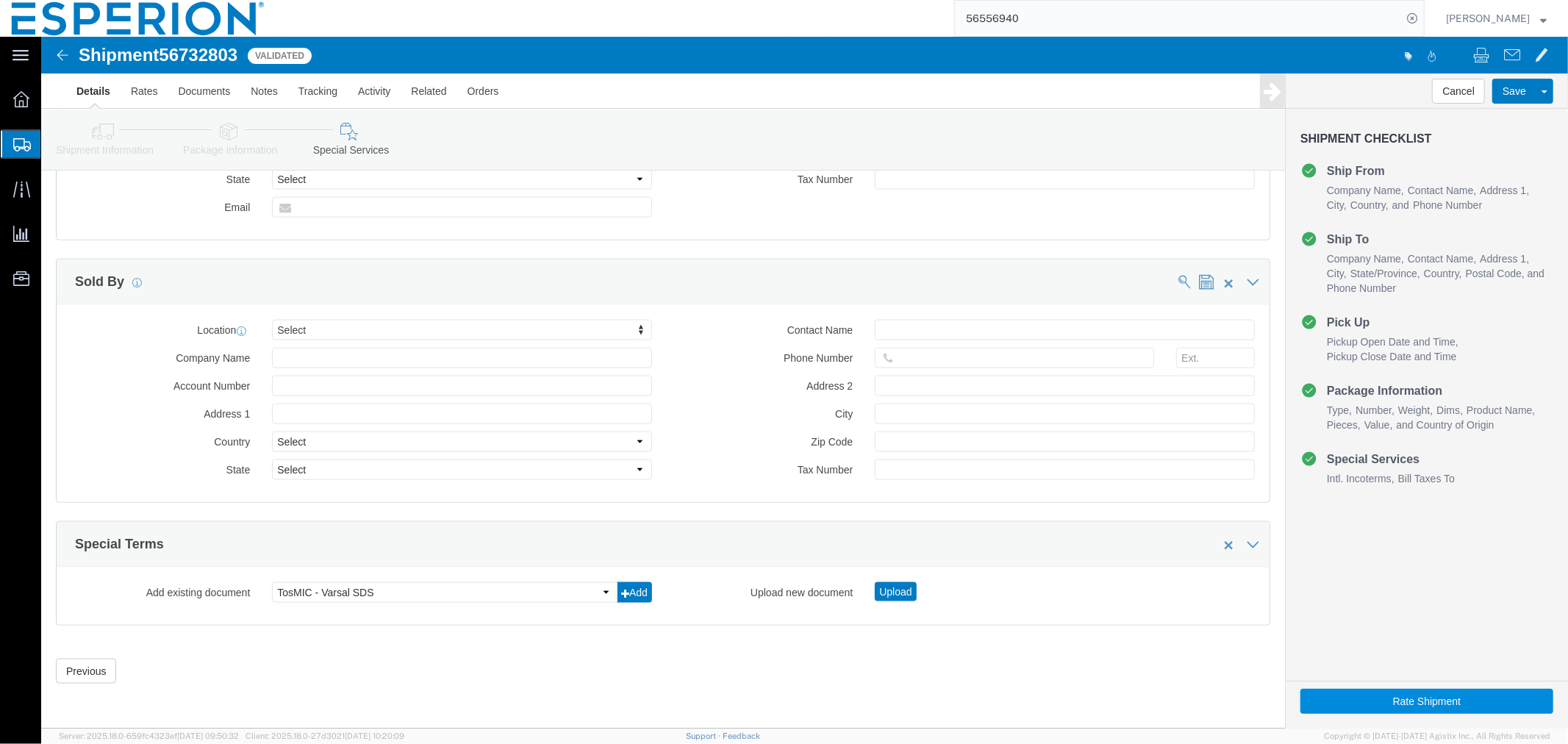
type input "BOM"
click button "Rate Shipment"
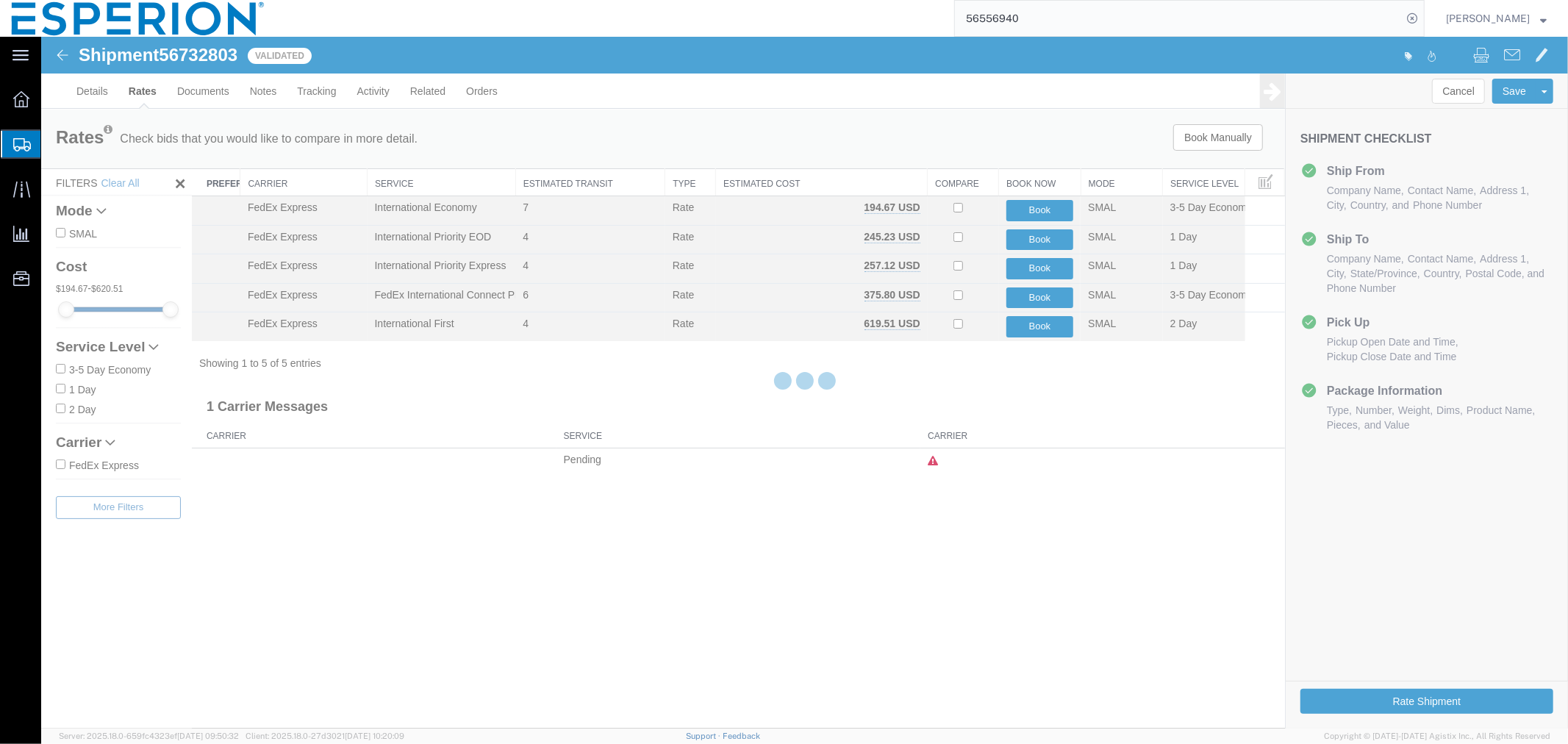
scroll to position [0, 0]
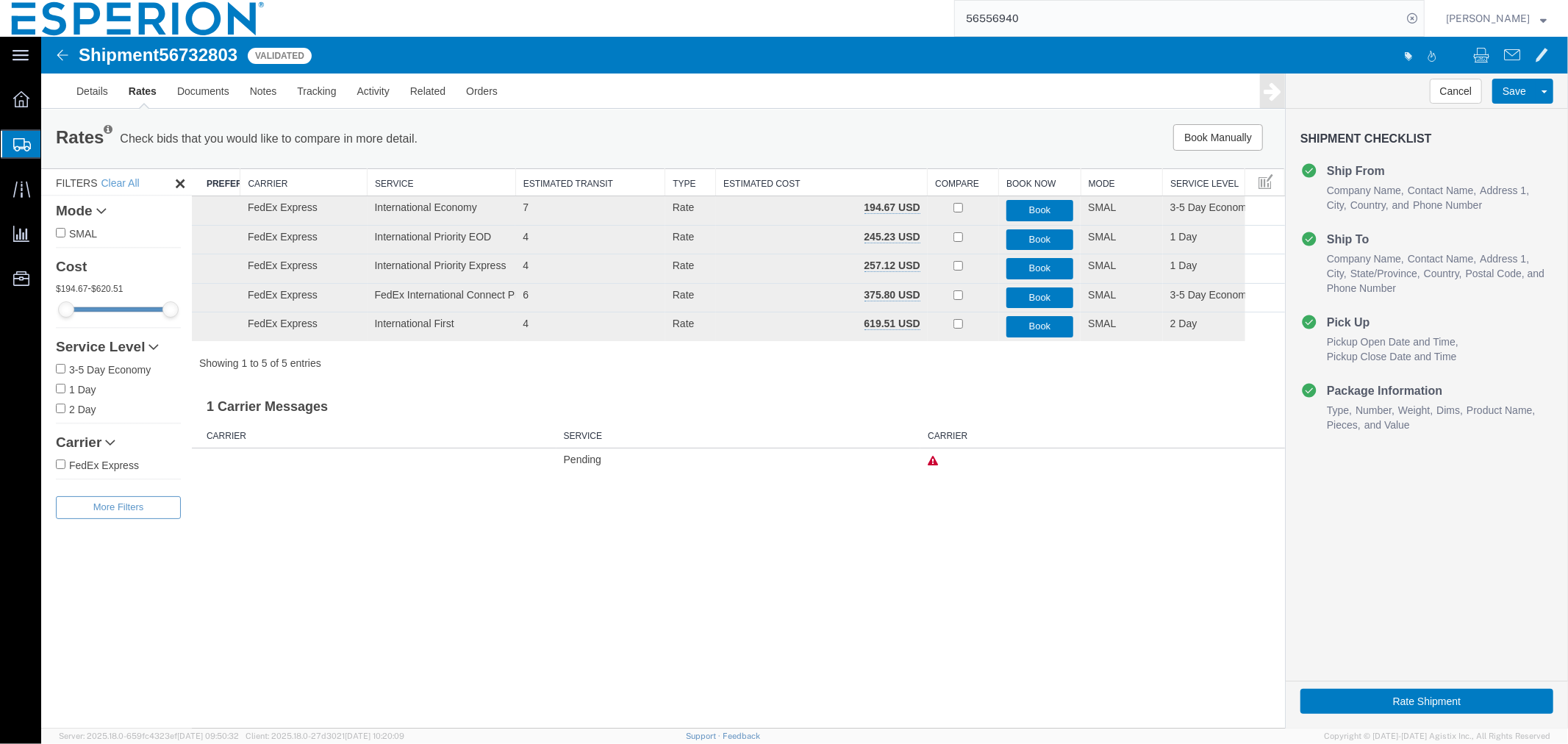
click at [202, 53] on span "56732803" at bounding box center [197, 54] width 78 height 20
copy span "56732803"
click at [1213, 134] on button "Book Manually" at bounding box center [1217, 136] width 90 height 26
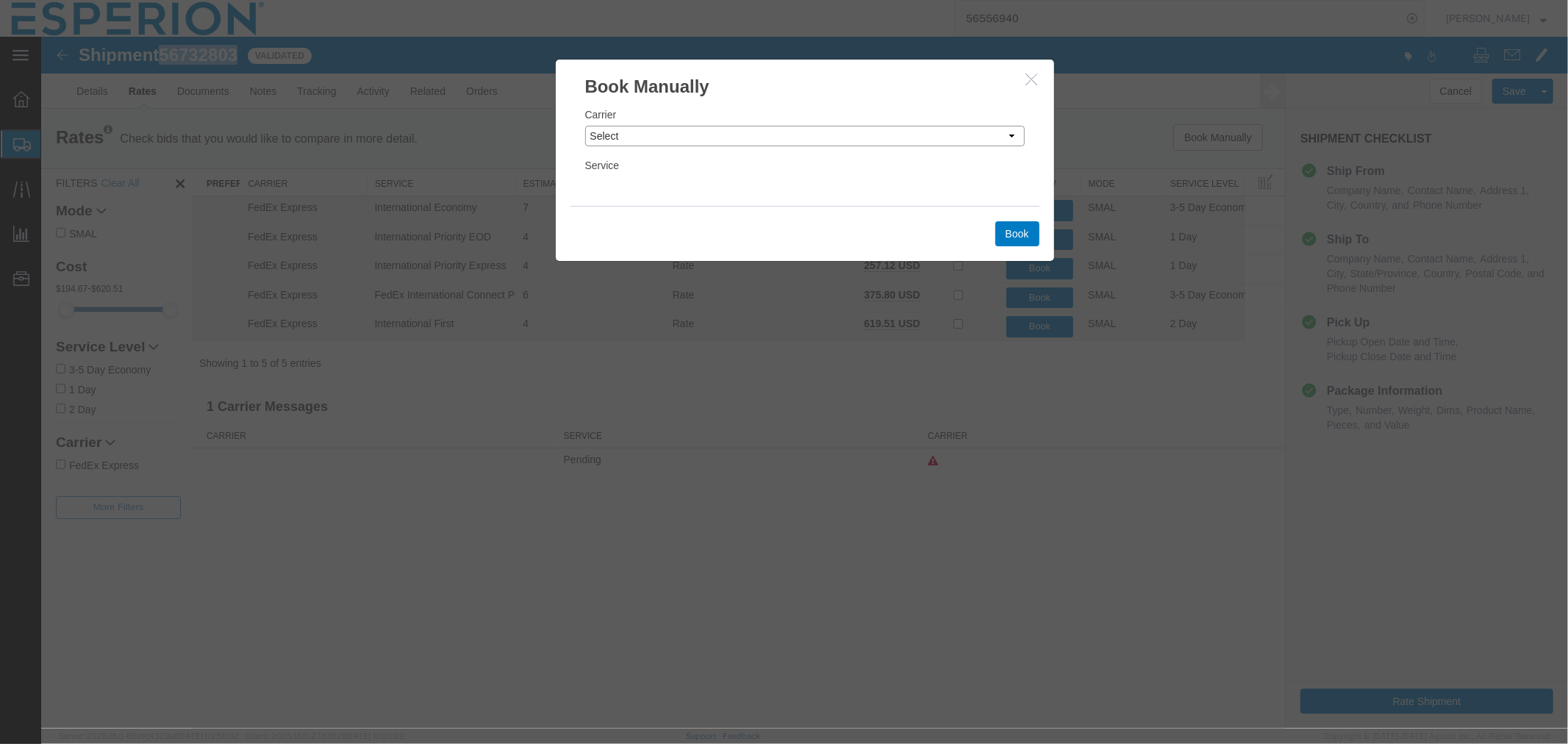
click at [786, 139] on select "Select Add New Carrier (and default service) DHL Global Forwarding Expeditors I…" at bounding box center [804, 135] width 440 height 20
select select "2322"
click at [584, 125] on select "Select Add New Carrier (and default service) DHL Global Forwarding Expeditors I…" at bounding box center [804, 135] width 440 height 20
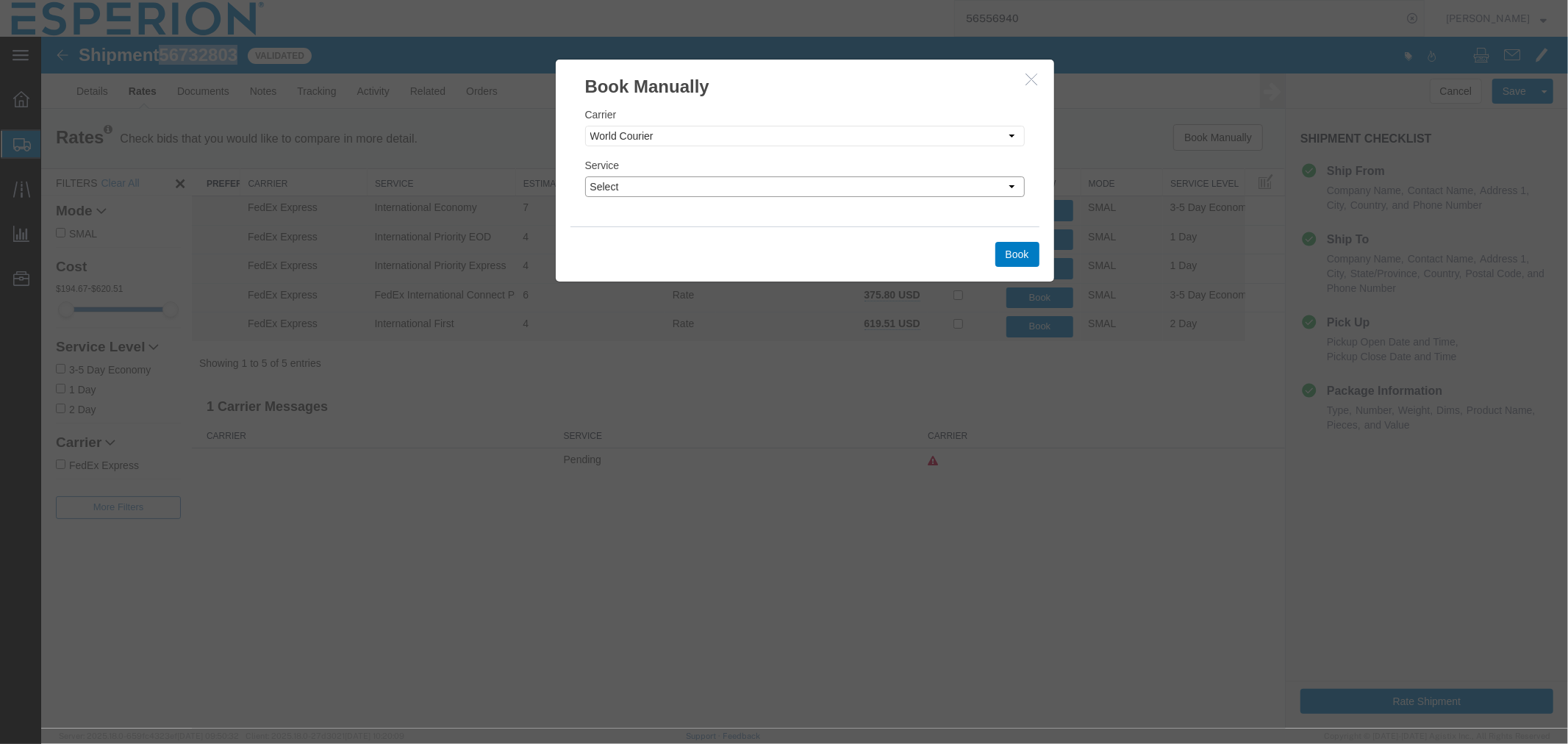
click at [989, 179] on select "Select 2 Day 2 Day Air Invalid Service LTL 3 - 5 Day NFO Next Day Air Next Day …" at bounding box center [804, 185] width 440 height 20
select select "10474"
click at [584, 175] on select "Select 2 Day 2 Day Air Invalid Service LTL 3 - 5 Day NFO Next Day Air Next Day …" at bounding box center [804, 185] width 440 height 20
click at [1027, 264] on button "Book" at bounding box center [1017, 253] width 44 height 25
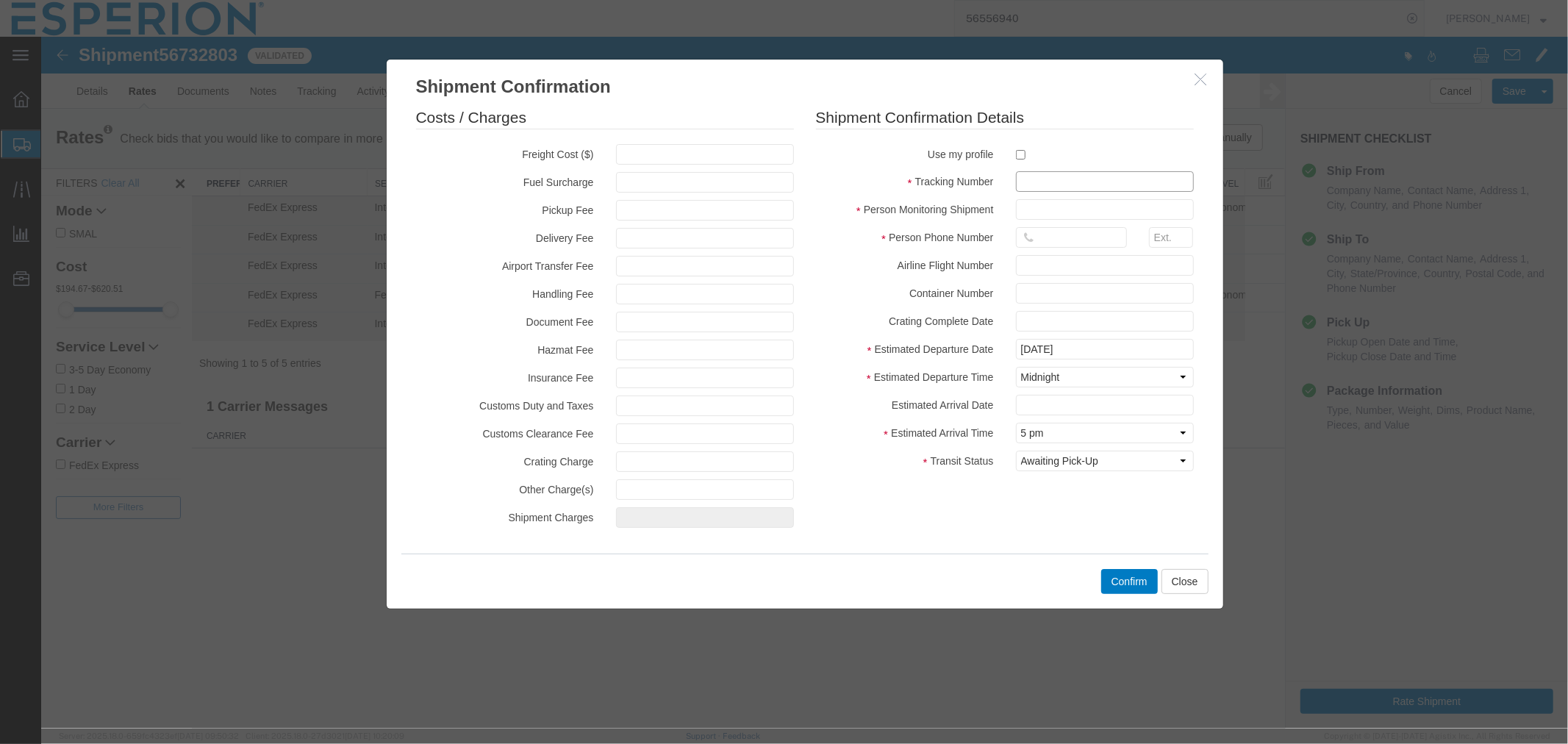
click at [1073, 188] on input "text" at bounding box center [1104, 181] width 178 height 20
paste input "927329229"
type input "927329229"
click at [1045, 213] on input "text" at bounding box center [1104, 209] width 178 height 20
type input "ABREAUX"
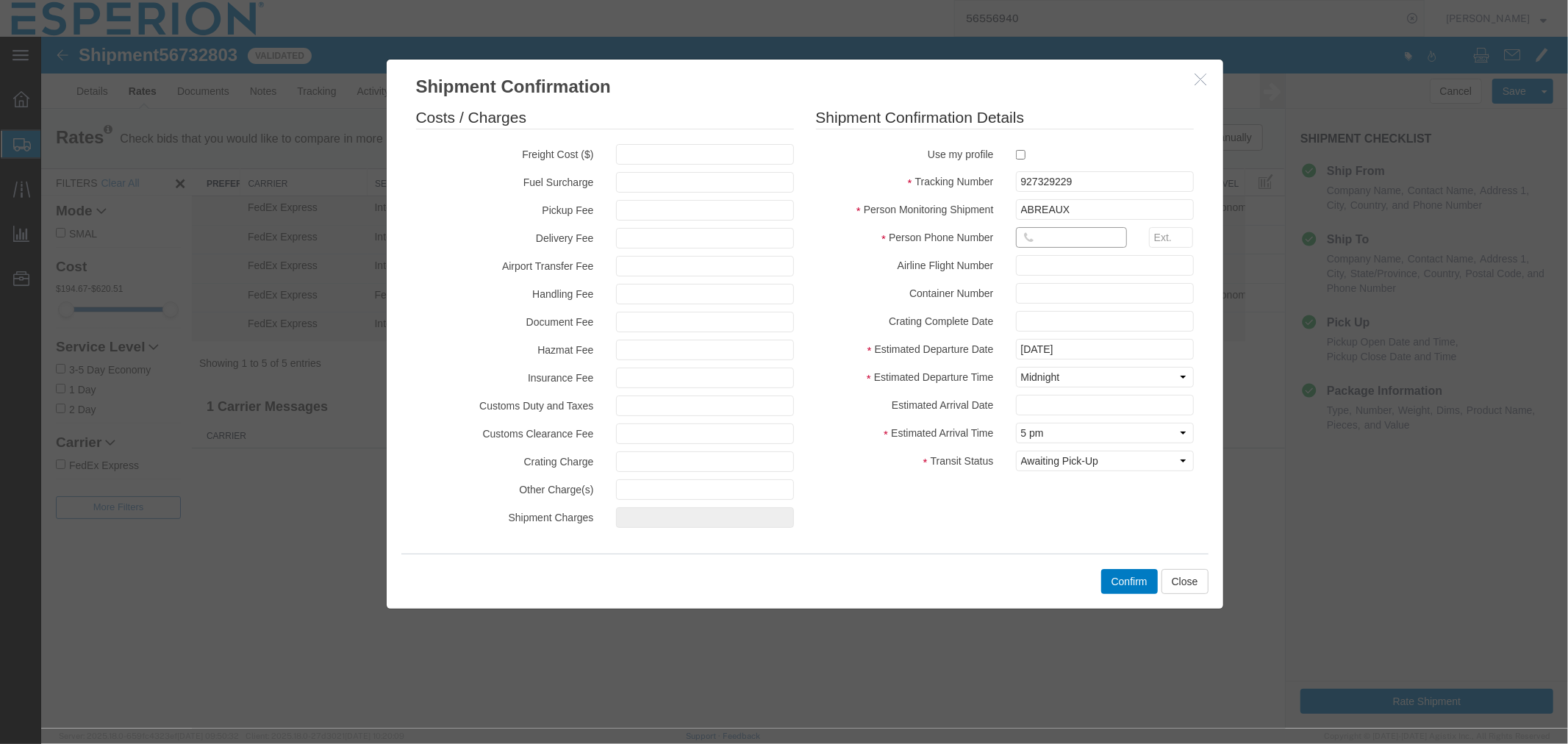
click at [1063, 236] on input "text" at bounding box center [1070, 236] width 111 height 20
type input "[PHONE_NUMBER]"
click at [1091, 380] on select "Select Midnight 1 am 2 am 3 am 4 am 5 am 6 am 7 am 8 am 9 am 10 am 11 am 12 Noo…" at bounding box center [1104, 376] width 178 height 20
select select "1800"
click at [1015, 366] on select "Select Midnight 1 am 2 am 3 am 4 am 5 am 6 am 7 am 8 am 9 am 10 am 11 am 12 Noo…" at bounding box center [1104, 376] width 178 height 20
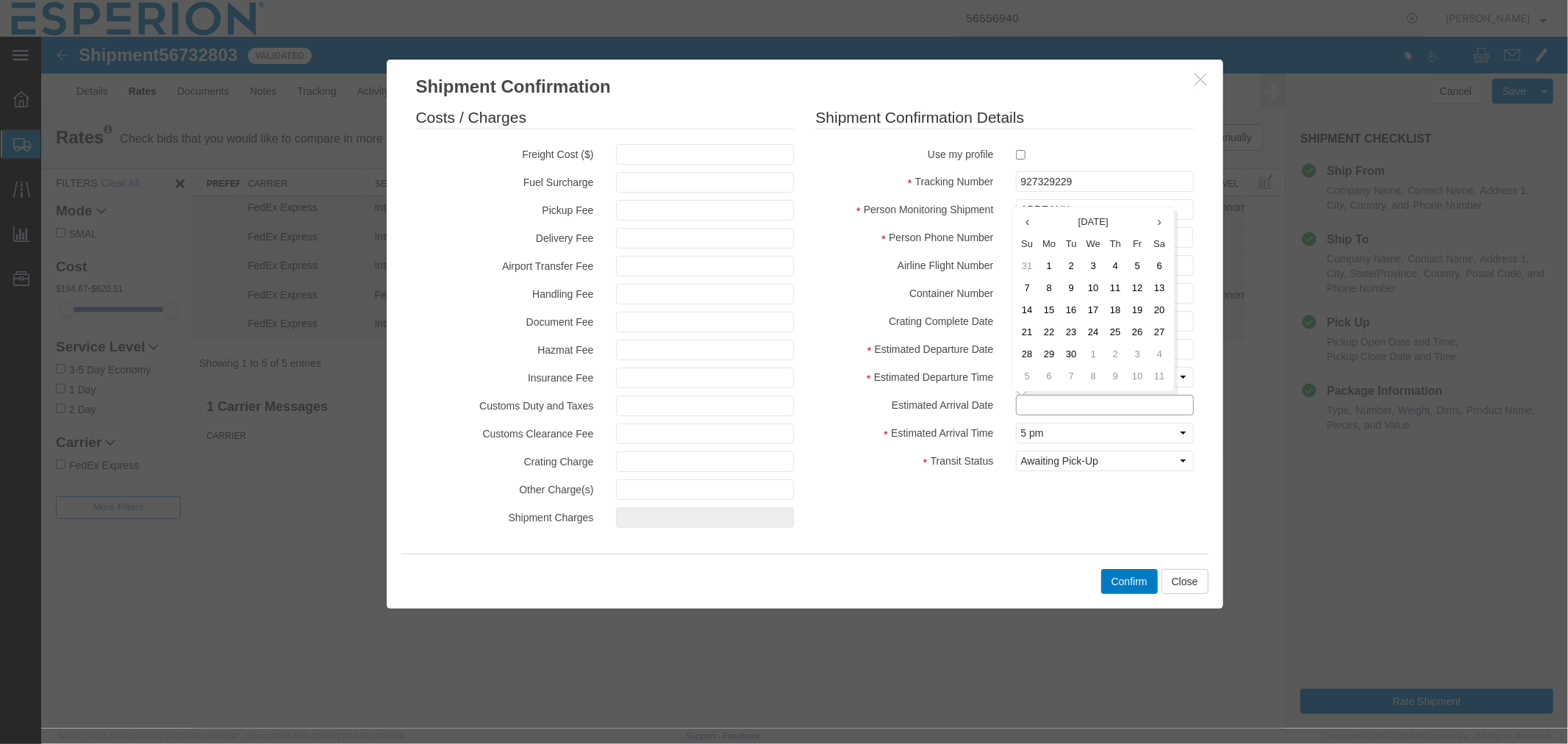
click at [1077, 400] on input "text" at bounding box center [1104, 404] width 178 height 20
click at [1039, 311] on td "15" at bounding box center [1048, 309] width 22 height 22
type input "[DATE]"
click at [1123, 580] on button "Confirm" at bounding box center [1129, 581] width 56 height 25
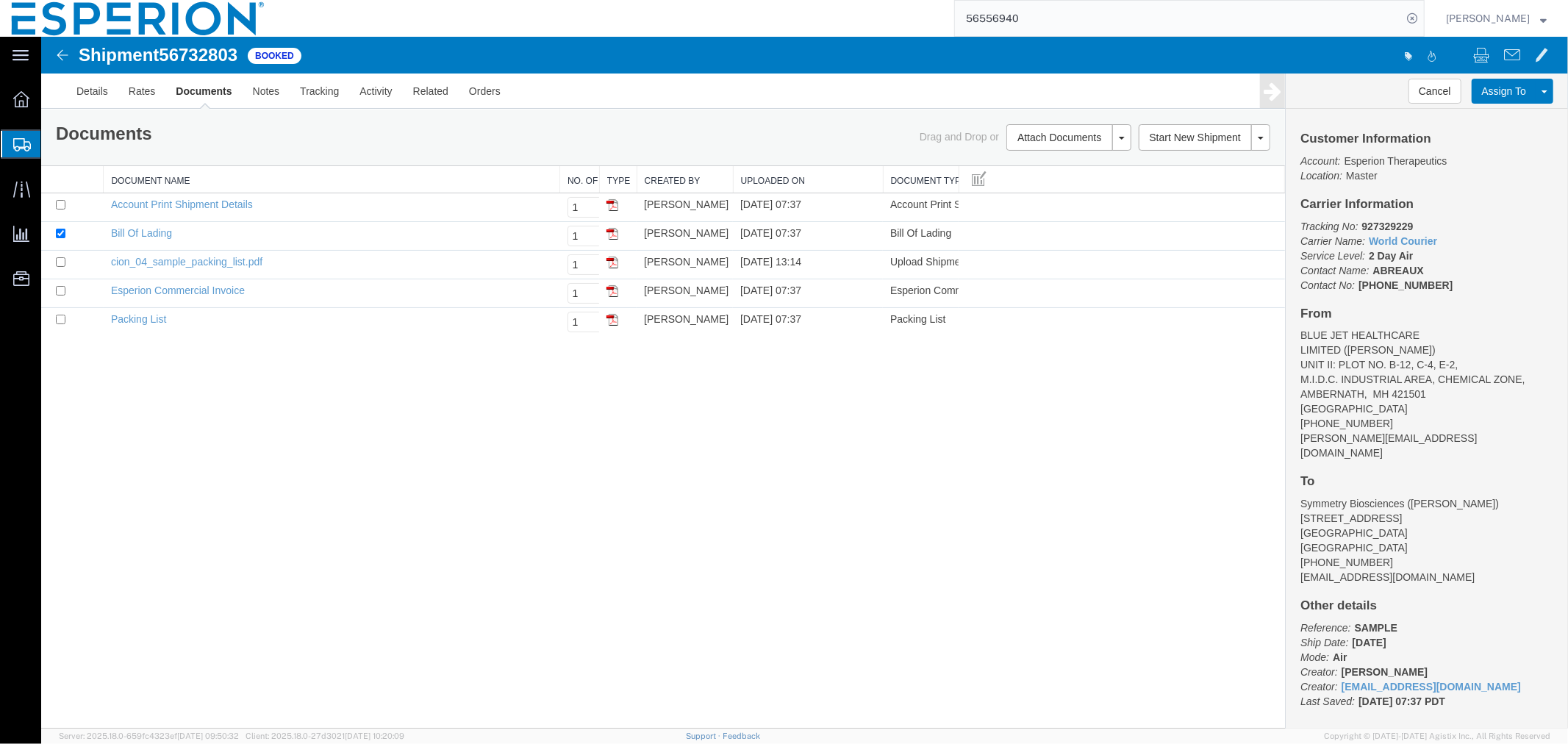
click at [1078, 16] on input "56556940" at bounding box center [1179, 18] width 447 height 35
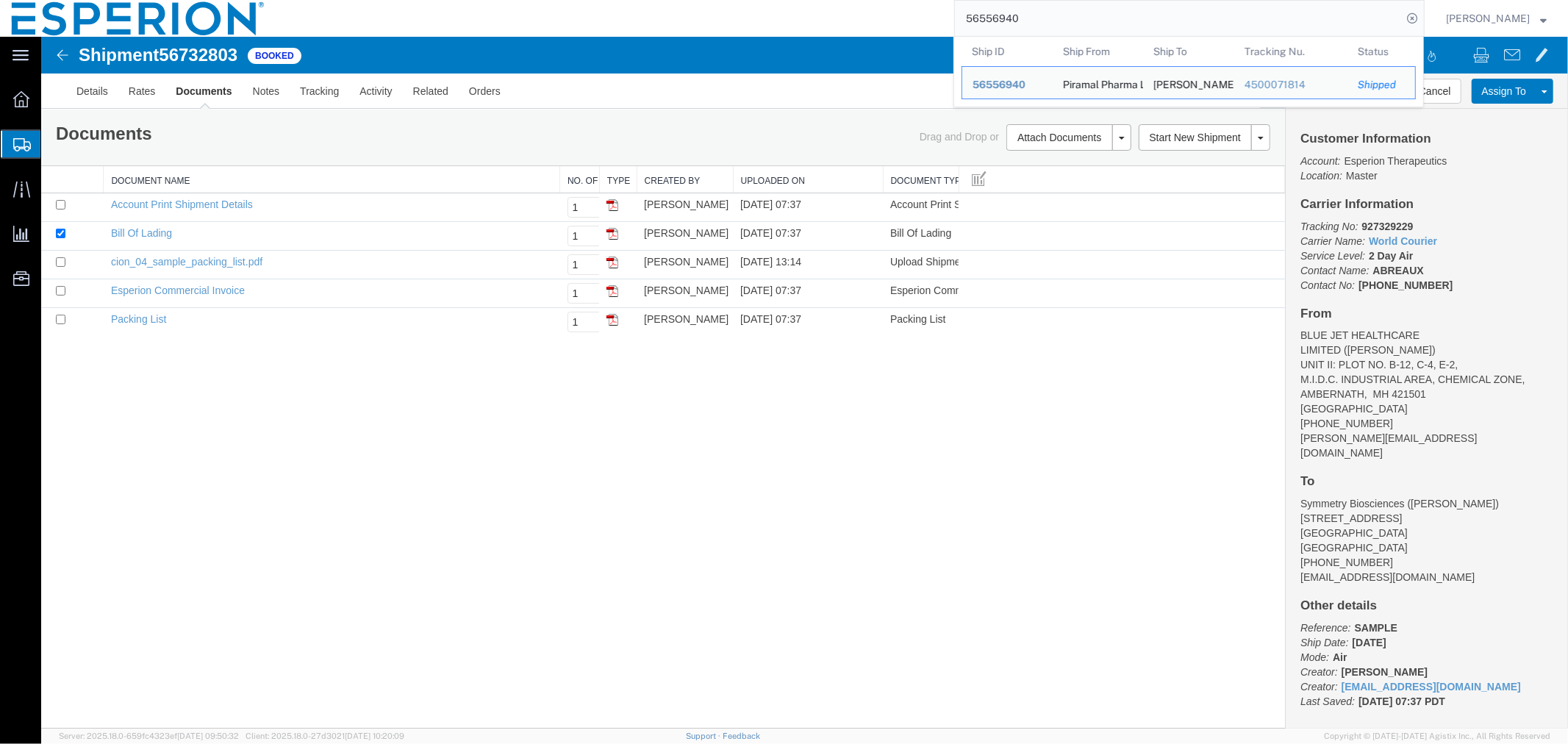
drag, startPoint x: 1070, startPoint y: 16, endPoint x: 900, endPoint y: 10, distance: 170.1
click at [900, 10] on div "56556940 Ship ID Ship From Ship To Tracking Nu. Status Ship ID 56556940 Ship Fr…" at bounding box center [850, 18] width 1149 height 37
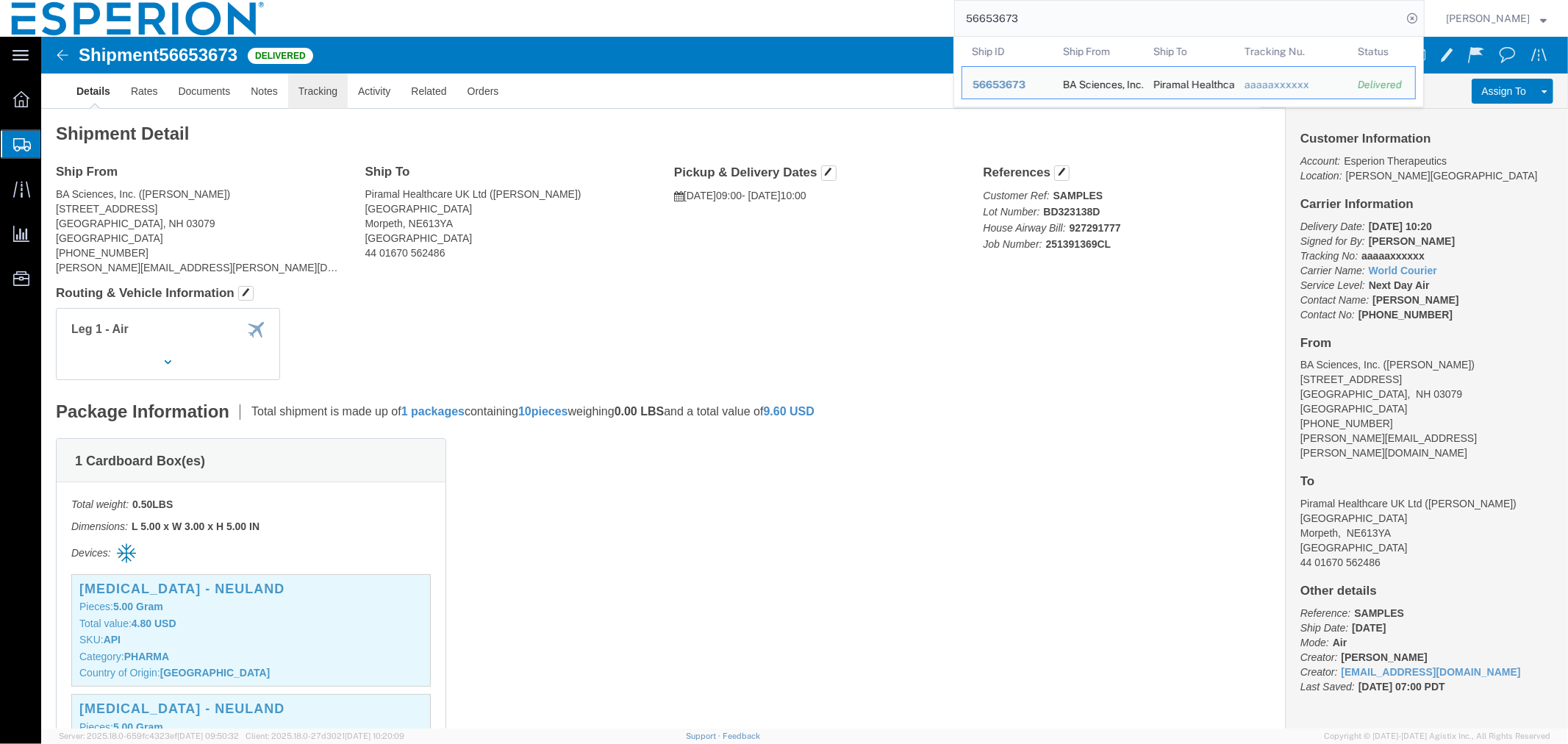
click link "Tracking"
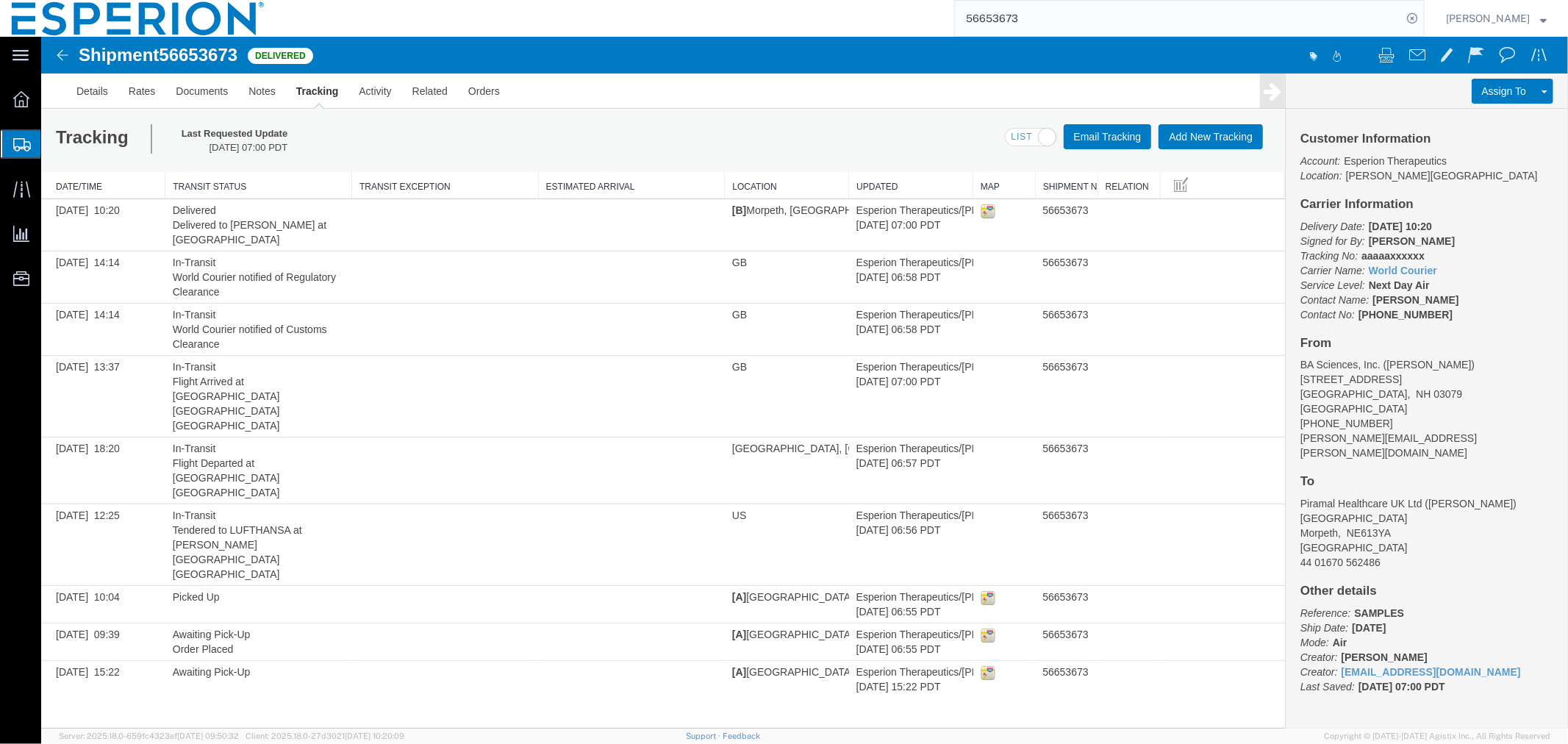
click at [196, 56] on span "56653673" at bounding box center [197, 54] width 78 height 20
copy span "56653673"
click at [203, 96] on link "Documents" at bounding box center [201, 90] width 73 height 35
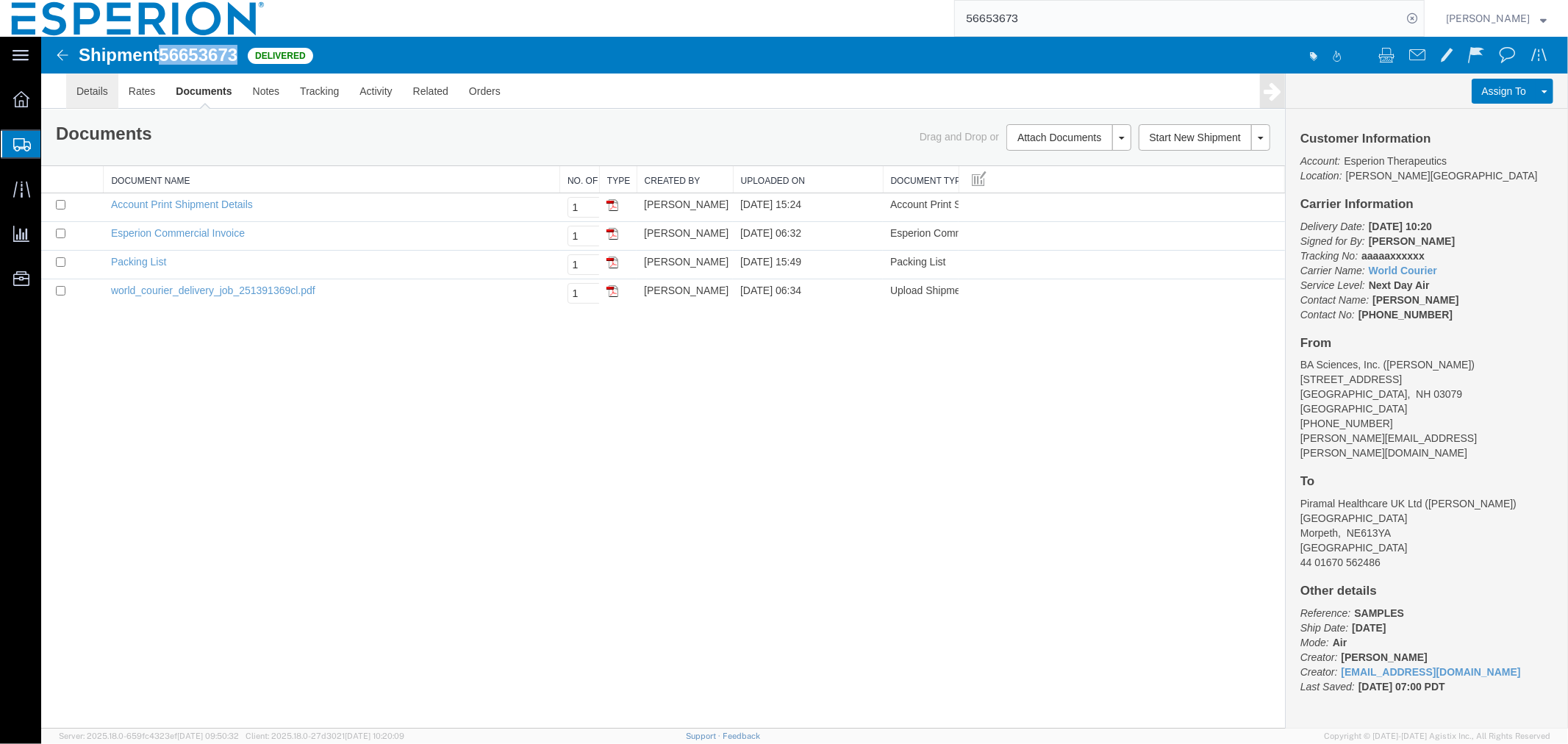
click at [89, 88] on link "Details" at bounding box center [91, 90] width 52 height 35
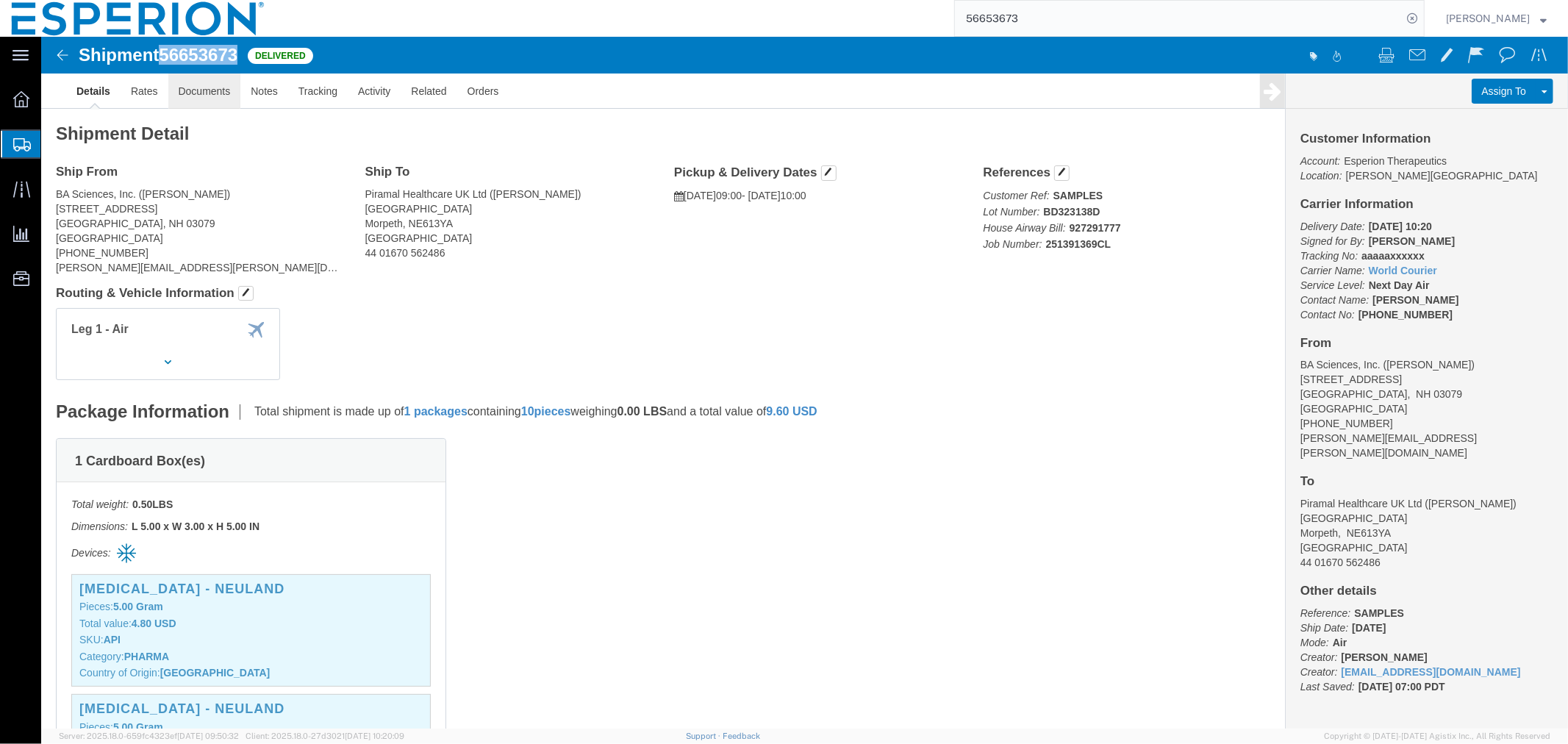
click link "Documents"
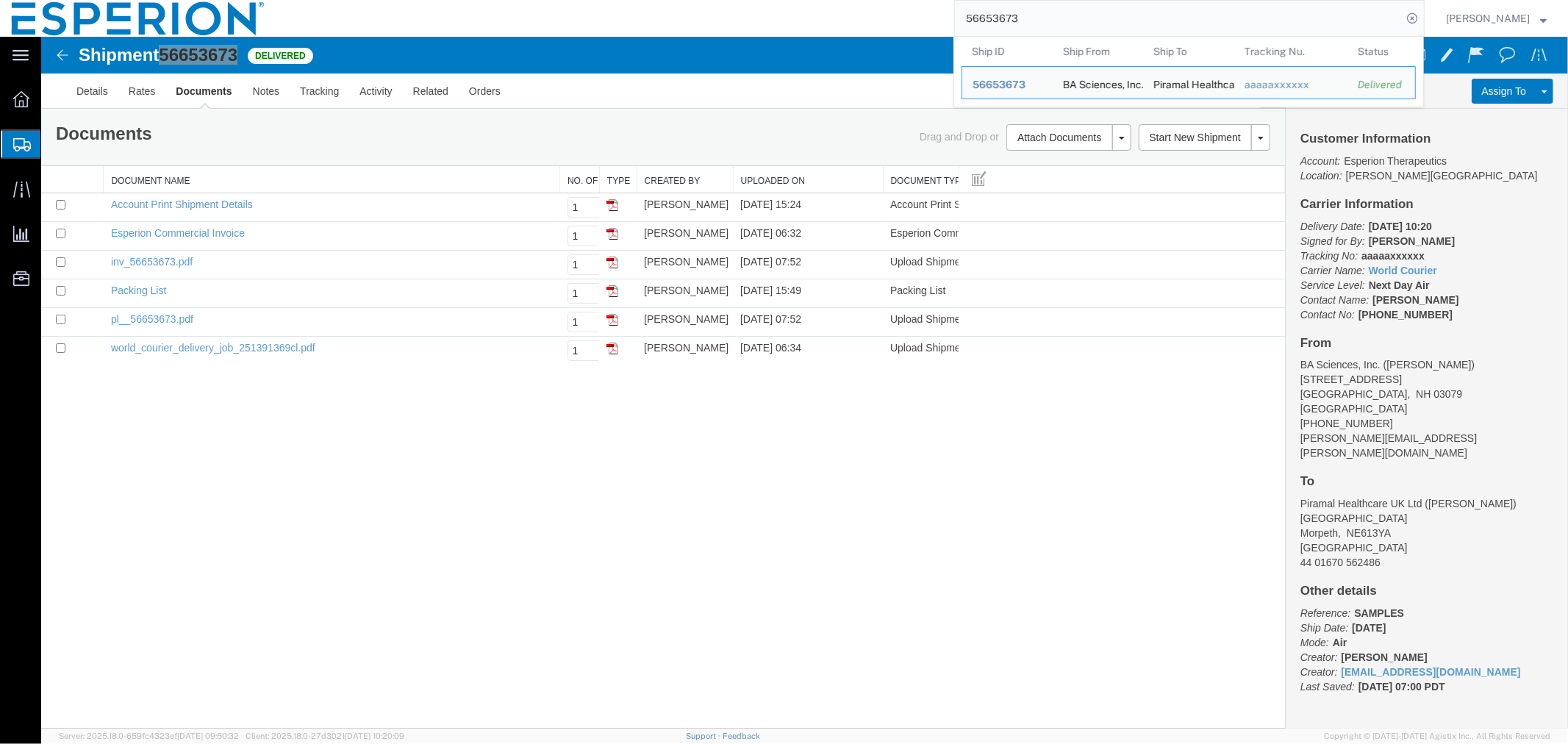
drag, startPoint x: 1032, startPoint y: 17, endPoint x: 854, endPoint y: 5, distance: 178.4
click at [854, 5] on div "56653673 Ship ID Ship From Ship To Tracking Nu. Status Ship ID 56653673 Ship Fr…" at bounding box center [850, 18] width 1149 height 37
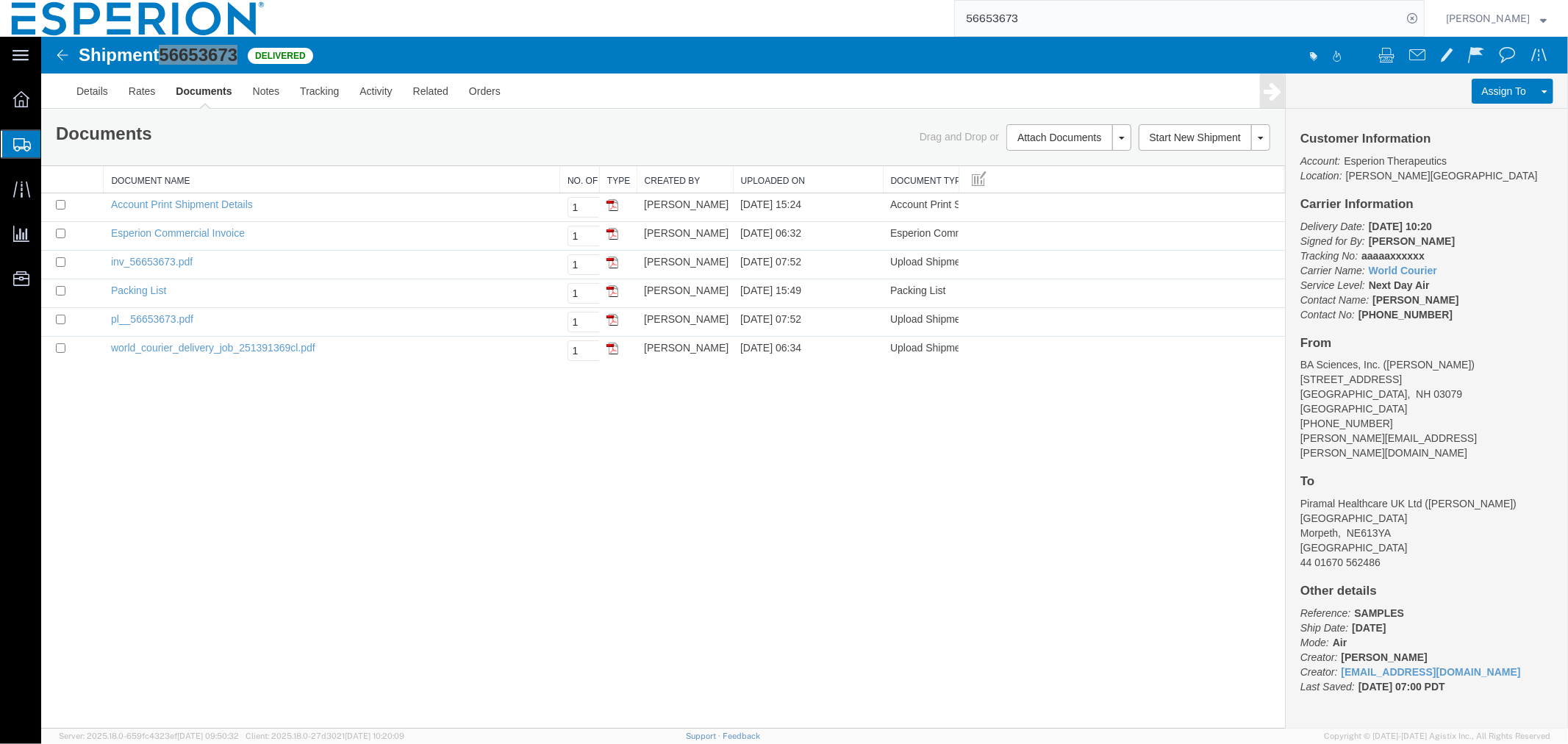
paste input "4144"
type input "56654144"
click at [1411, 15] on icon at bounding box center [1412, 18] width 20 height 20
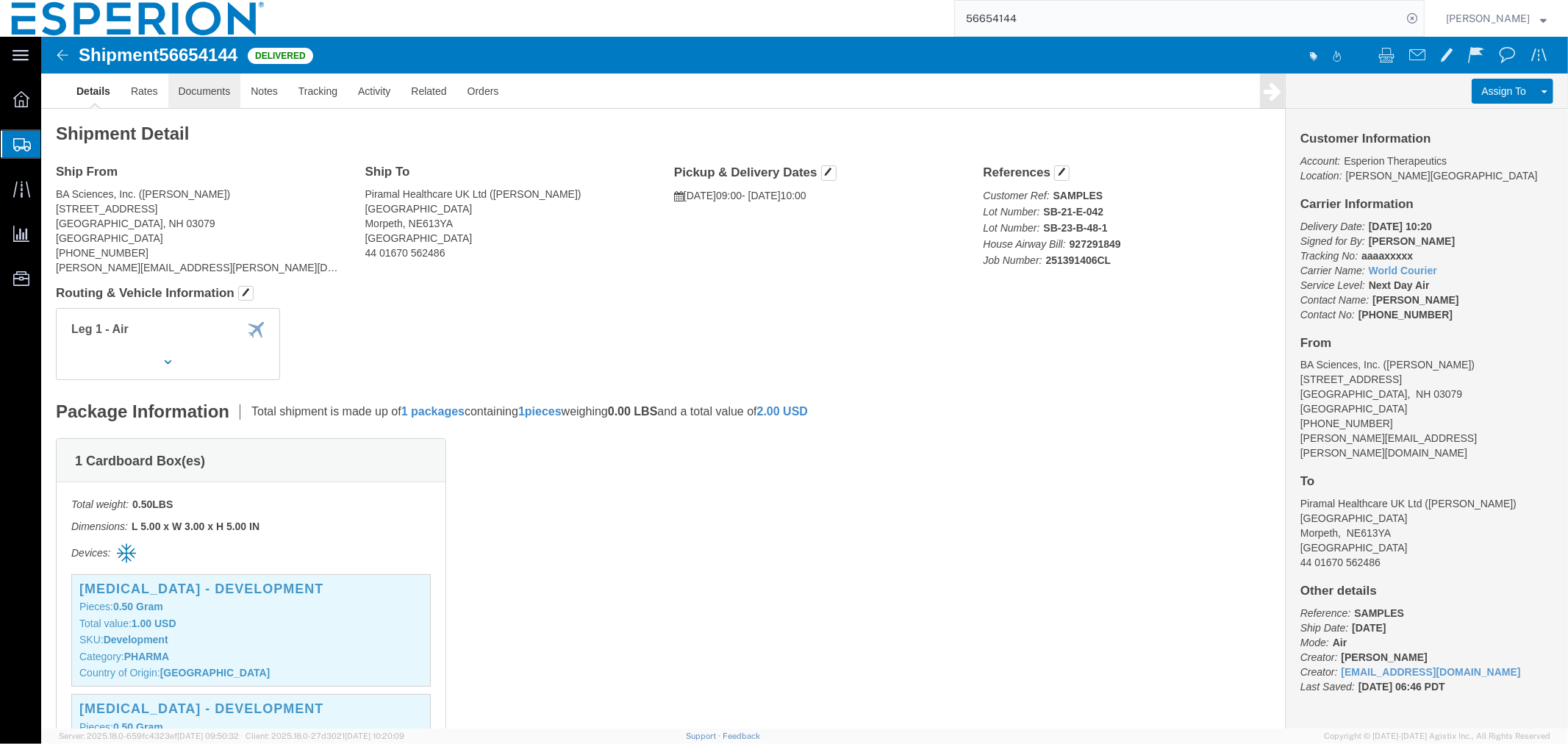
click link "Documents"
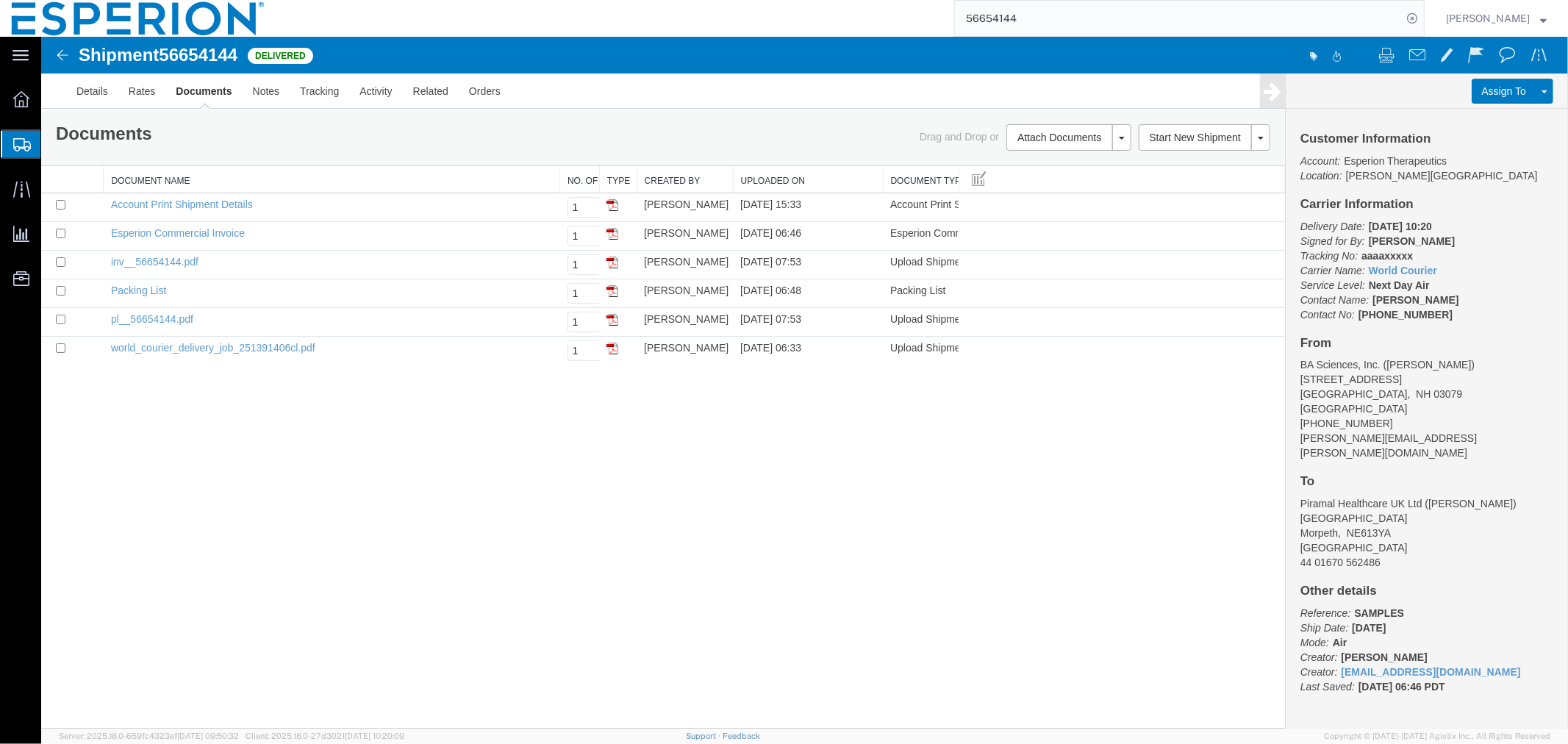
click at [856, 583] on div "Shipment 56654144 6 of 6 Delivered Details Rates Documents Notes Tracking Activ…" at bounding box center [804, 382] width 1527 height 692
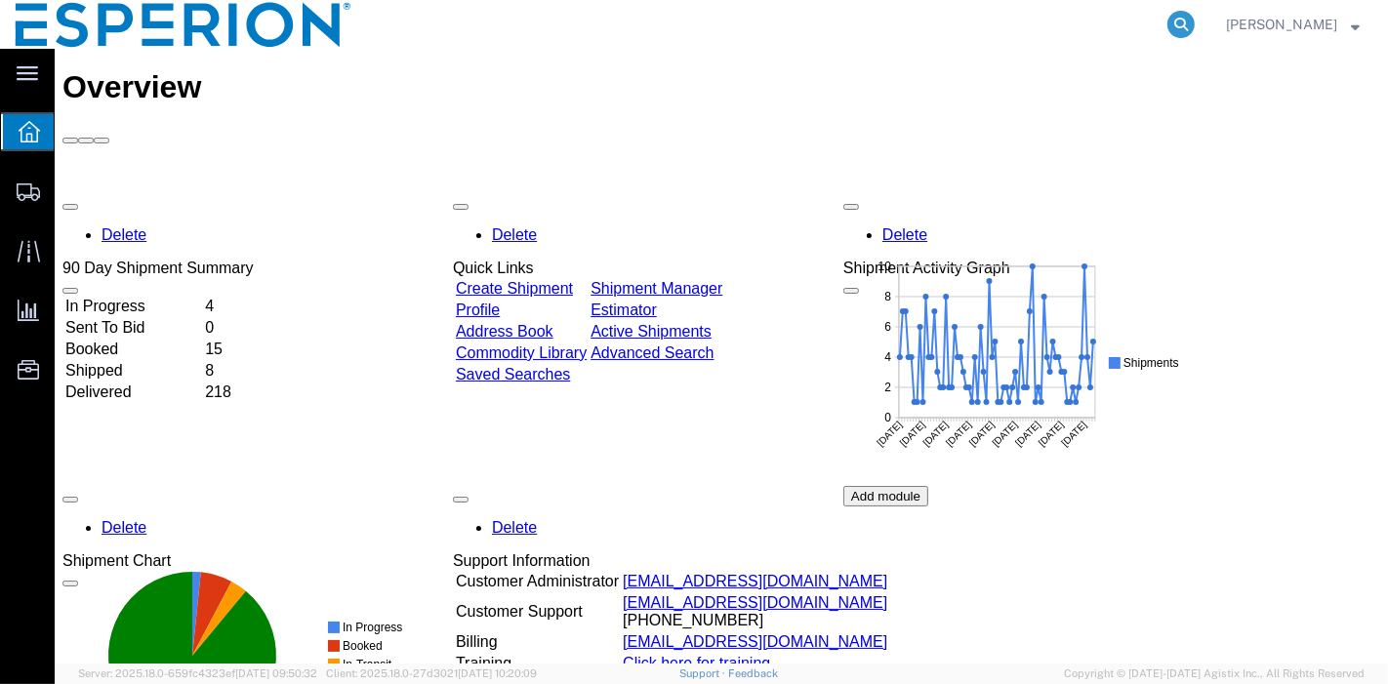
click at [1184, 18] on icon at bounding box center [1181, 24] width 27 height 27
click at [1068, 22] on input "search" at bounding box center [871, 24] width 594 height 47
paste input "56669116"
click at [1185, 30] on icon at bounding box center [1181, 24] width 27 height 27
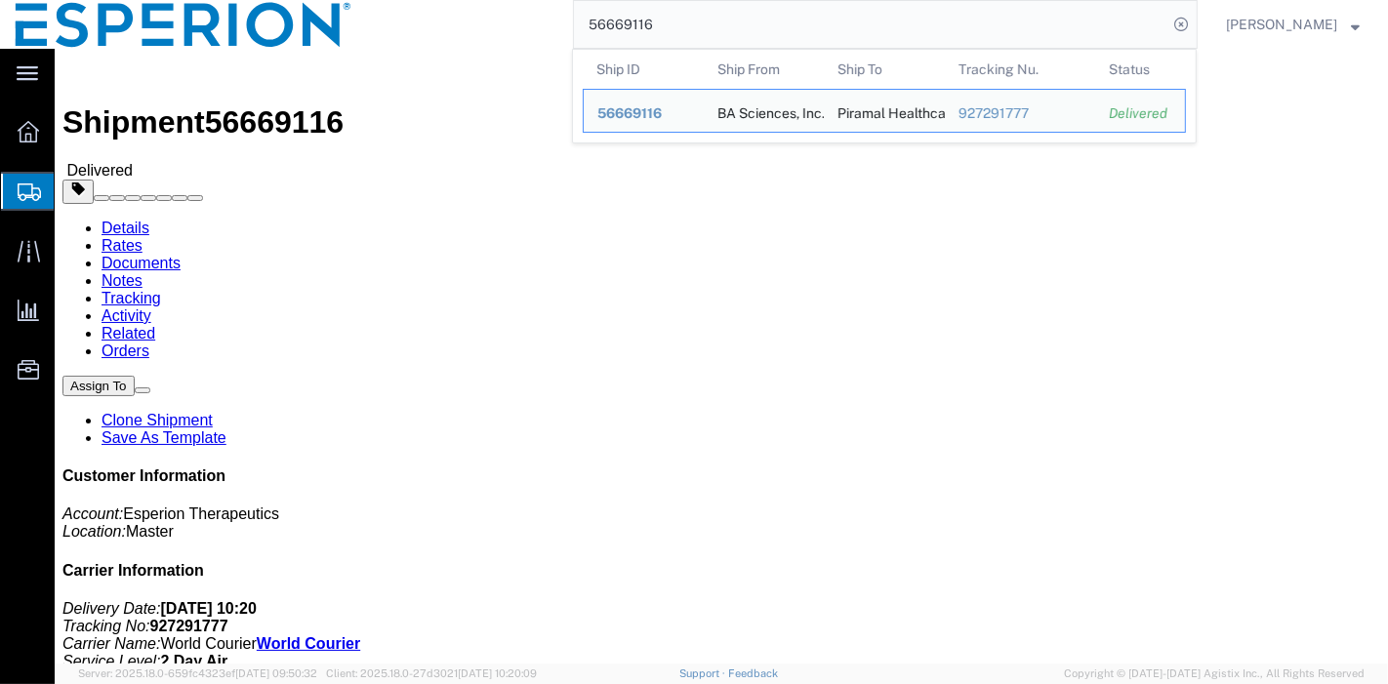
click at [910, 27] on input "56669116" at bounding box center [871, 24] width 594 height 47
drag, startPoint x: 750, startPoint y: 28, endPoint x: 502, endPoint y: 23, distance: 248.0
click at [502, 23] on div "56669116 Ship ID Ship From Ship To Tracking Nu. Status Ship ID 56669116 Ship Fr…" at bounding box center [782, 24] width 831 height 49
drag, startPoint x: 641, startPoint y: 0, endPoint x: 687, endPoint y: 37, distance: 59.0
click at [687, 37] on input "56669116" at bounding box center [871, 24] width 594 height 47
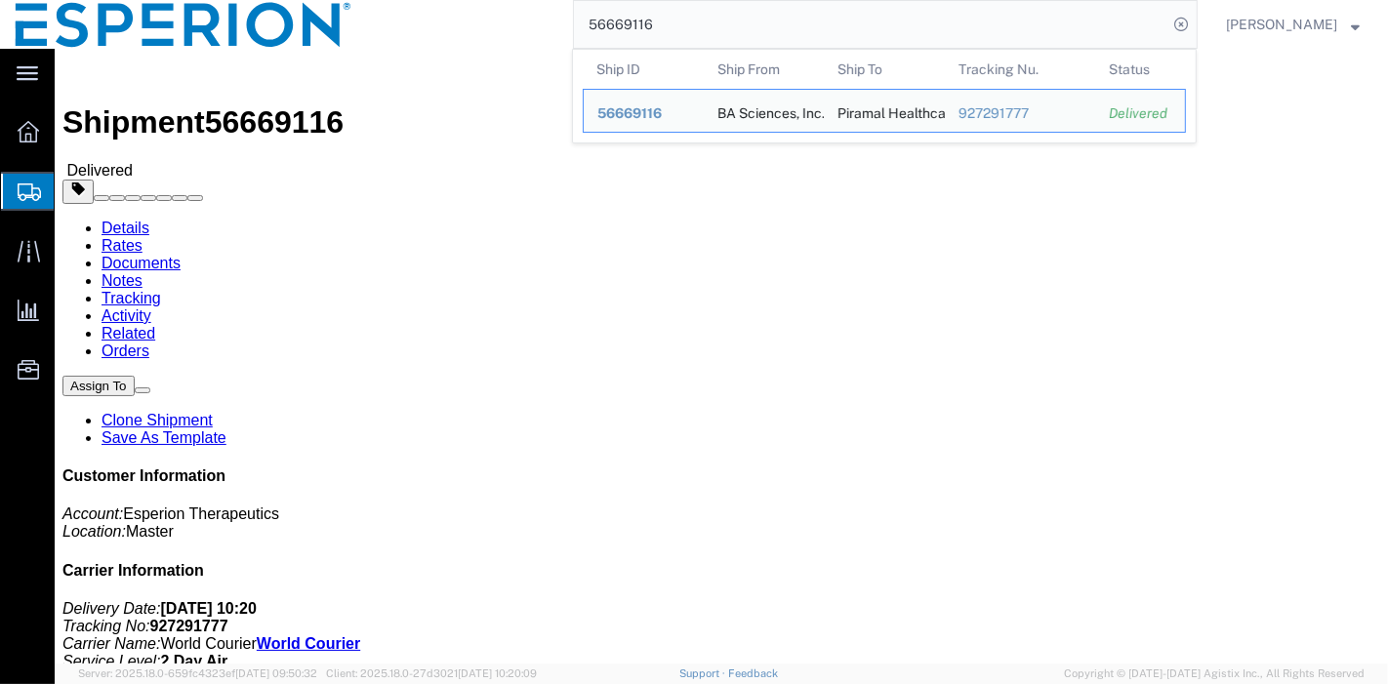
drag, startPoint x: 680, startPoint y: 26, endPoint x: 516, endPoint y: 21, distance: 164.1
click at [516, 21] on div "56669116 Ship ID Ship From Ship To Tracking Nu. Status Ship ID 56669116 Ship Fr…" at bounding box center [782, 24] width 831 height 49
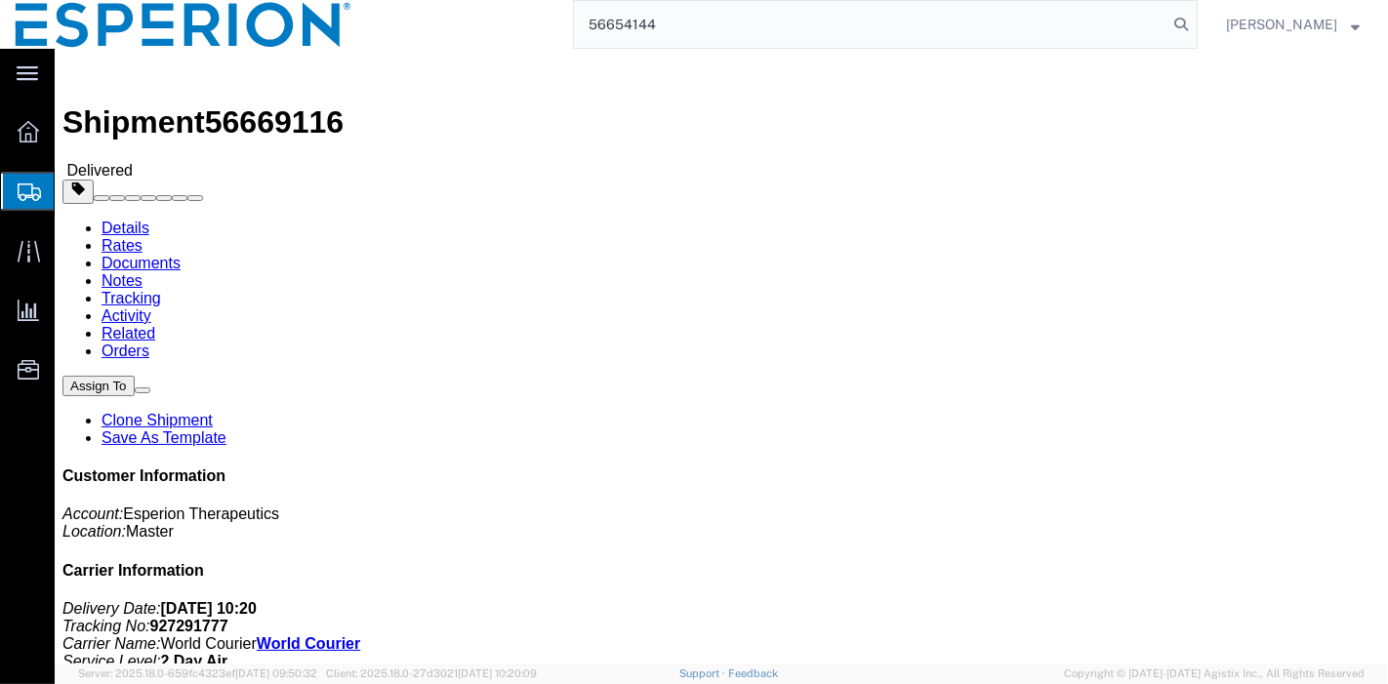
type input "56654144"
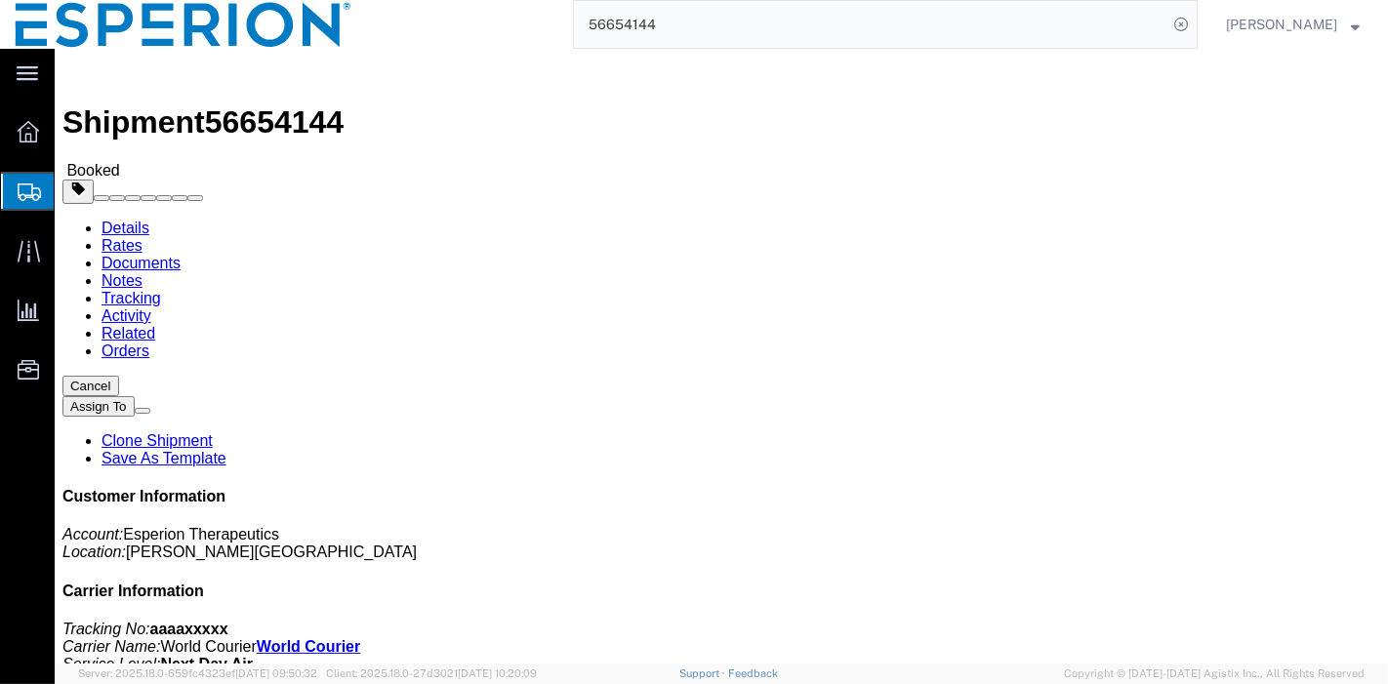
click link "Tracking"
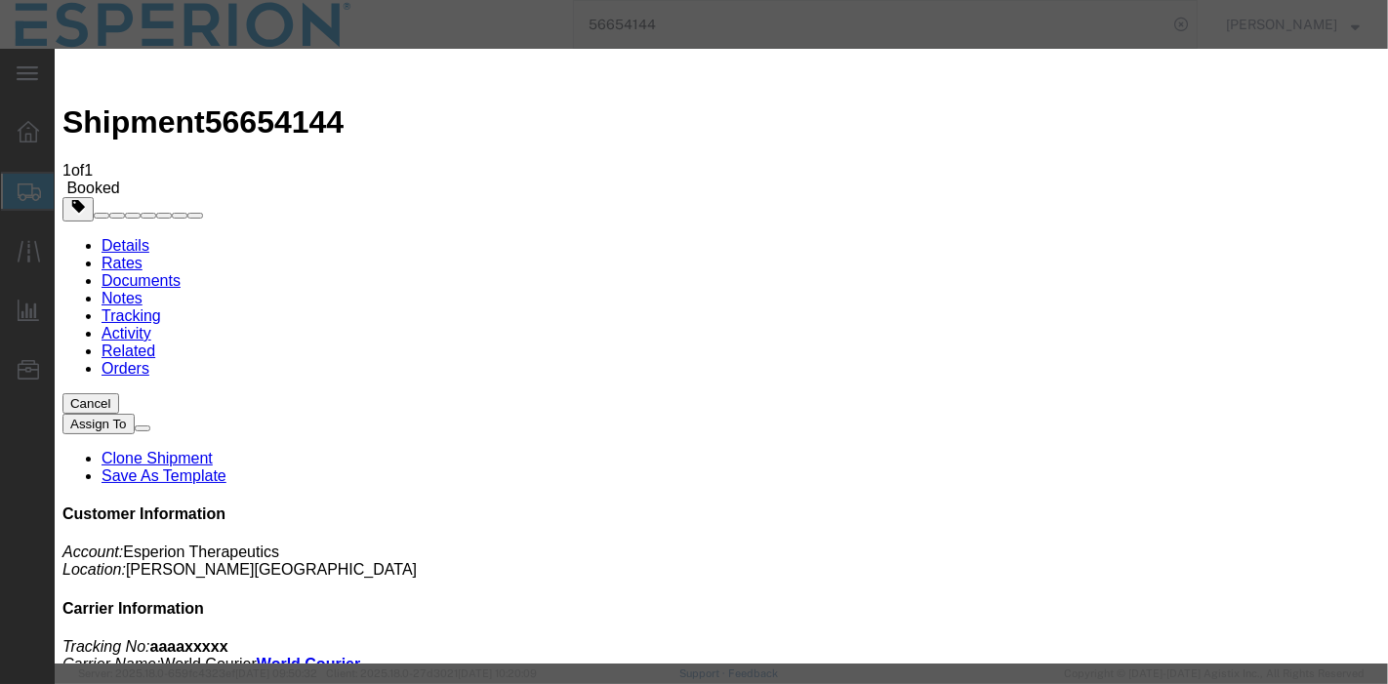
type input "[DATE]"
type input "10:00 AM"
type input "[DATE]"
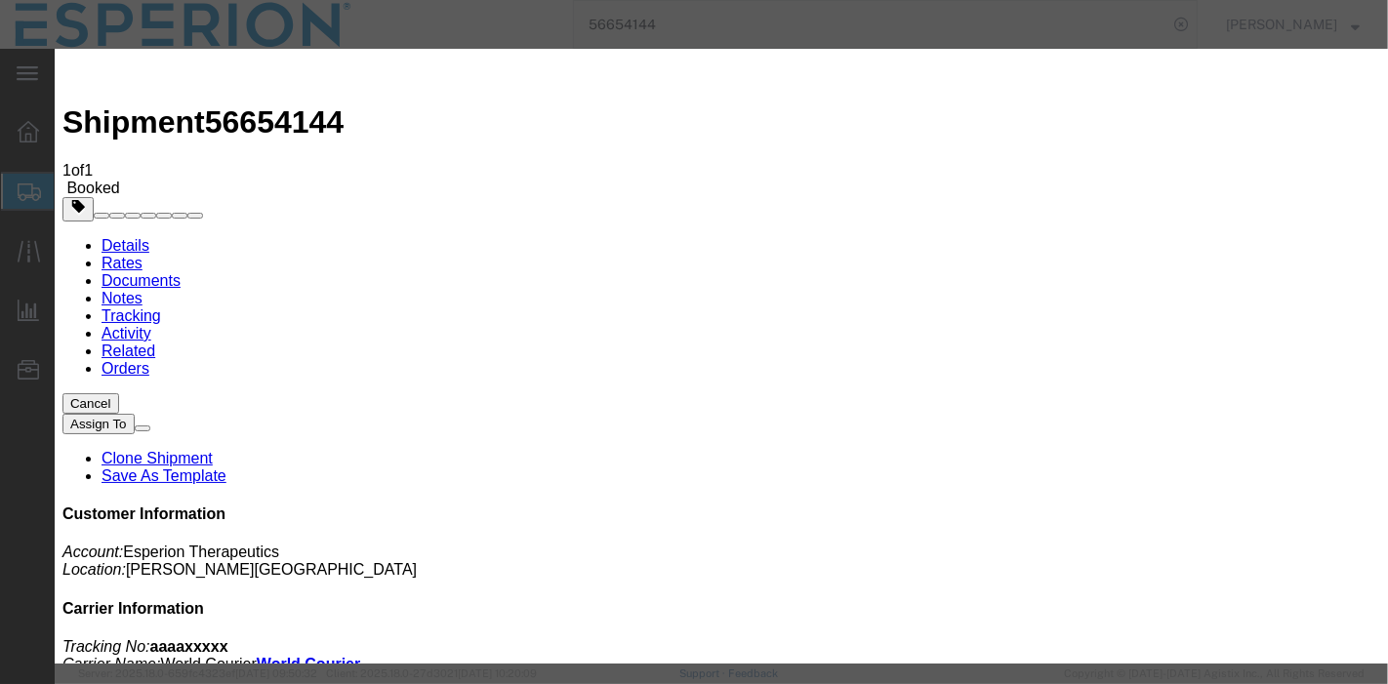
type input "10:04 AM"
select select "PICKEDUP"
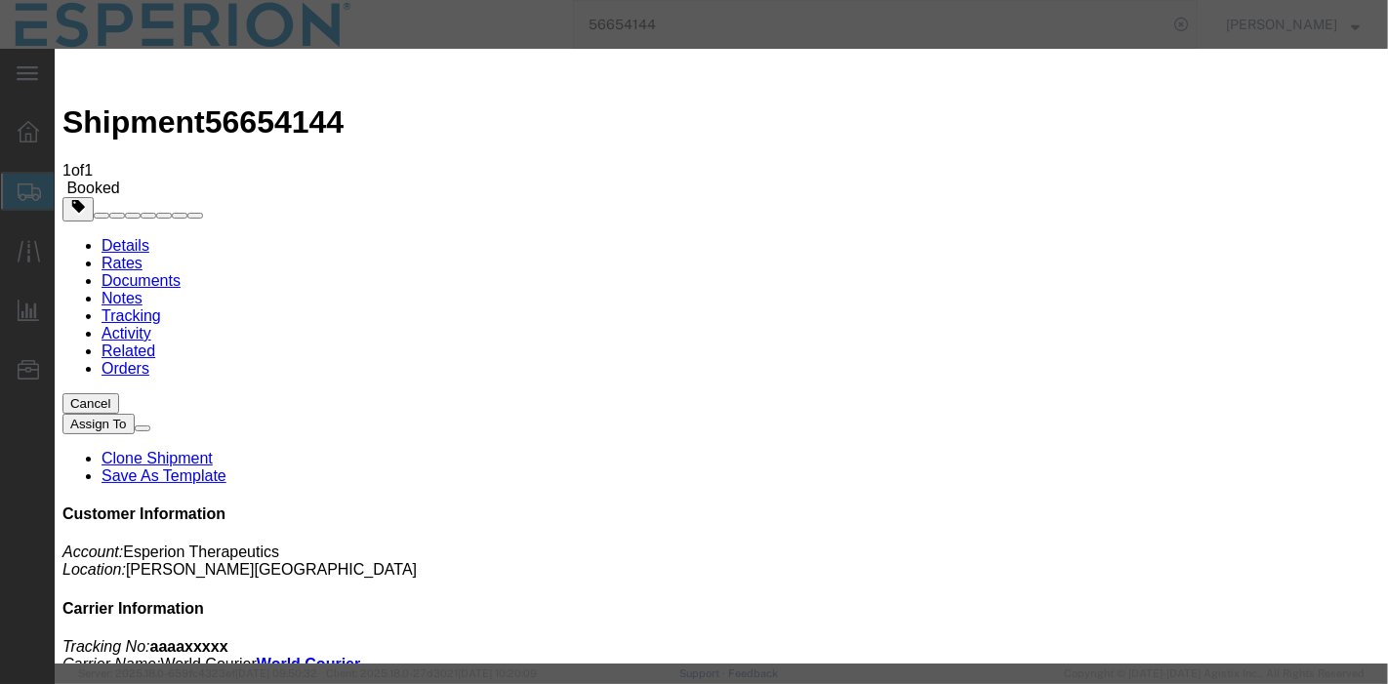
select select "{"pickupDeliveryInfoId": "122601133","pickupOrDelivery": "P","stopNum": "1","lo…"
select select "NH"
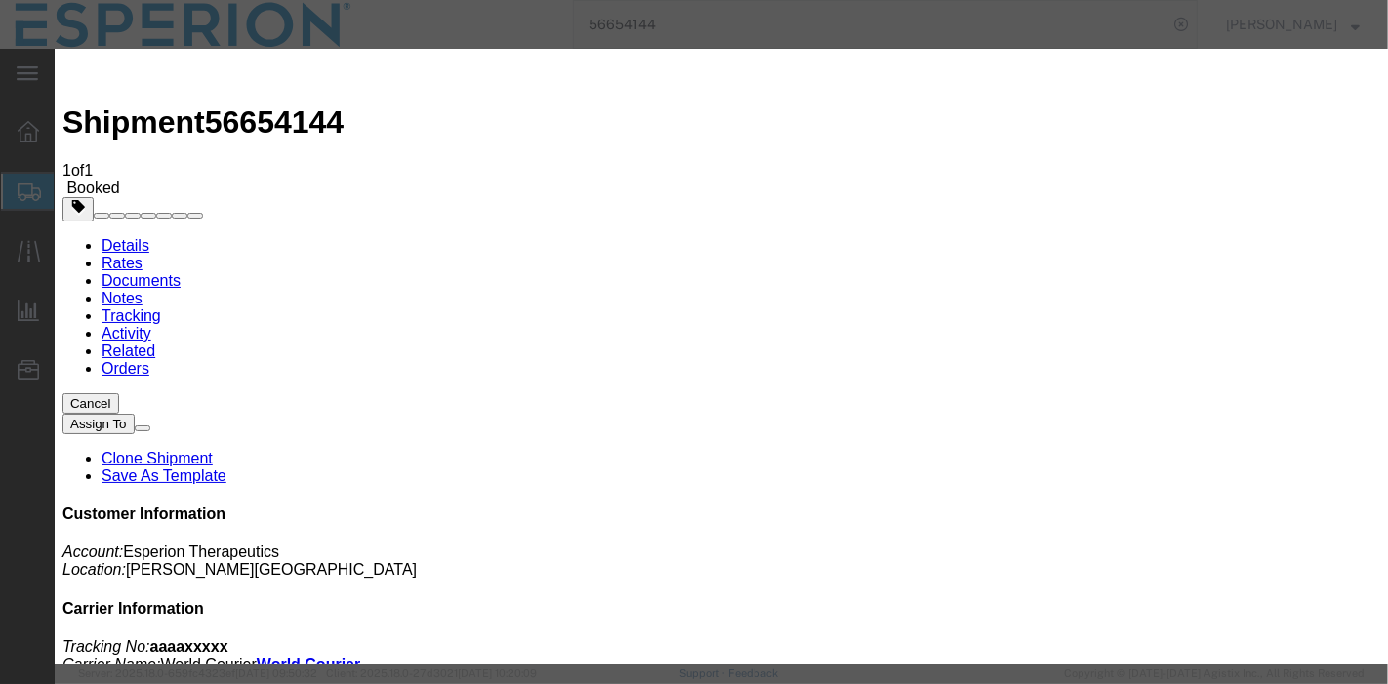
type input "[GEOGRAPHIC_DATA]"
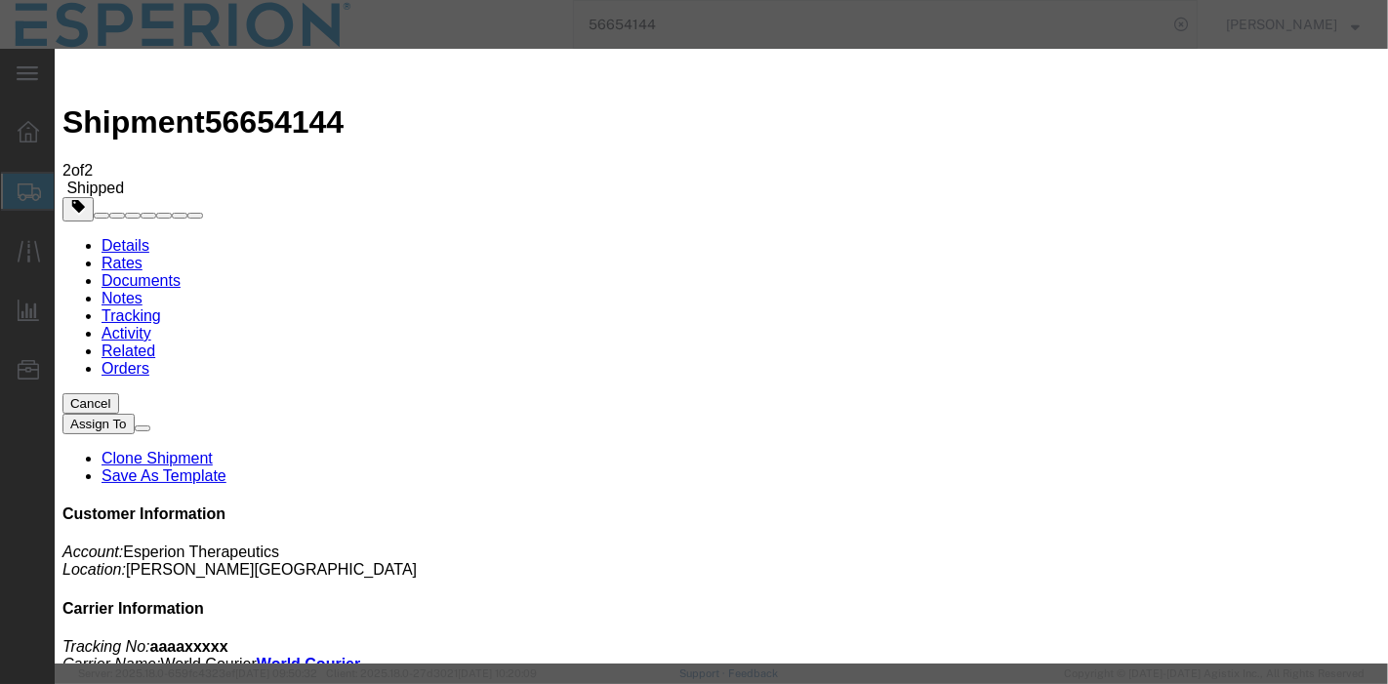
type input "[DATE]"
type input "10:00 AM"
type input "[DATE]"
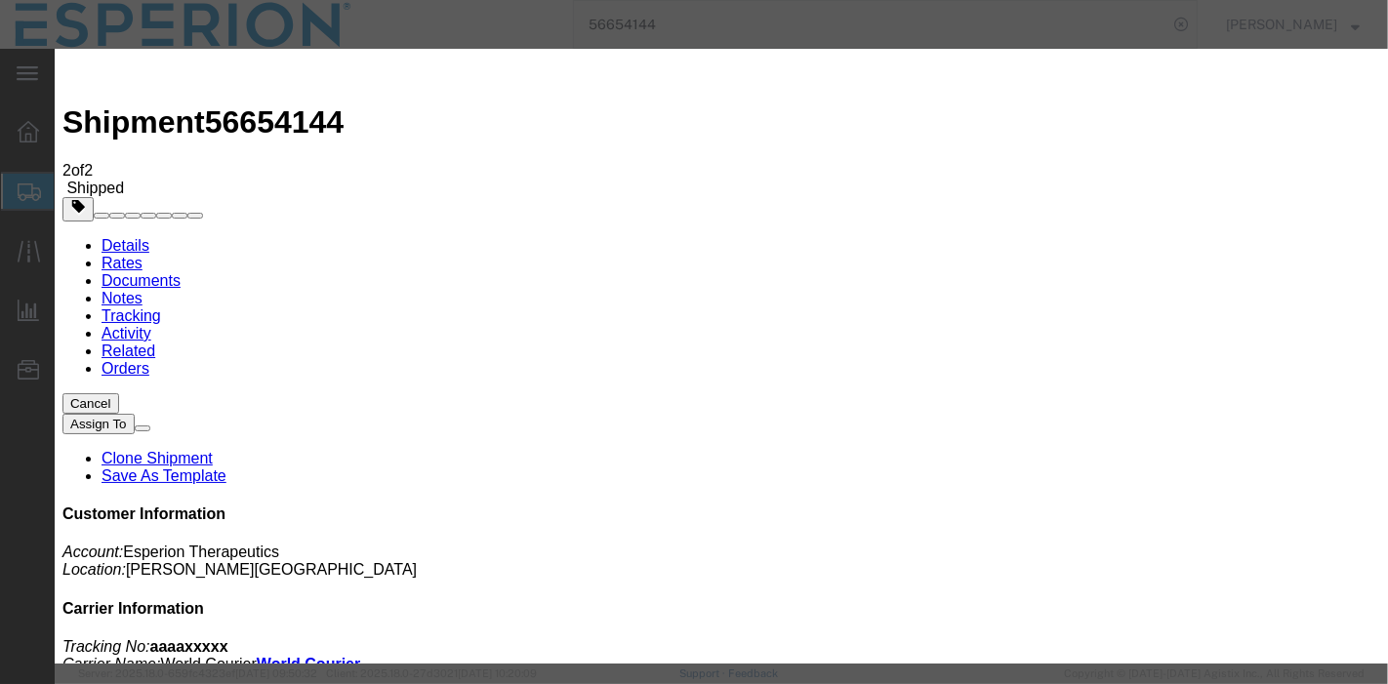
type input "12:25 PM"
select select "INTRANST"
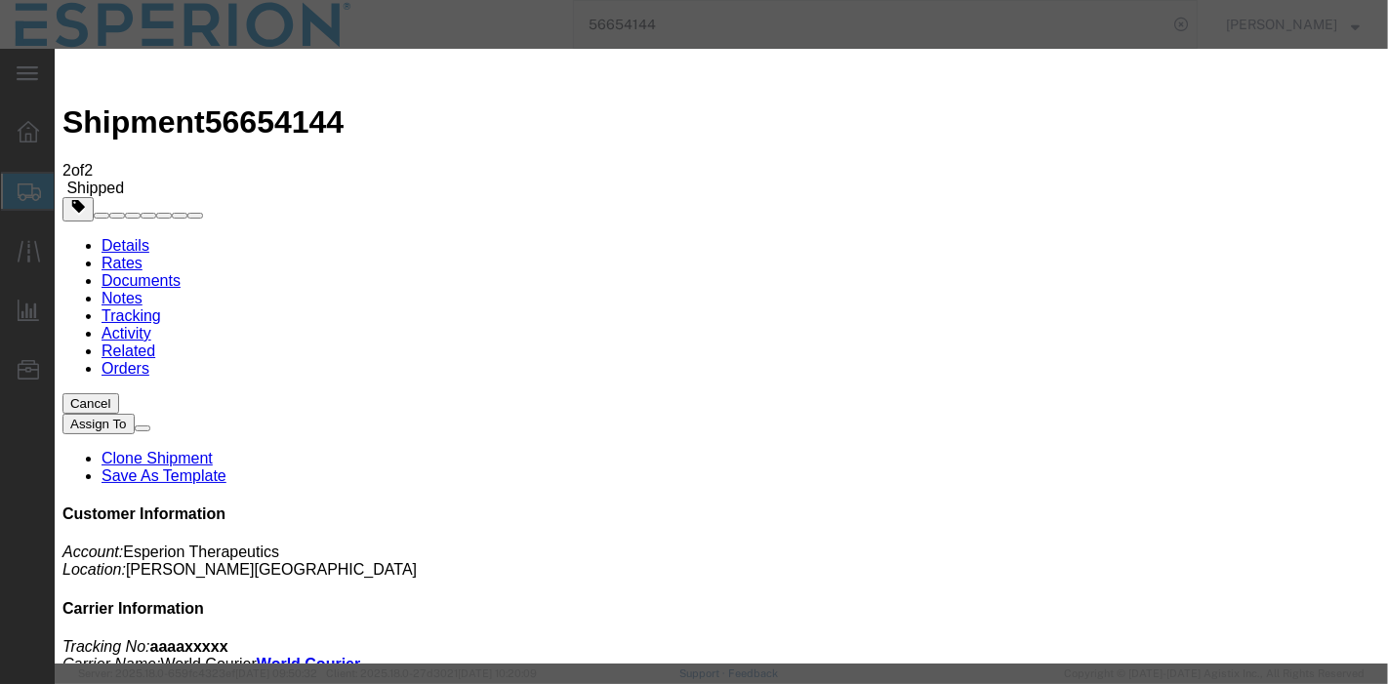
paste textarea "Tendered to LUFTHANSA at [PERSON_NAME][GEOGRAPHIC_DATA] [GEOGRAPHIC_DATA]"
type textarea "Tendered to LUFTHANSA at [PERSON_NAME][GEOGRAPHIC_DATA] [GEOGRAPHIC_DATA]"
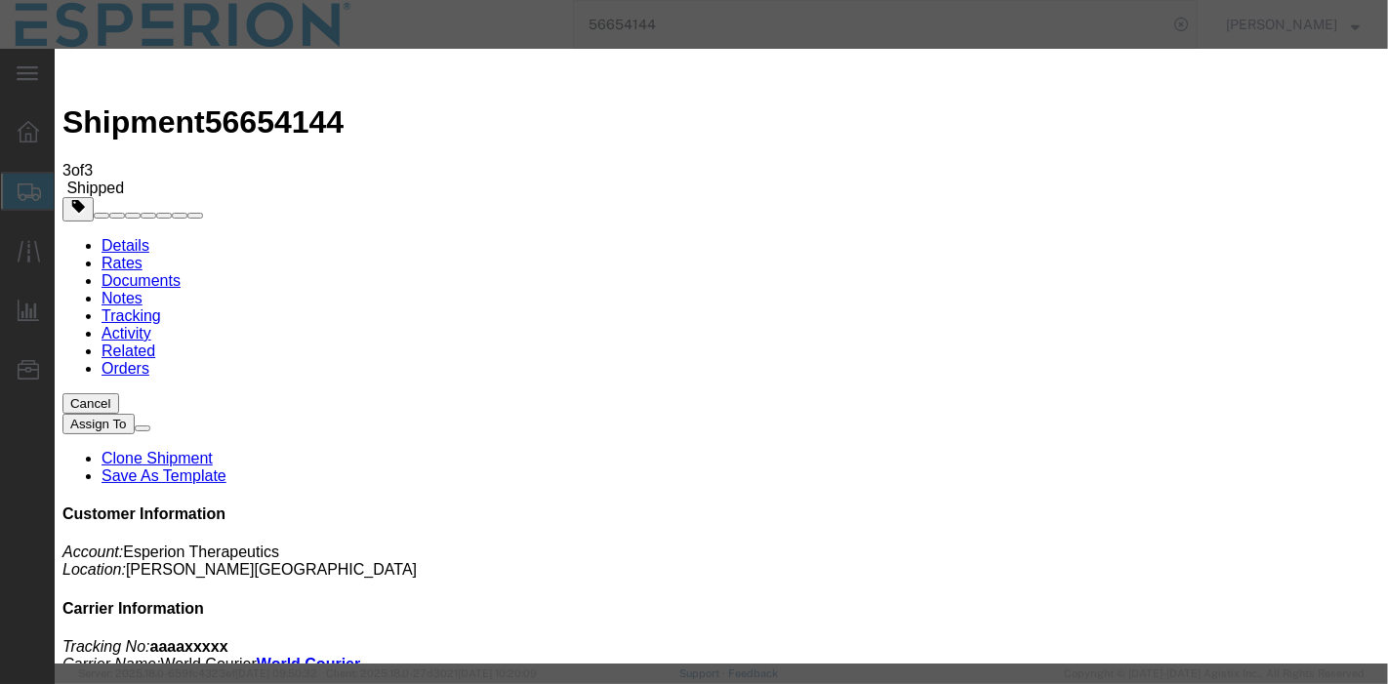
type input "[DATE]"
type input "10:00 AM"
type input "[DATE]"
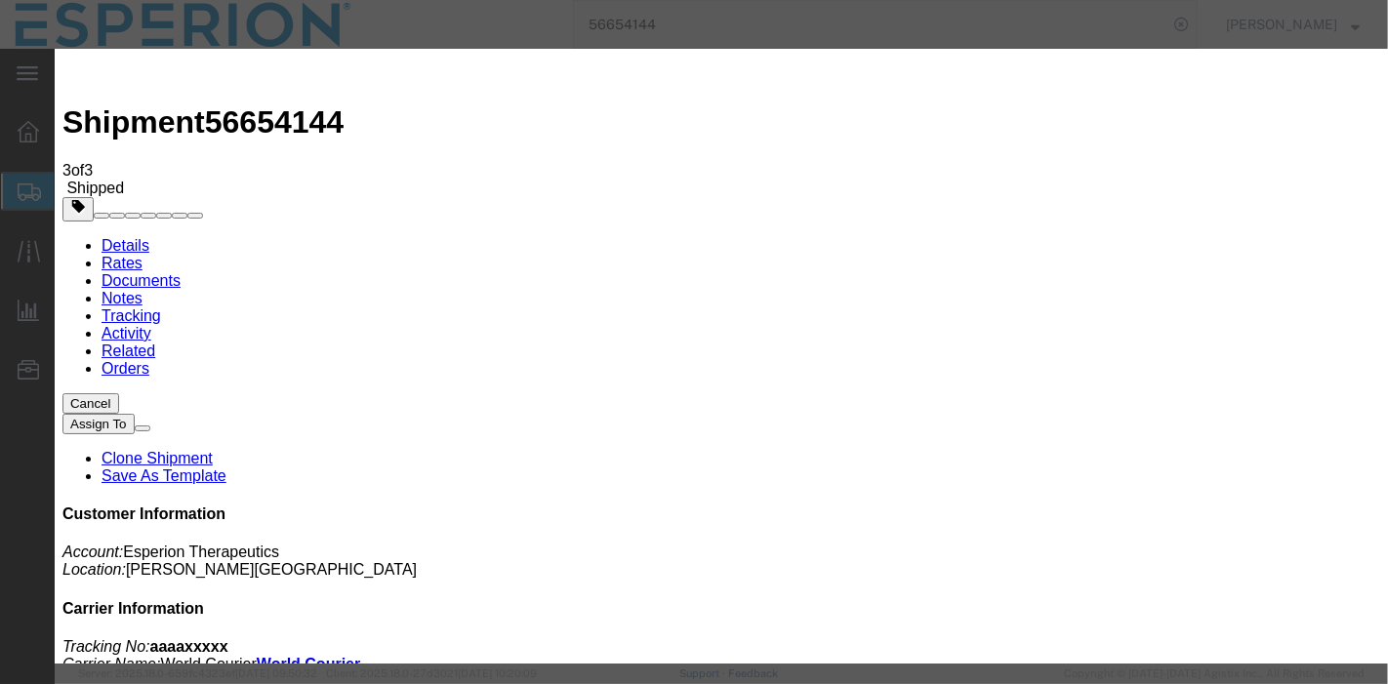
select select "INTRANST"
paste textarea "Flight Departed at [PERSON_NAME][GEOGRAPHIC_DATA] [GEOGRAPHIC_DATA] [GEOGRAPHIC…"
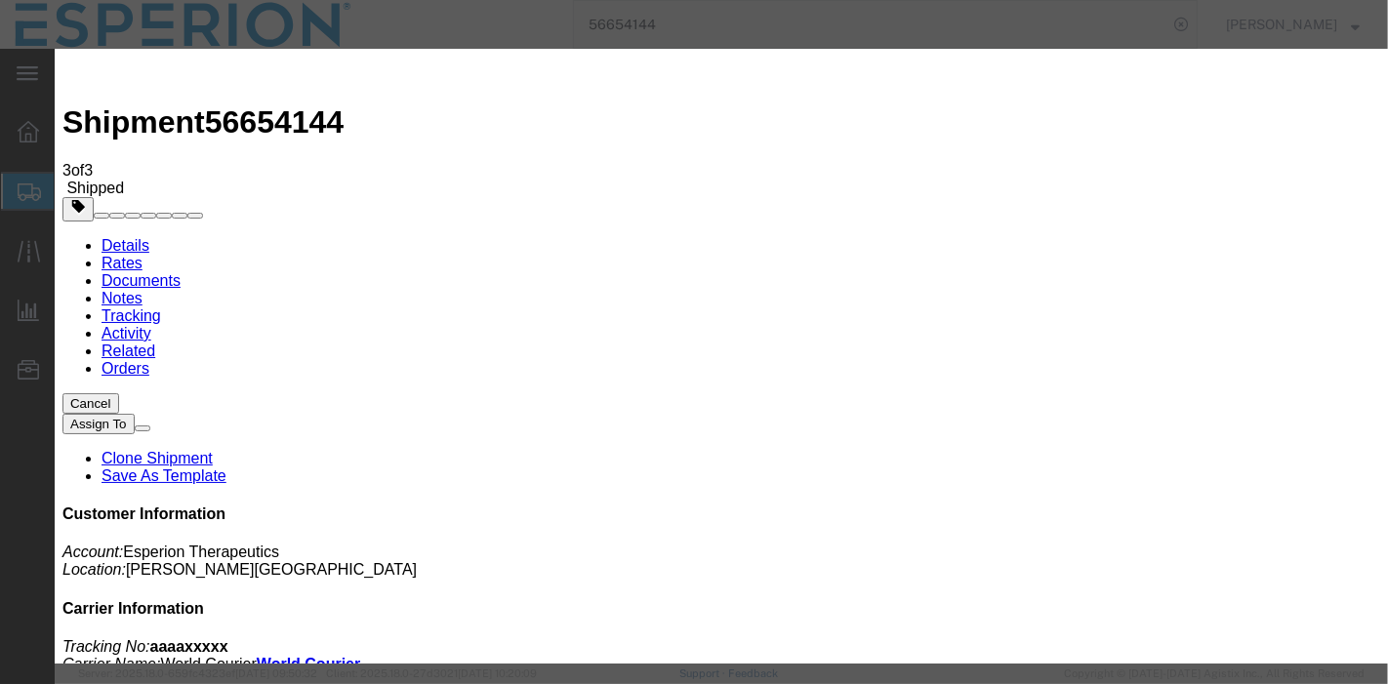
type textarea "Flight Departed at [PERSON_NAME][GEOGRAPHIC_DATA] [GEOGRAPHIC_DATA] [GEOGRAPHIC…"
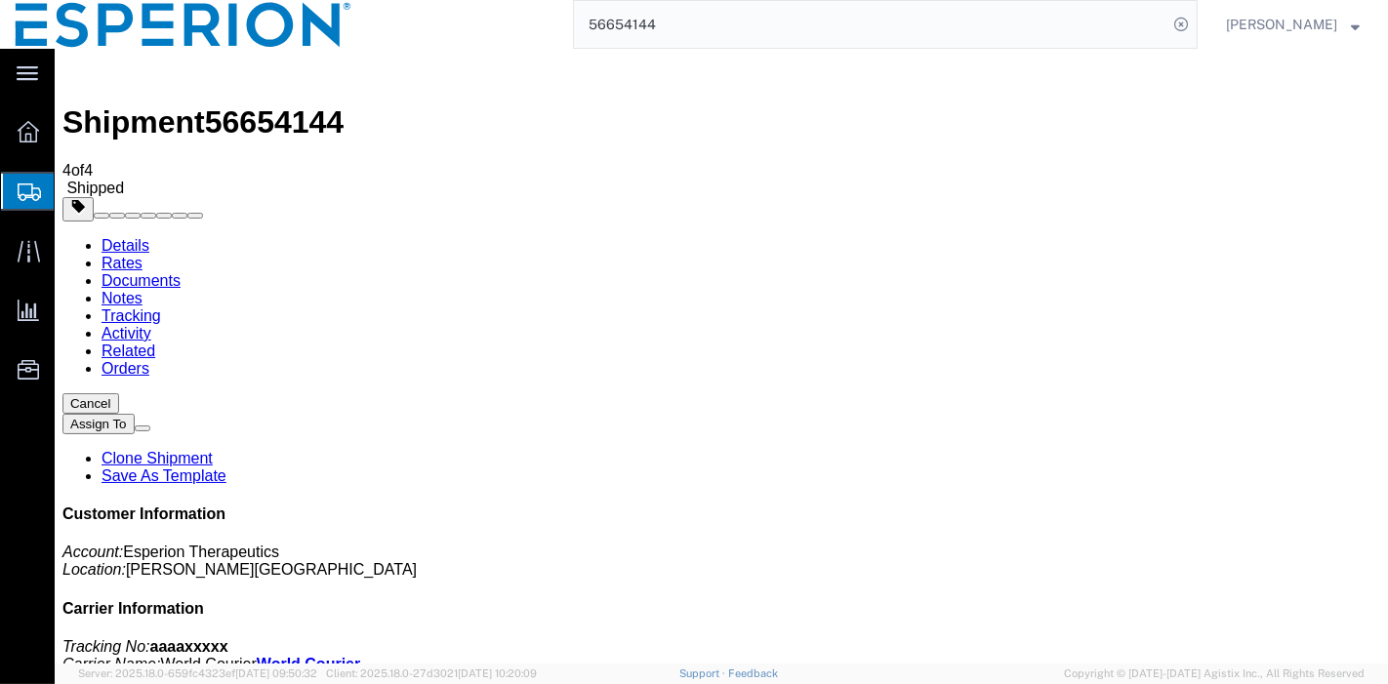
scroll to position [31, 0]
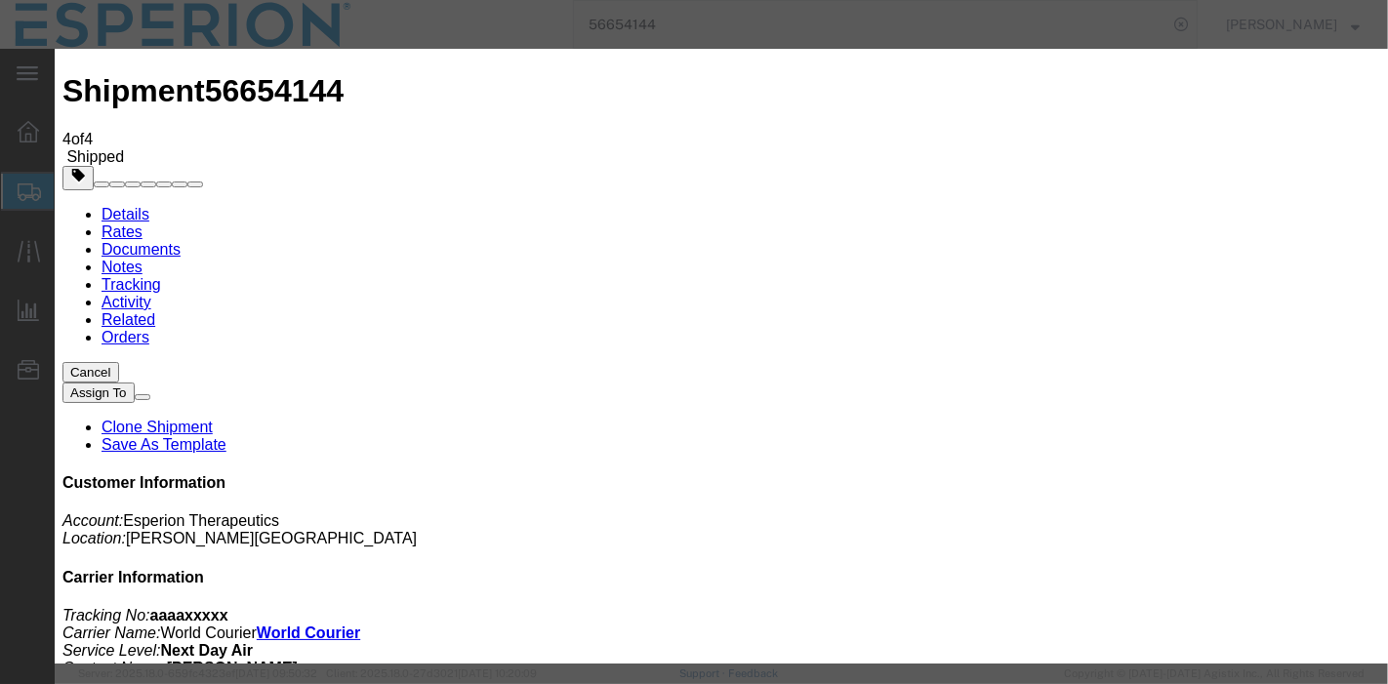
type input "[DATE]"
type input "10:00 AM"
type input "[DATE]"
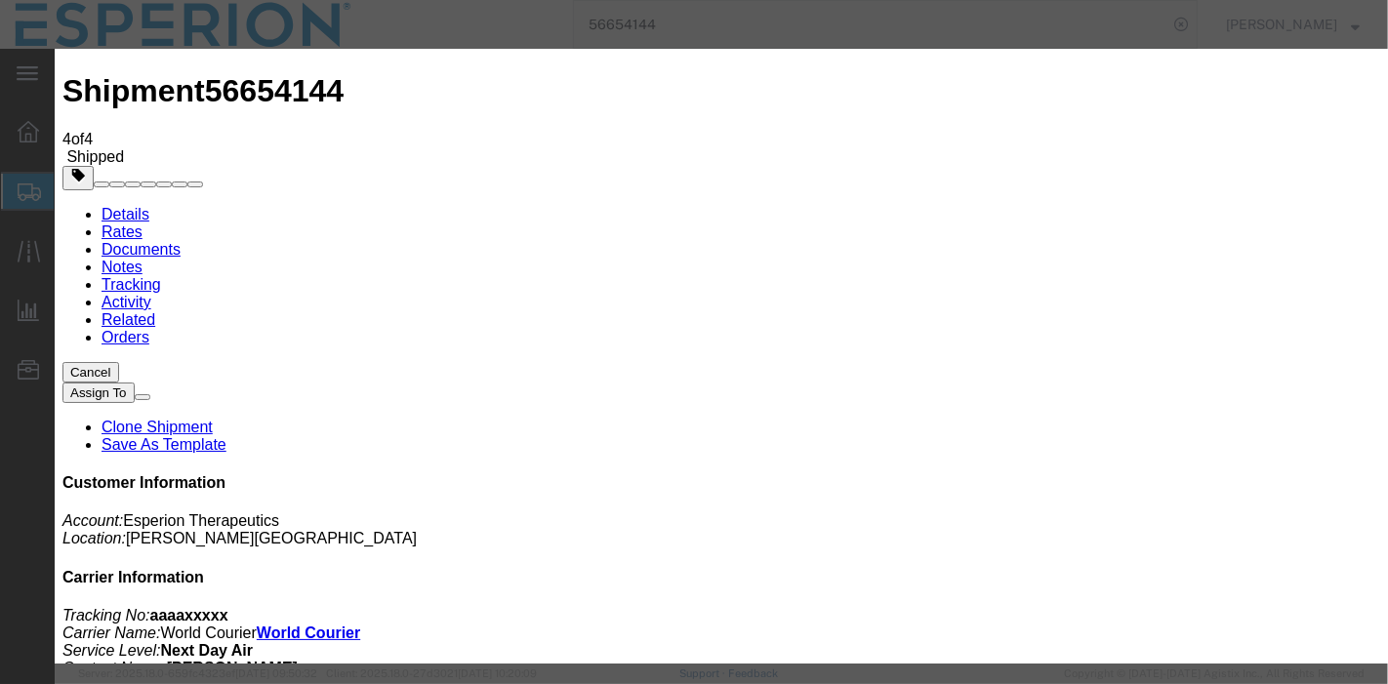
select select "INTRANST"
paste textarea "Flight Arrived at [GEOGRAPHIC_DATA] [GEOGRAPHIC_DATA] [GEOGRAPHIC_DATA]"
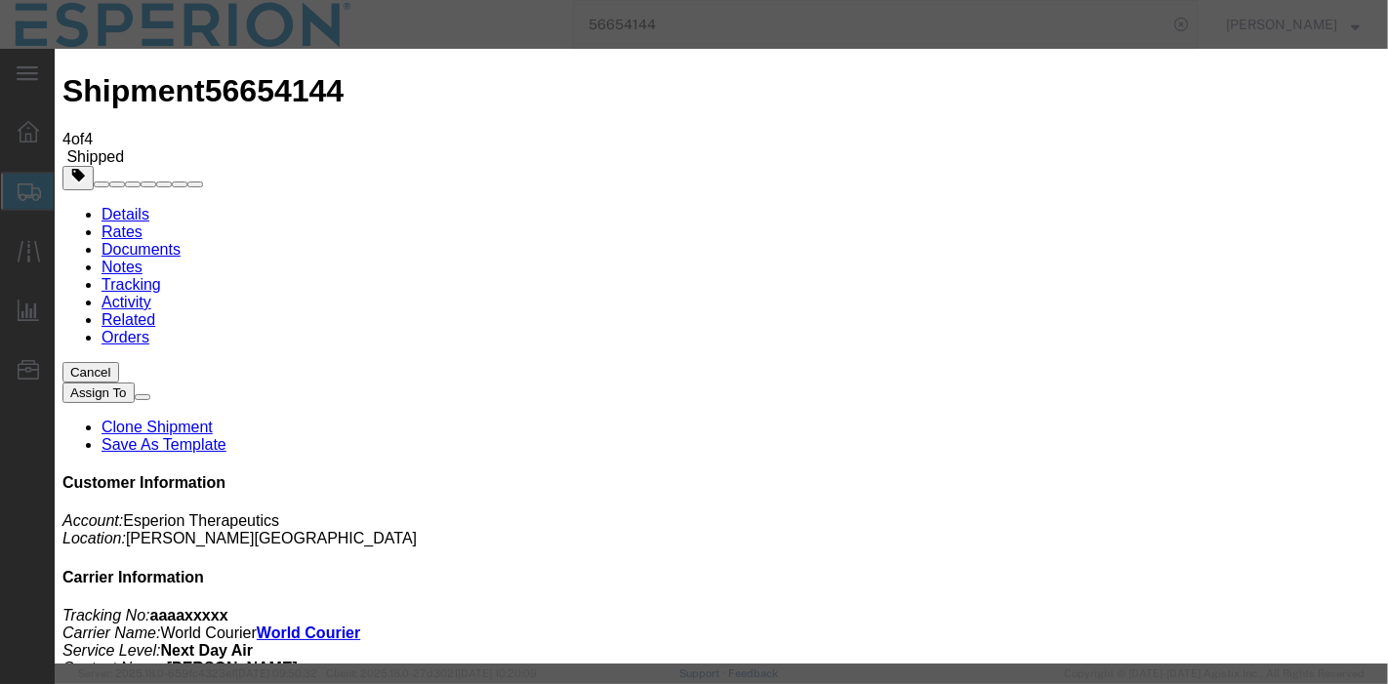
type textarea "Flight Arrived at [GEOGRAPHIC_DATA] [GEOGRAPHIC_DATA] [GEOGRAPHIC_DATA]"
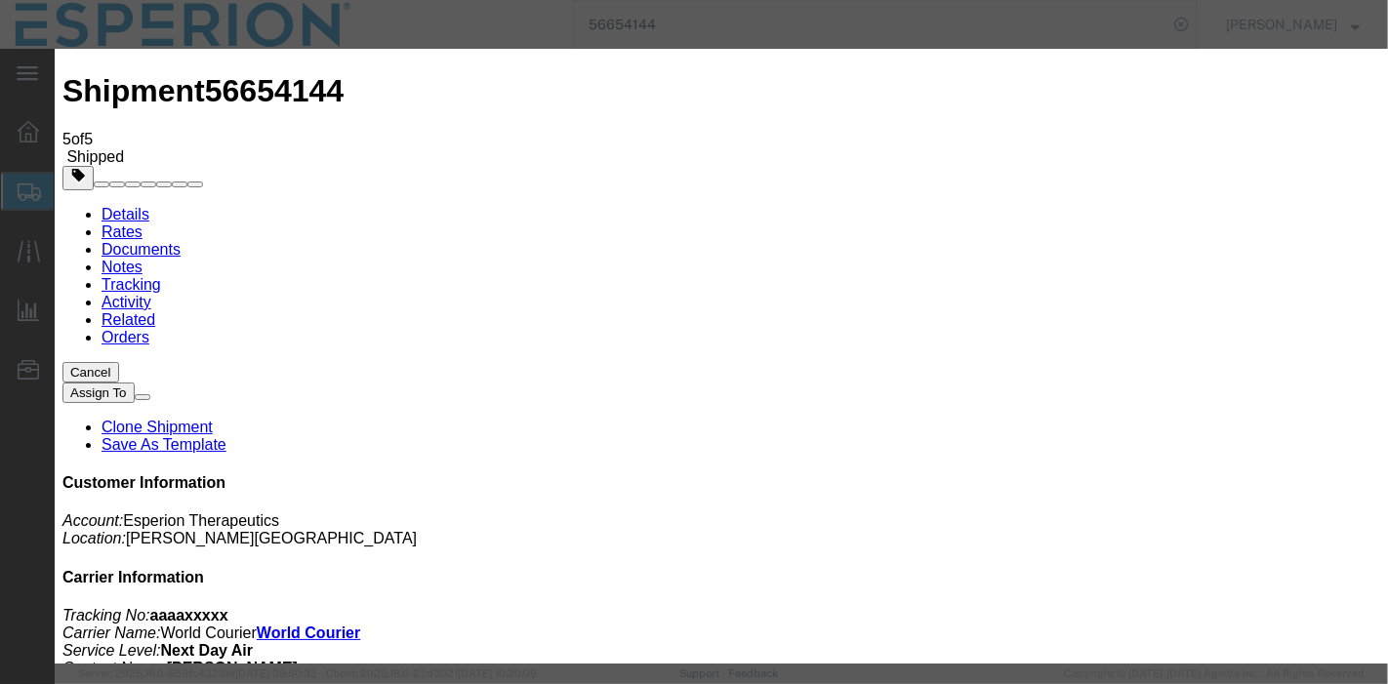
type input "[DATE]"
type input "10:00 AM"
type input "[DATE]"
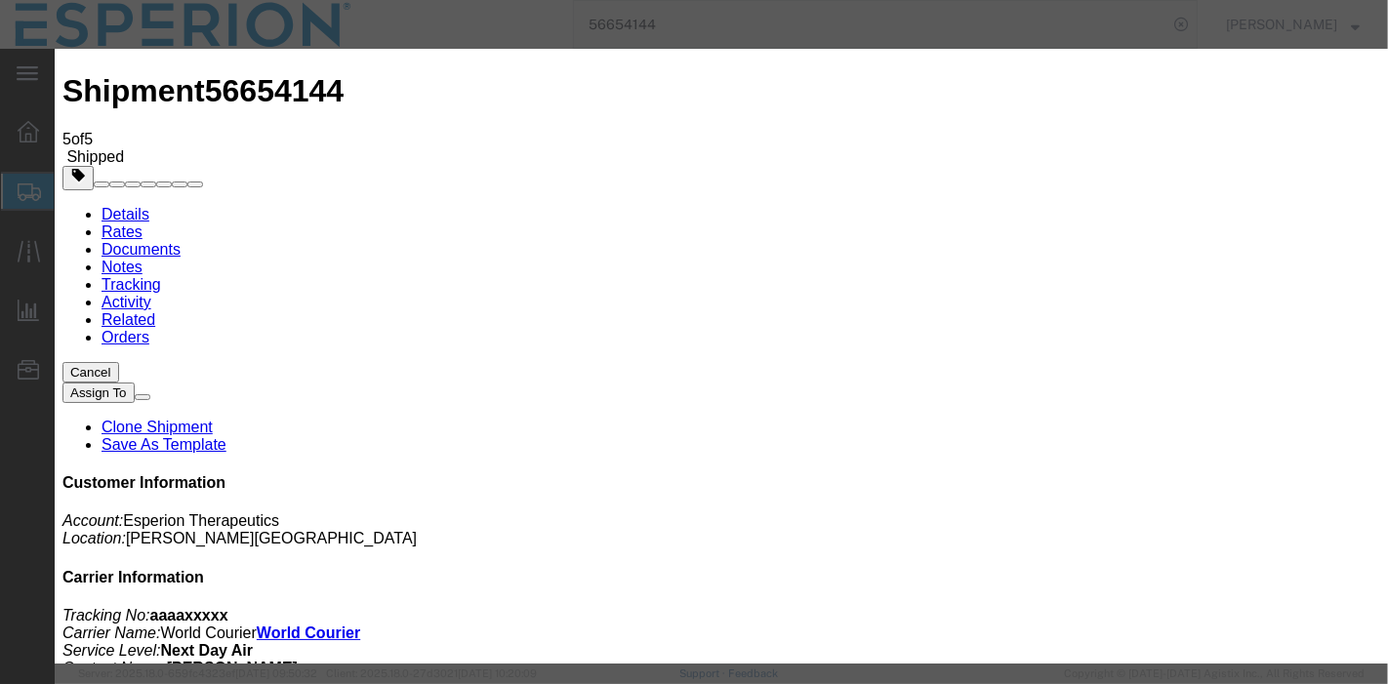
type input "2:14 PM"
select select "INTRANST"
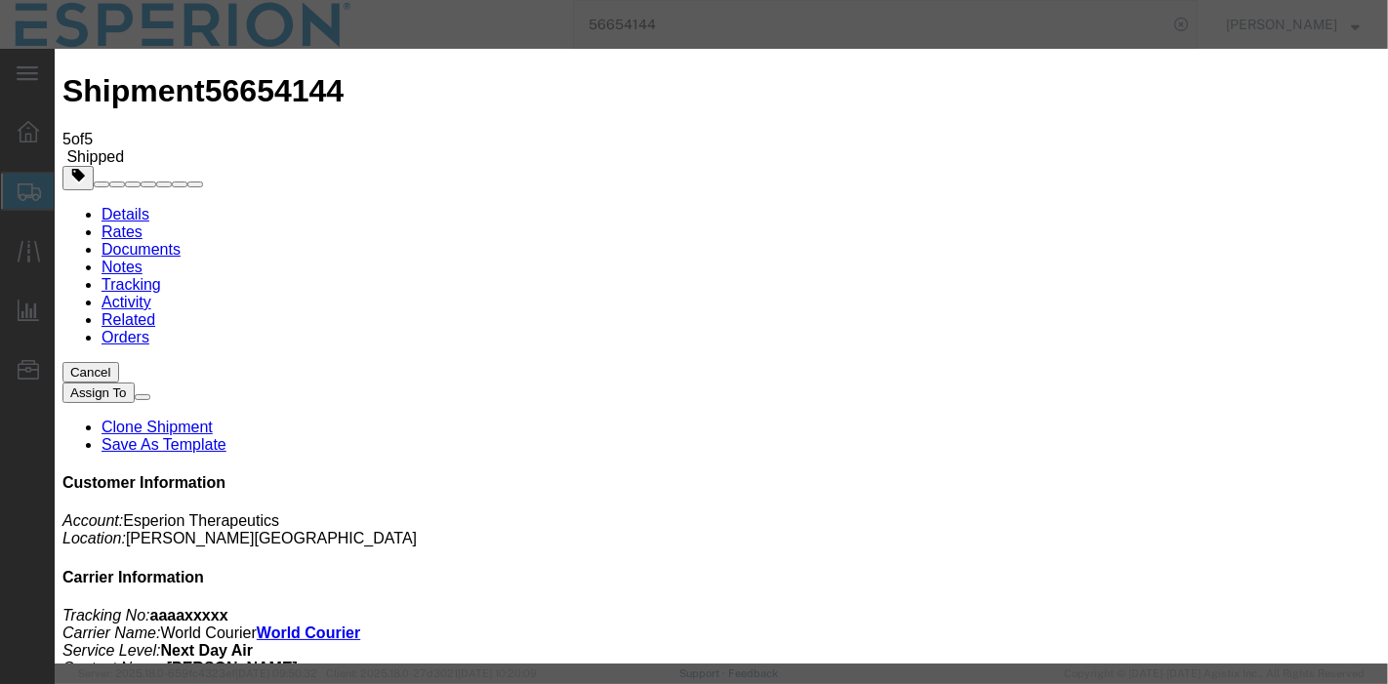
paste textarea "World Courier notified of Customs Clearance"
type textarea "World Courier notified of Customs Clearance"
select select "GB"
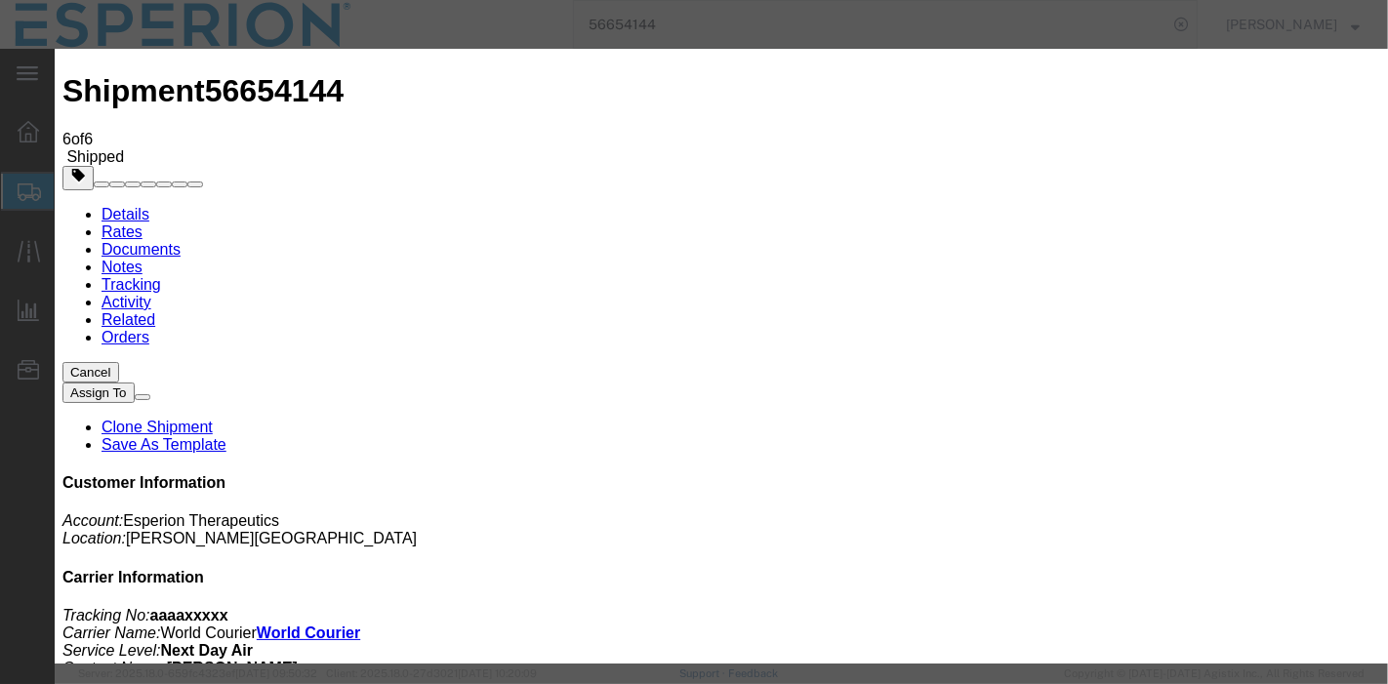
type input "[DATE]"
type input "10:00 AM"
type input "[DATE]"
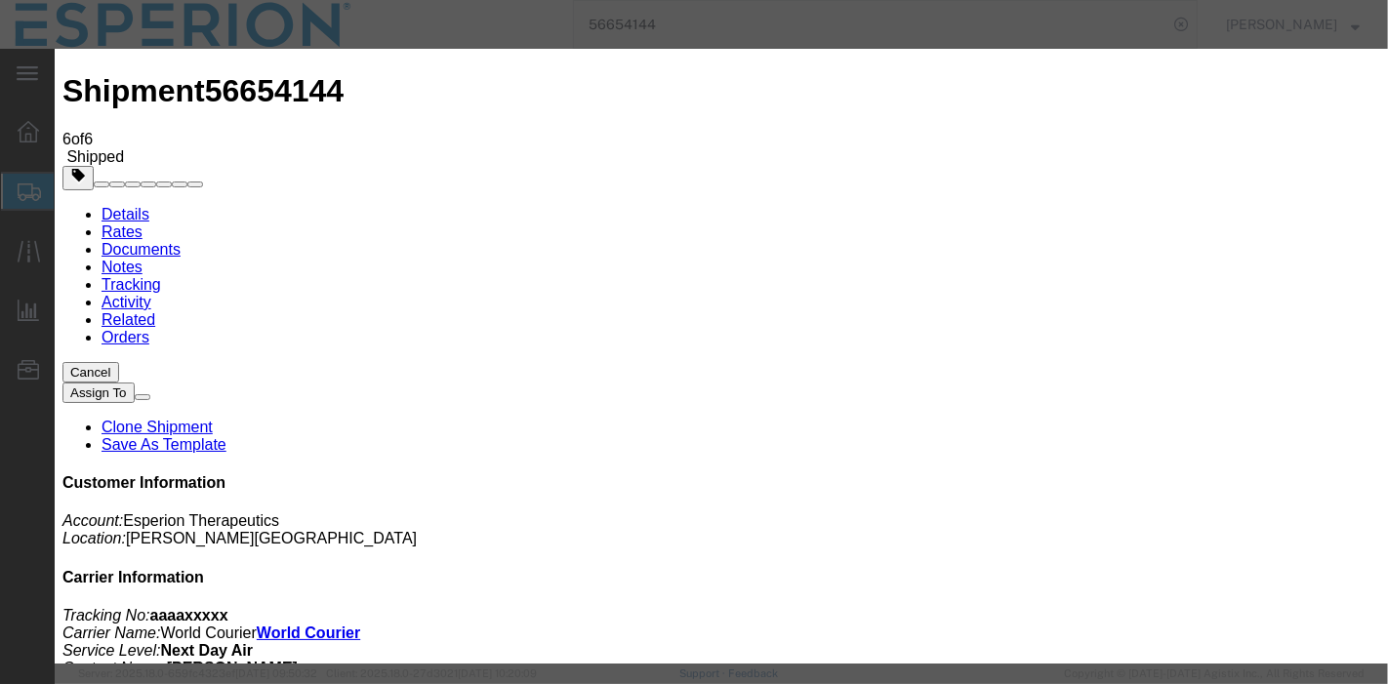
type input "2:14 PM"
select select "GB"
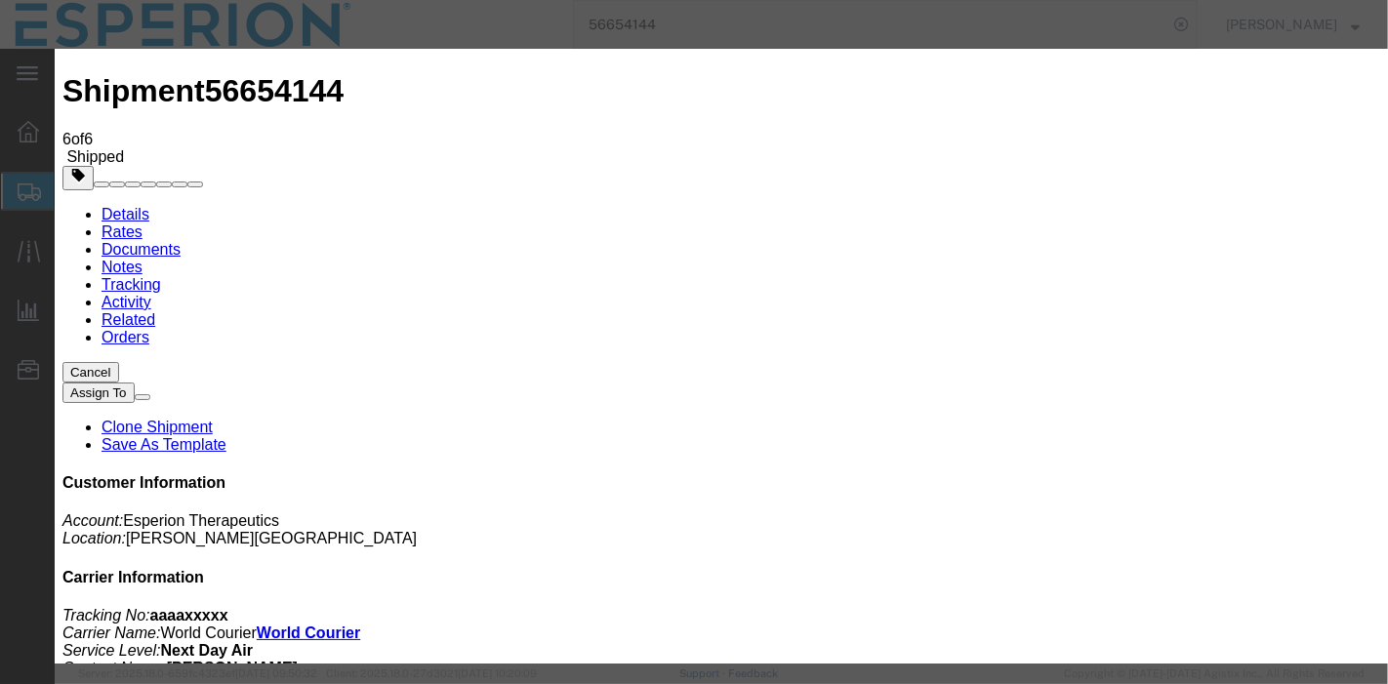
select select "INTRANST"
paste textarea "World Courier notified of Regulatory Clearance"
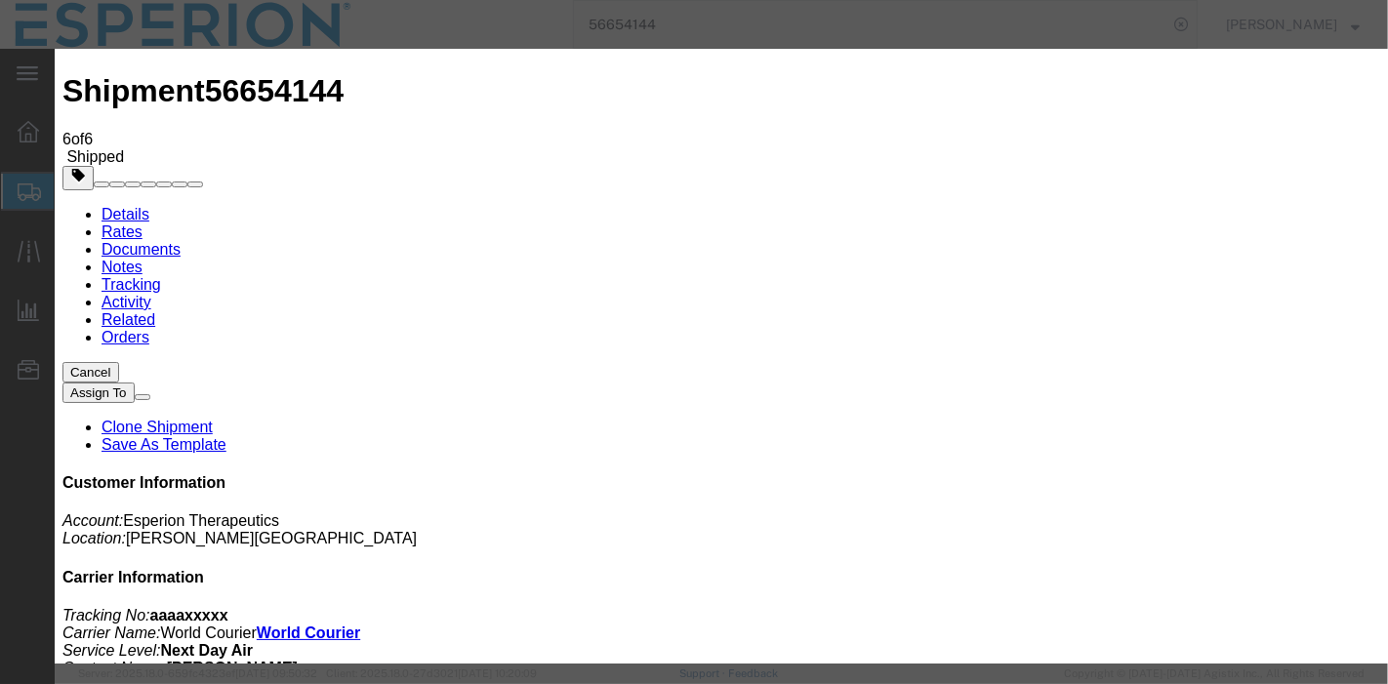
type textarea "World Courier notified of Regulatory Clearance"
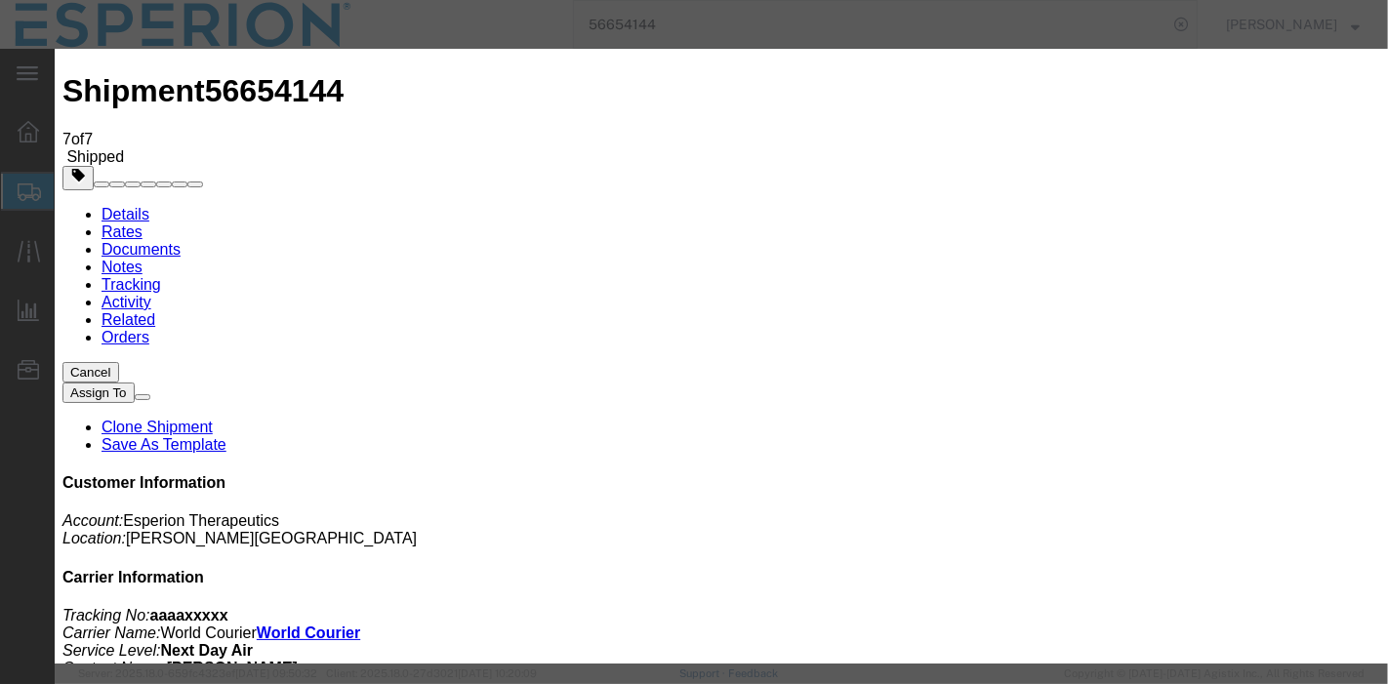
type input "[DATE]"
type input "10:20 AM"
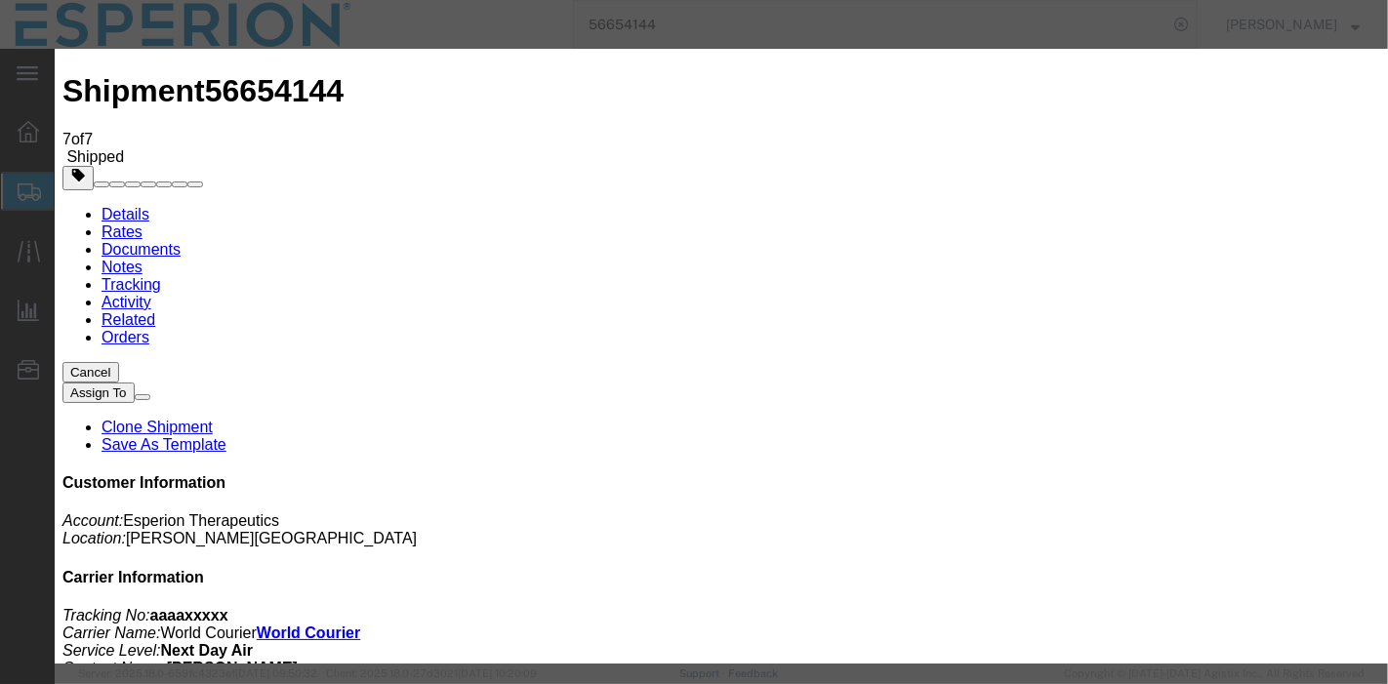
select select "DELIVRED"
select select "{"pickupDeliveryInfoId": "122601132","pickupOrDelivery": "D","stopNum": "100","…"
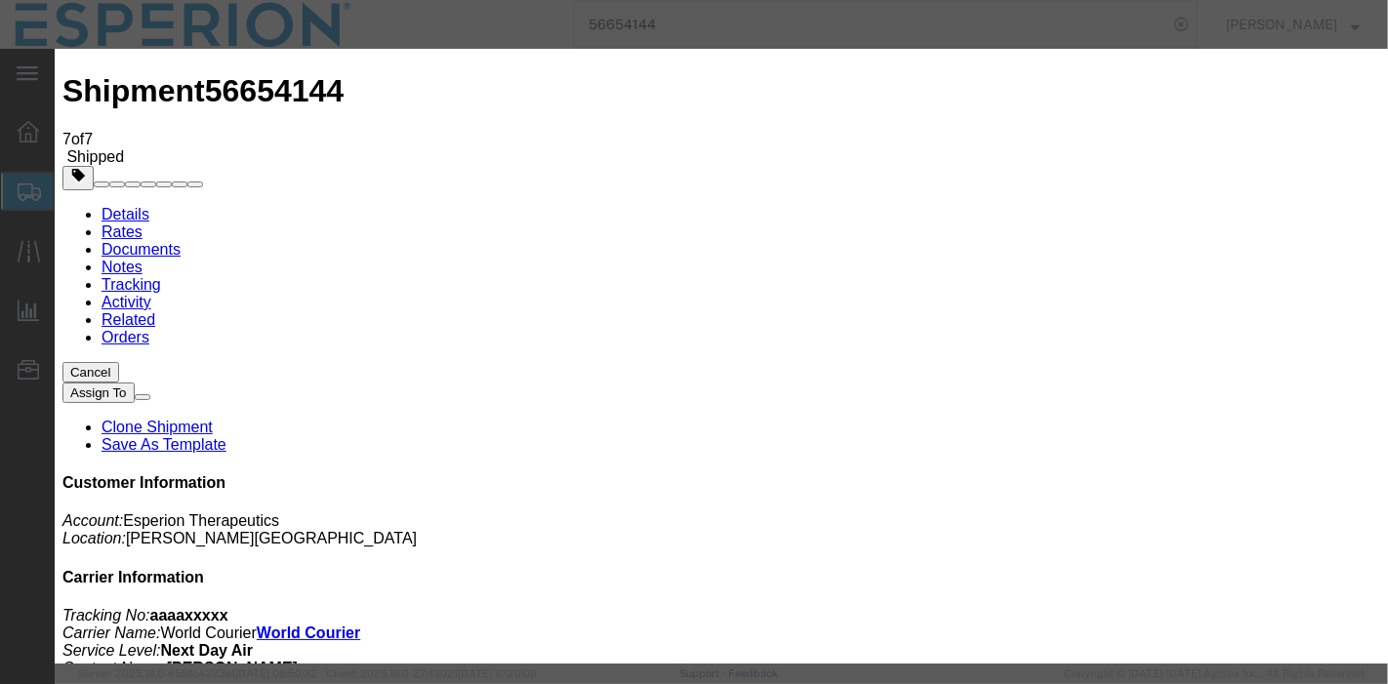
select select "GB"
type input "Morpeth"
paste textarea "Delivered to [PERSON_NAME] at [GEOGRAPHIC_DATA]"
type textarea "Delivered to [PERSON_NAME] at [GEOGRAPHIC_DATA]"
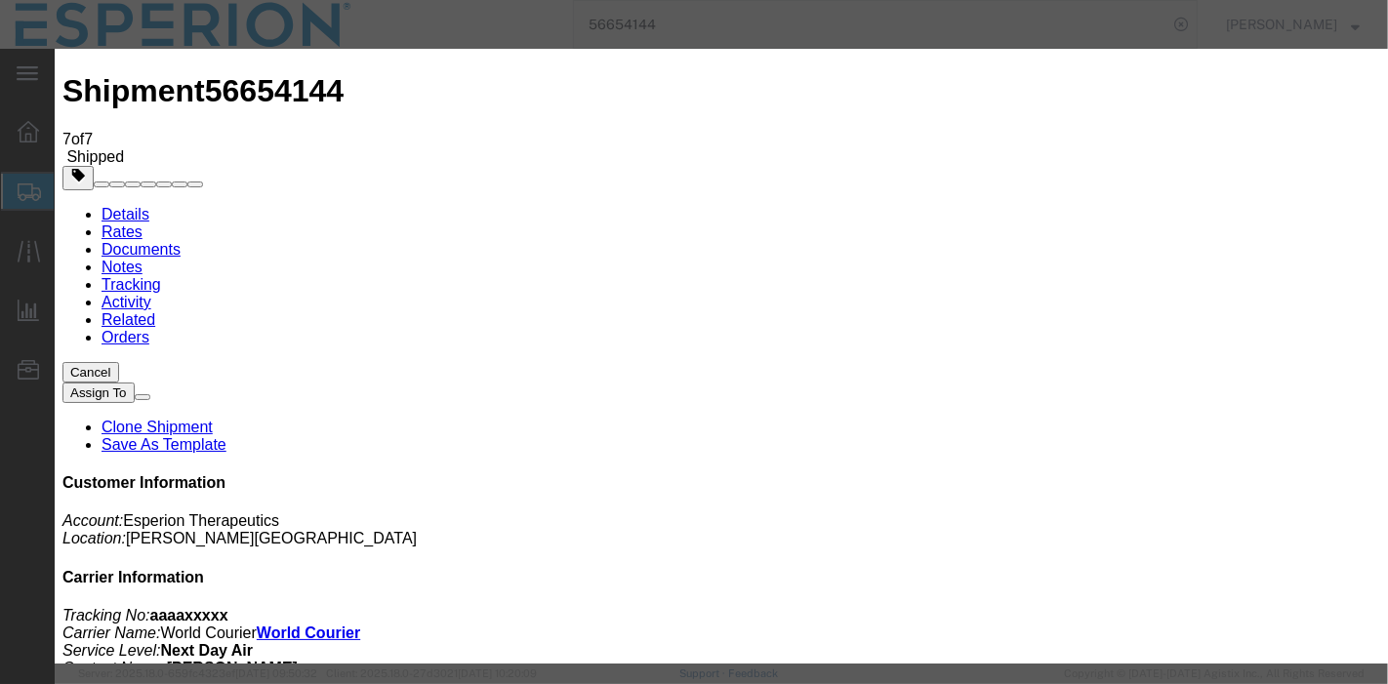
paste input "NE613YA"
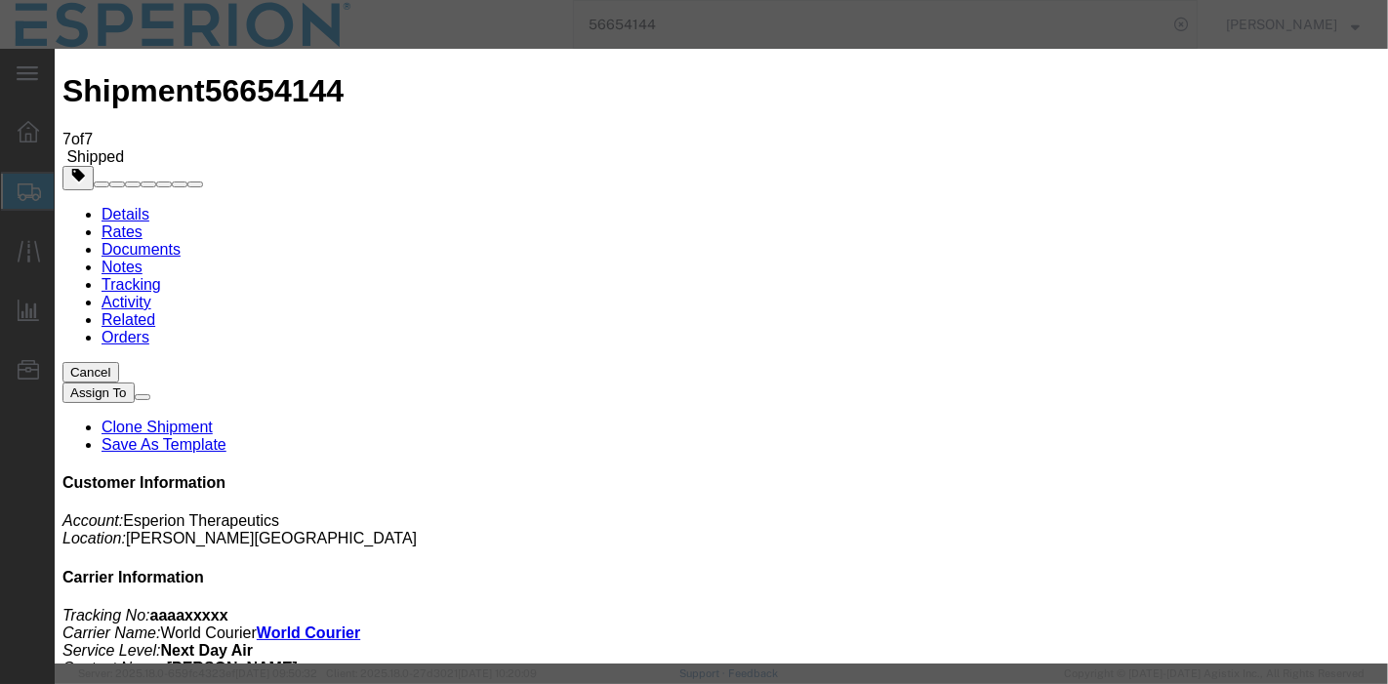
type input "NE613YA"
type input "[PERSON_NAME]"
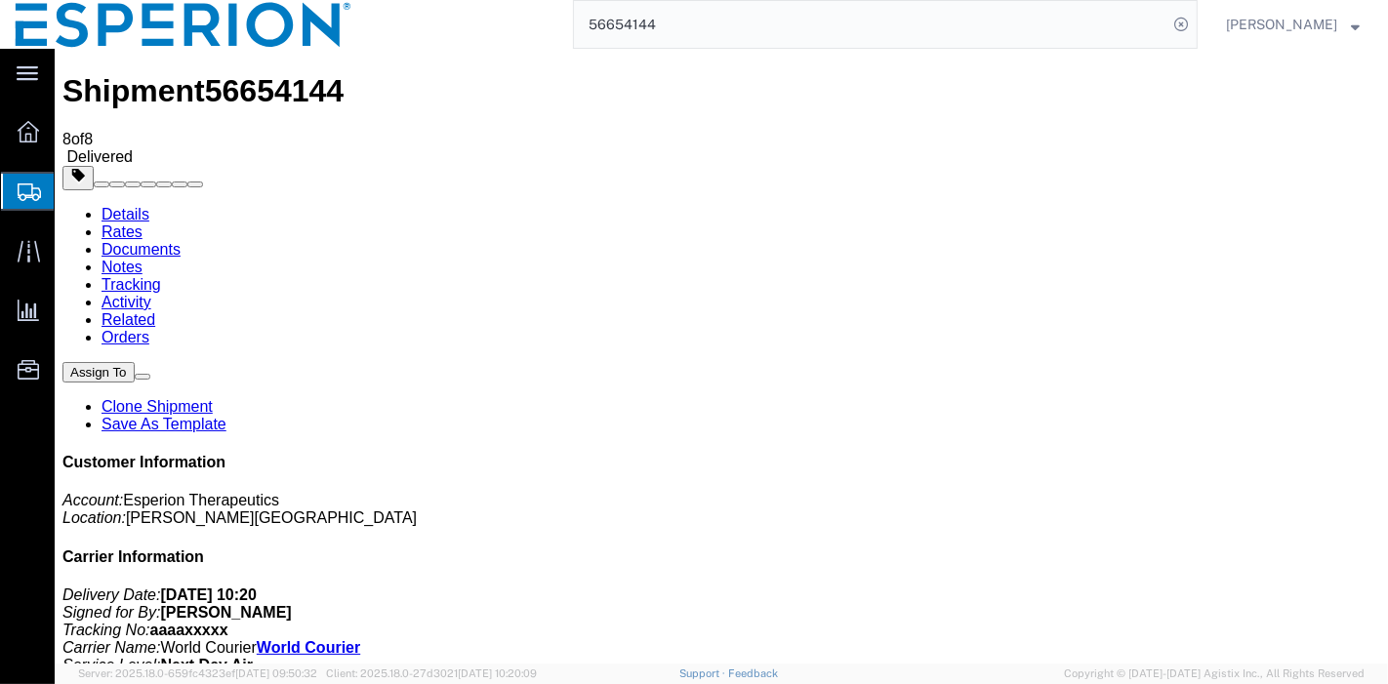
scroll to position [0, 0]
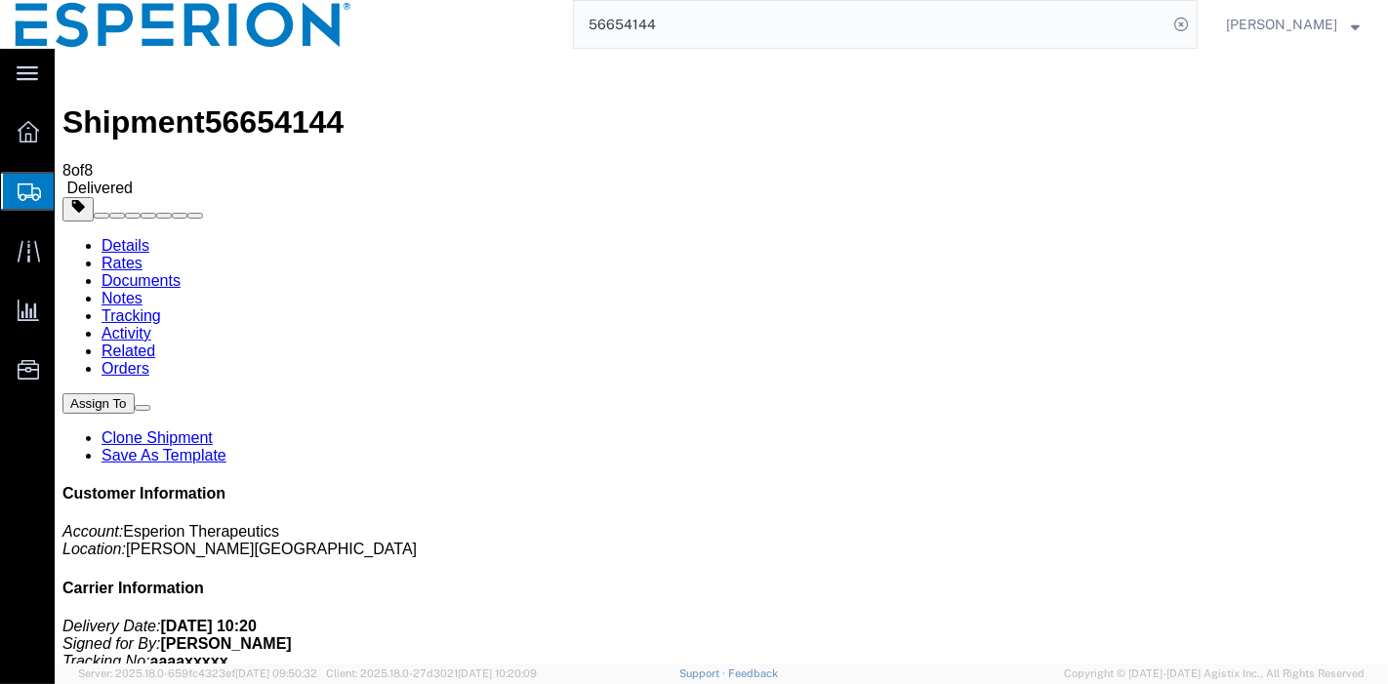
click at [101, 237] on link "Details" at bounding box center [125, 245] width 48 height 17
click span "button"
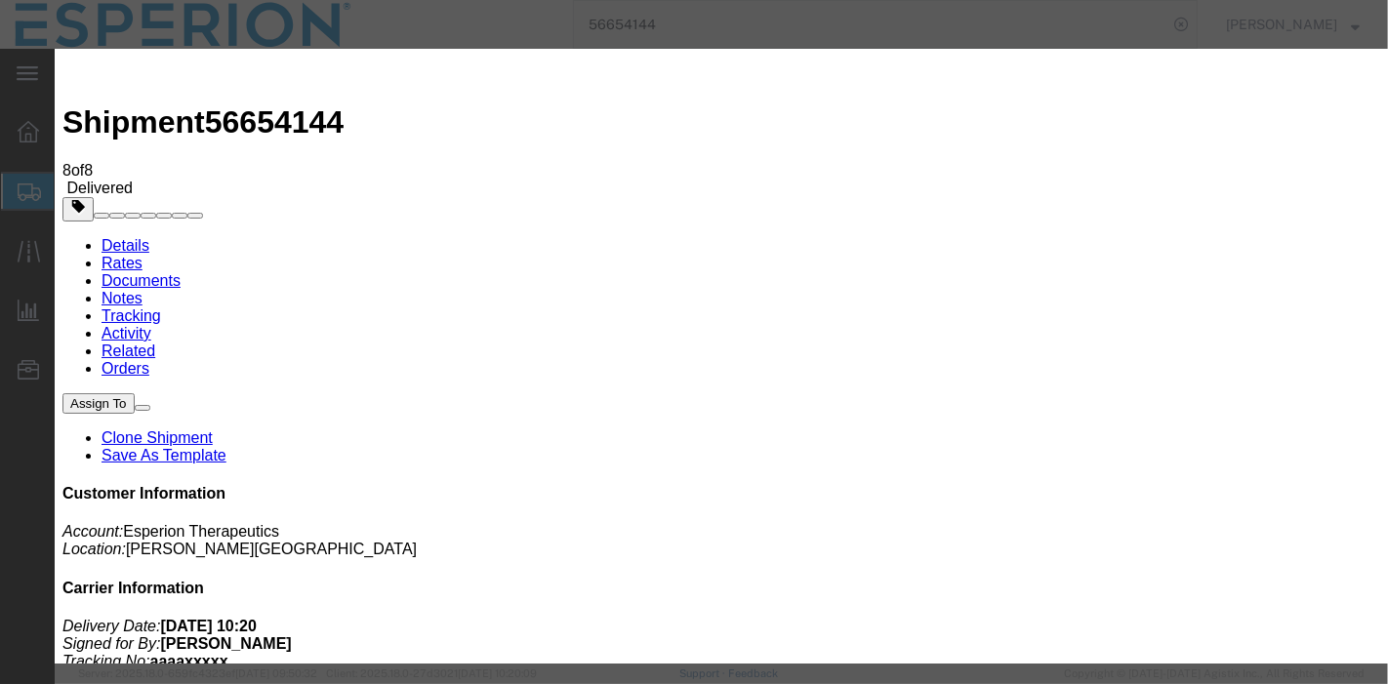
click button "Add another reference"
click select "Select Account Type Activity ID Airline Appointment Number ASN Batch Request # …"
select select "JOBNUM"
click select "Select Account Type Activity ID Airline Appointment Number ASN Batch Request # …"
click input "text"
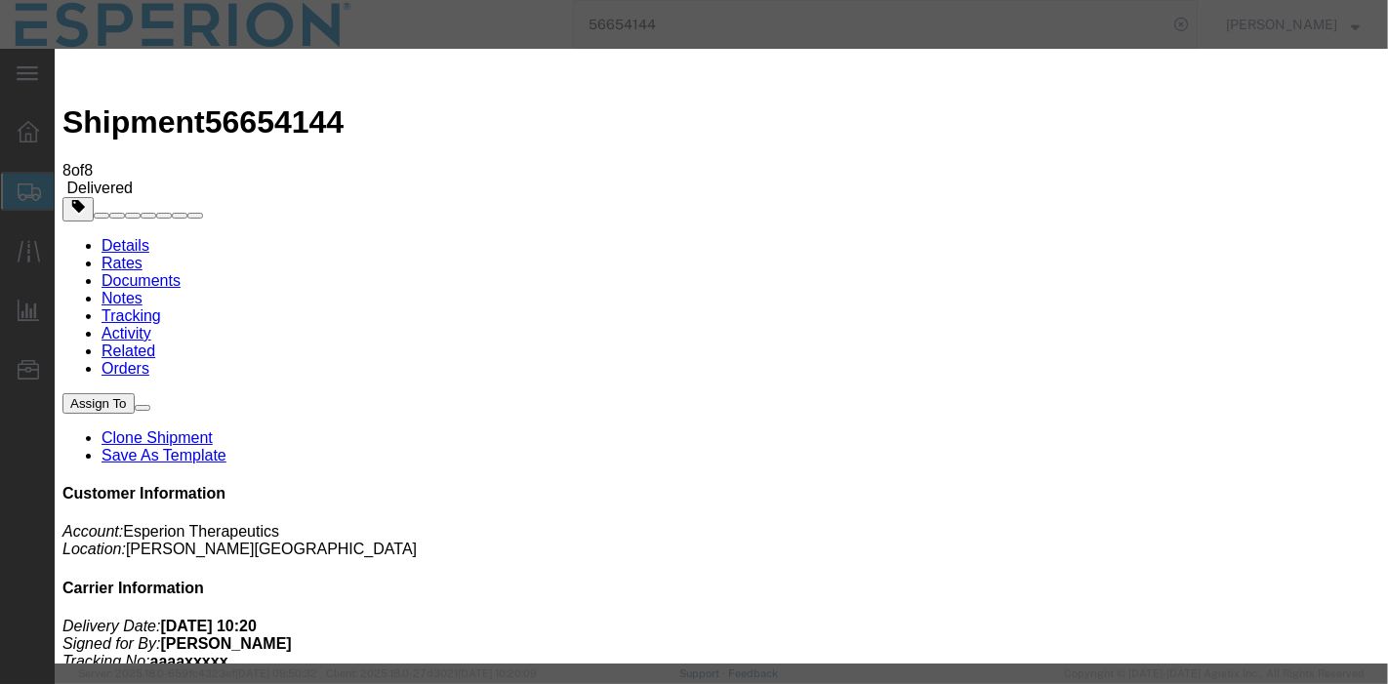
paste input "251391406CL"
type input "251391406CL"
click button "Add another reference"
click select "Select Account Type Activity ID Airline Appointment Number ASN Batch Request # …"
select select "HAWB"
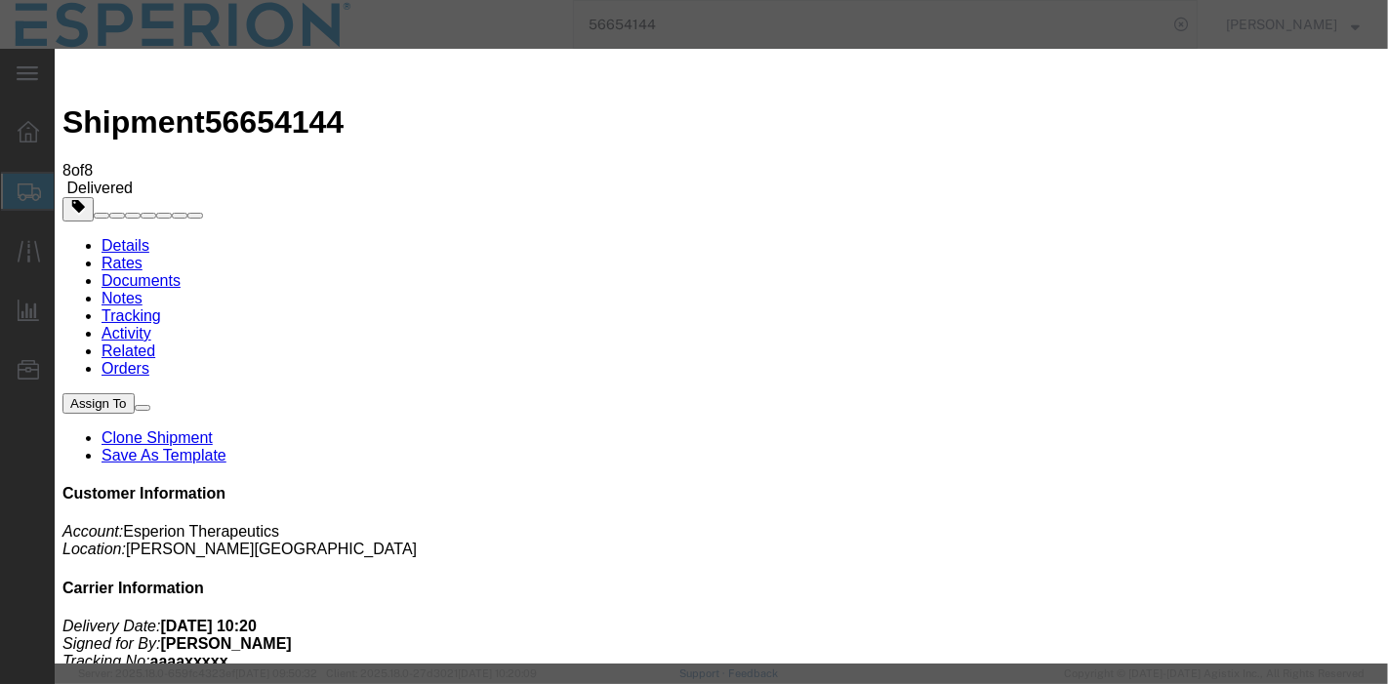
click select "Select Account Type Activity ID Airline Appointment Number ASN Batch Request # …"
click input "text"
paste input "927291849"
type input "927291849"
click button "Save"
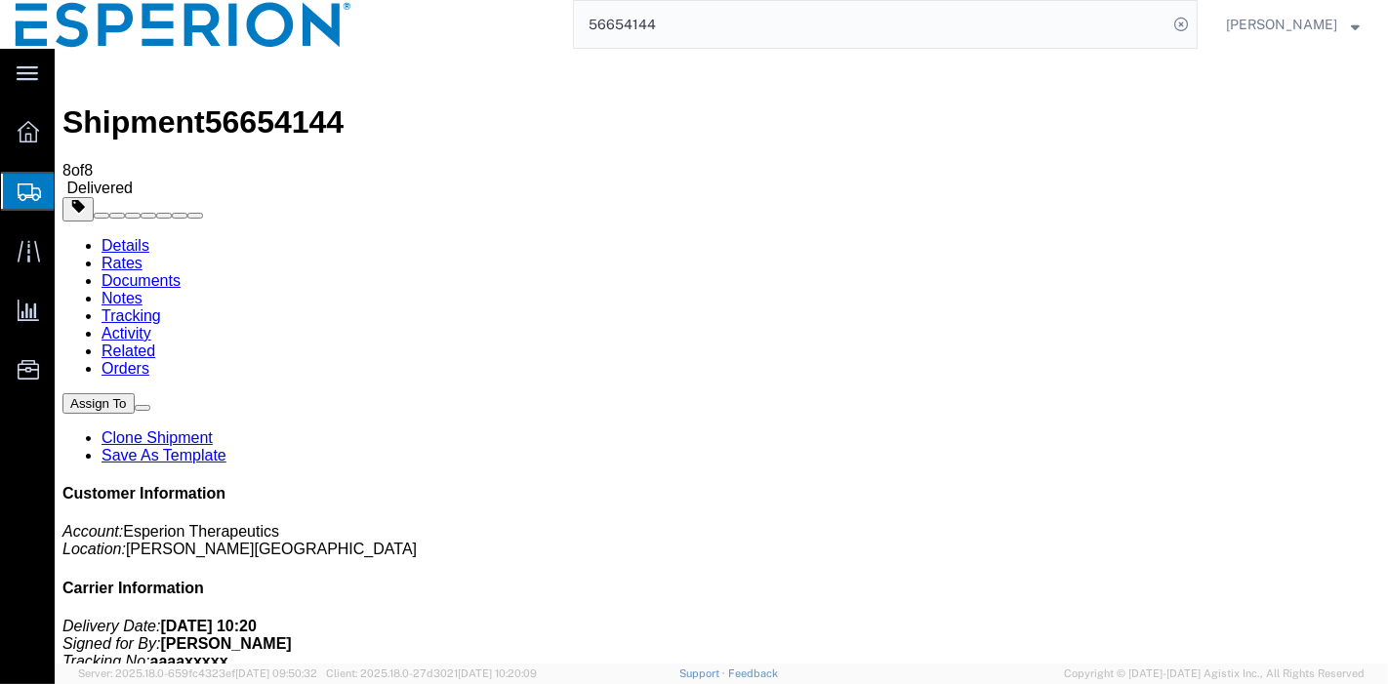
click at [759, 34] on input "56654144" at bounding box center [871, 24] width 594 height 47
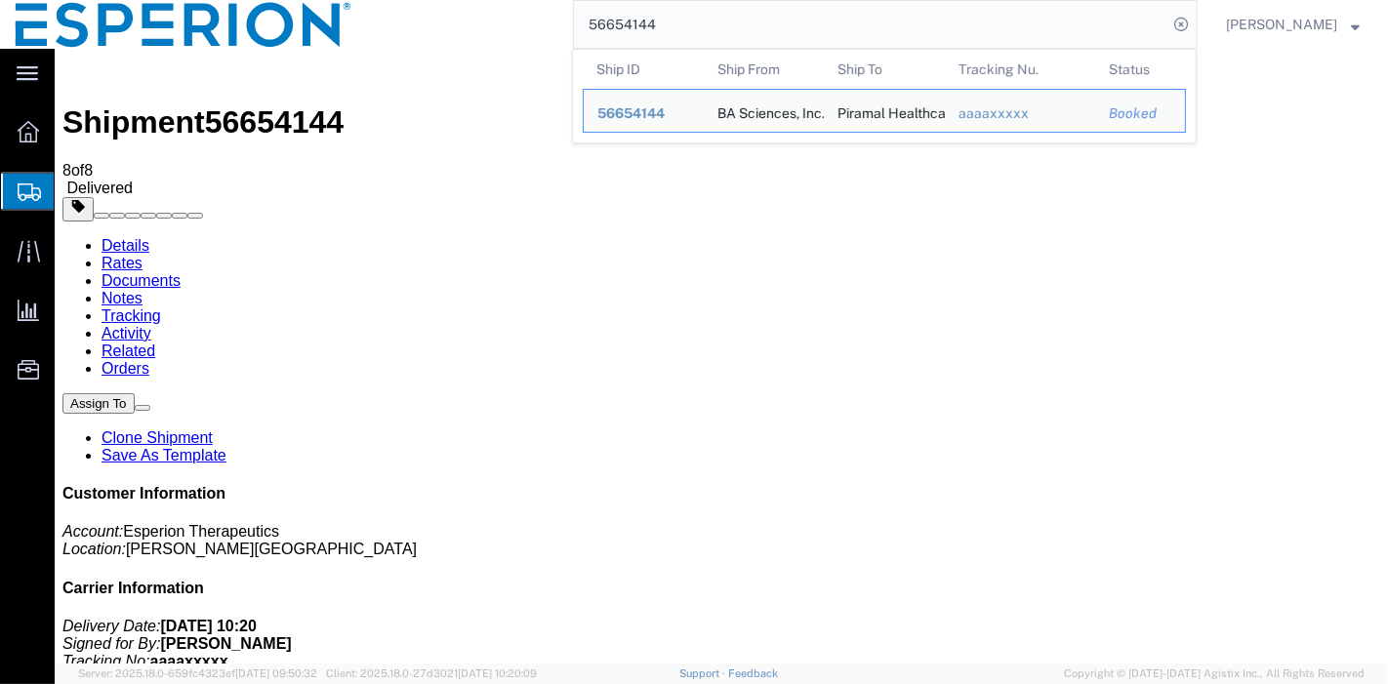
drag, startPoint x: 739, startPoint y: 27, endPoint x: 395, endPoint y: 18, distance: 343.8
click at [395, 18] on div "56654144 Ship ID Ship From Ship To Tracking Nu. Status Ship ID 56654144 Ship Fr…" at bounding box center [782, 24] width 831 height 49
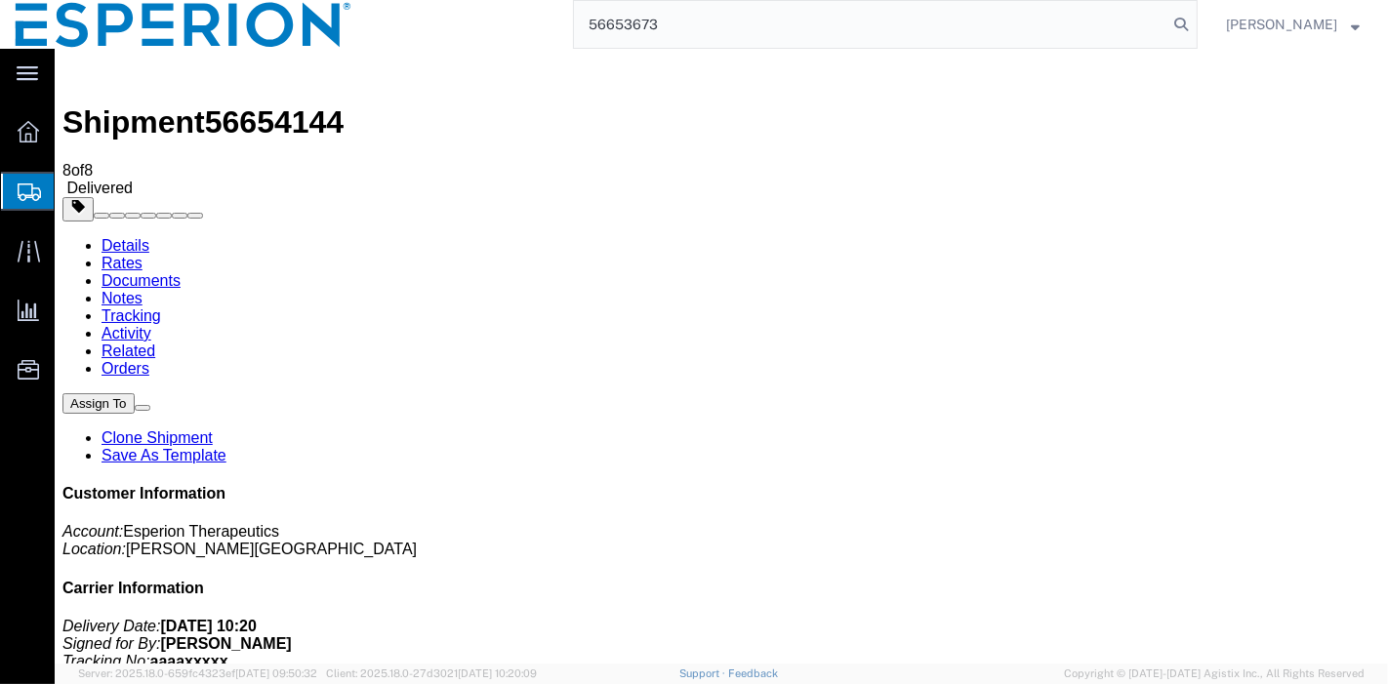
type input "56653673"
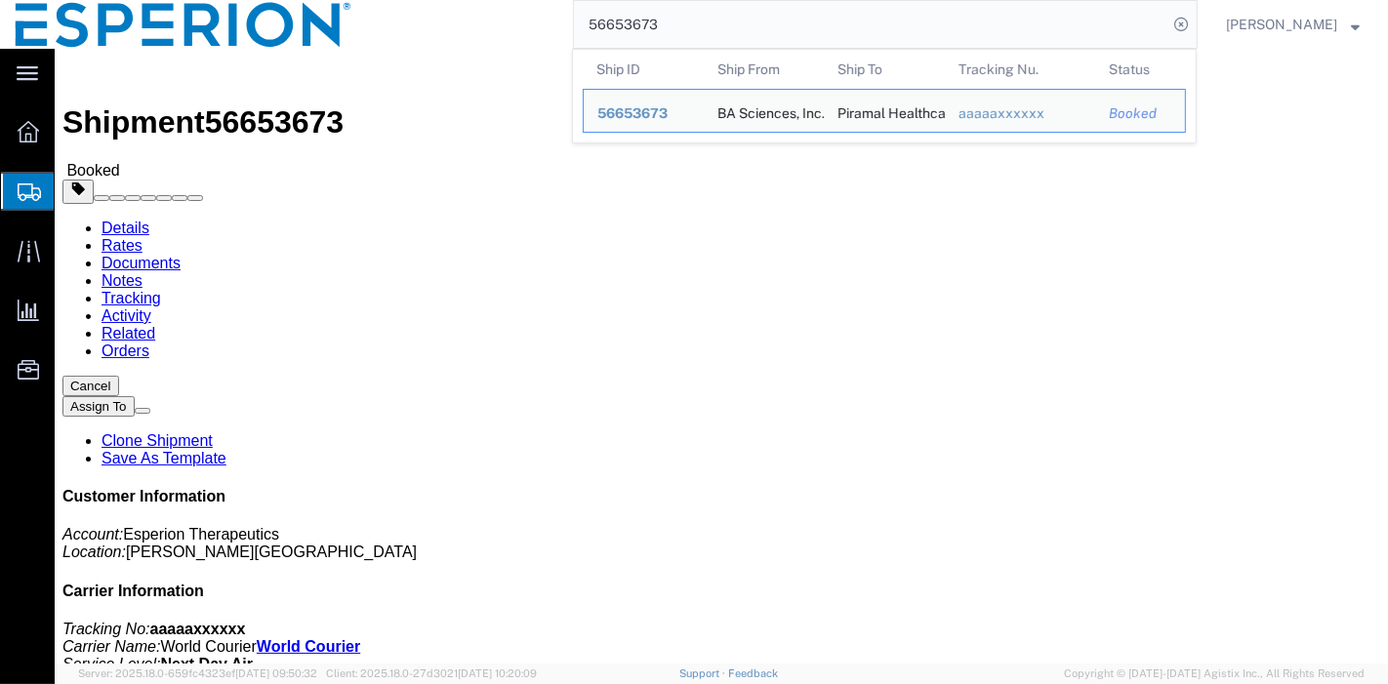
click button "button"
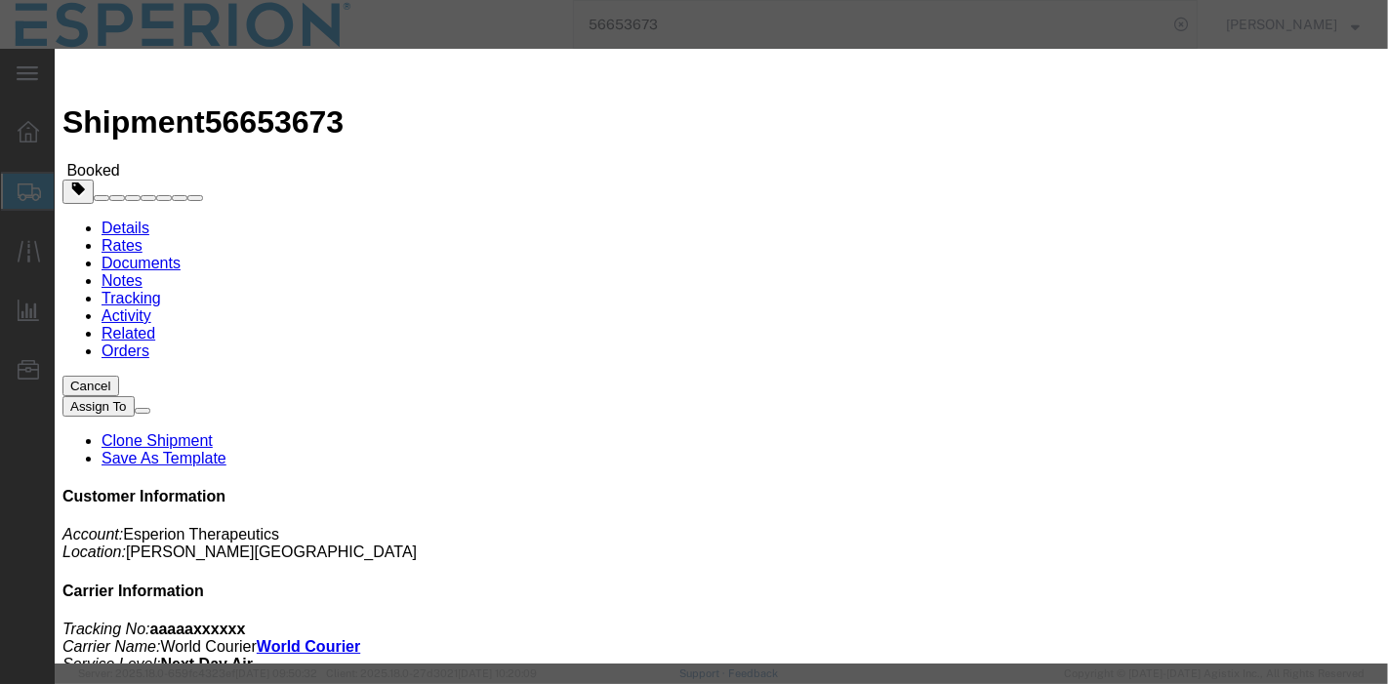
click select "Select Account Type Activity ID Airline Appointment Number ASN Batch Request # …"
select select "JOBNUM"
click select "Select Account Type Activity ID Airline Appointment Number ASN Batch Request # …"
click input "text"
paste input "251391369CL"
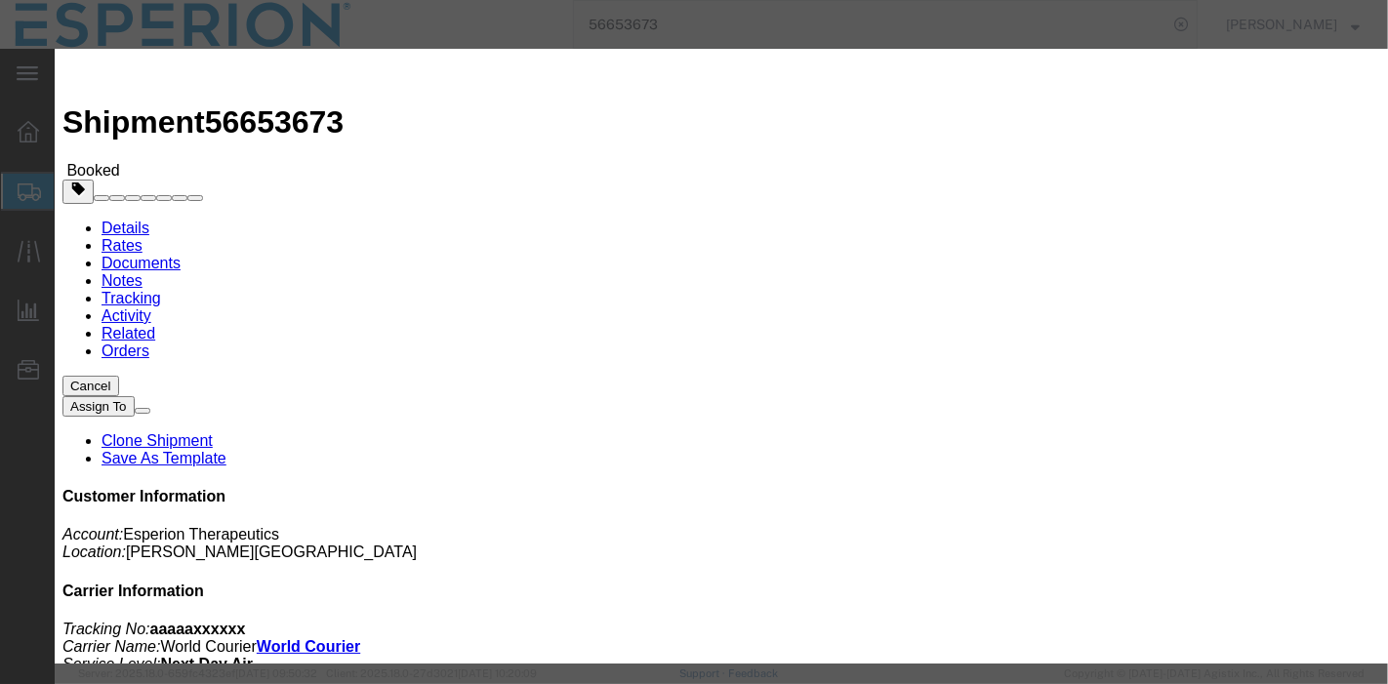
type input "251391369CL"
click button "Add another reference"
click select "Select Account Type Activity ID Airline Appointment Number ASN Batch Request # …"
select select "HAWB"
click select "Select Account Type Activity ID Airline Appointment Number ASN Batch Request # …"
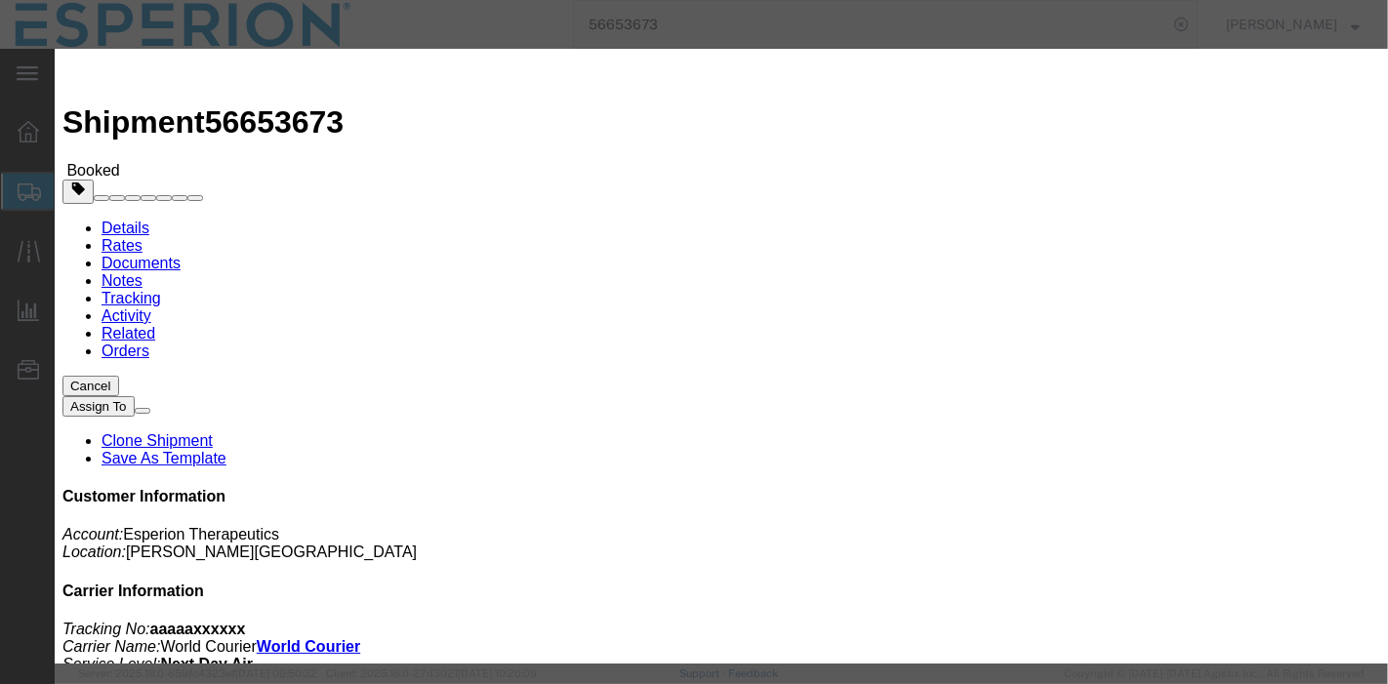
click input "text"
paste input "927291777"
type input "927291777"
click button "Save"
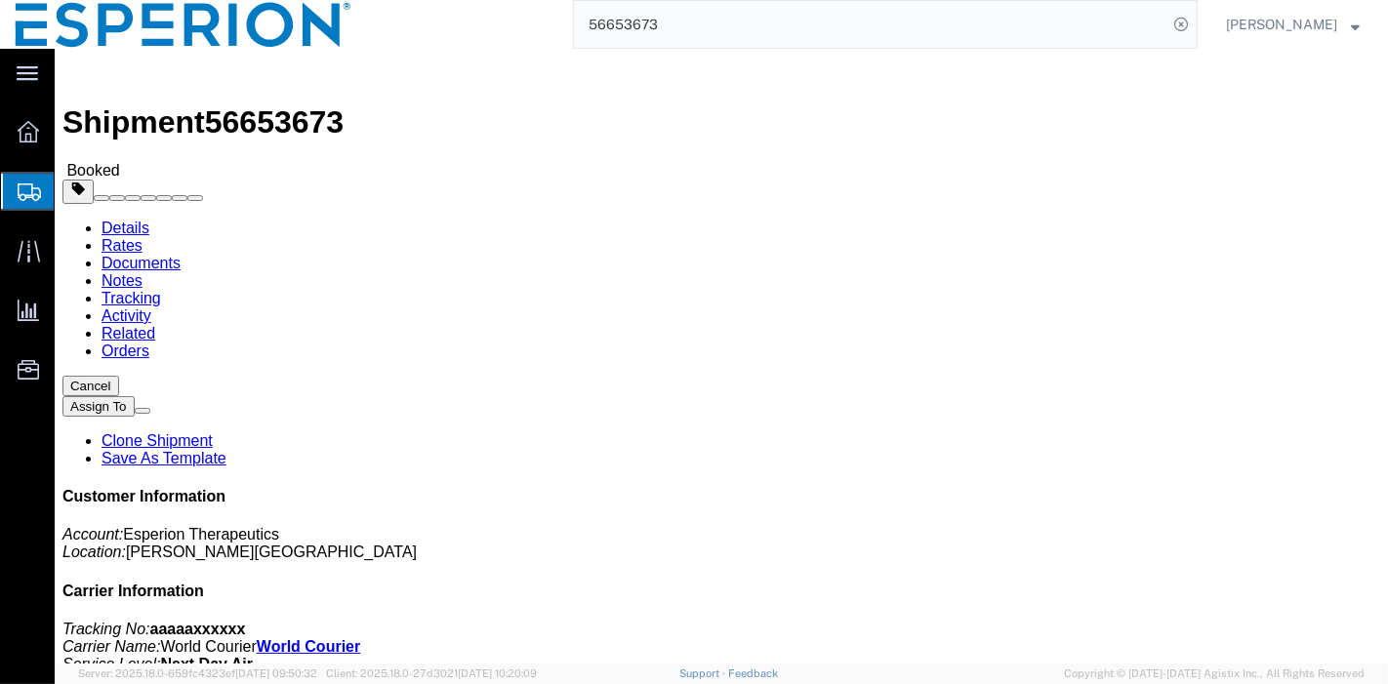
click link "Documents"
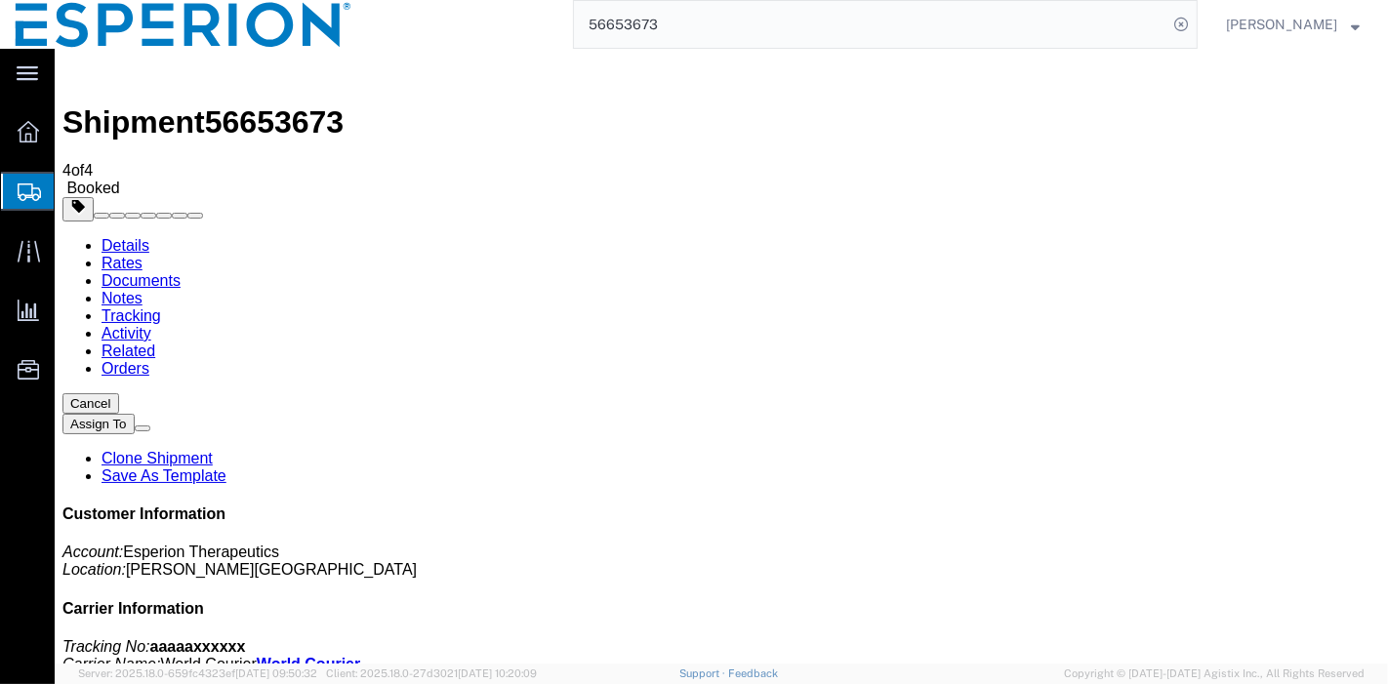
click at [160, 308] on link "Tracking" at bounding box center [131, 316] width 60 height 17
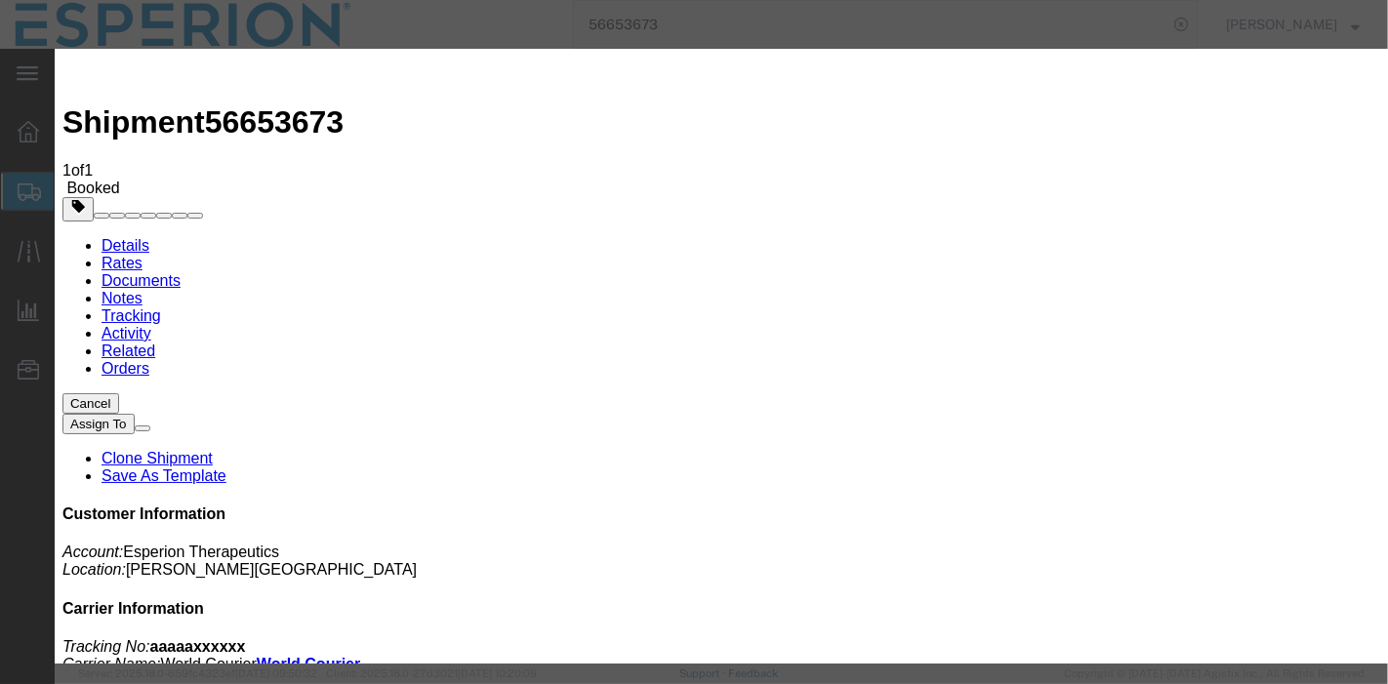
type input "[DATE]"
type input "10:00 AM"
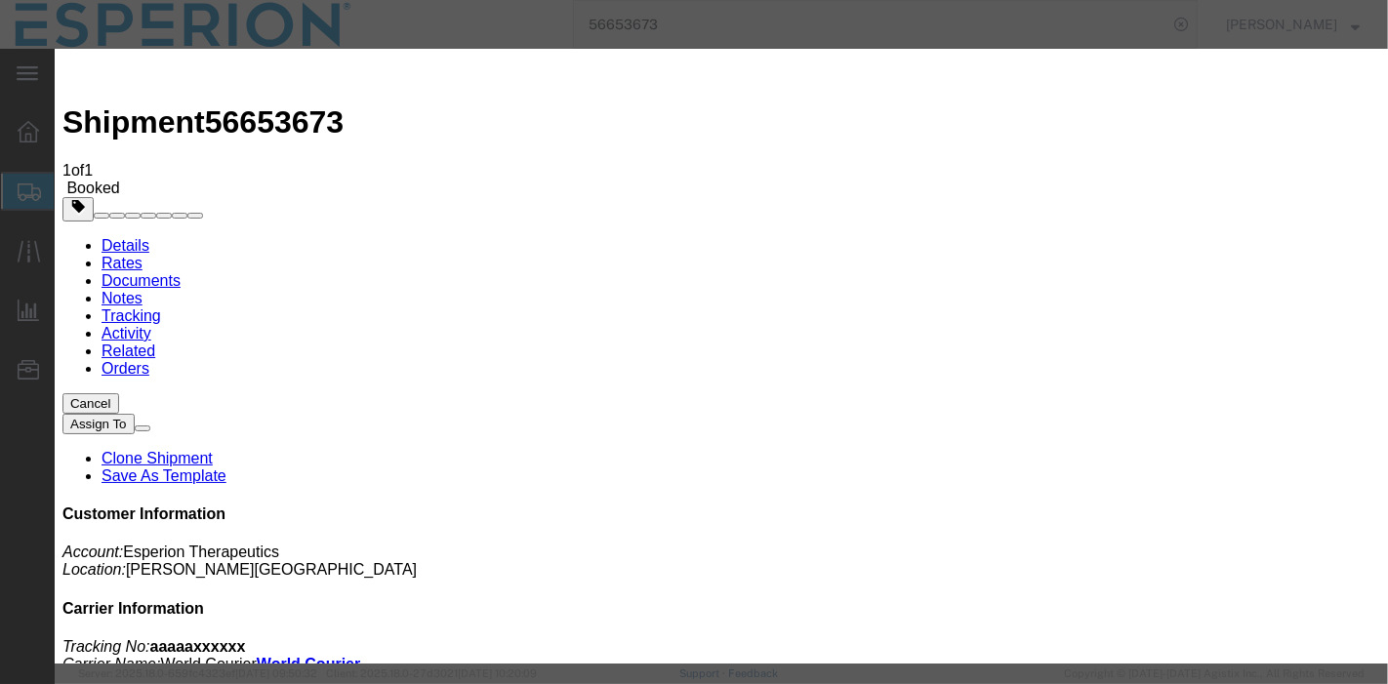
type input "[DATE]"
type input "9:39 AM"
select select "NH"
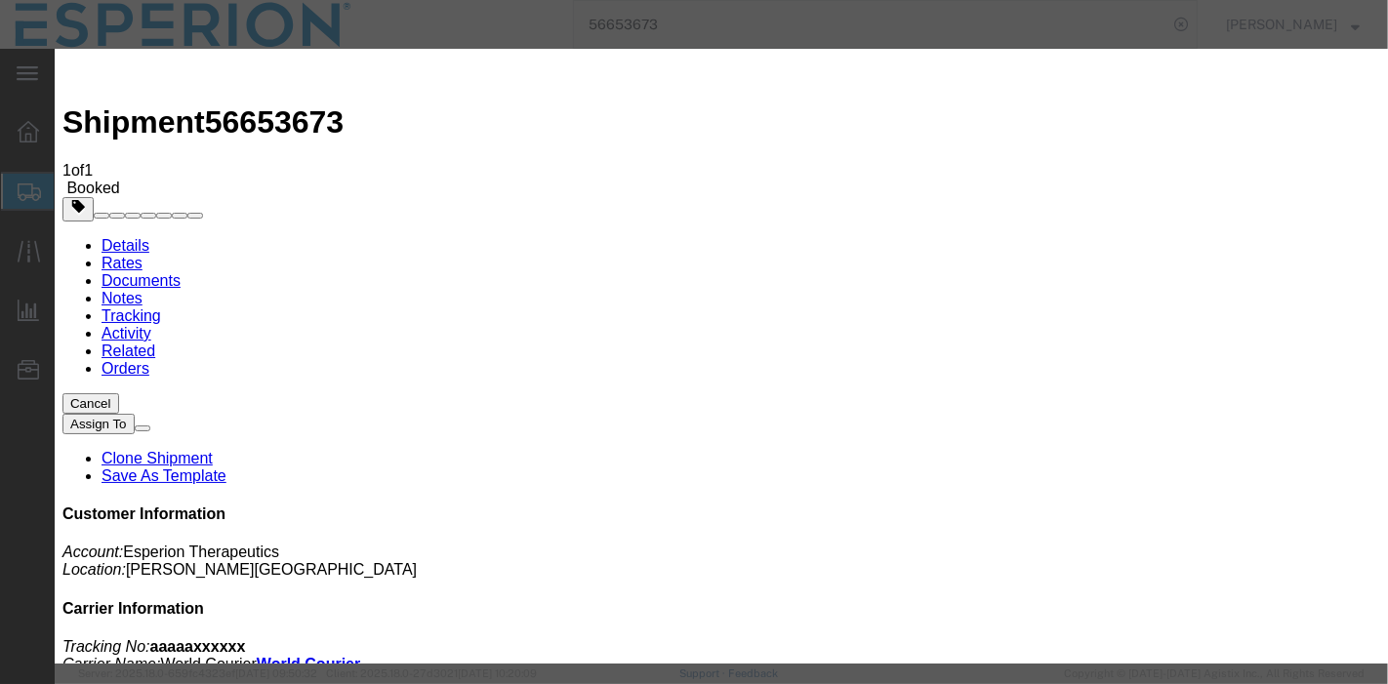
type input "[GEOGRAPHIC_DATA]"
select select "AWATPICK"
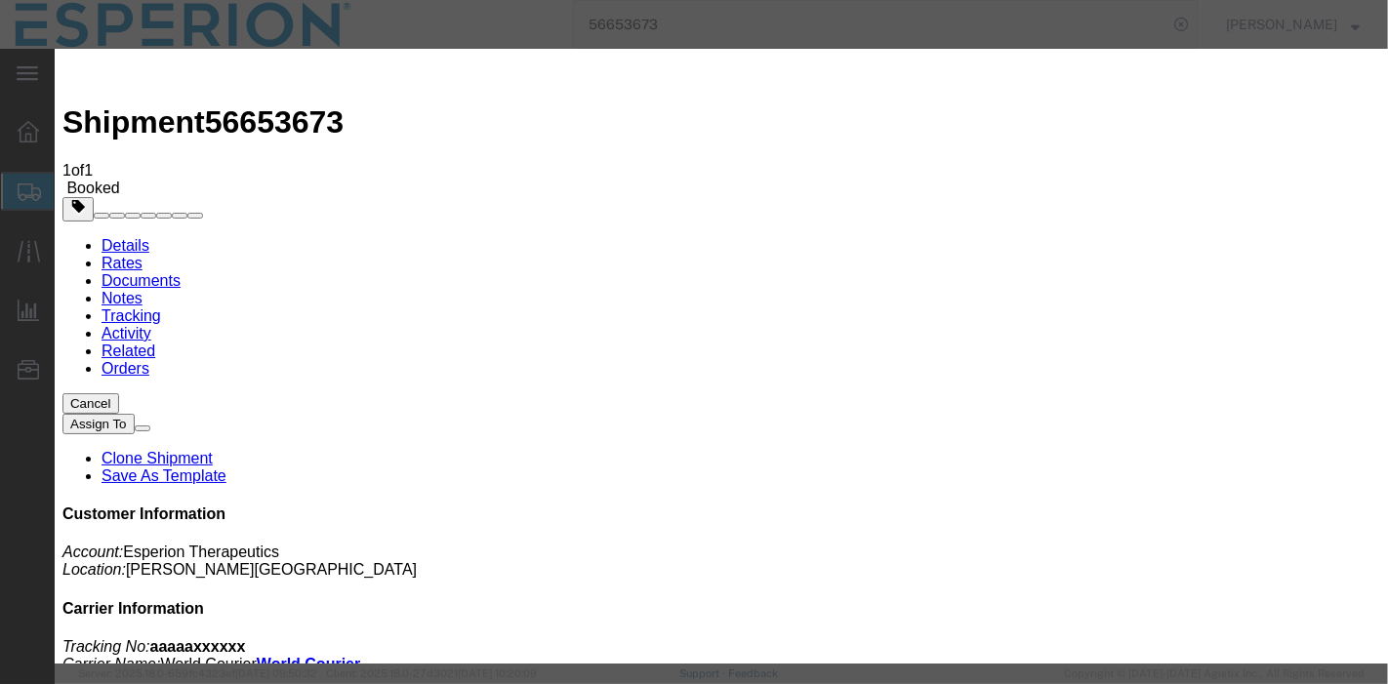
type textarea "Order Placed"
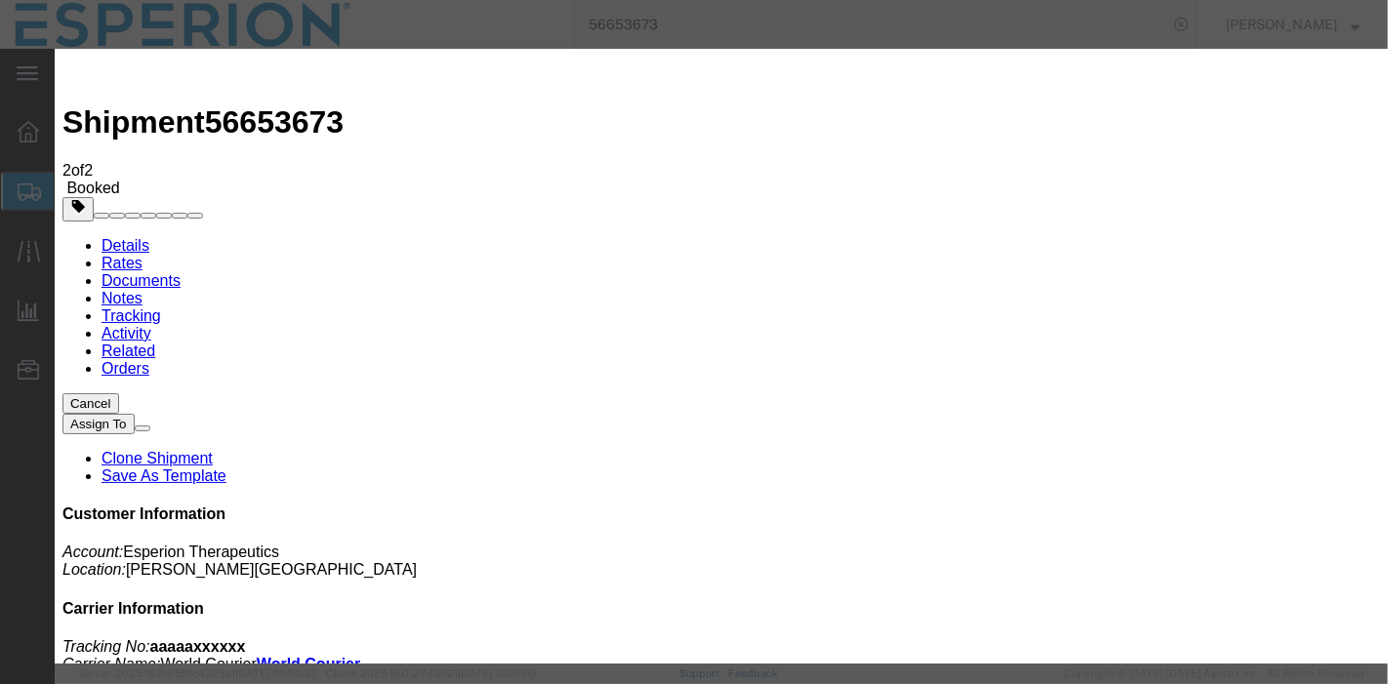
type input "[DATE]"
type input "10:00 AM"
type input "[DATE]"
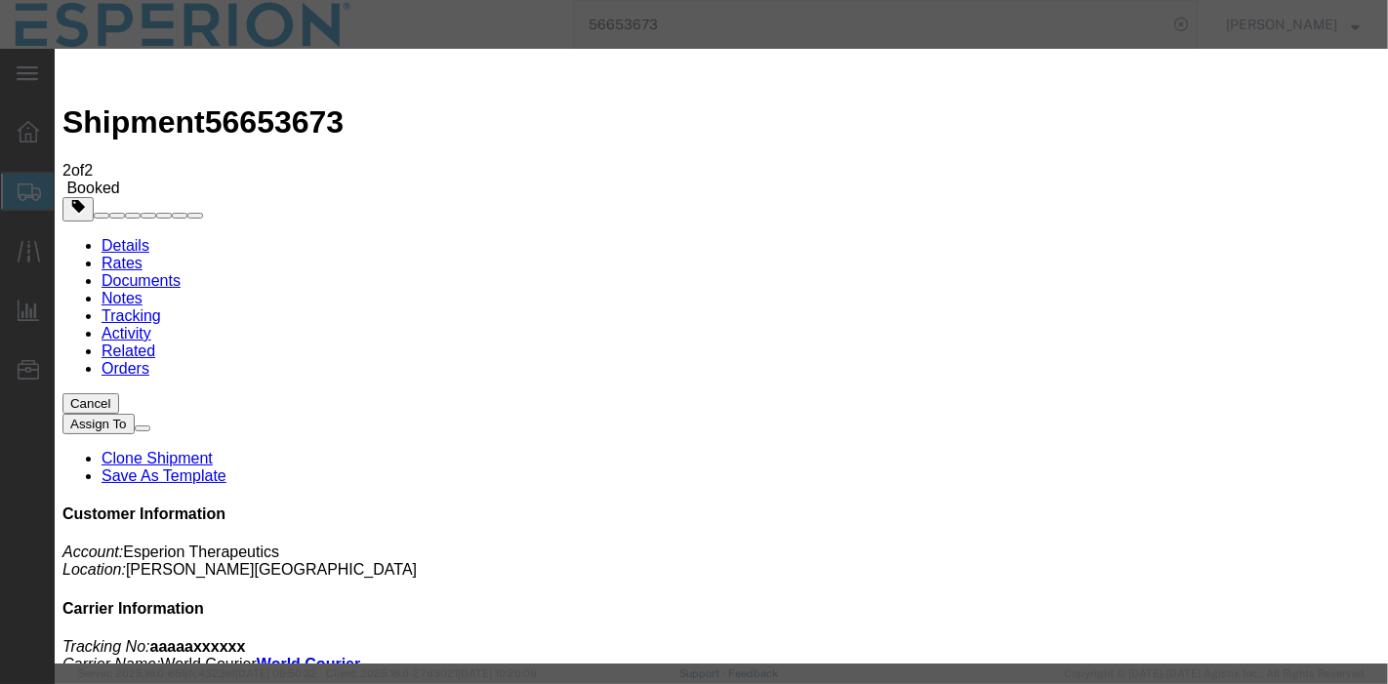
type input "10:04 AM"
select select "PICKEDUP"
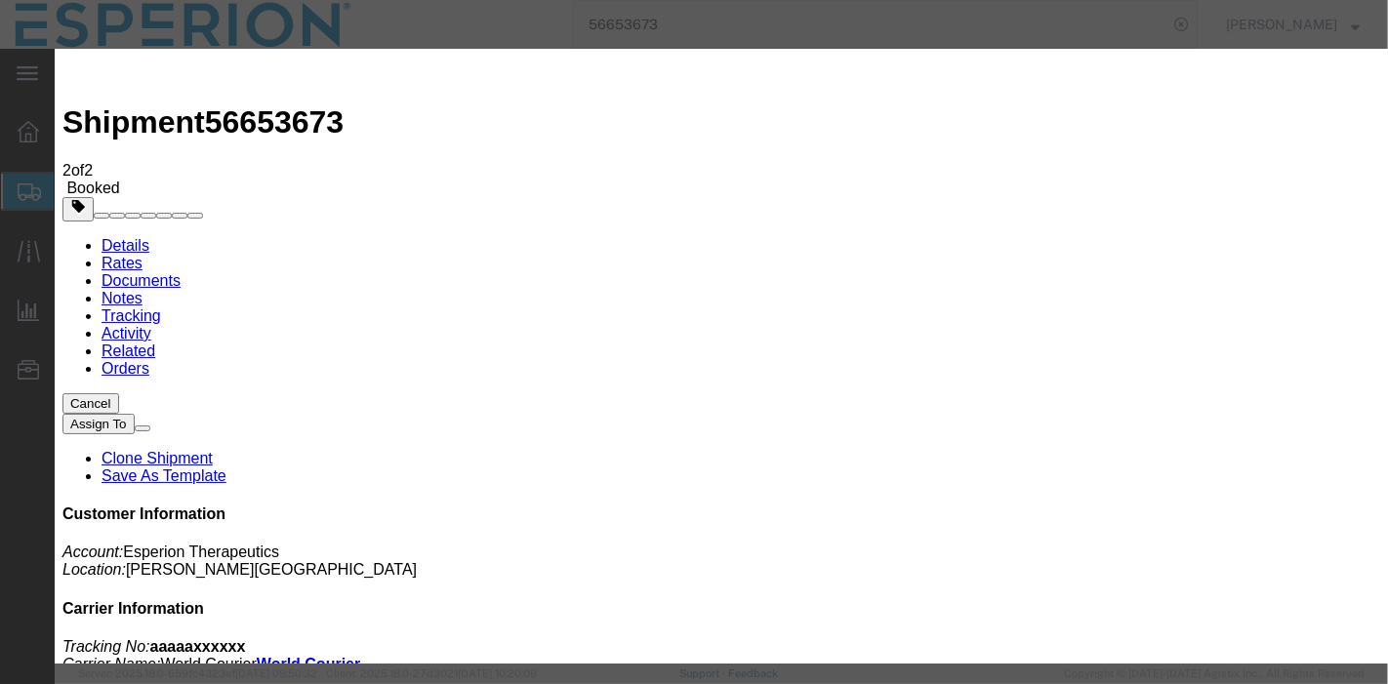
select select "{"pickupDeliveryInfoId": "122600179","pickupOrDelivery": "P","stopNum": "1","lo…"
select select "NH"
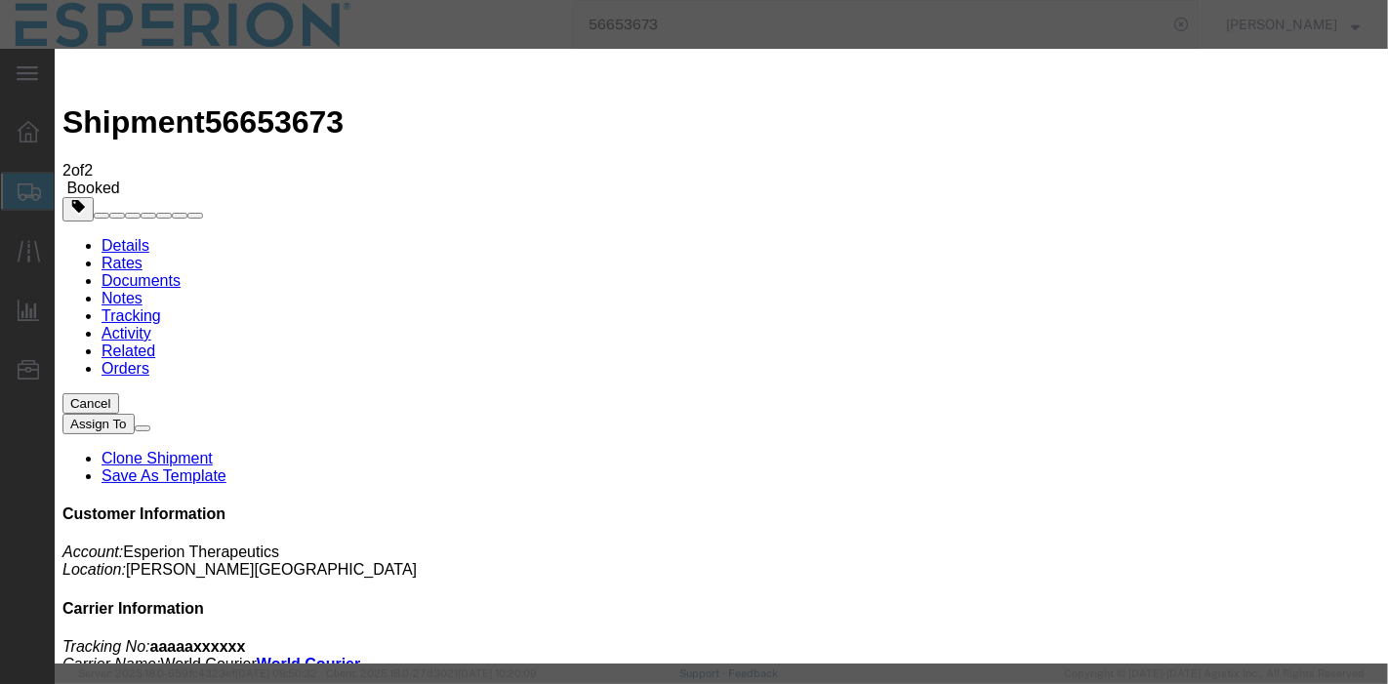
type input "[GEOGRAPHIC_DATA]"
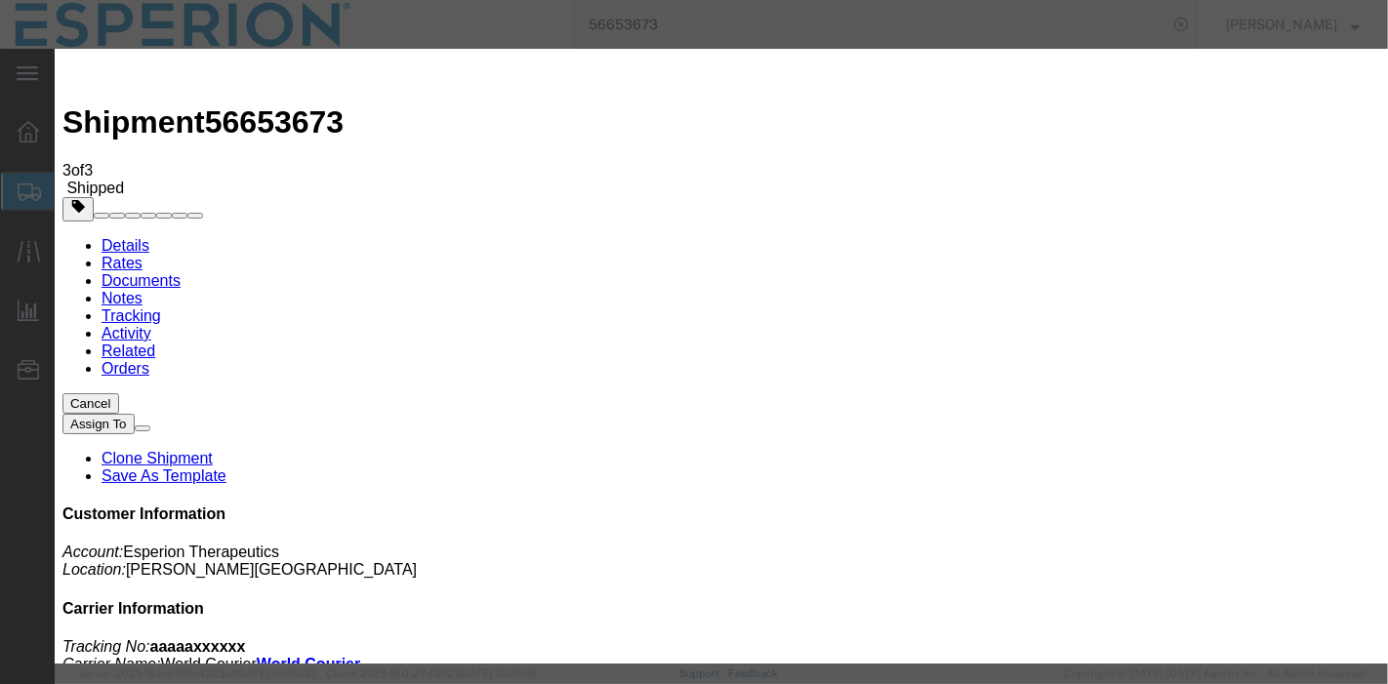
type input "[DATE]"
type input "10:00 AM"
type input "[DATE]"
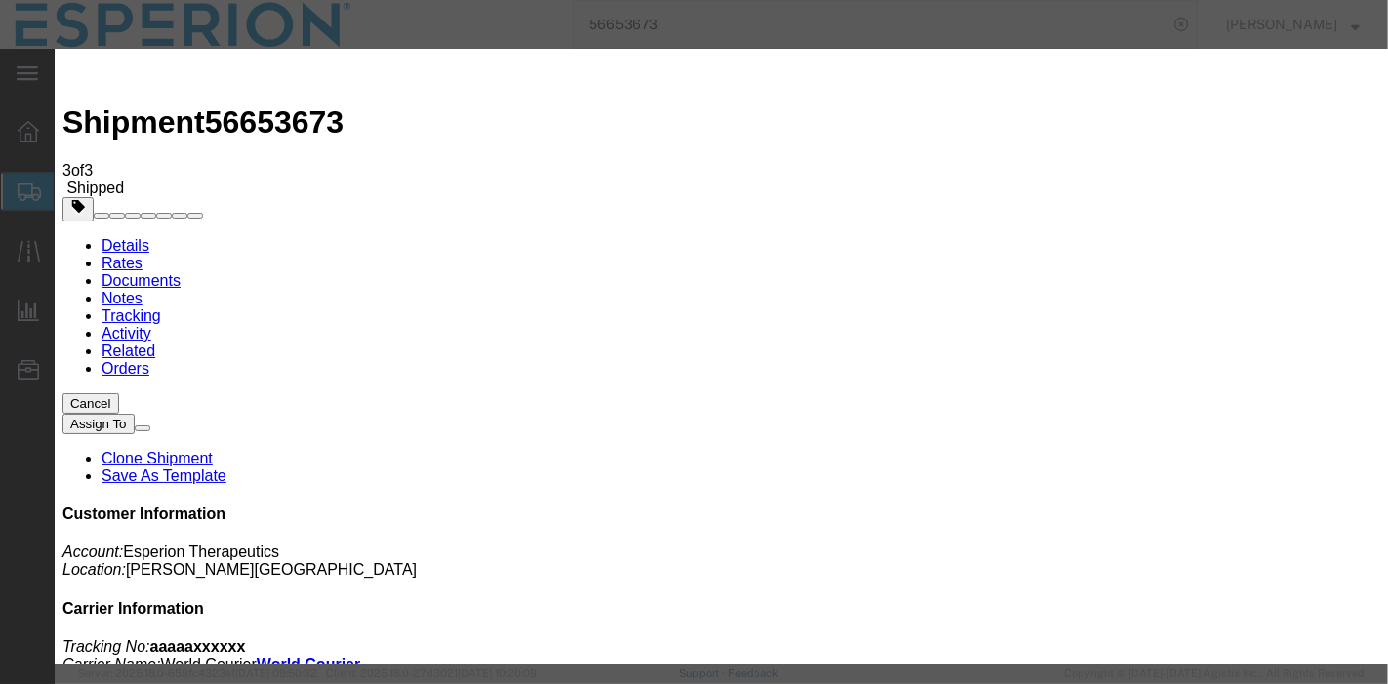
type input "12:25 PM"
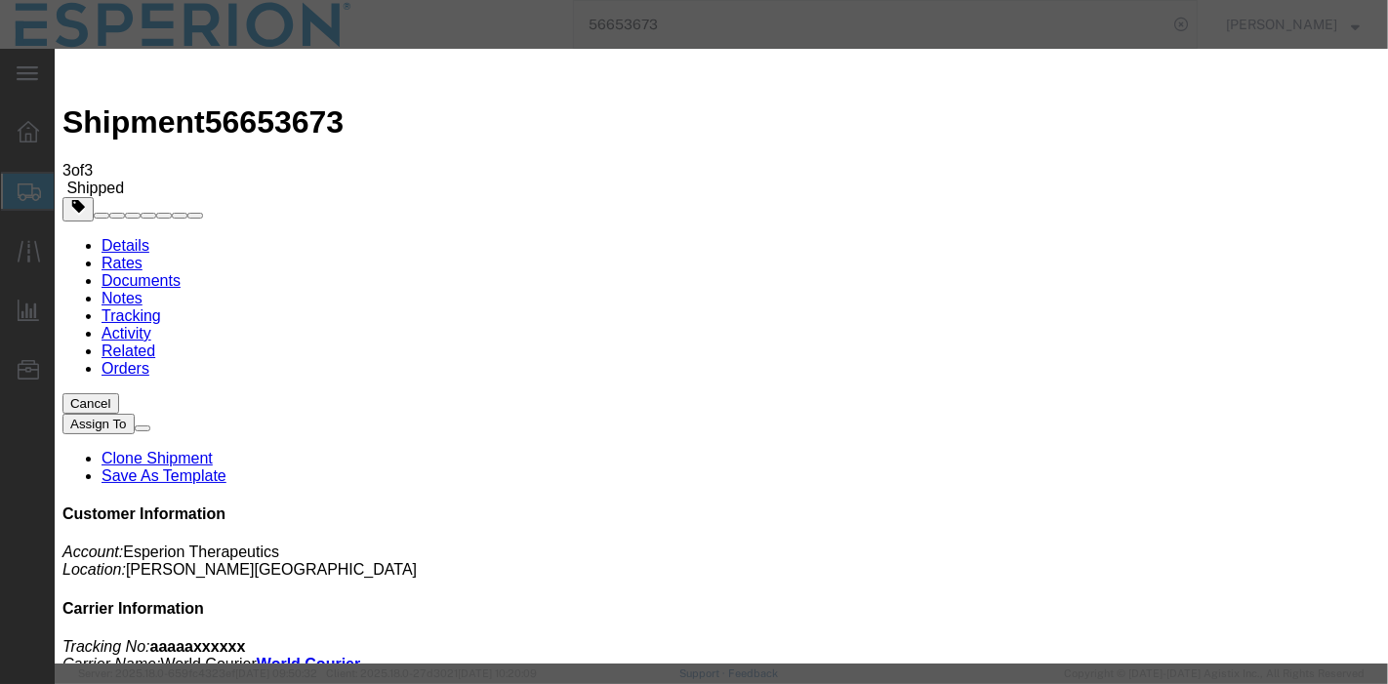
select select "INTRANST"
paste textarea "Tendered to LUFTHANSA at [PERSON_NAME][GEOGRAPHIC_DATA] [GEOGRAPHIC_DATA]"
type textarea "Tendered to LUFTHANSA at [PERSON_NAME][GEOGRAPHIC_DATA] [GEOGRAPHIC_DATA]"
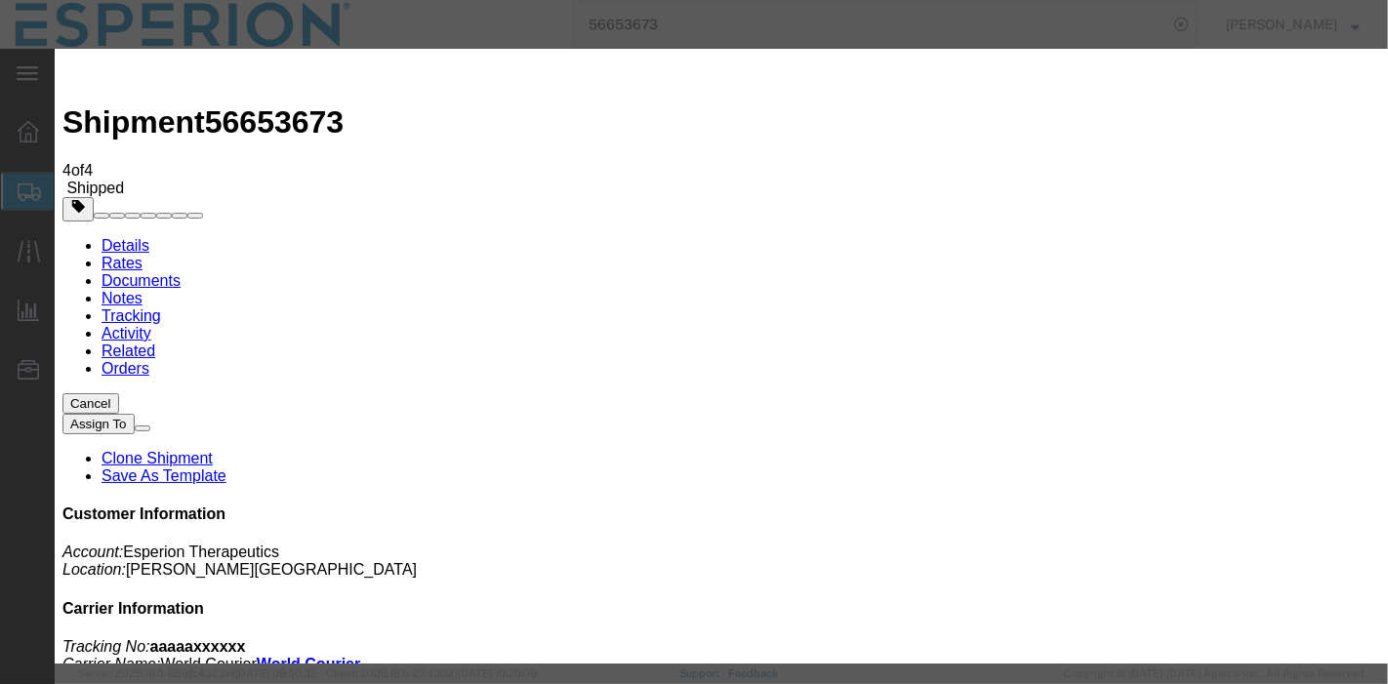
type input "[DATE]"
type input "10:00 AM"
type input "[DATE]"
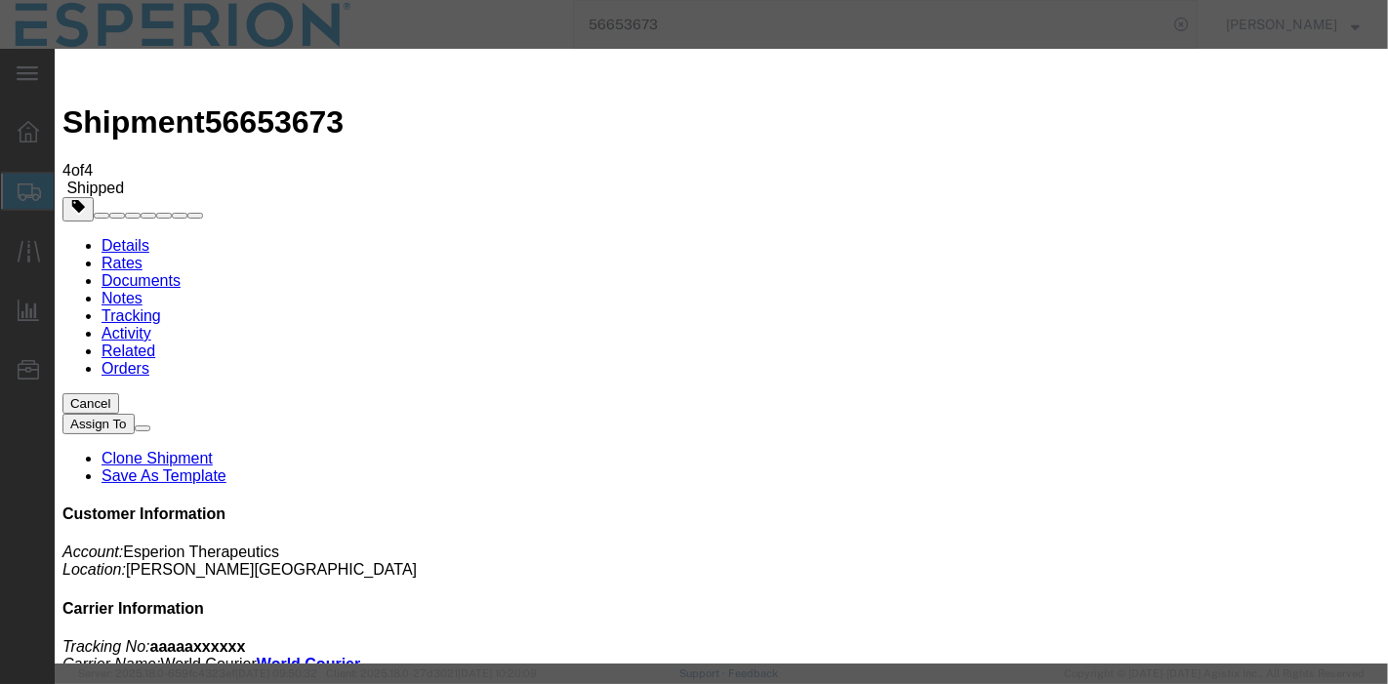
type input "6:20 PM"
select select "INTRANST"
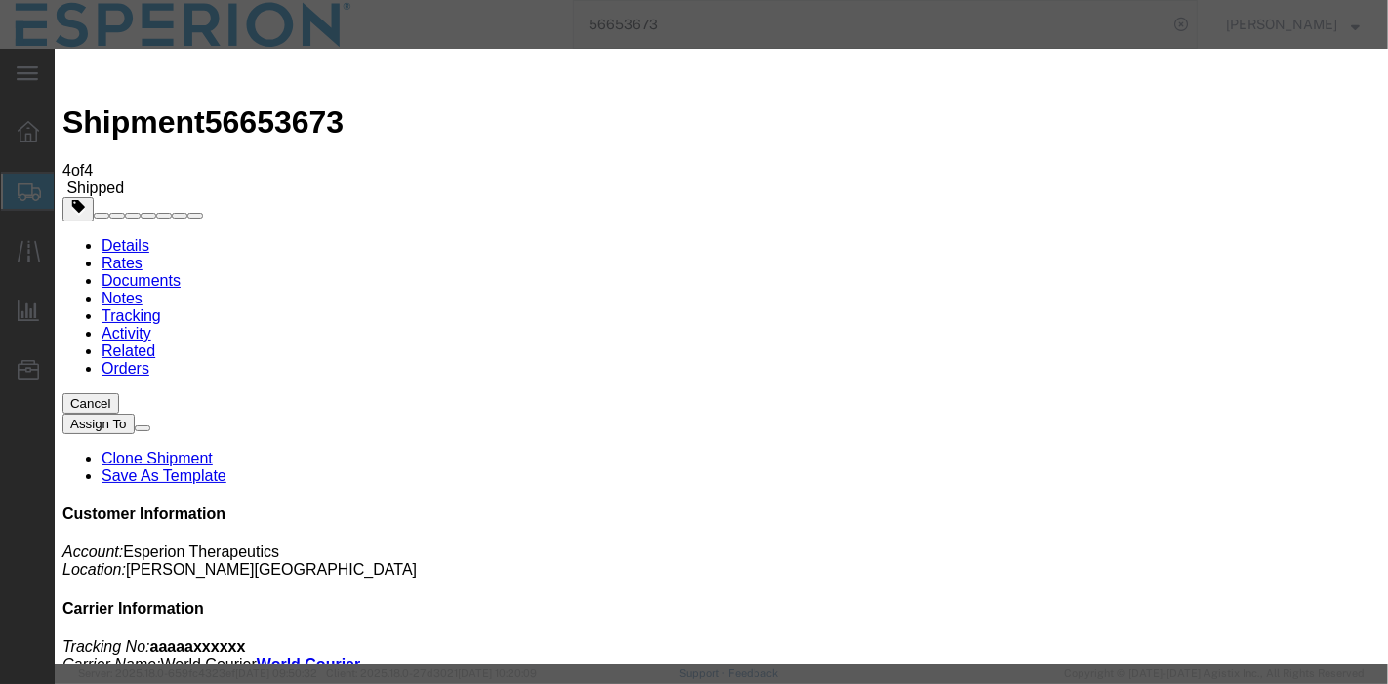
paste textarea "Flight Departed at [GEOGRAPHIC_DATA] [GEOGRAPHIC_DATA]"
type textarea "Flight Departed at [GEOGRAPHIC_DATA] [GEOGRAPHIC_DATA]"
paste input "EAST [GEOGRAPHIC_DATA] [GEOGRAPHIC_DATA]"
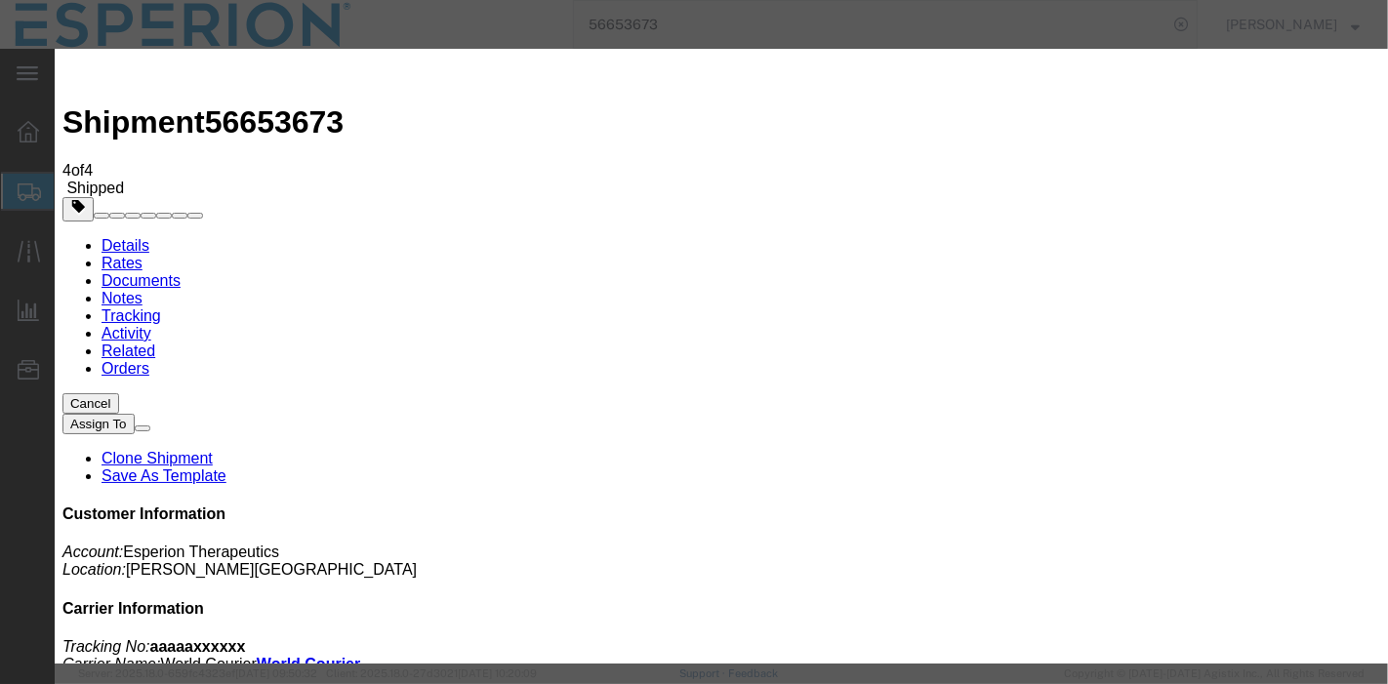
type input "EAST [GEOGRAPHIC_DATA] [GEOGRAPHIC_DATA]"
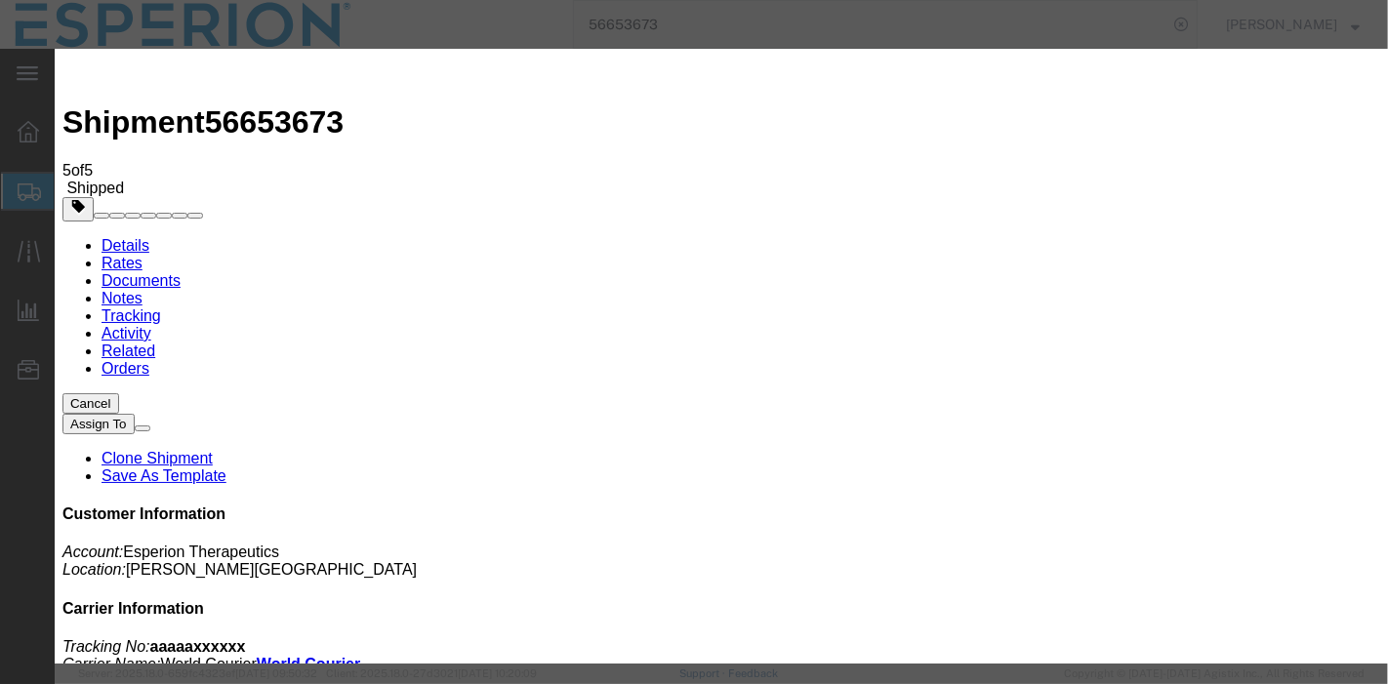
type input "[DATE]"
type input "10:00 AM"
type input "[DATE]"
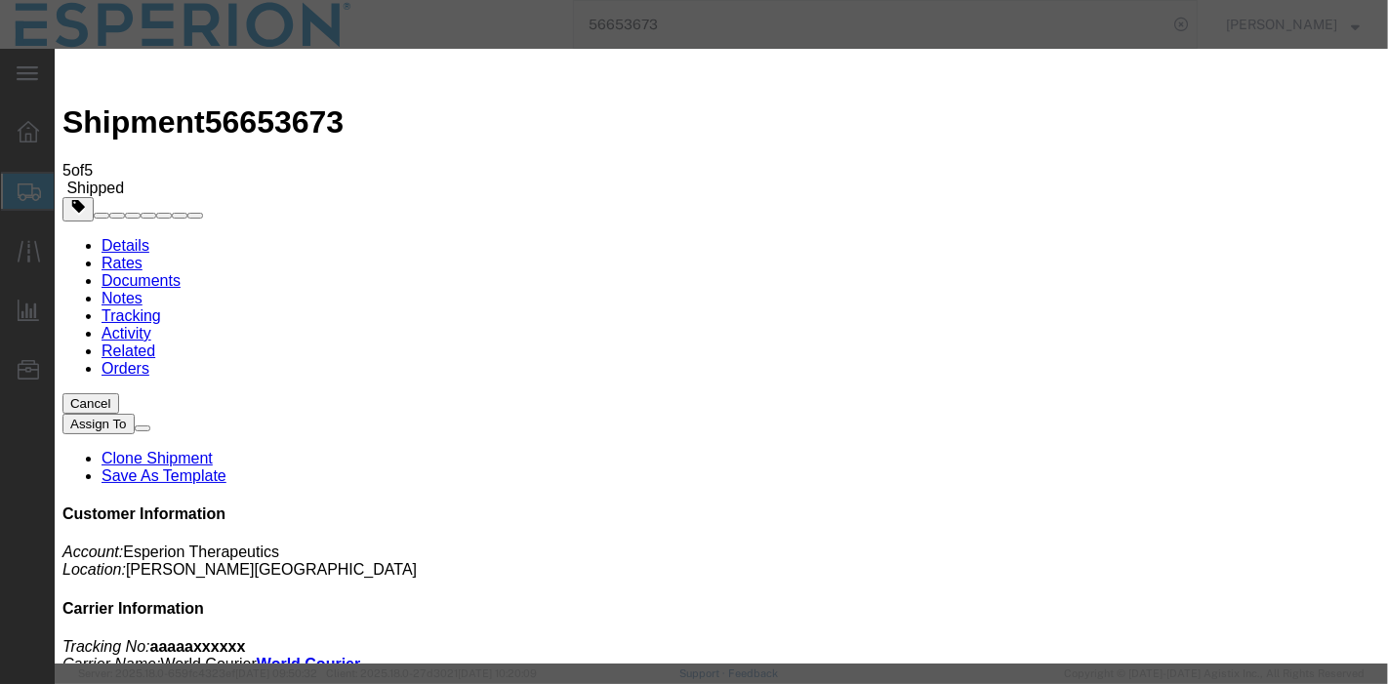
type input "2:14 PM"
select select "INTRANST"
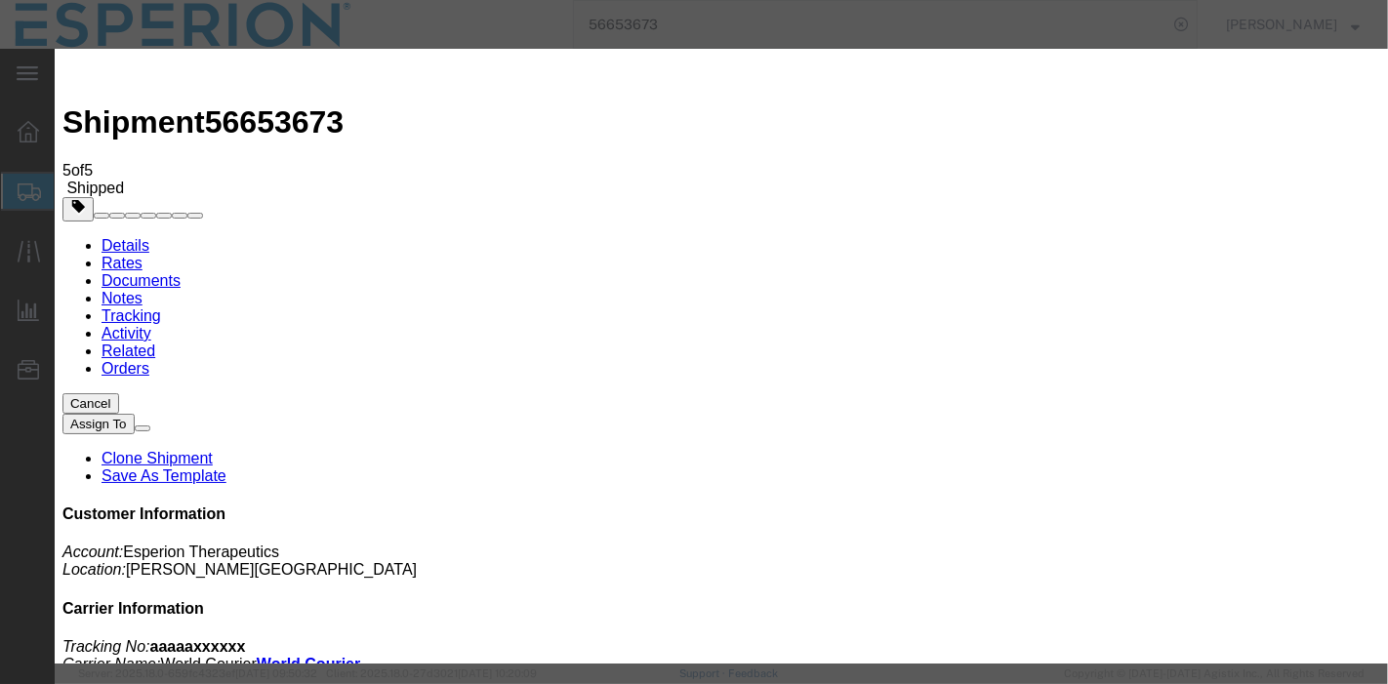
paste textarea "World Courier notified of Customs Clearance"
type textarea "World Courier notified of Customs Clearance"
select select "GB"
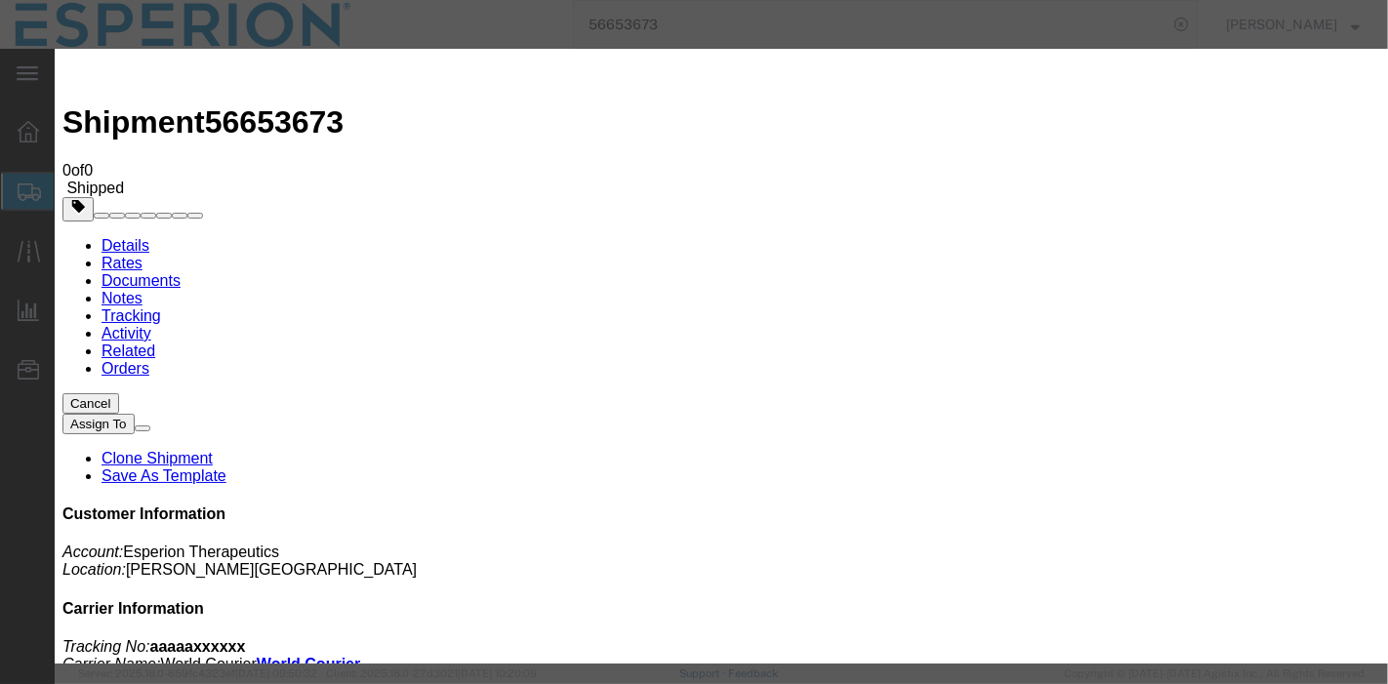
type input "[DATE]"
type input "10:00 AM"
type input "[DATE]"
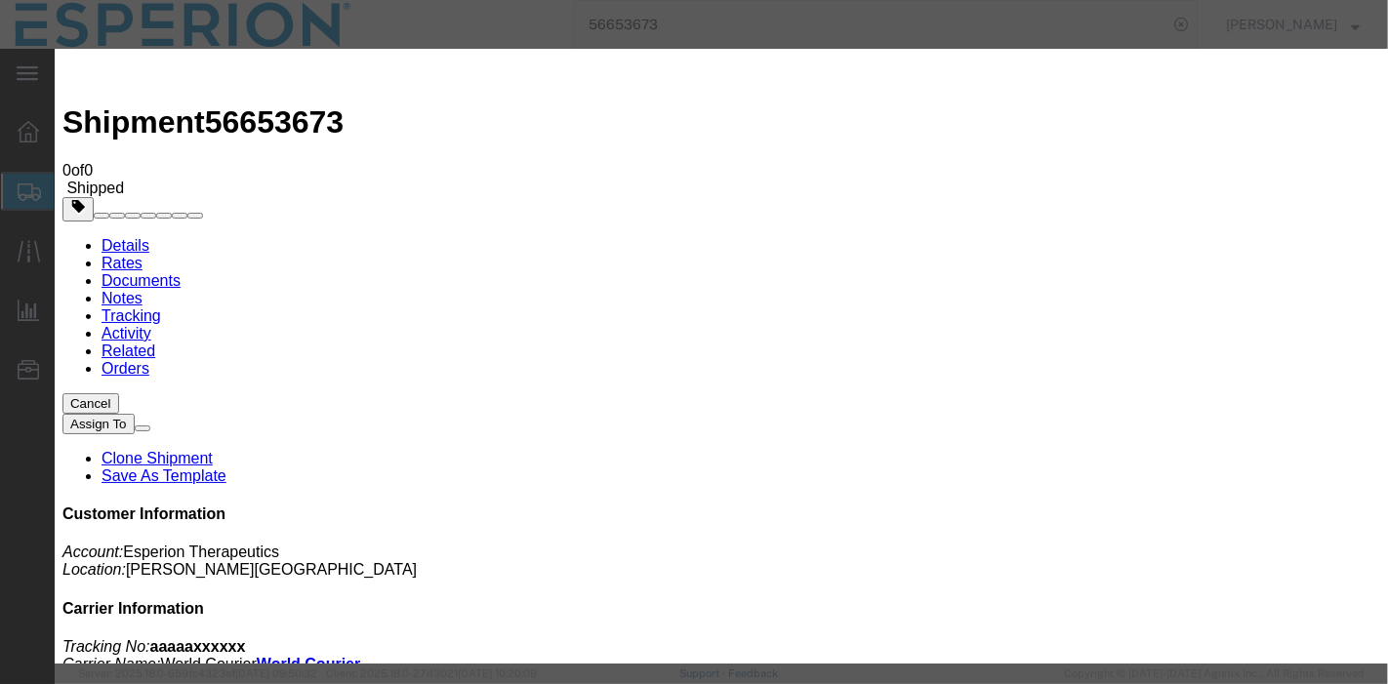
type input "2:14 PM"
select select "INTRANST"
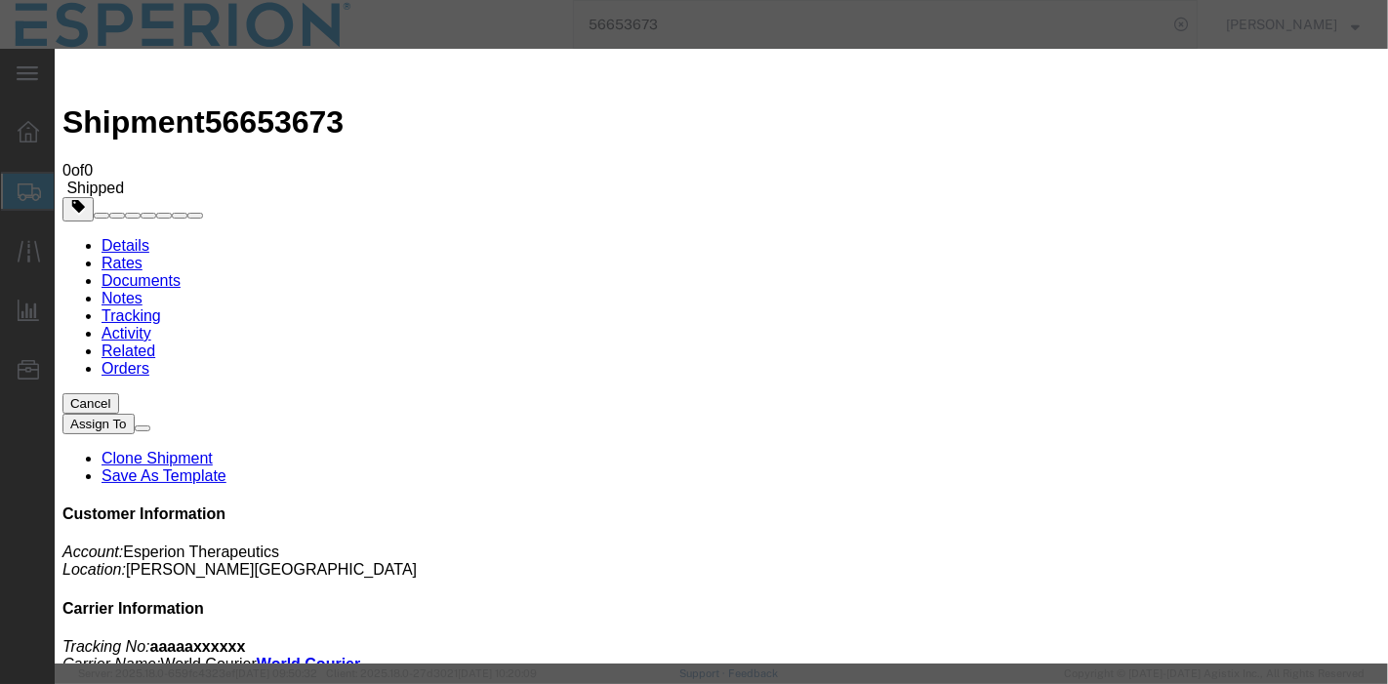
paste textarea "World Courier notified of Regulatory Clearance"
type textarea "World Courier notified of Regulatory Clearance"
select select "GB"
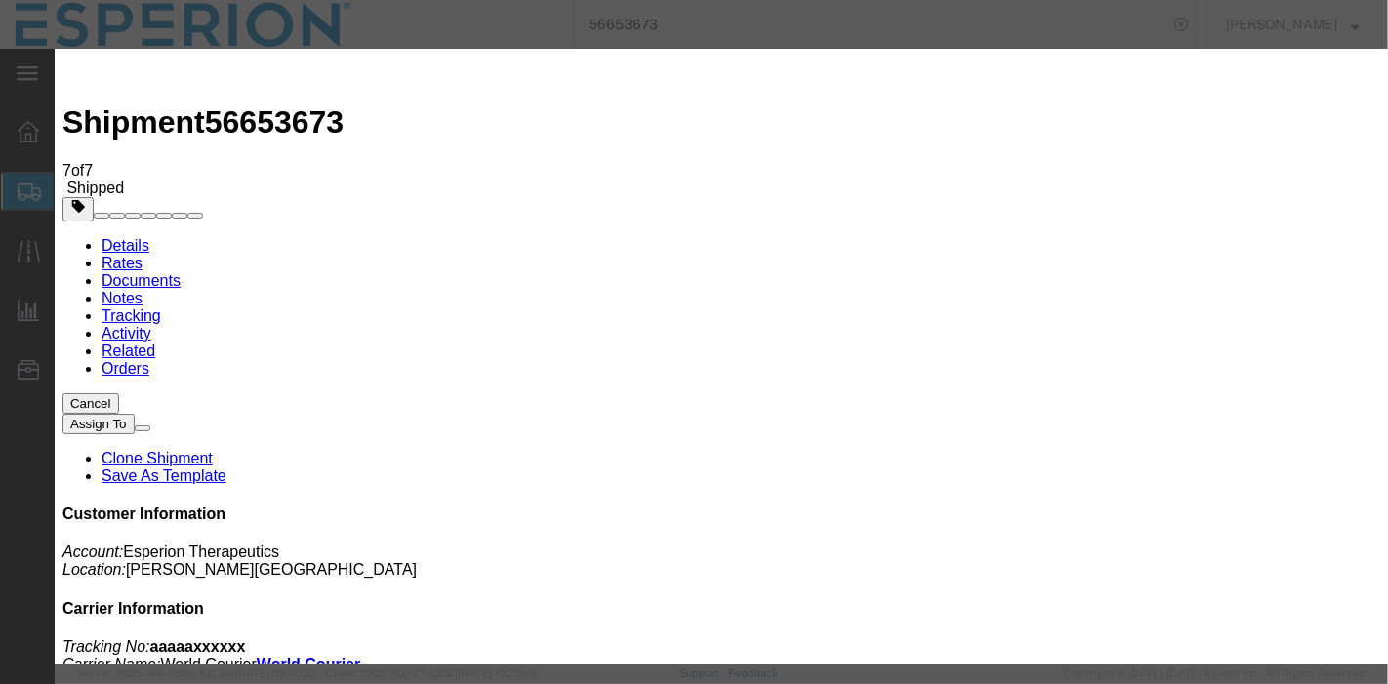
type input "[DATE]"
type input "10:00 AM"
type input "[DATE]"
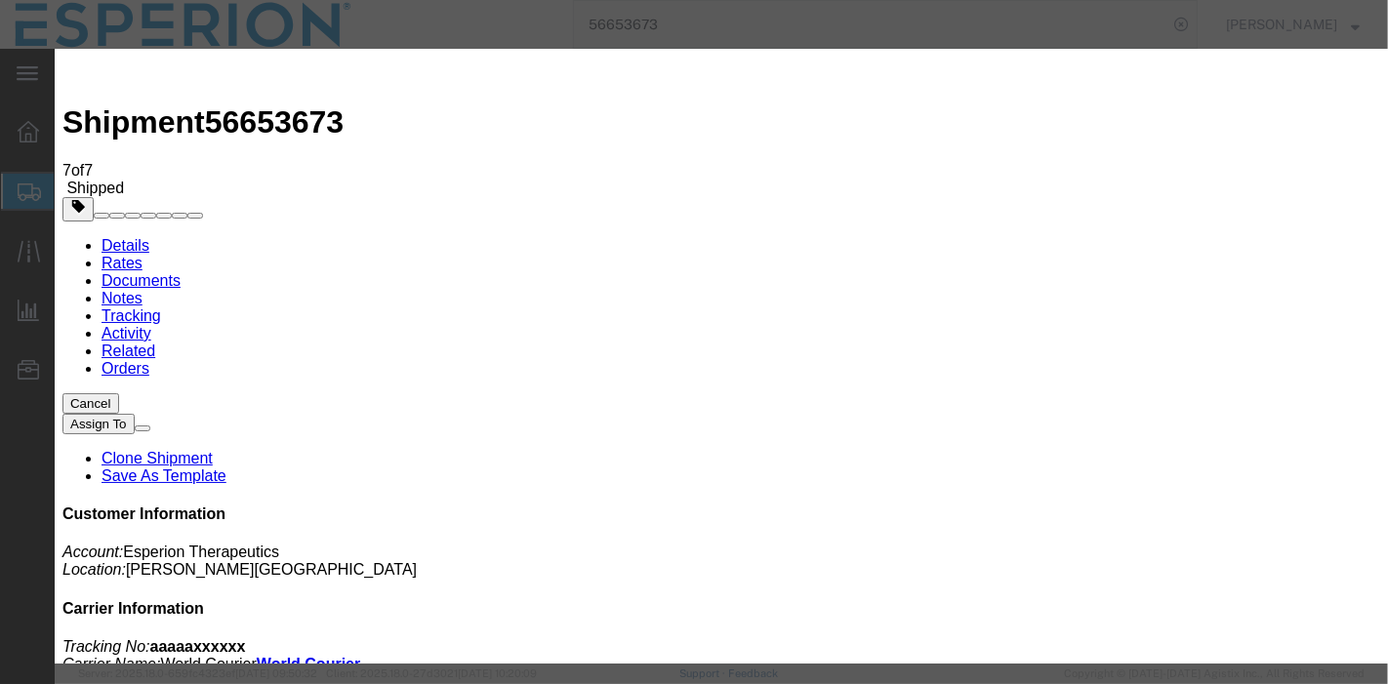
select select "INTRANST"
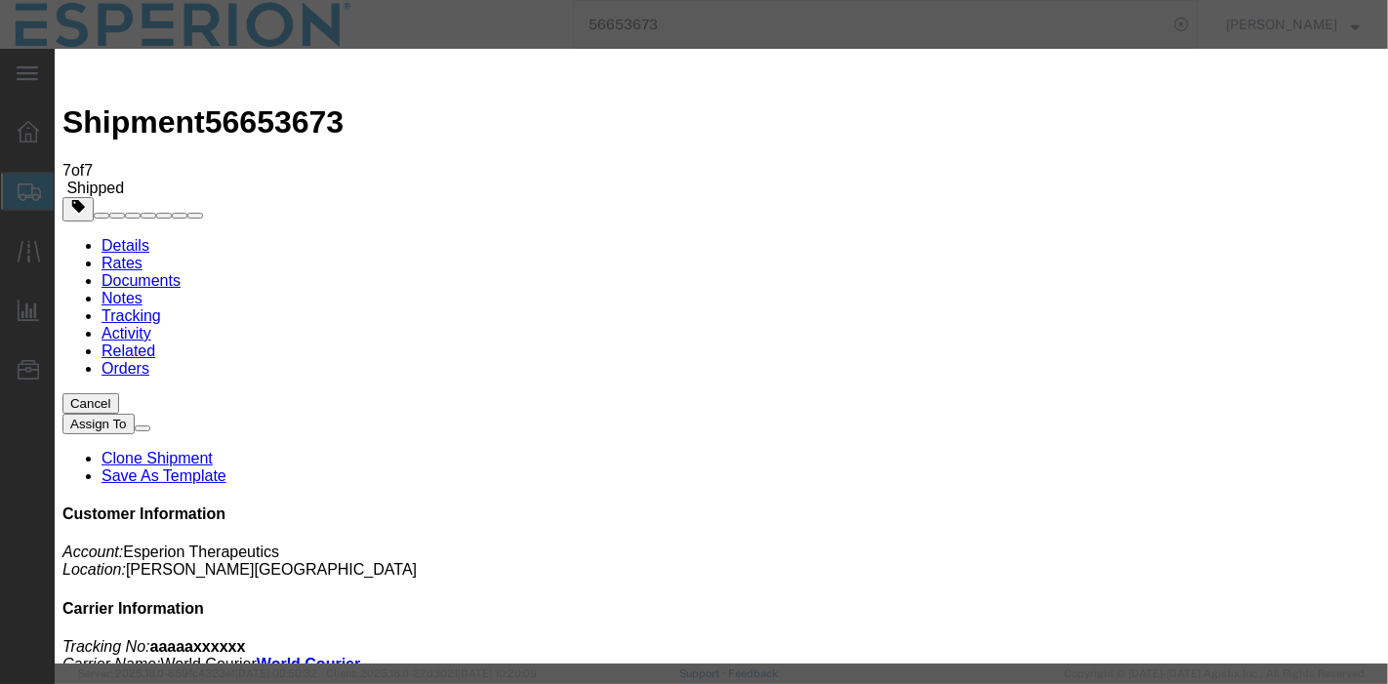
select select "GB"
type input "1:37 PM"
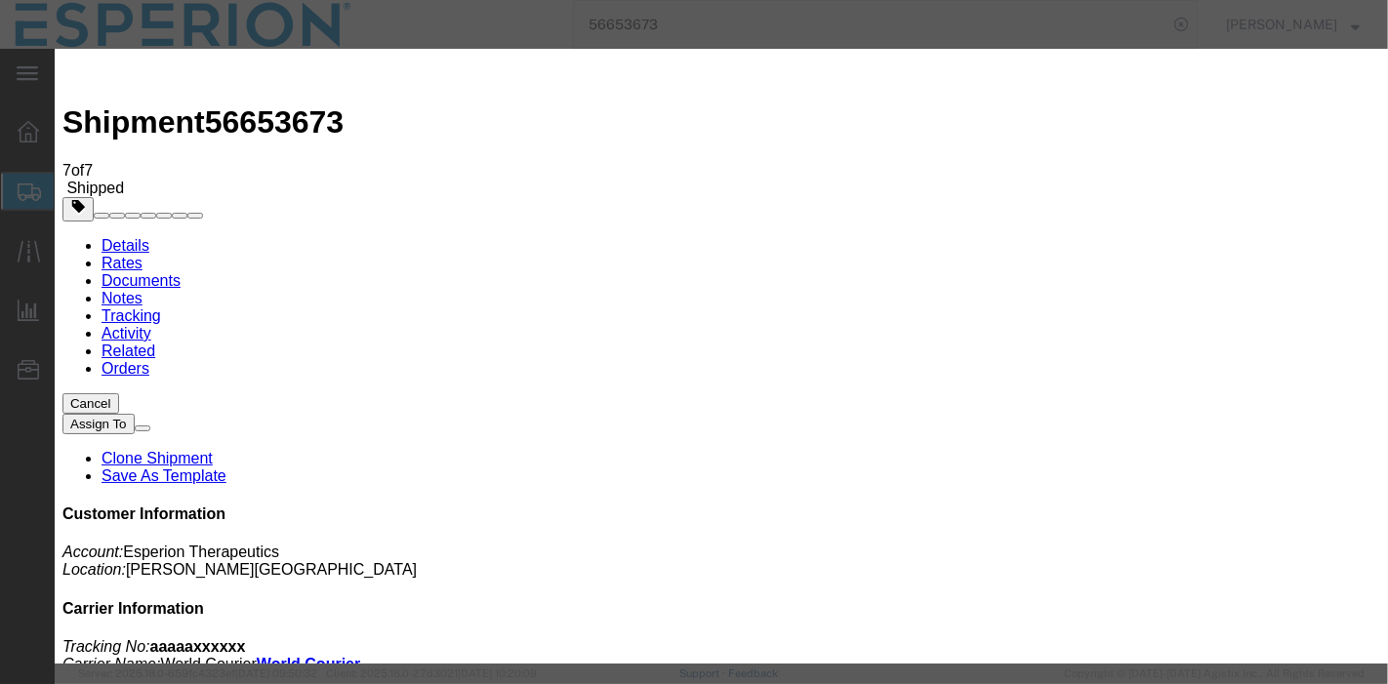
paste textarea "Flight Arrived at [GEOGRAPHIC_DATA] [GEOGRAPHIC_DATA] [GEOGRAPHIC_DATA]"
type textarea "Flight Arrived at [GEOGRAPHIC_DATA] [GEOGRAPHIC_DATA] [GEOGRAPHIC_DATA]"
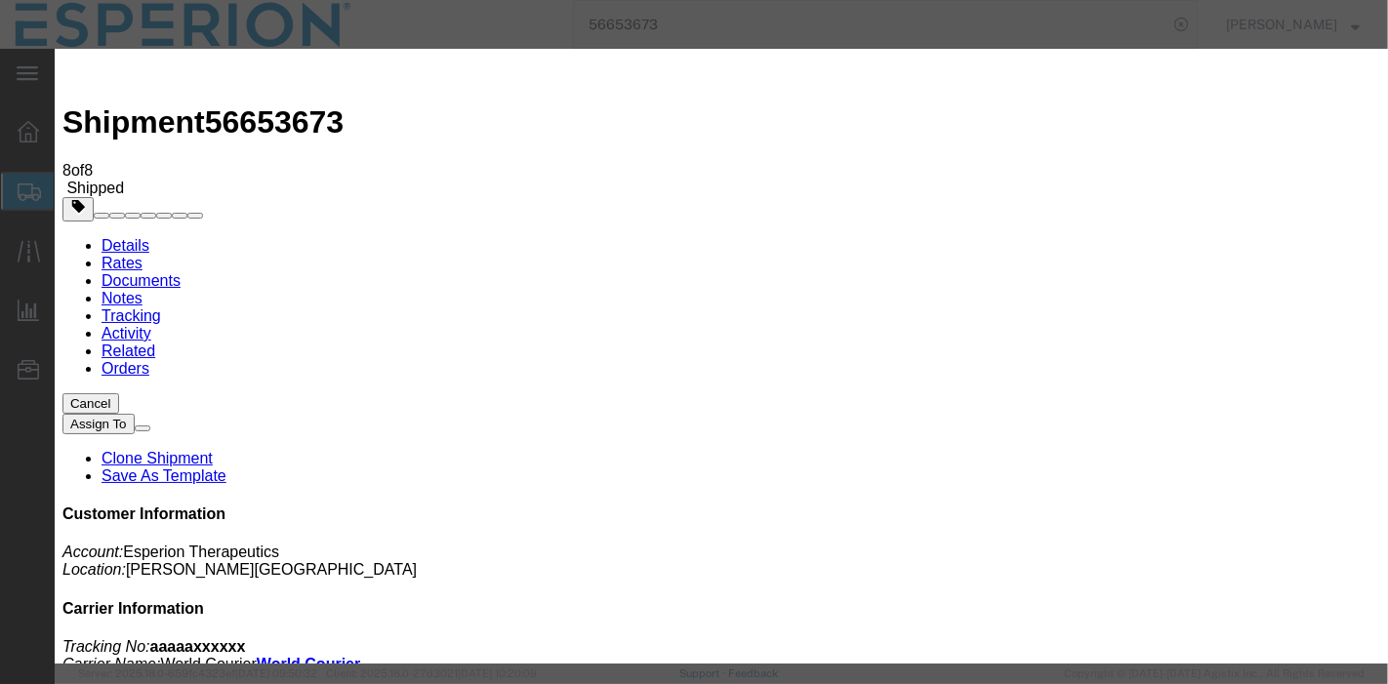
type input "[DATE]"
type input "10:20 AM"
select select "DELIVRED"
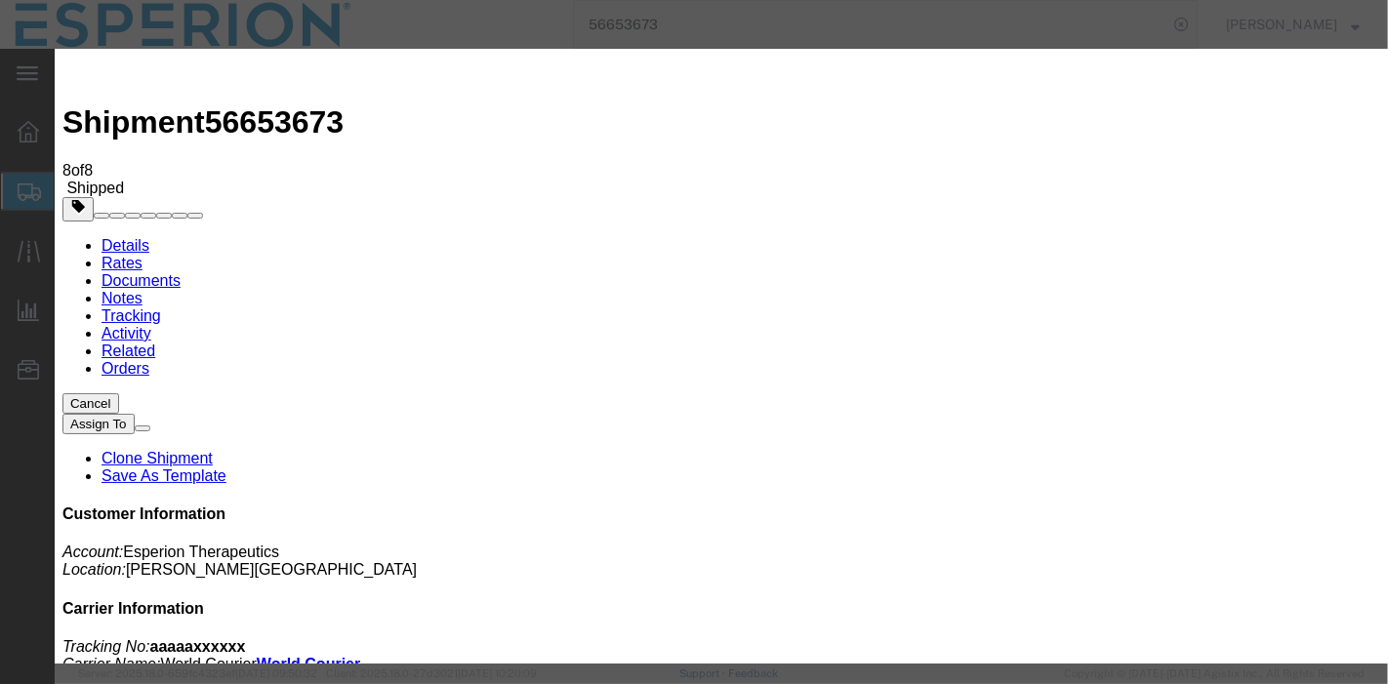
select select "{"pickupDeliveryInfoId": "122600178","pickupOrDelivery": "D","stopNum": "100","…"
select select "GB"
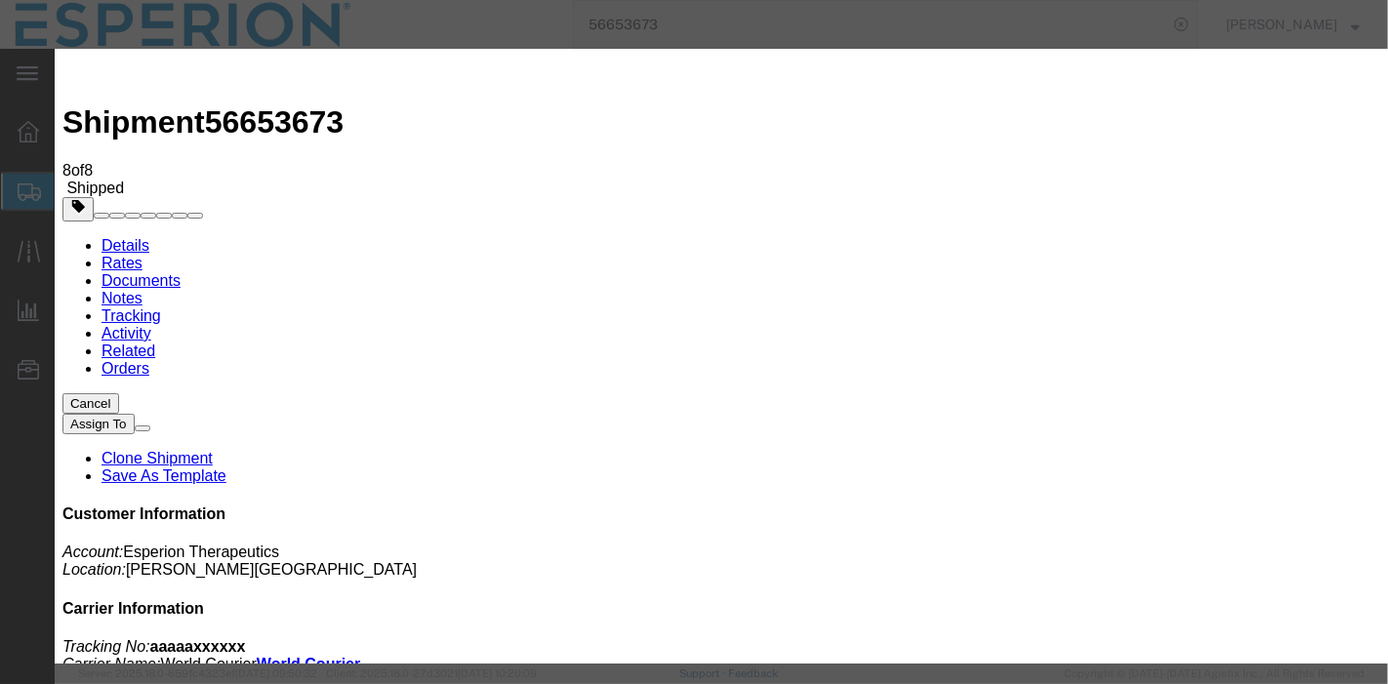
type input "Morpeth"
paste textarea "Delivered to [PERSON_NAME] at [GEOGRAPHIC_DATA]"
type textarea "Delivered to [PERSON_NAME] at [GEOGRAPHIC_DATA]"
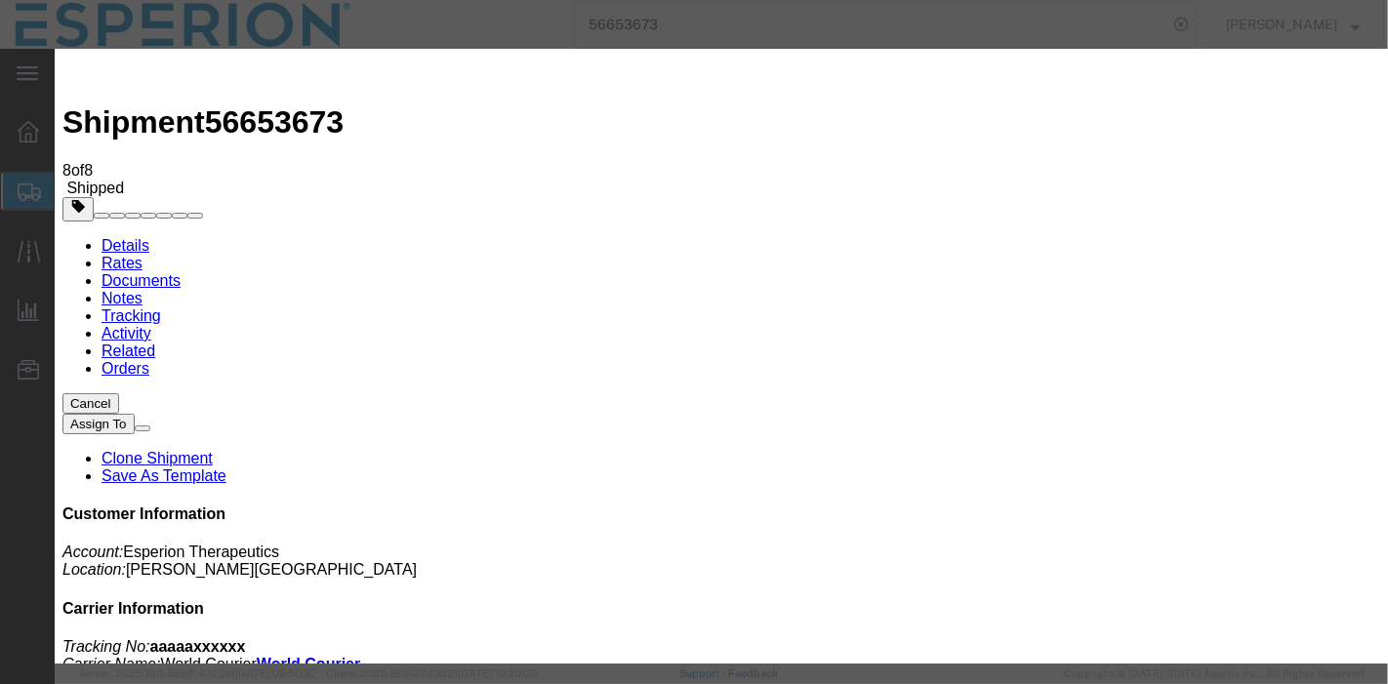
type input "[PERSON_NAME]"
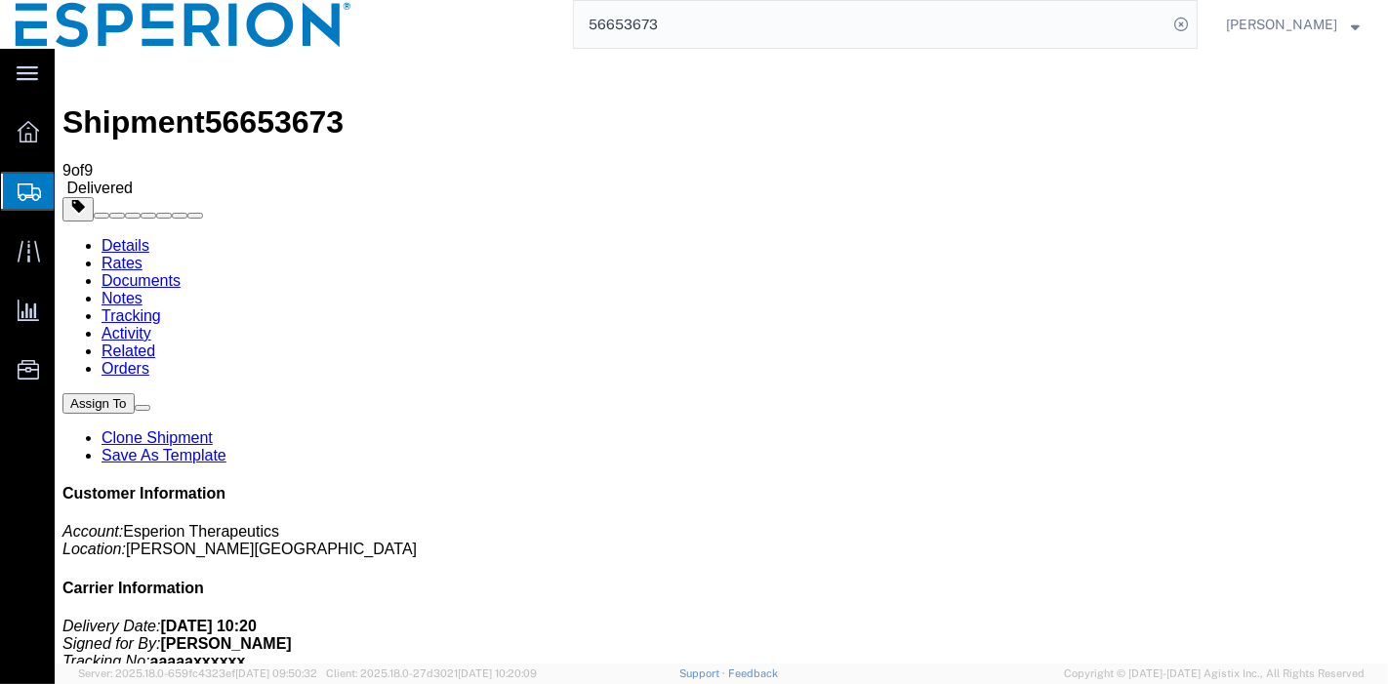
click at [180, 272] on link "Documents" at bounding box center [140, 280] width 79 height 17
